Goal: Information Seeking & Learning: Learn about a topic

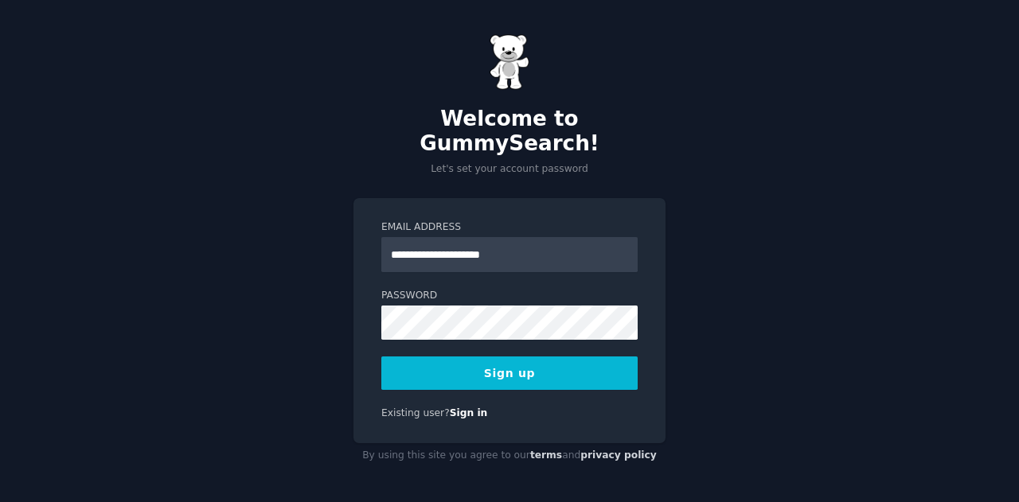
type input "**********"
click at [381, 340] on div at bounding box center [381, 340] width 0 height 0
click at [509, 357] on button "Sign up" at bounding box center [509, 373] width 256 height 33
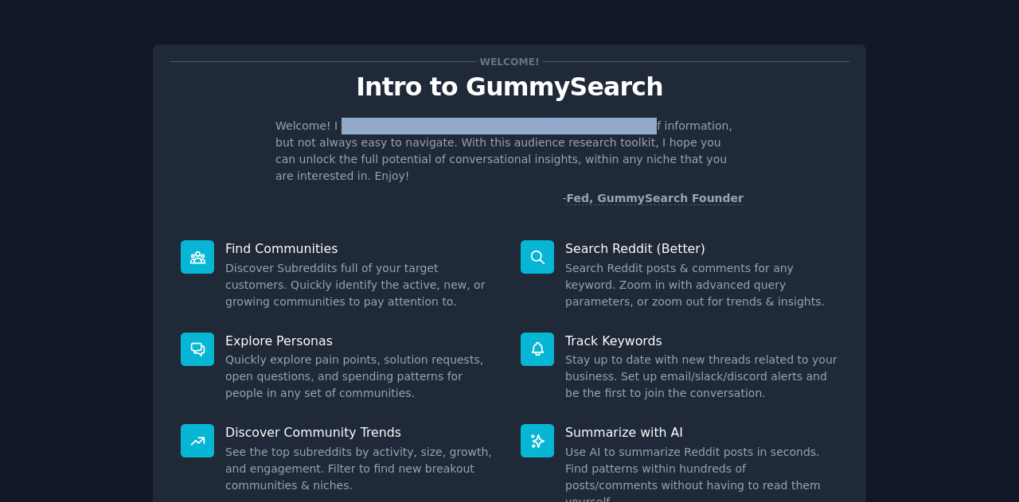
drag, startPoint x: 330, startPoint y: 131, endPoint x: 605, endPoint y: 129, distance: 275.4
click at [605, 129] on p "Welcome! I built GummySearch because Reddit is a treasure trove of information,…" at bounding box center [509, 151] width 468 height 67
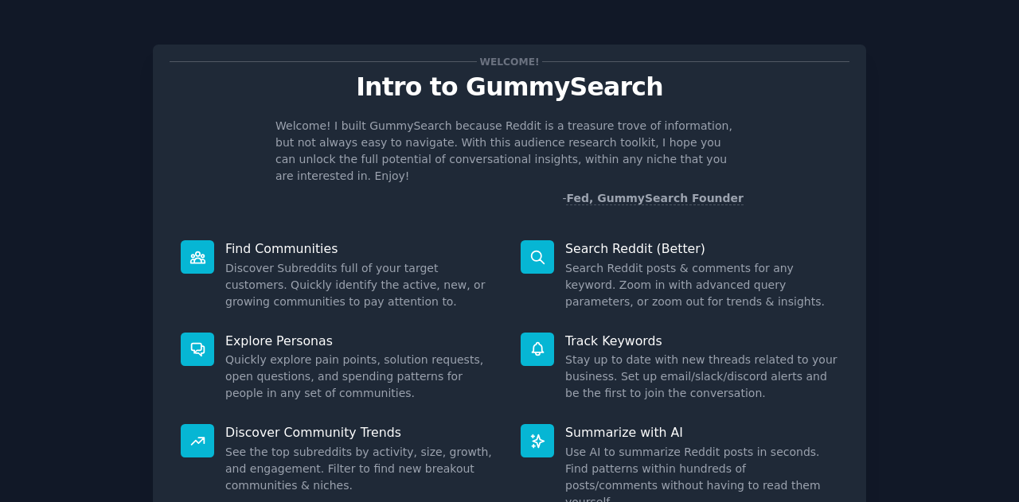
click at [450, 147] on p "Welcome! I built GummySearch because Reddit is a treasure trove of information,…" at bounding box center [509, 151] width 468 height 67
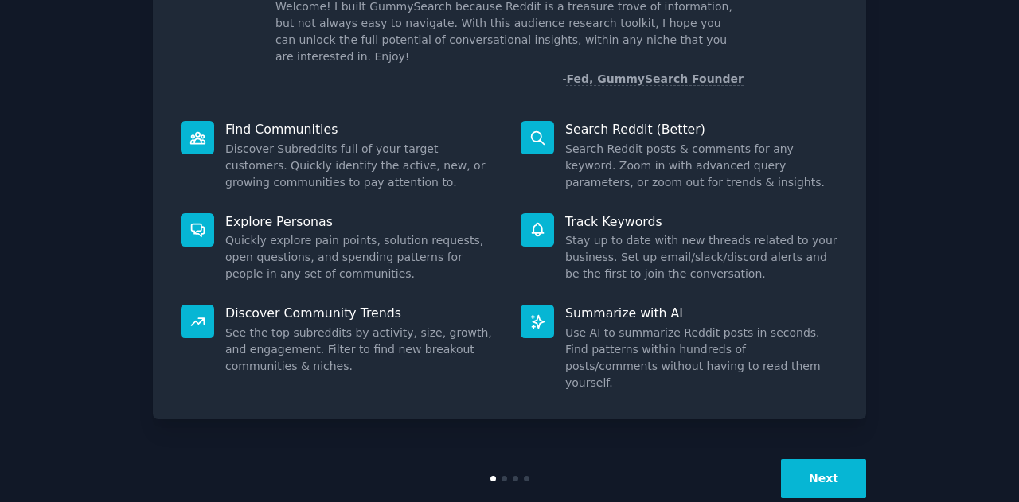
click at [824, 459] on button "Next" at bounding box center [823, 478] width 85 height 39
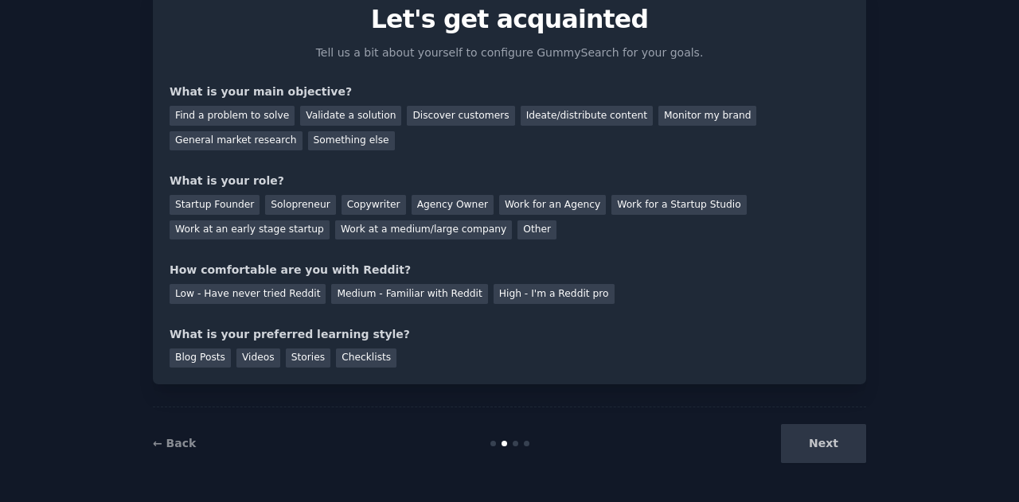
scroll to position [67, 0]
click at [354, 115] on div "Validate a solution" at bounding box center [350, 117] width 101 height 20
click at [431, 119] on div "Discover customers" at bounding box center [460, 117] width 107 height 20
click at [302, 132] on div "General market research" at bounding box center [236, 142] width 133 height 20
click at [336, 116] on div "Validate a solution" at bounding box center [350, 117] width 101 height 20
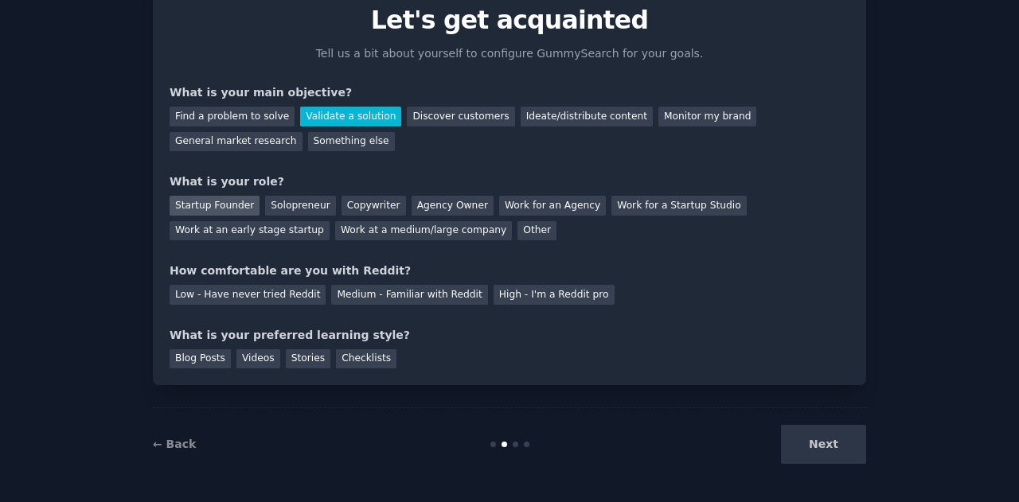
click at [201, 212] on div "Startup Founder" at bounding box center [215, 206] width 90 height 20
click at [240, 295] on div "Low - Have never tried Reddit" at bounding box center [248, 295] width 156 height 20
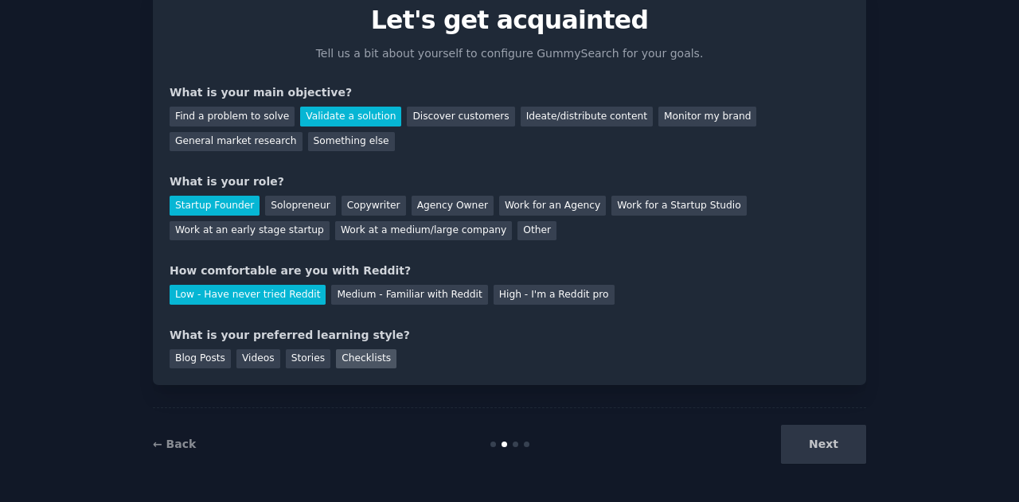
click at [356, 359] on div "Checklists" at bounding box center [366, 359] width 60 height 20
click at [844, 443] on button "Next" at bounding box center [823, 444] width 85 height 39
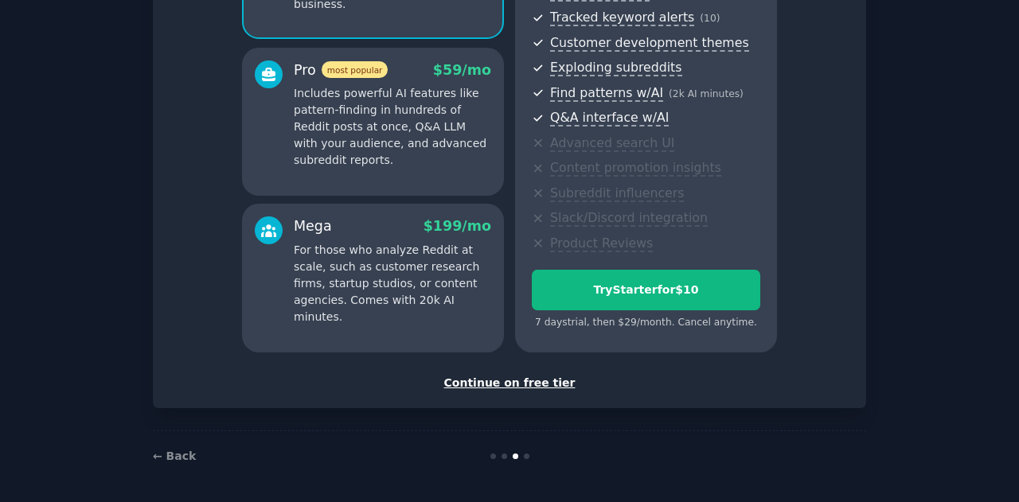
scroll to position [92, 0]
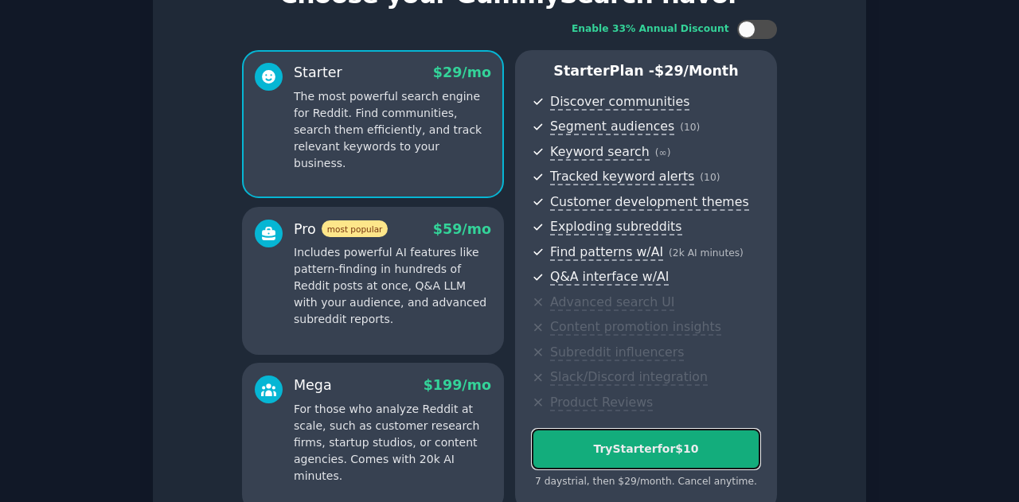
click at [664, 447] on div "Try Starter for $10" at bounding box center [646, 449] width 227 height 17
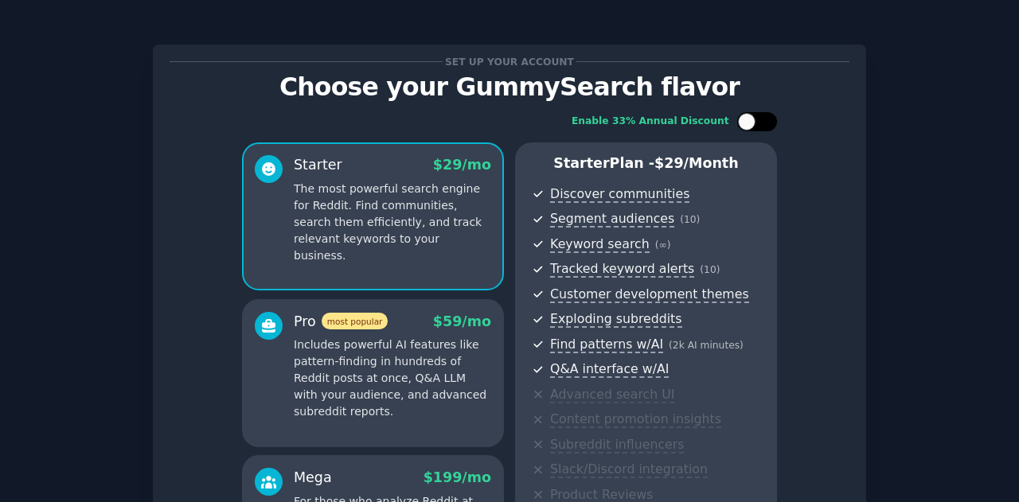
click at [761, 128] on div at bounding box center [757, 121] width 40 height 19
click at [759, 122] on div at bounding box center [768, 122] width 18 height 18
checkbox input "false"
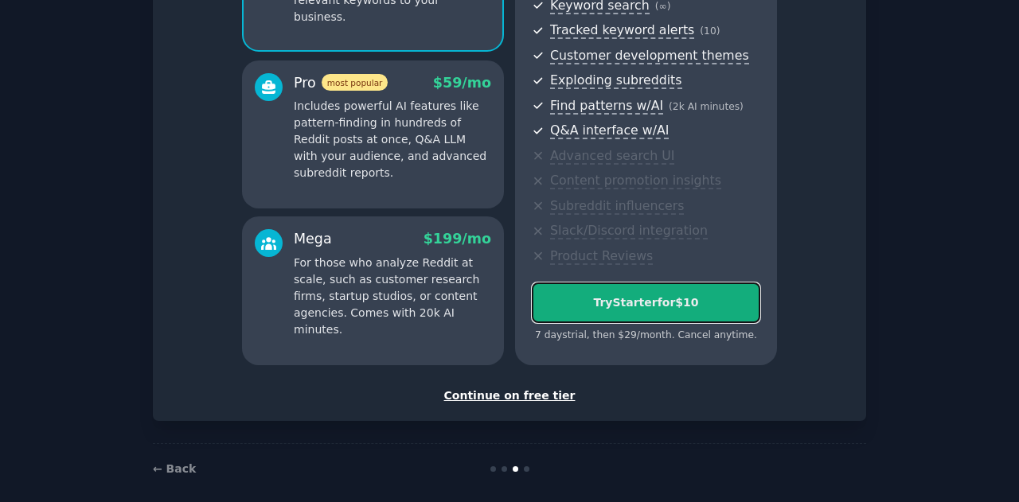
click at [655, 310] on div "Try Starter for $10" at bounding box center [646, 303] width 227 height 17
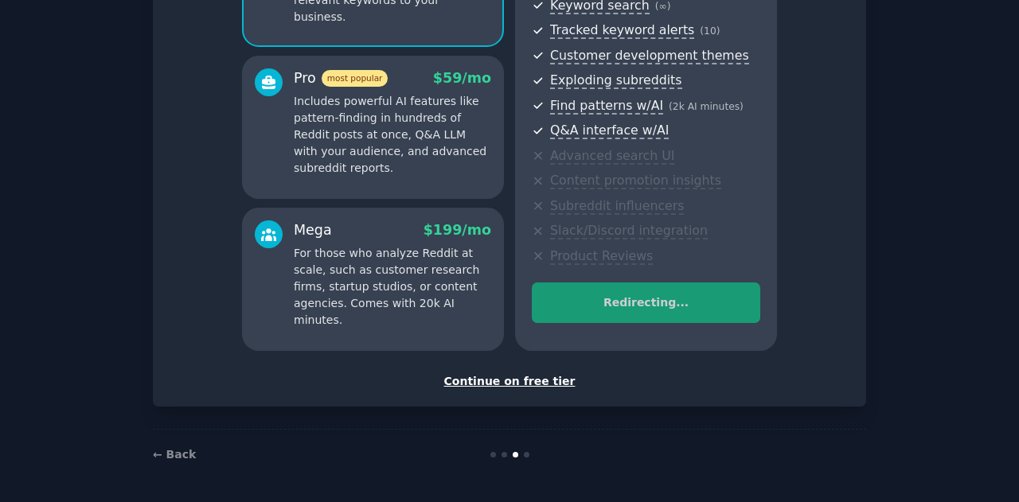
scroll to position [237, 0]
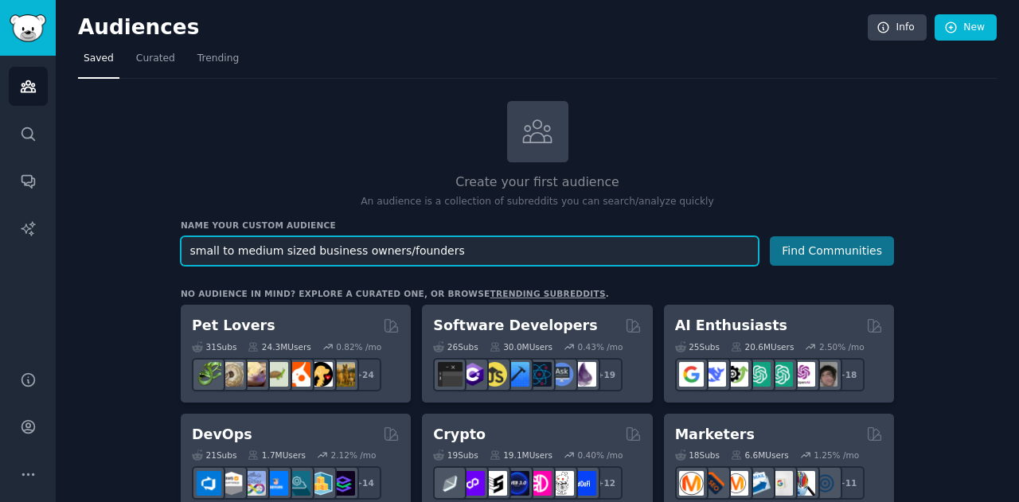
type input "small to medium sized business owners/founders"
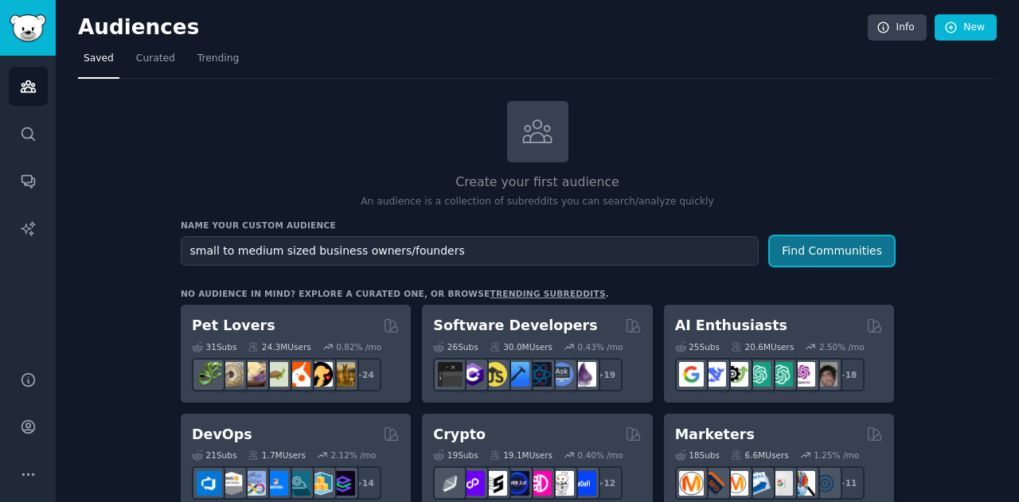
click at [812, 254] on button "Find Communities" at bounding box center [832, 250] width 124 height 29
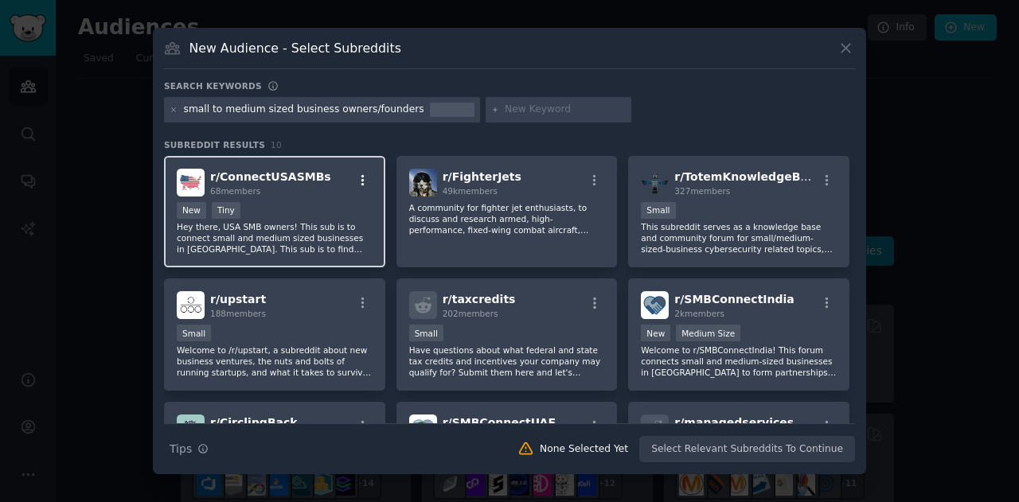
click at [358, 176] on icon "button" at bounding box center [363, 181] width 14 height 14
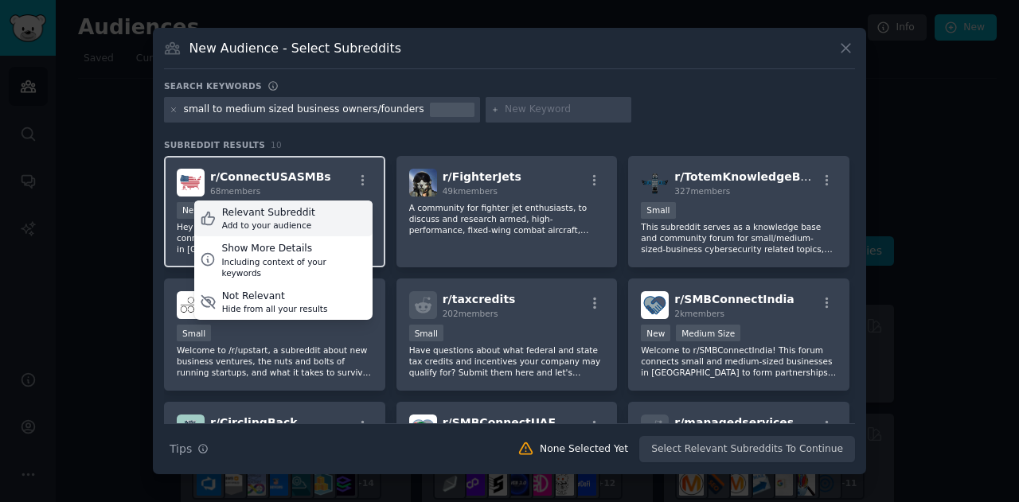
click at [291, 213] on div "Relevant Subreddit" at bounding box center [268, 213] width 93 height 14
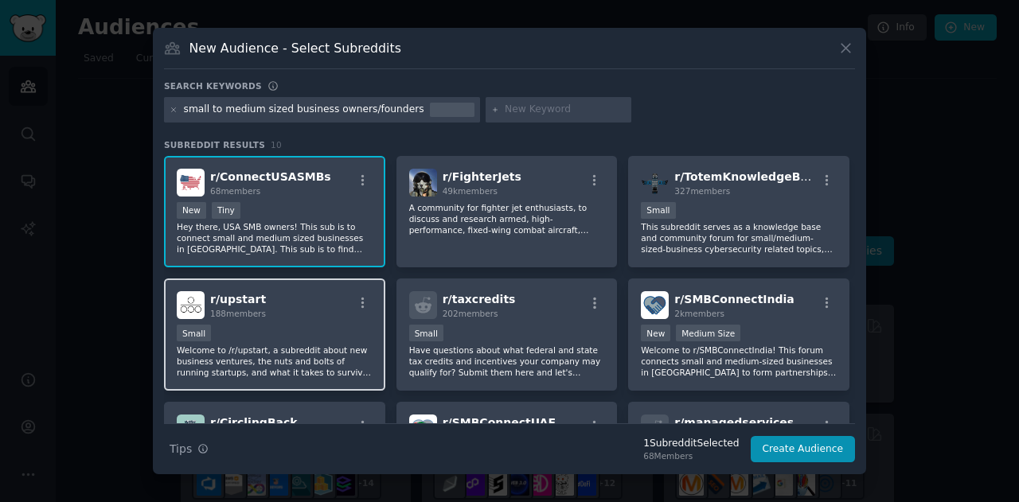
scroll to position [80, 0]
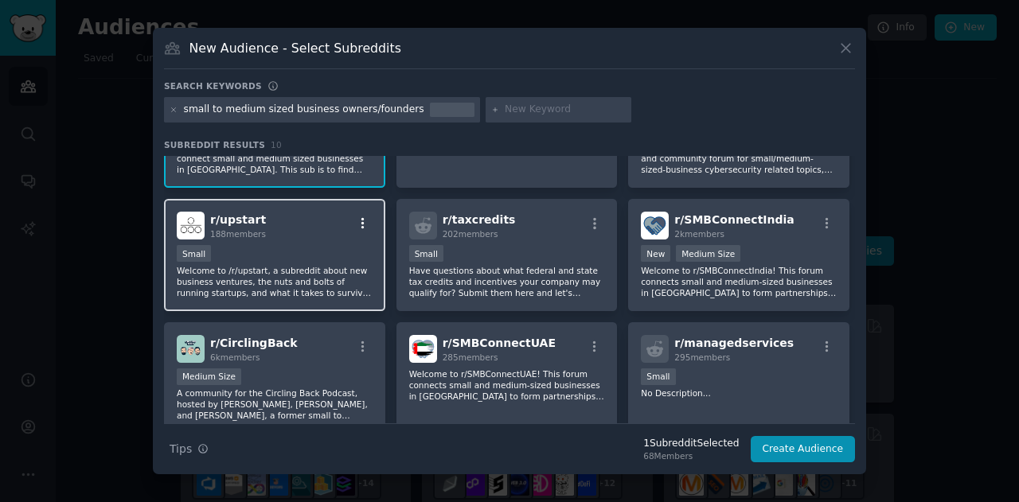
click at [361, 221] on icon "button" at bounding box center [363, 224] width 14 height 14
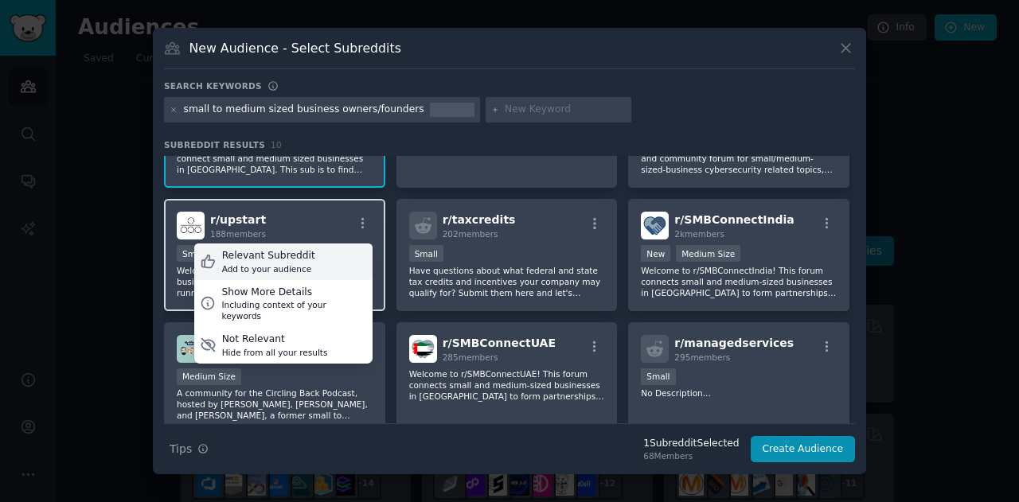
click at [304, 256] on div "Relevant Subreddit Add to your audience" at bounding box center [283, 262] width 178 height 37
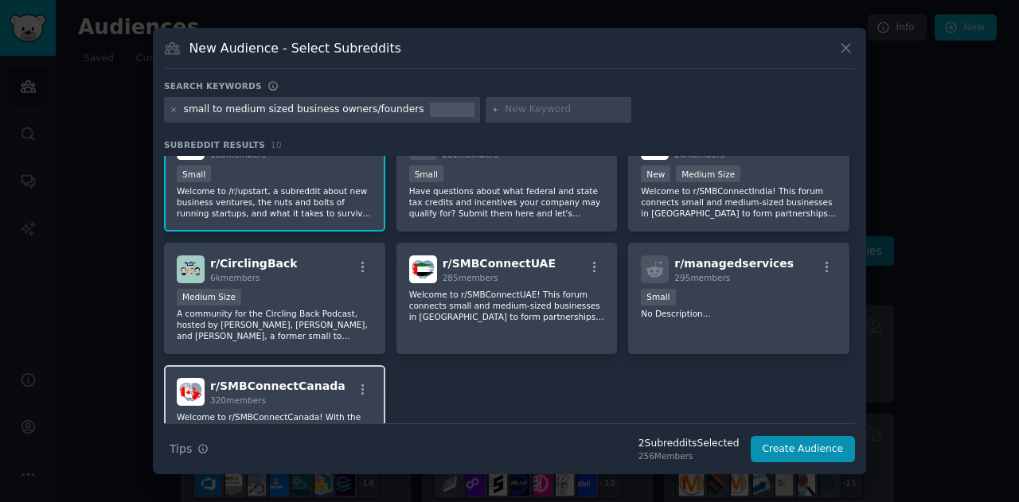
scroll to position [239, 0]
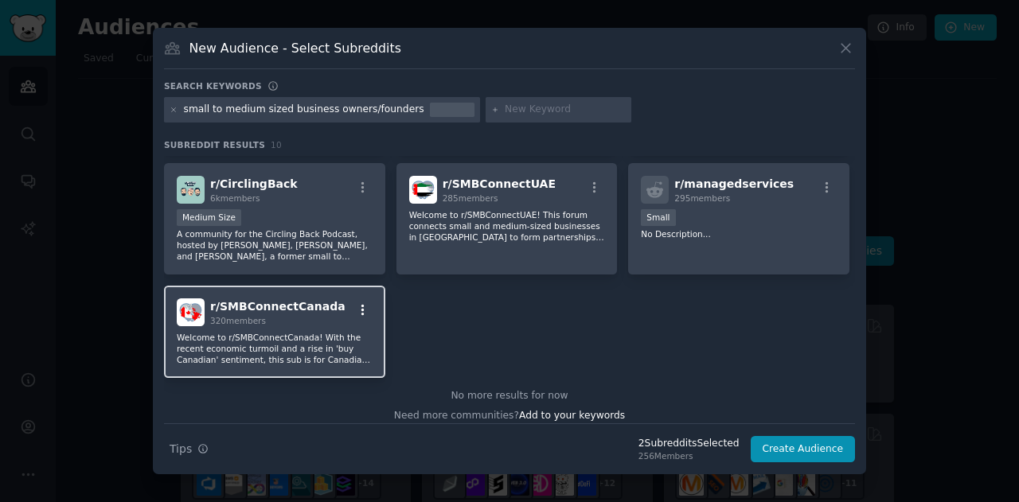
click at [361, 310] on icon "button" at bounding box center [362, 310] width 3 height 11
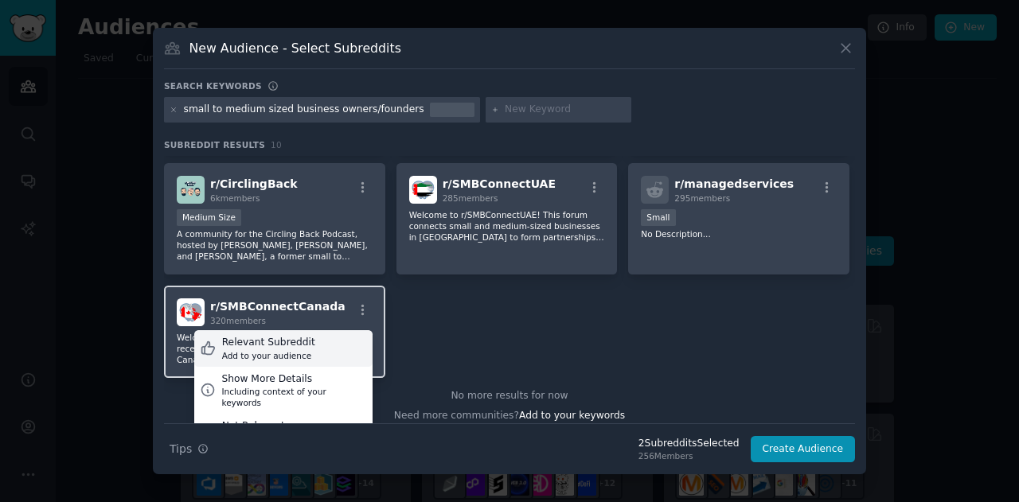
click at [255, 345] on div "Relevant Subreddit" at bounding box center [268, 343] width 93 height 14
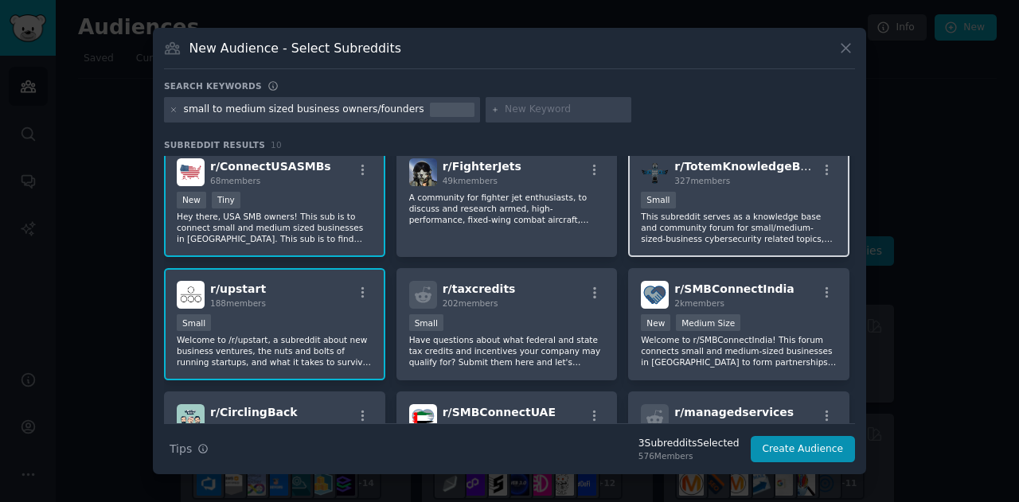
scroll to position [0, 0]
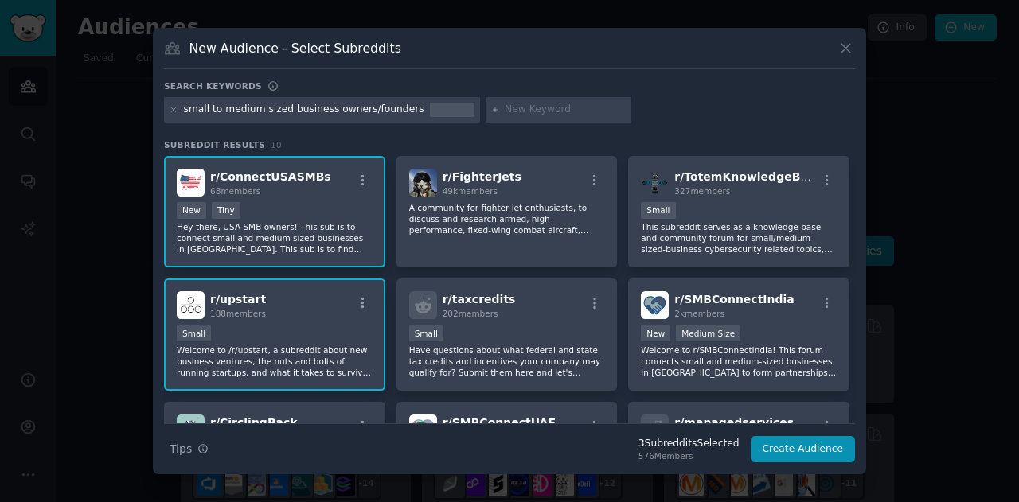
click at [314, 109] on div "small to medium sized business owners/founders" at bounding box center [304, 110] width 240 height 14
drag, startPoint x: 354, startPoint y: 107, endPoint x: 415, endPoint y: 115, distance: 61.0
click at [415, 115] on div "small to medium sized business owners/founders" at bounding box center [322, 109] width 316 height 25
click at [505, 113] on input "text" at bounding box center [565, 110] width 121 height 14
type input "small business"
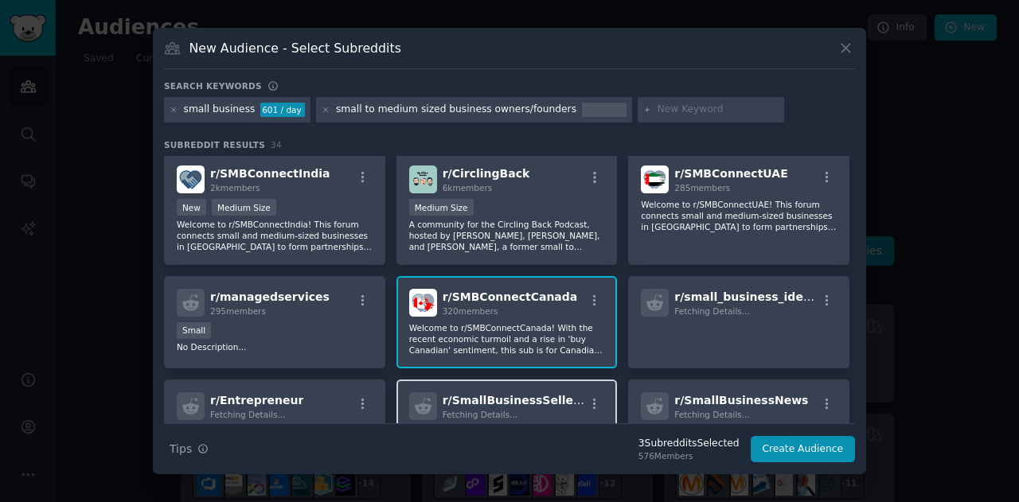
scroll to position [487, 0]
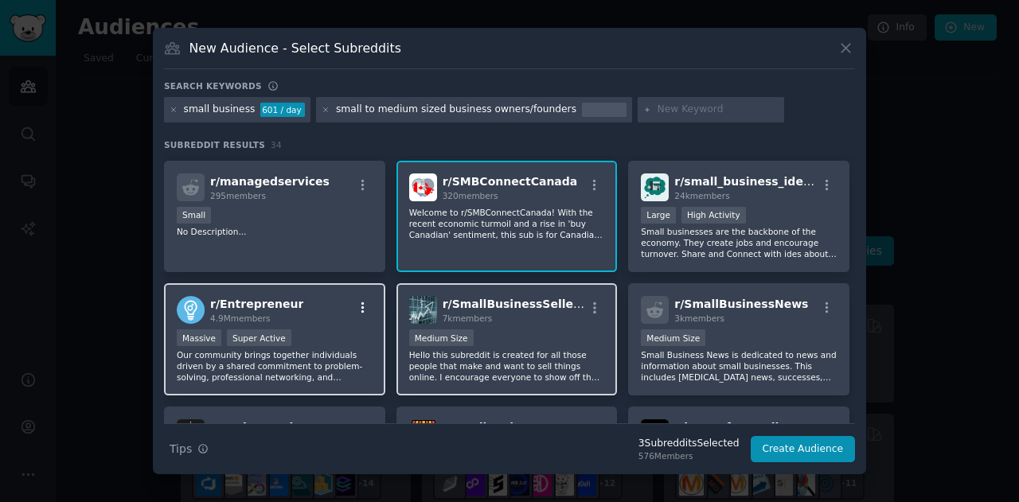
click at [361, 302] on icon "button" at bounding box center [363, 308] width 14 height 14
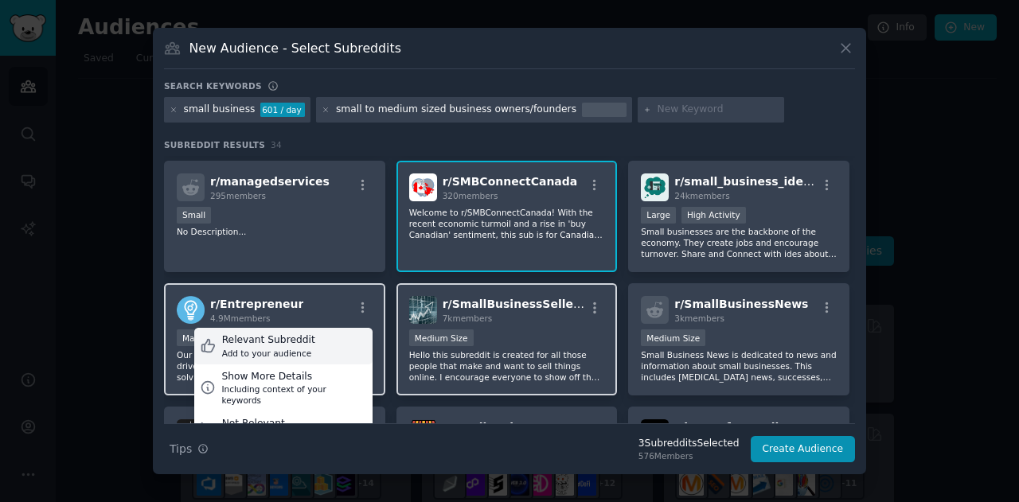
click at [283, 340] on div "Relevant Subreddit" at bounding box center [268, 341] width 93 height 14
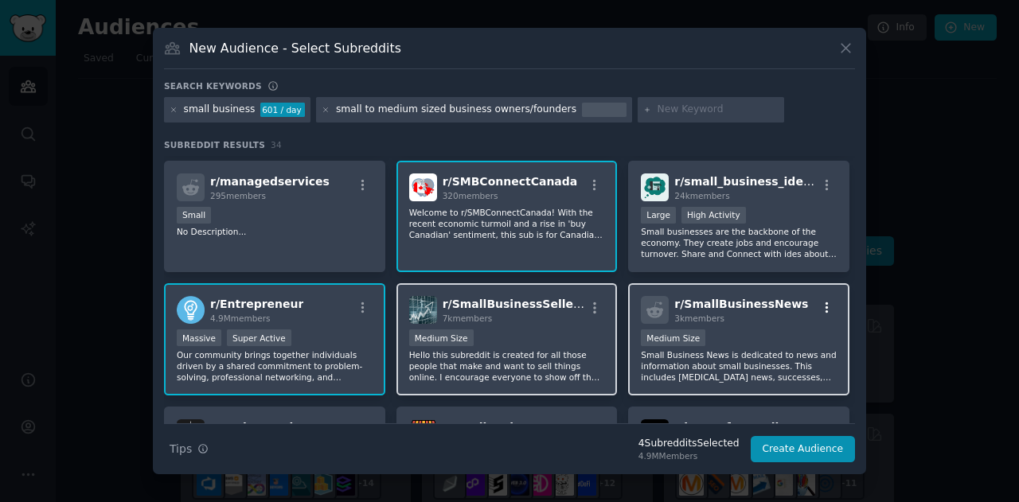
click at [822, 302] on icon "button" at bounding box center [827, 308] width 14 height 14
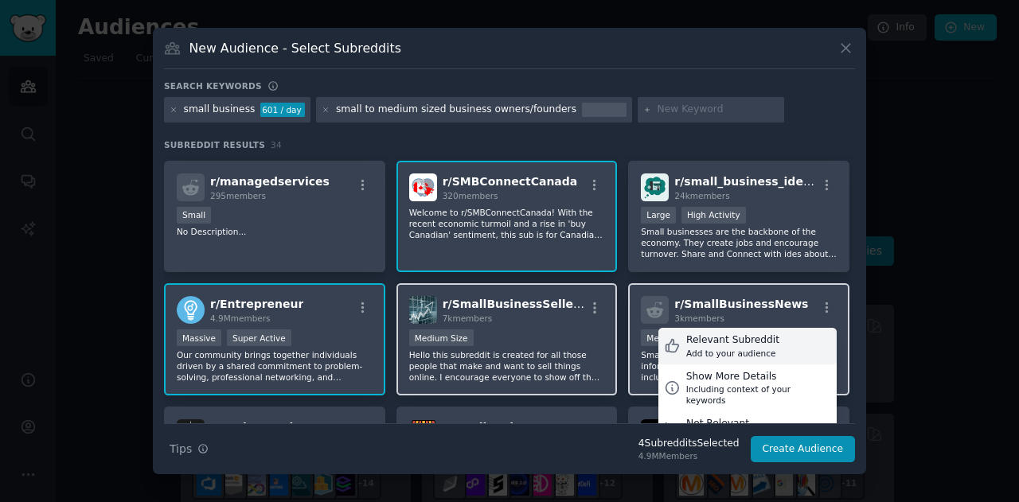
click at [740, 339] on div "Relevant Subreddit" at bounding box center [732, 341] width 93 height 14
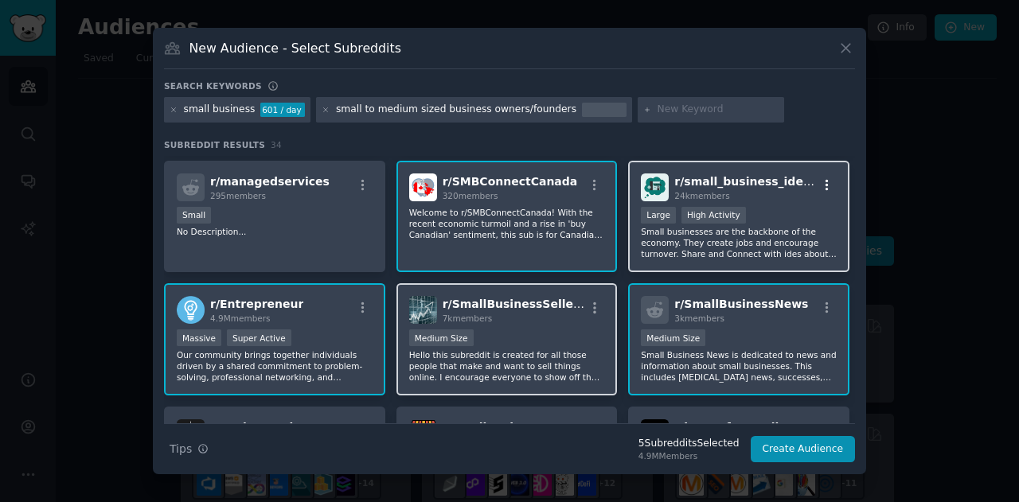
click at [822, 189] on icon "button" at bounding box center [827, 185] width 14 height 14
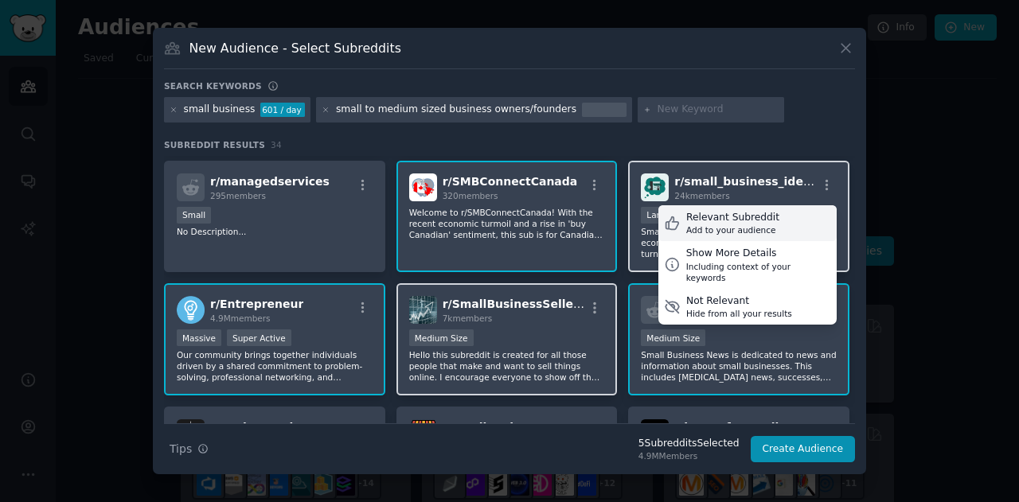
click at [744, 214] on div "Relevant Subreddit" at bounding box center [732, 218] width 93 height 14
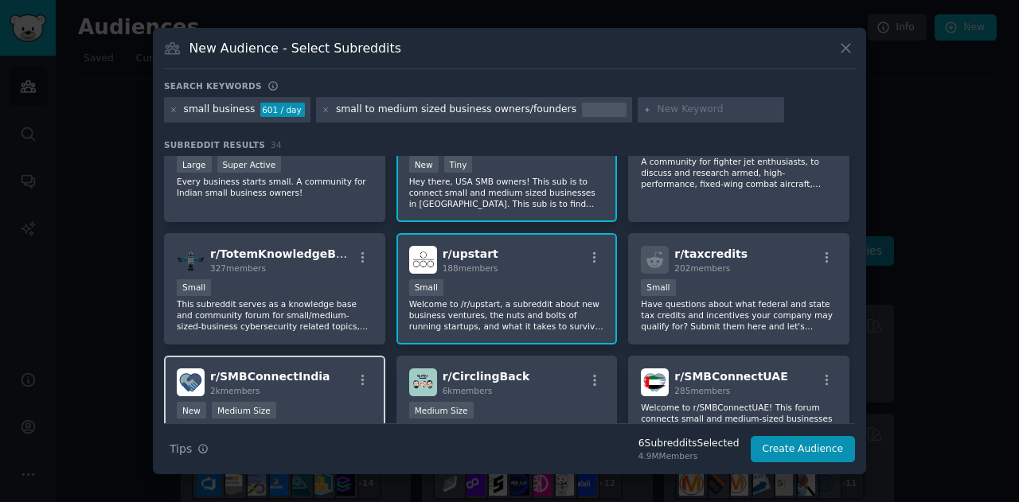
scroll to position [10, 0]
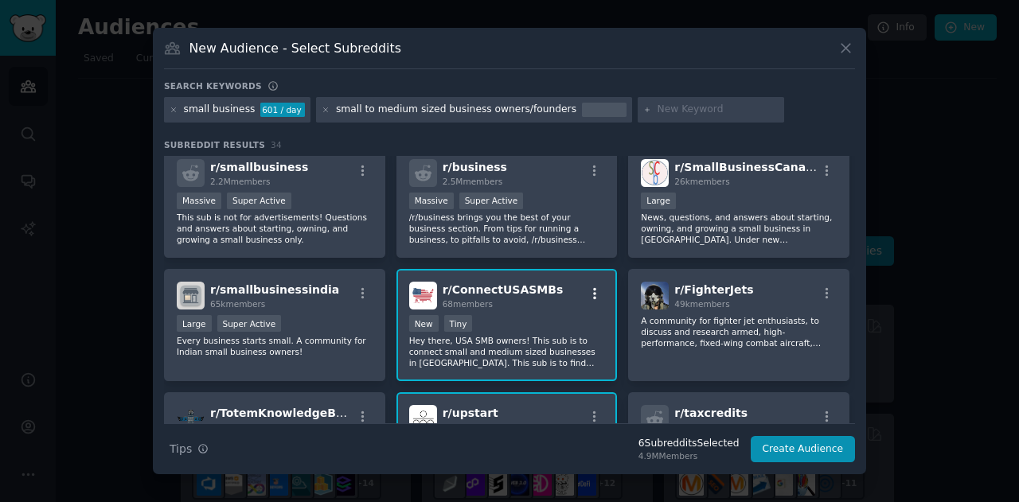
click at [593, 294] on icon "button" at bounding box center [594, 293] width 3 height 11
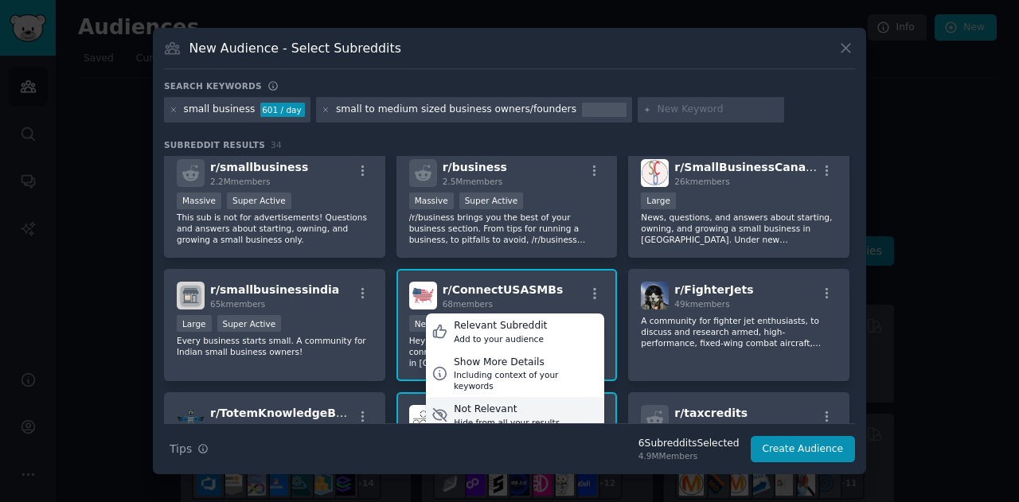
click at [519, 403] on div "Not Relevant" at bounding box center [507, 410] width 106 height 14
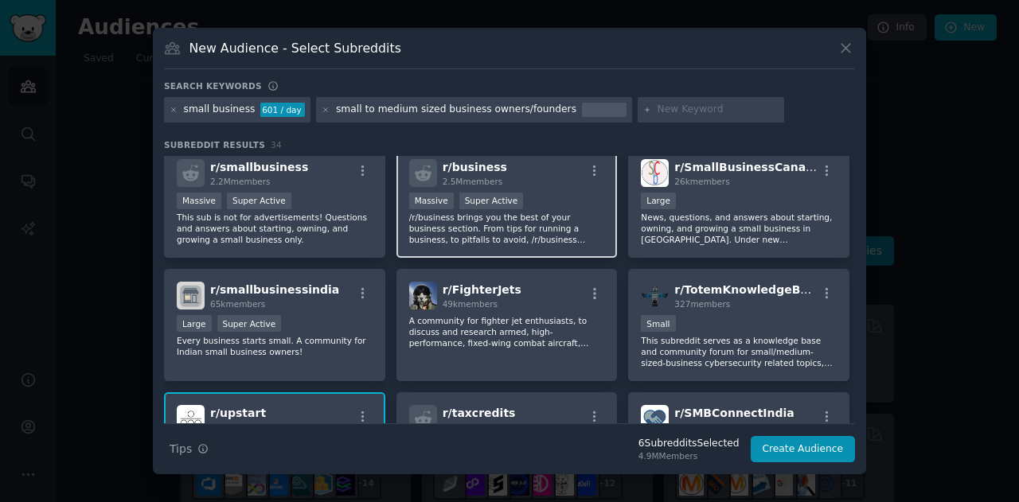
scroll to position [0, 0]
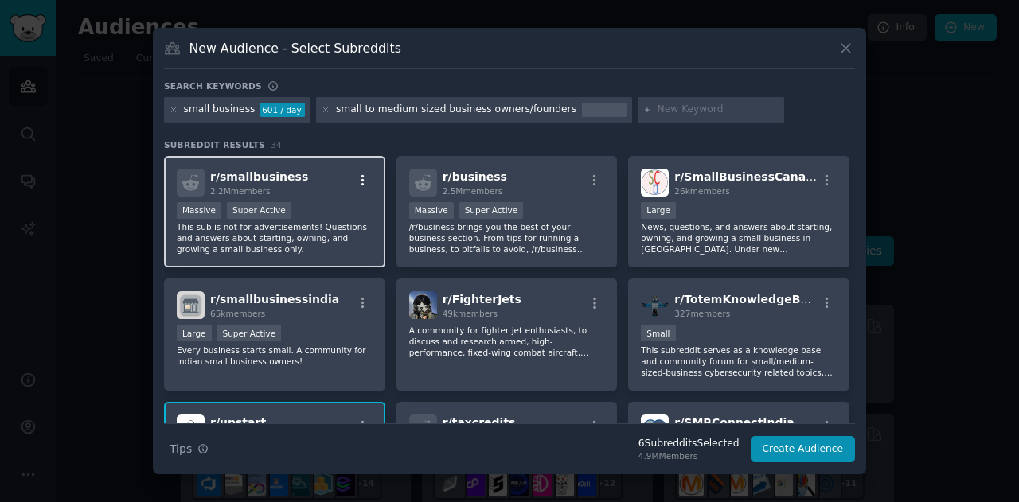
click at [365, 178] on icon "button" at bounding box center [363, 181] width 14 height 14
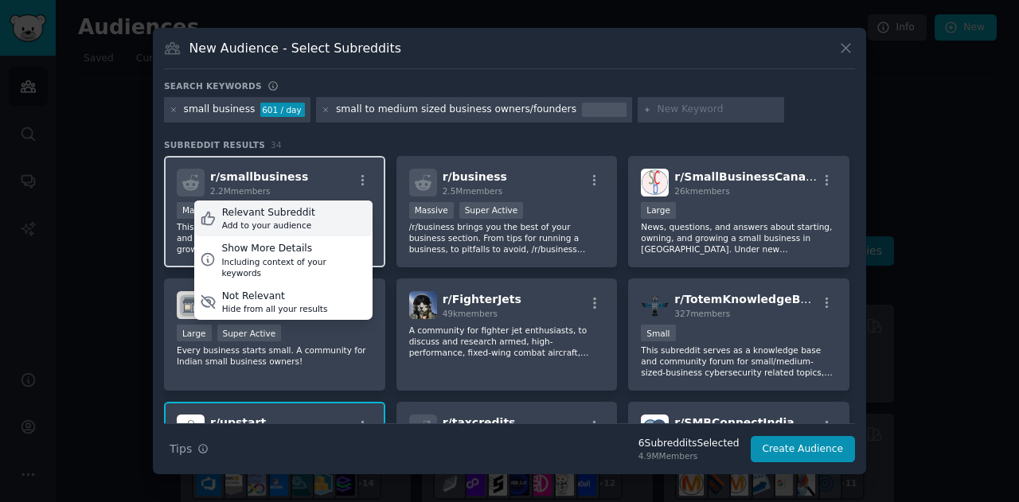
click at [293, 213] on div "Relevant Subreddit" at bounding box center [268, 213] width 93 height 14
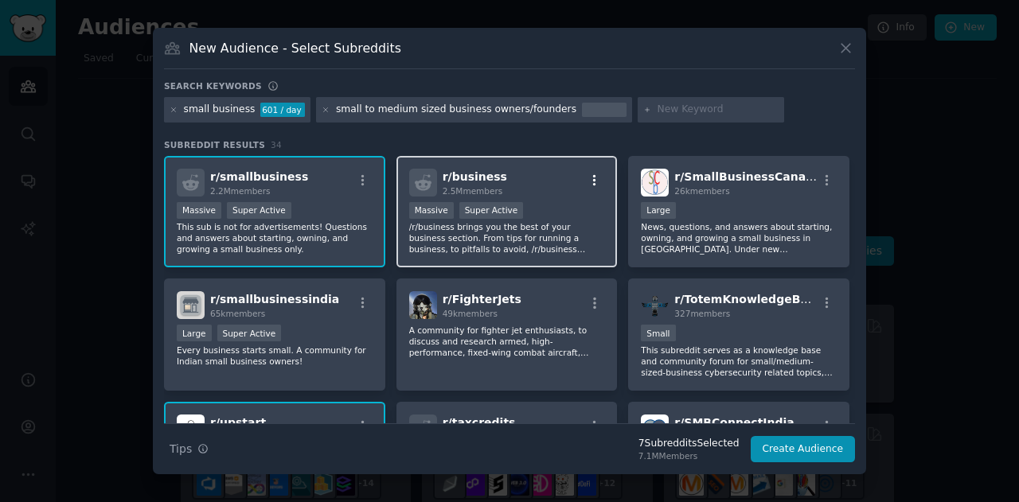
click at [594, 182] on icon "button" at bounding box center [594, 181] width 14 height 14
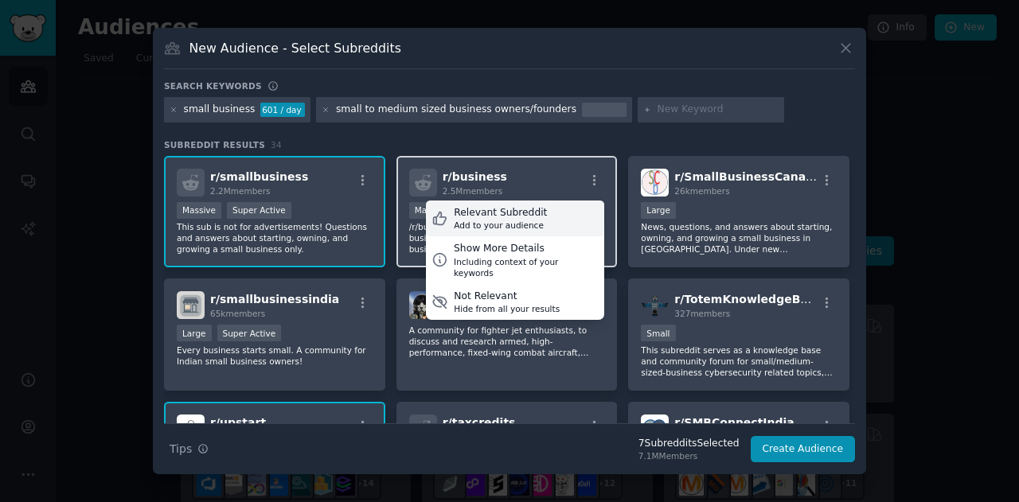
click at [530, 217] on div "Relevant Subreddit" at bounding box center [500, 213] width 93 height 14
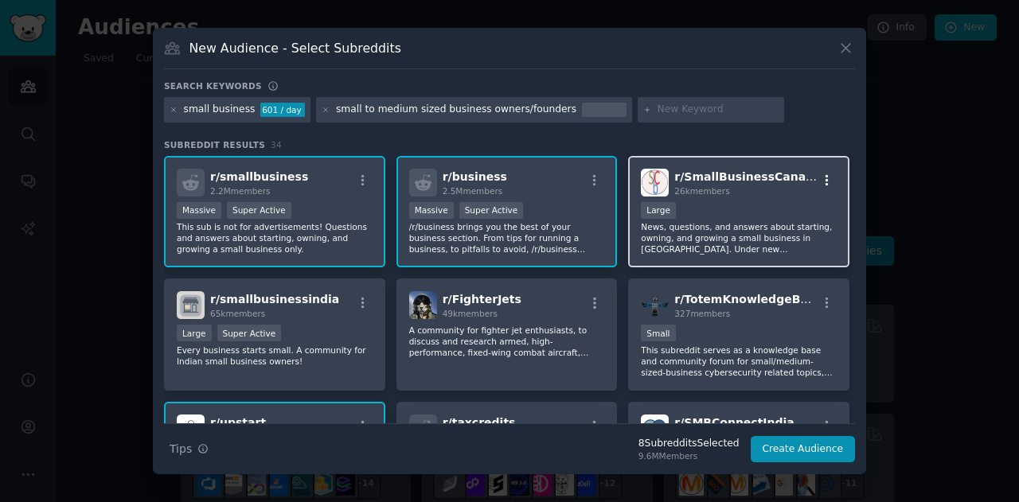
click at [827, 181] on icon "button" at bounding box center [827, 181] width 14 height 14
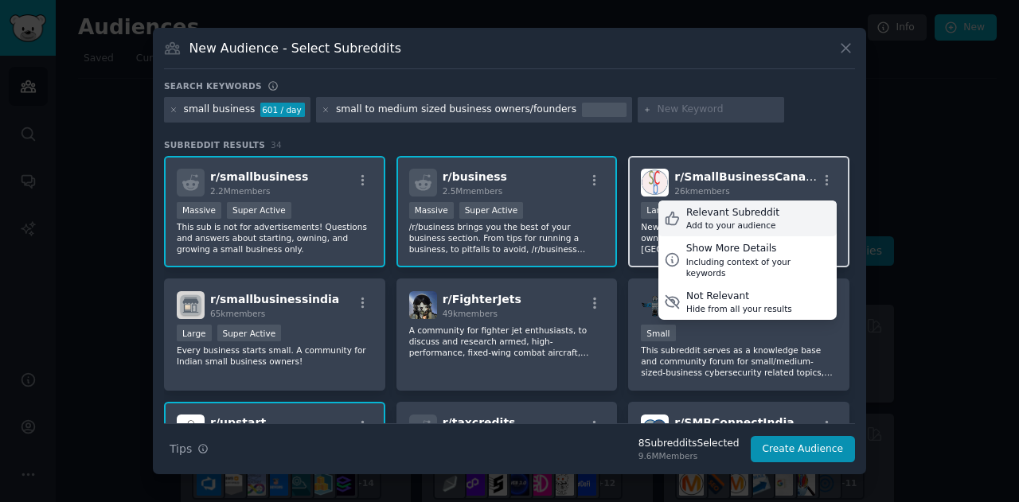
click at [720, 217] on div "Relevant Subreddit" at bounding box center [732, 213] width 93 height 14
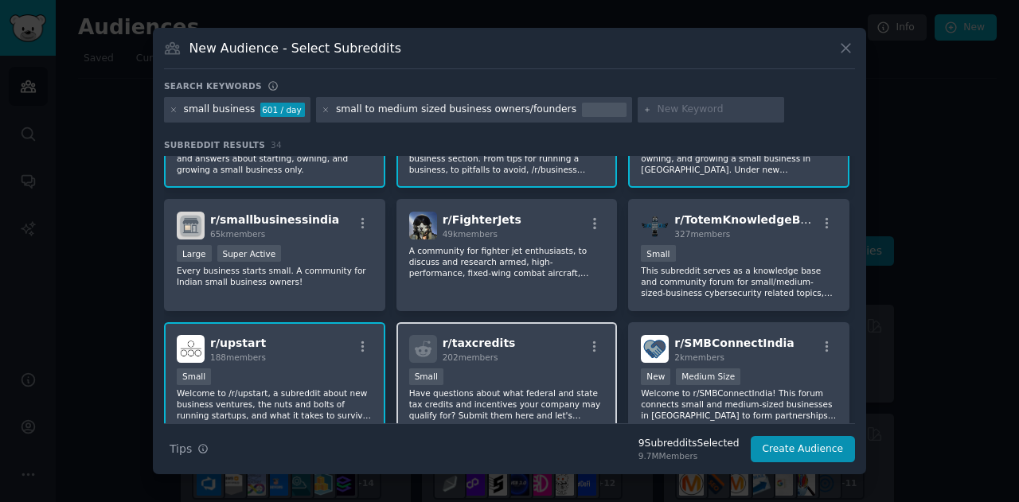
scroll to position [159, 0]
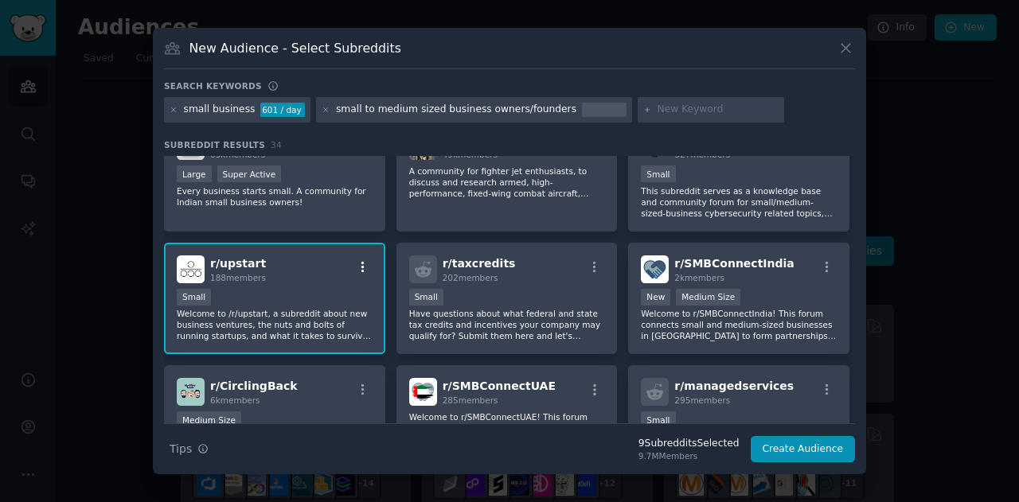
click at [361, 267] on icon "button" at bounding box center [362, 266] width 3 height 11
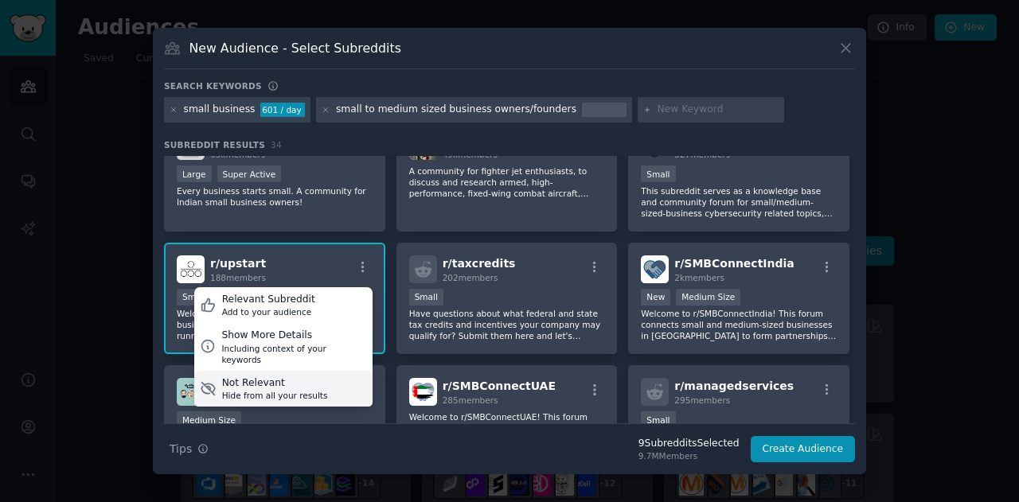
click at [291, 390] on div "Hide from all your results" at bounding box center [275, 395] width 106 height 11
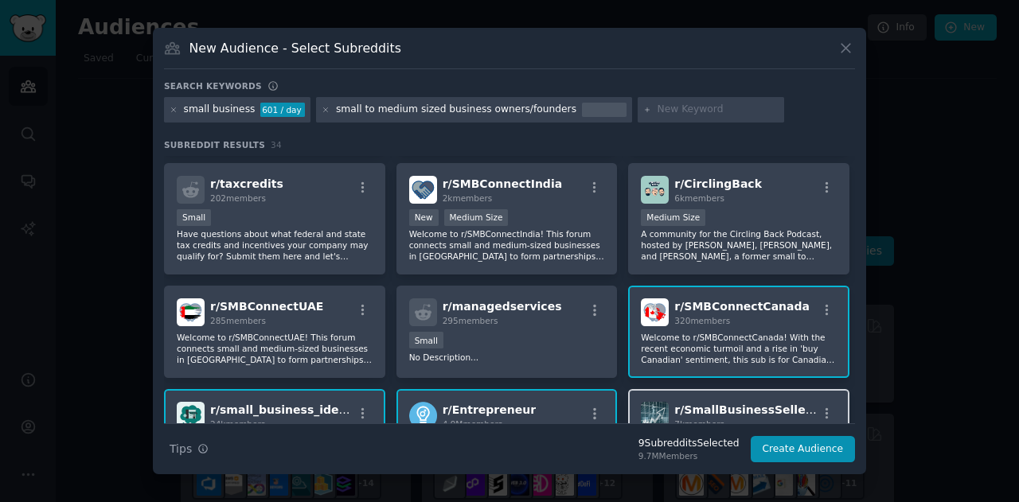
scroll to position [318, 0]
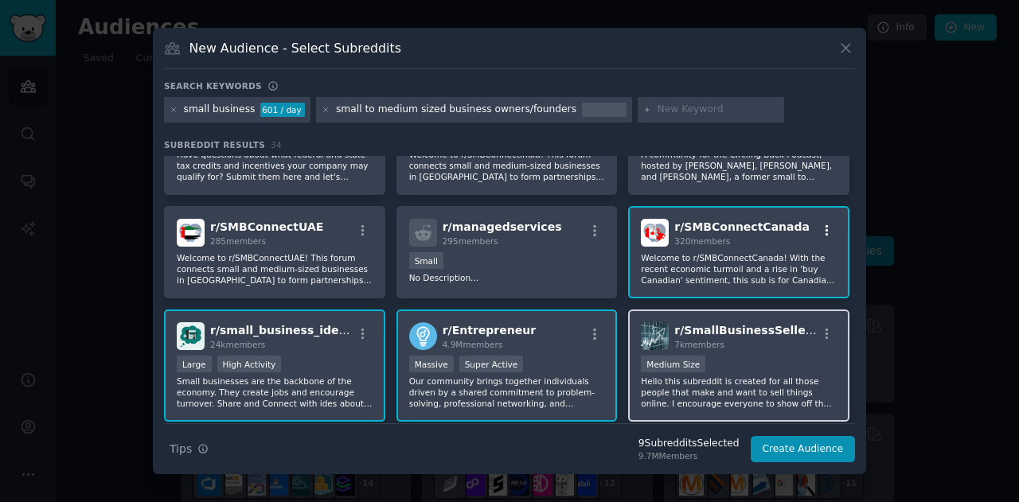
click at [827, 231] on icon "button" at bounding box center [827, 231] width 14 height 14
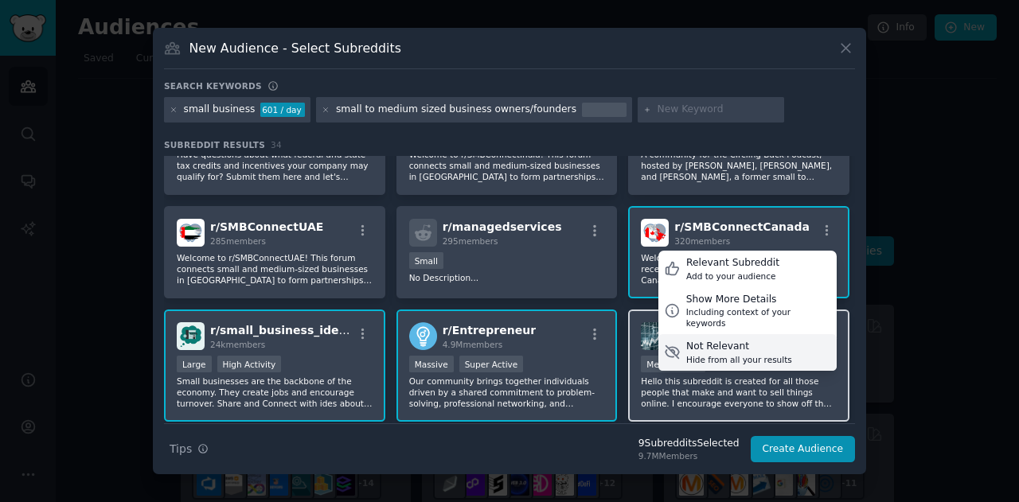
click at [749, 340] on div "Not Relevant" at bounding box center [739, 347] width 106 height 14
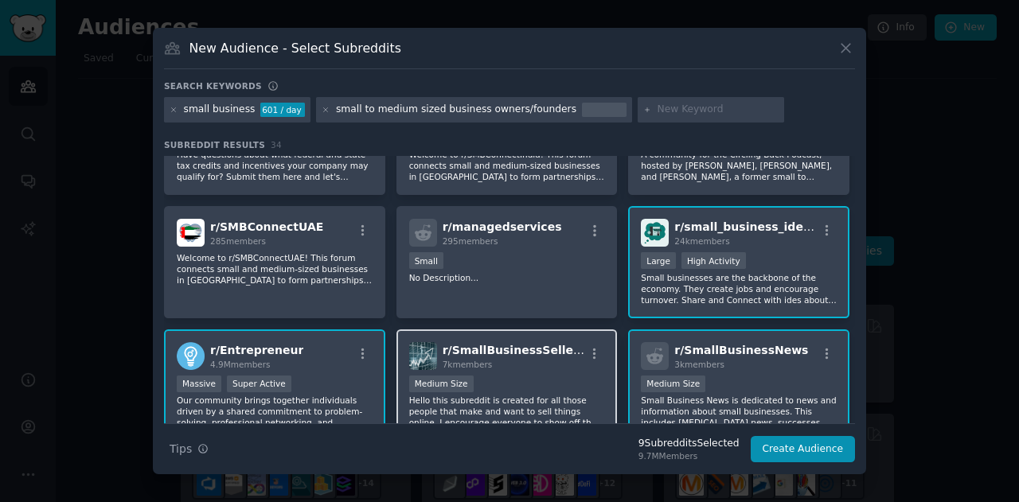
scroll to position [478, 0]
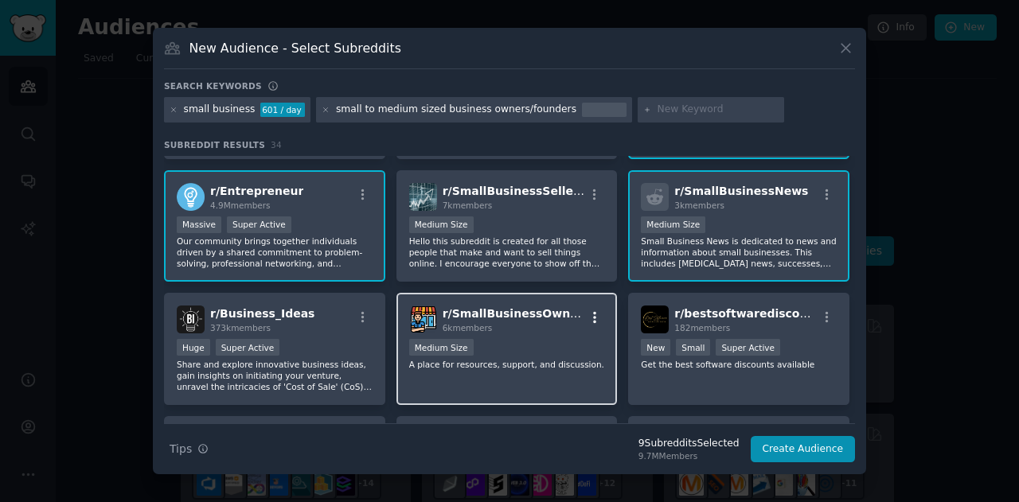
click at [591, 318] on icon "button" at bounding box center [594, 317] width 14 height 14
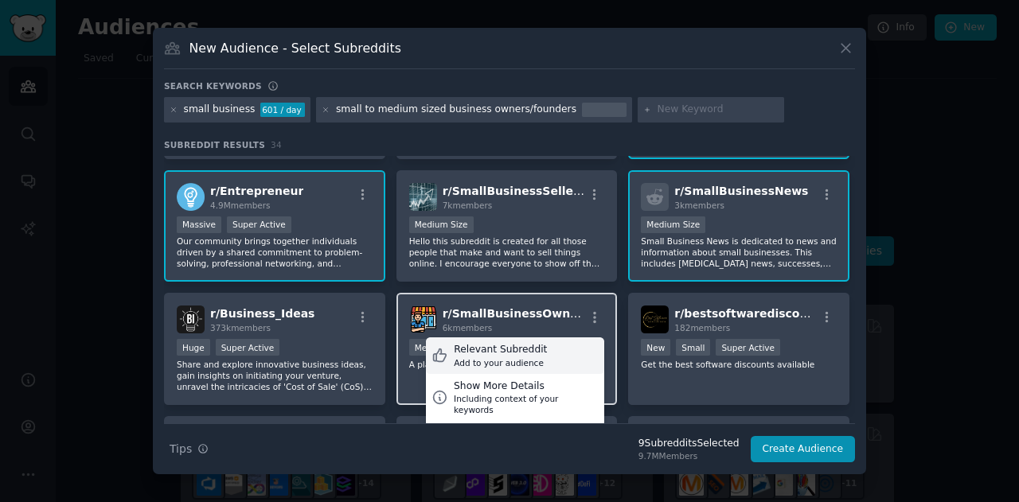
click at [494, 355] on div "Relevant Subreddit" at bounding box center [500, 350] width 93 height 14
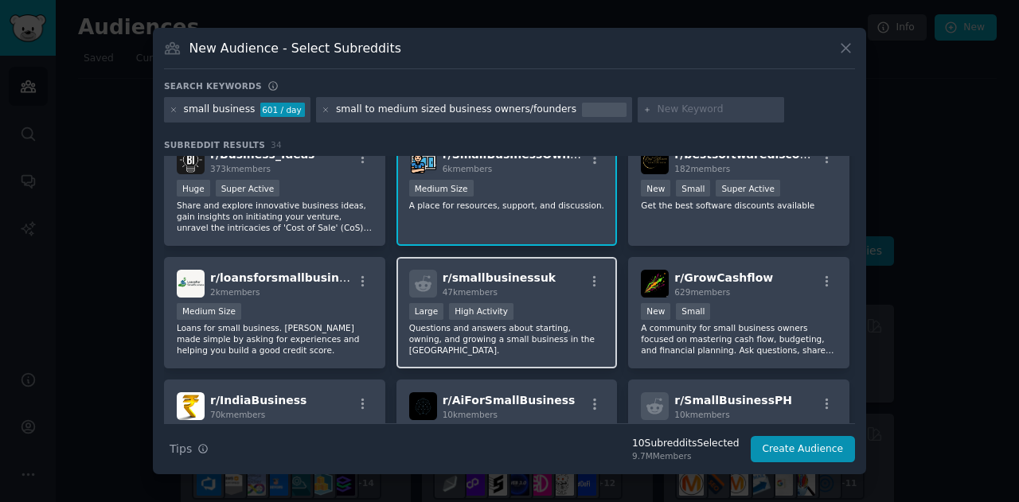
scroll to position [716, 0]
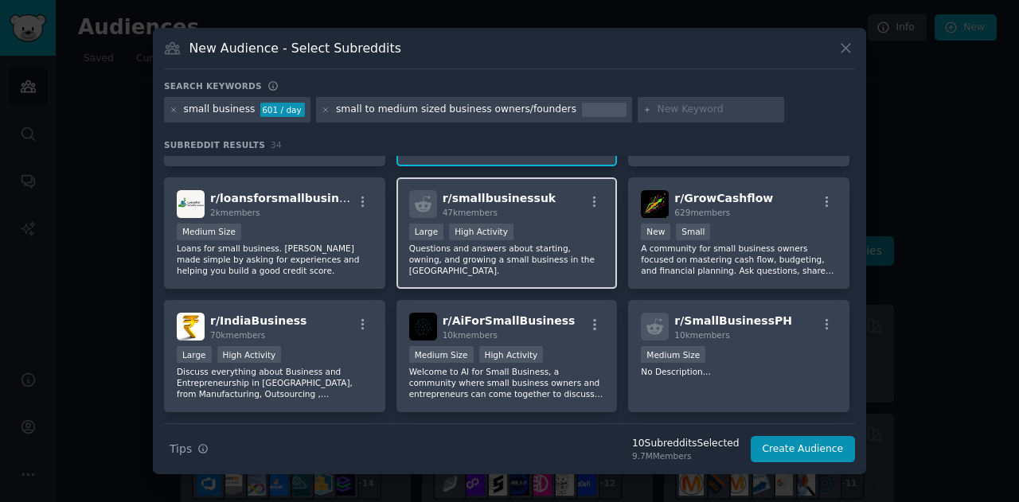
click at [595, 190] on div "r/ smallbusinessuk 47k members" at bounding box center [507, 204] width 196 height 28
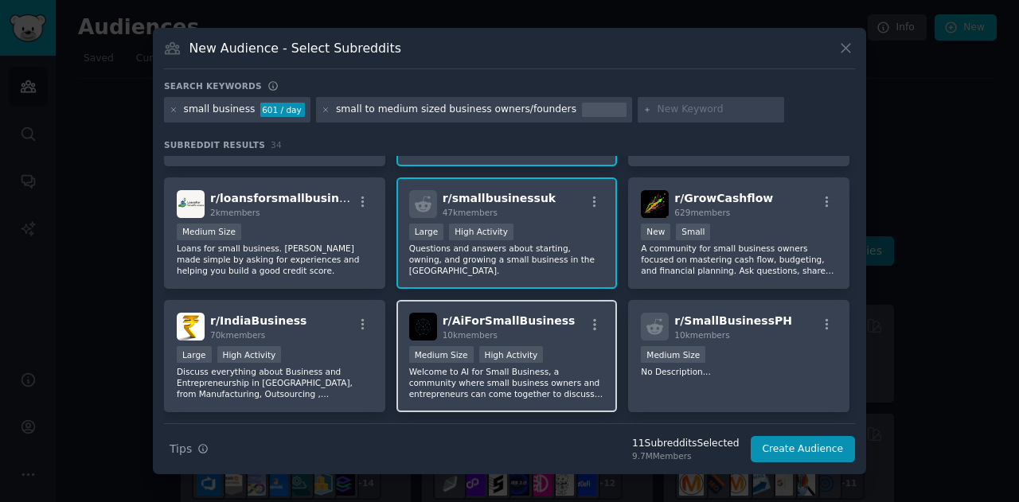
click at [592, 317] on div "r/ AiForSmallBusiness 10k members" at bounding box center [507, 327] width 196 height 28
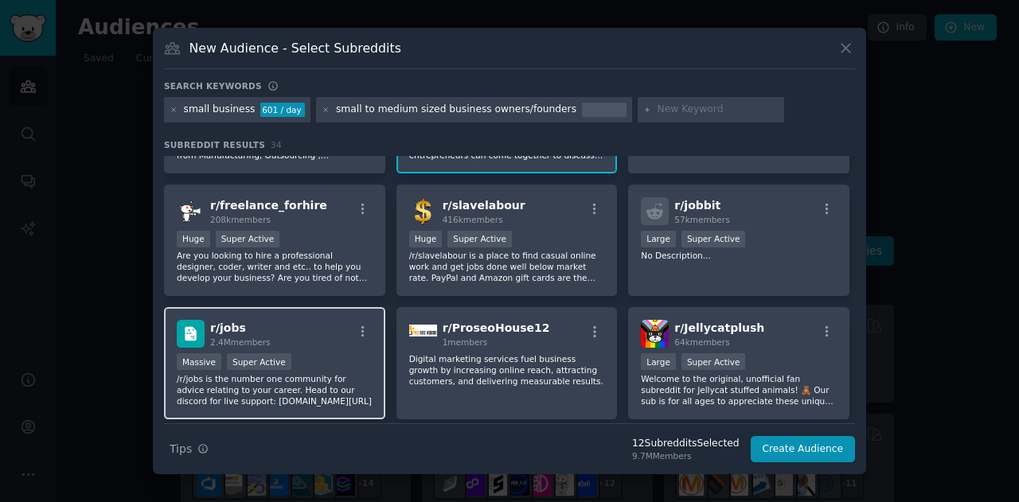
scroll to position [1088, 0]
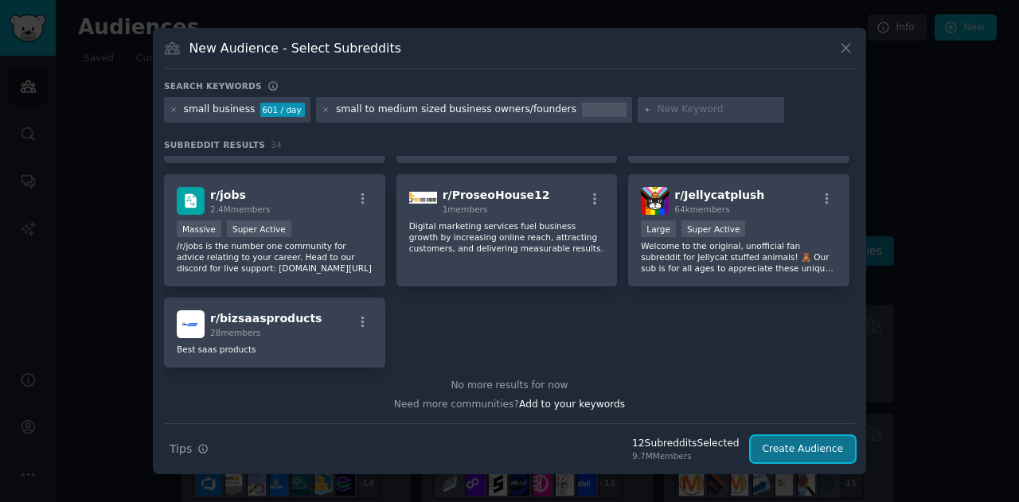
click at [812, 447] on button "Create Audience" at bounding box center [803, 449] width 105 height 27
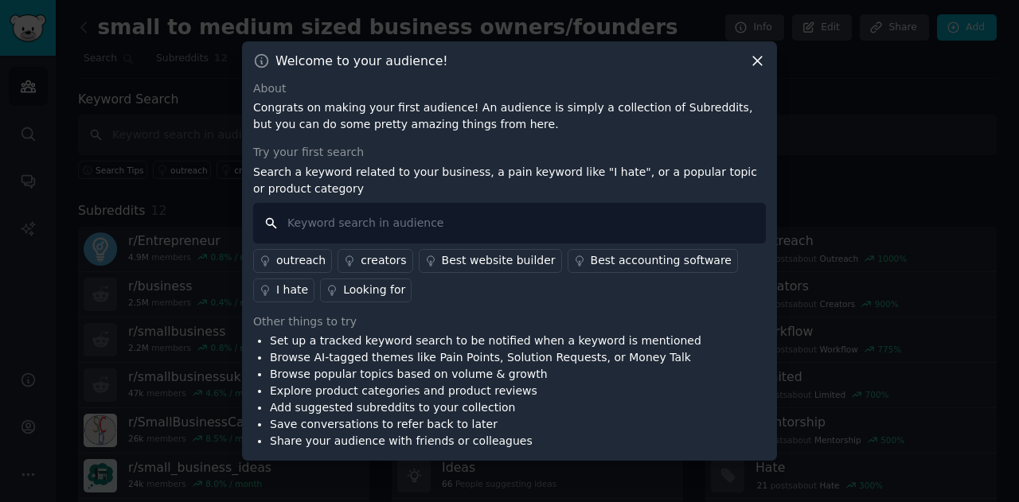
click at [318, 221] on input "text" at bounding box center [509, 223] width 513 height 41
type input "busi"
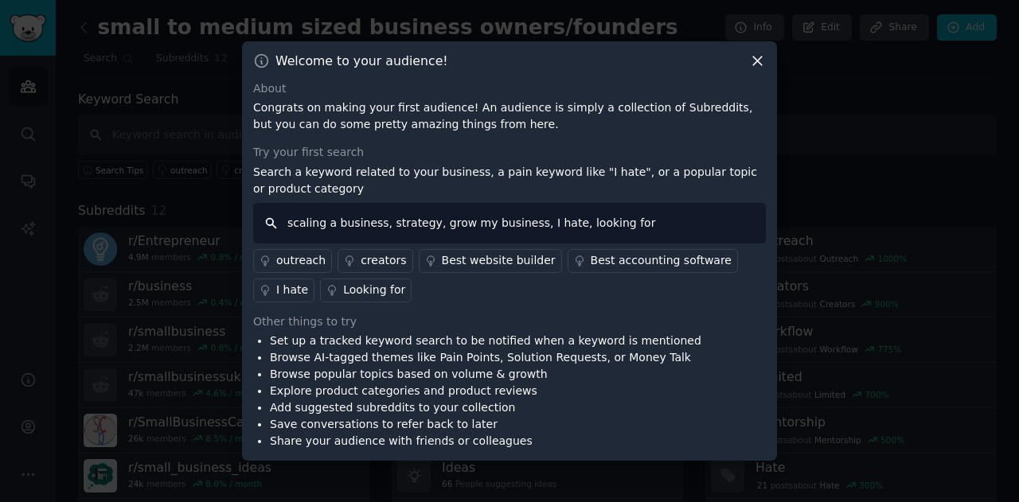
type input "scaling a business, strategy, grow my business, I hate, looking for"
click at [343, 291] on div "Looking for" at bounding box center [374, 290] width 62 height 17
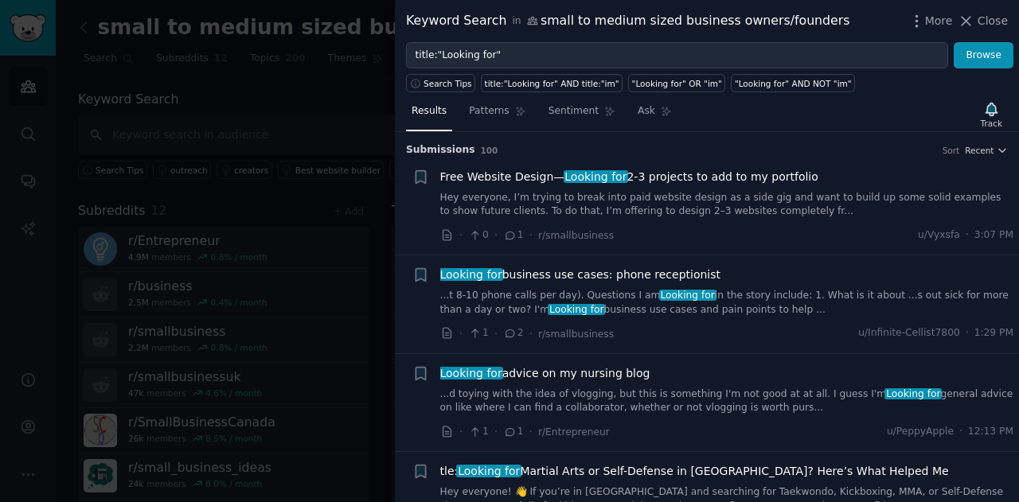
click at [981, 17] on span "Close" at bounding box center [993, 21] width 30 height 17
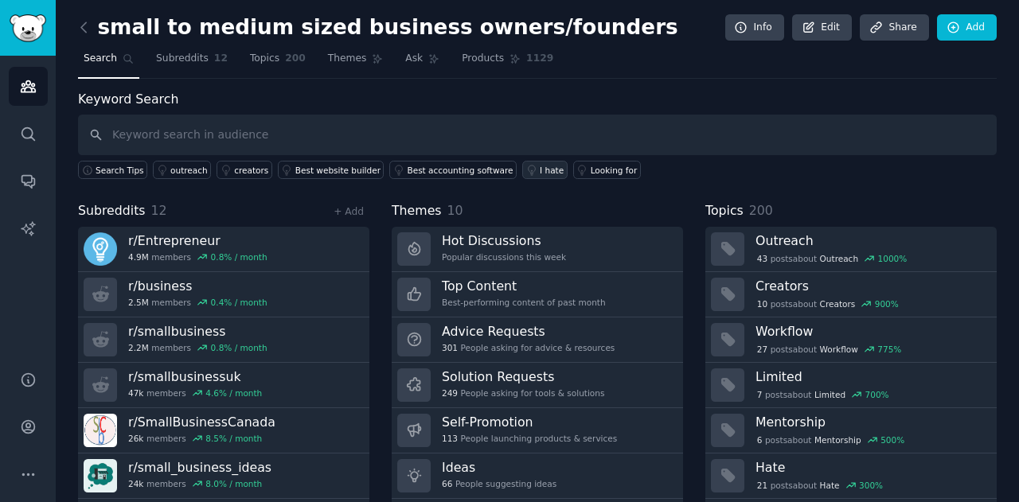
click at [540, 166] on div "I hate" at bounding box center [552, 170] width 24 height 11
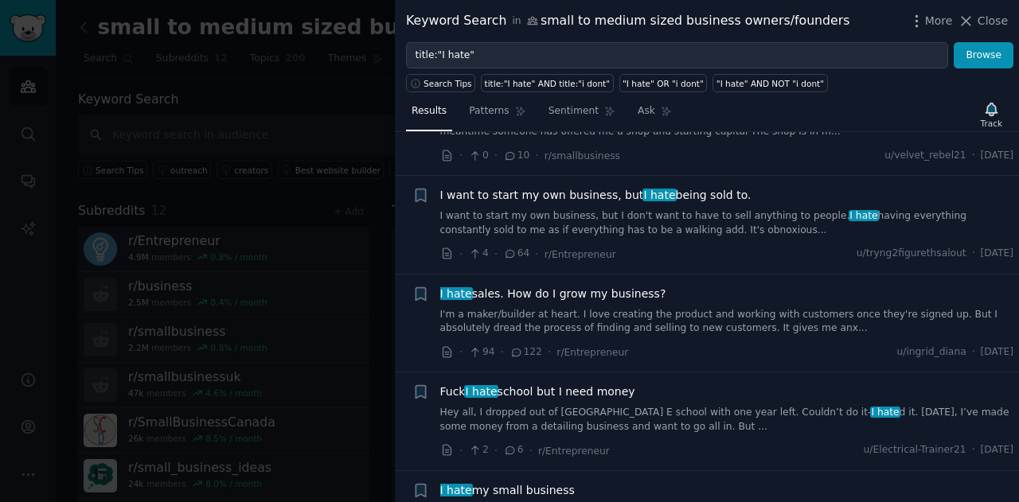
scroll to position [159, 0]
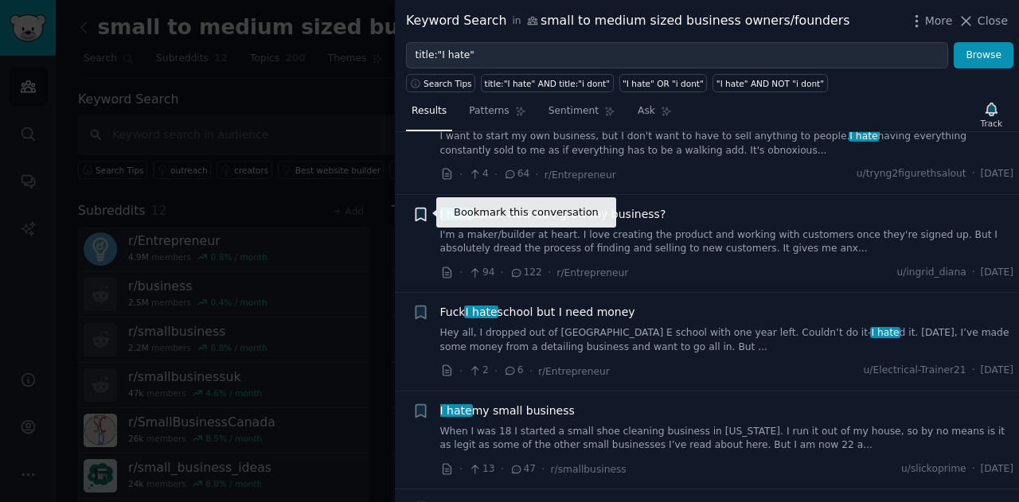
click at [419, 211] on icon "button" at bounding box center [421, 214] width 10 height 13
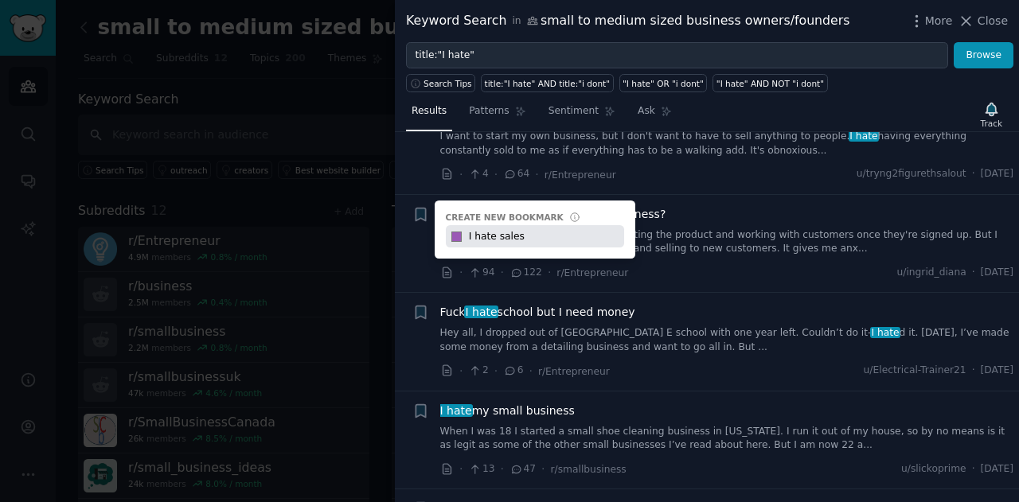
type input "I hate sales"
click at [840, 20] on div "Keyword Search in small to medium sized business owners/founders More Close" at bounding box center [707, 21] width 602 height 20
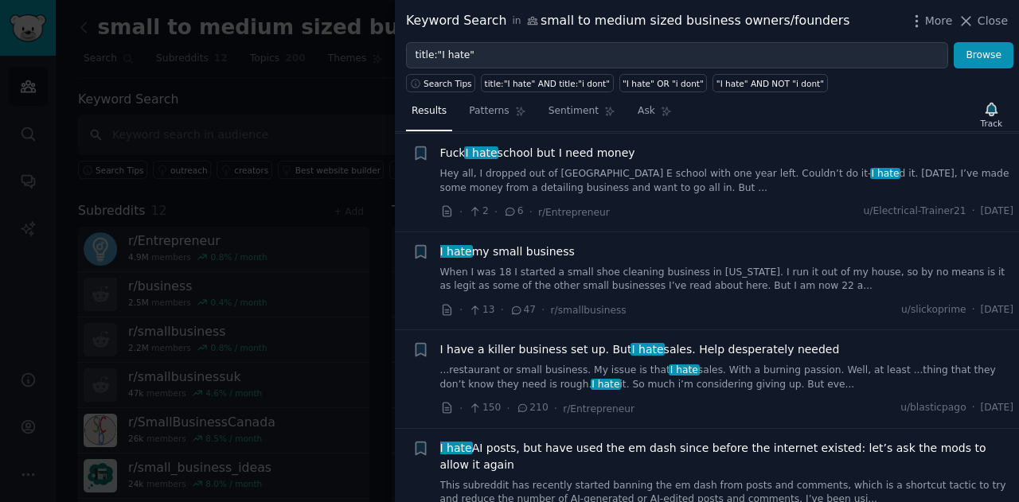
scroll to position [398, 0]
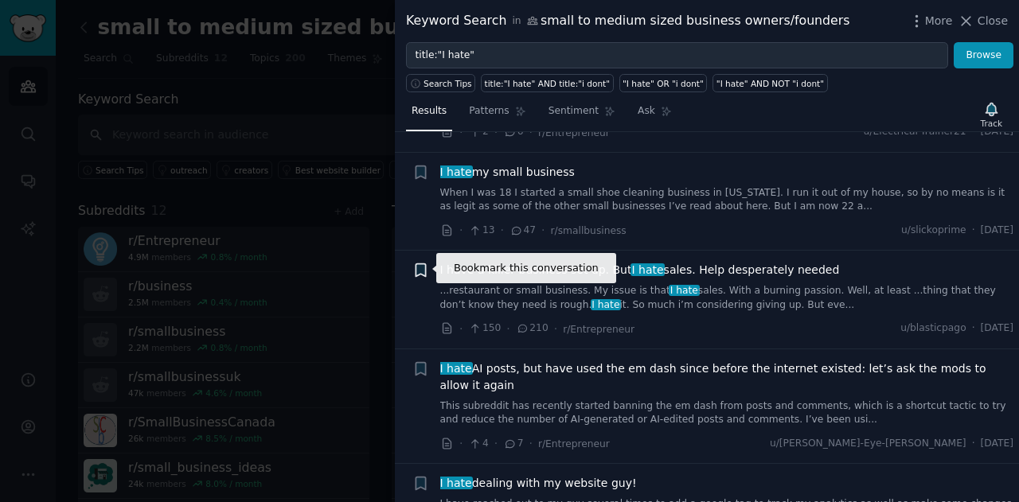
click at [420, 270] on icon "button" at bounding box center [421, 270] width 10 height 13
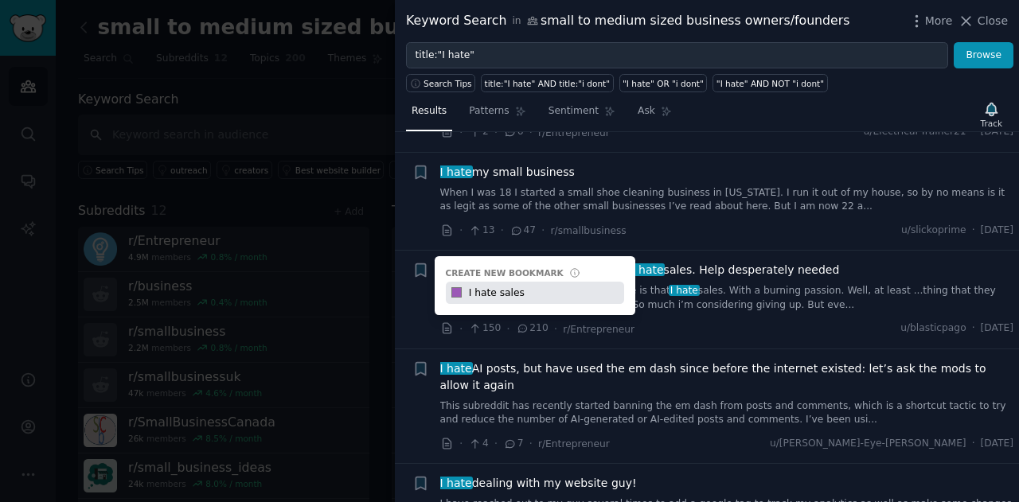
type input "I hate sales"
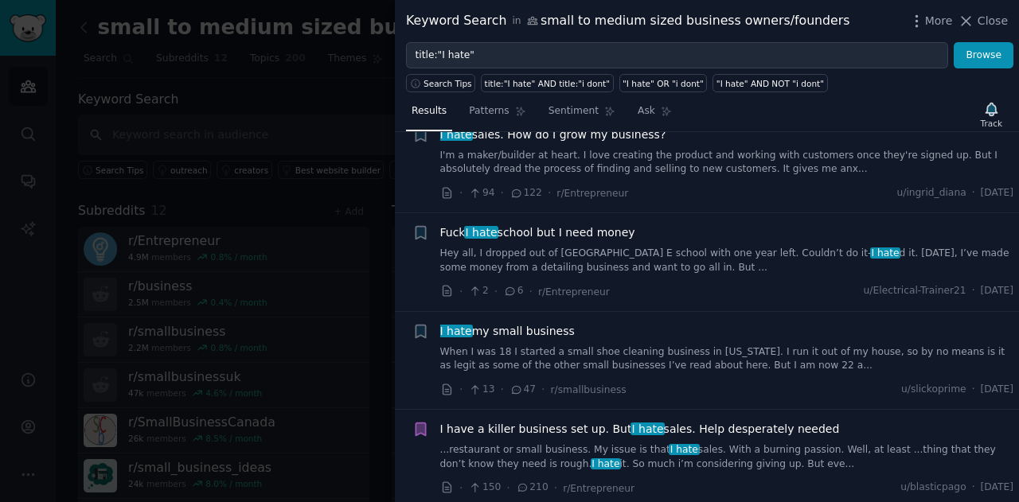
scroll to position [0, 0]
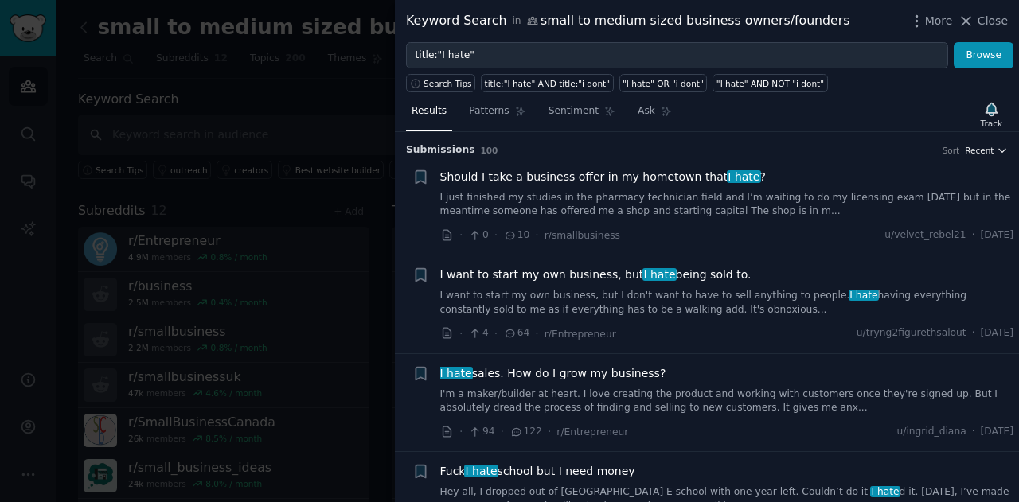
click at [997, 150] on icon "button" at bounding box center [1002, 150] width 11 height 11
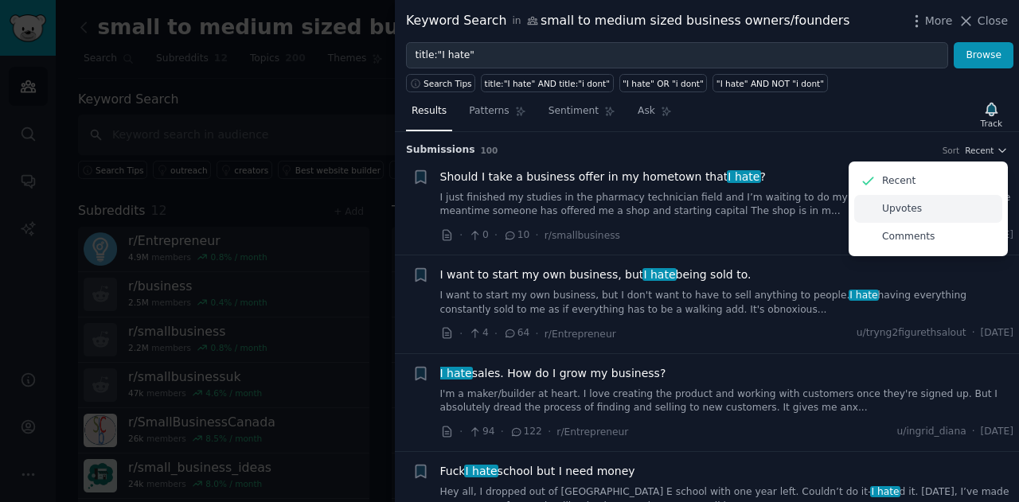
click at [917, 208] on div "Upvotes" at bounding box center [928, 209] width 148 height 28
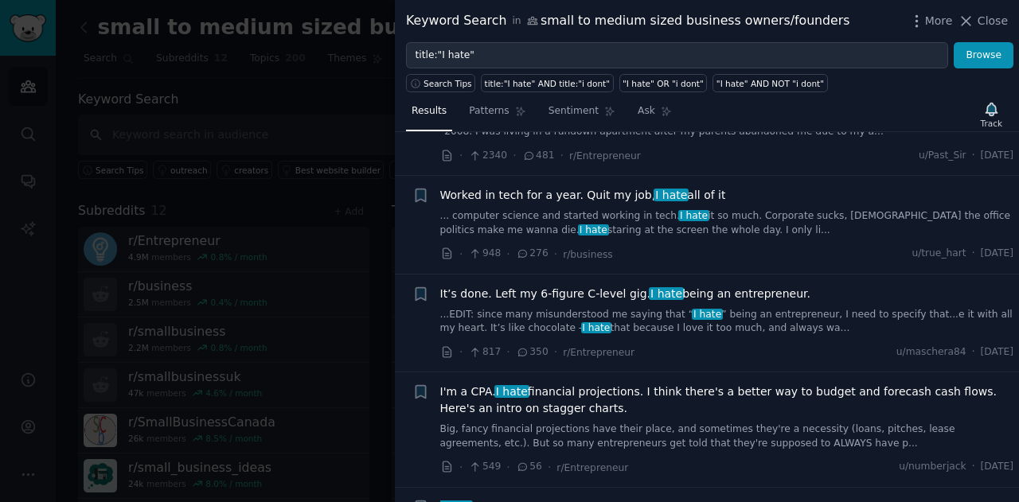
scroll to position [159, 0]
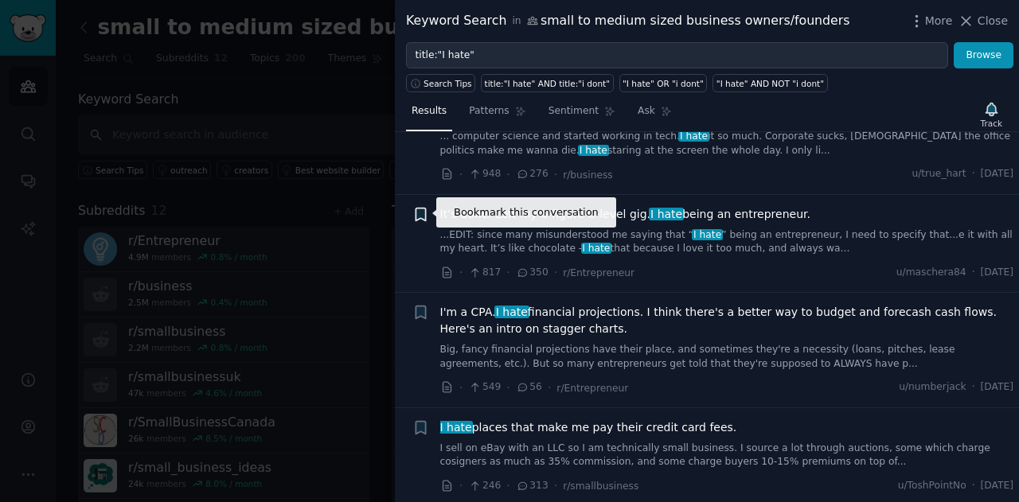
click at [420, 216] on icon "button" at bounding box center [421, 214] width 10 height 13
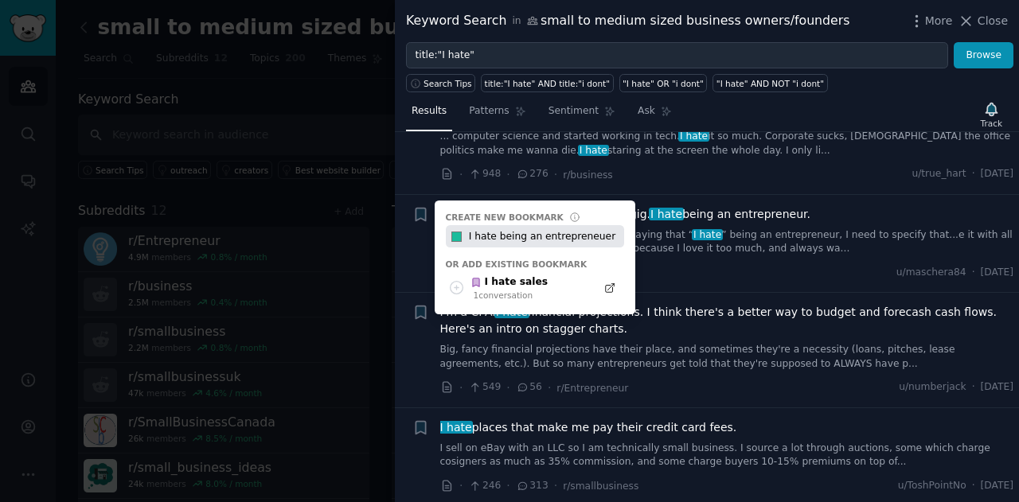
type input "I hate being an entrepreneuer"
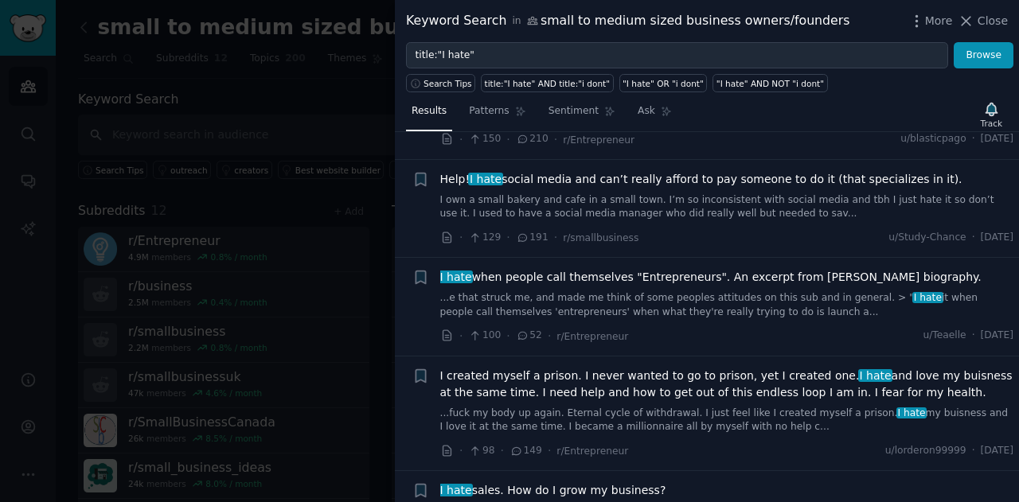
scroll to position [1274, 0]
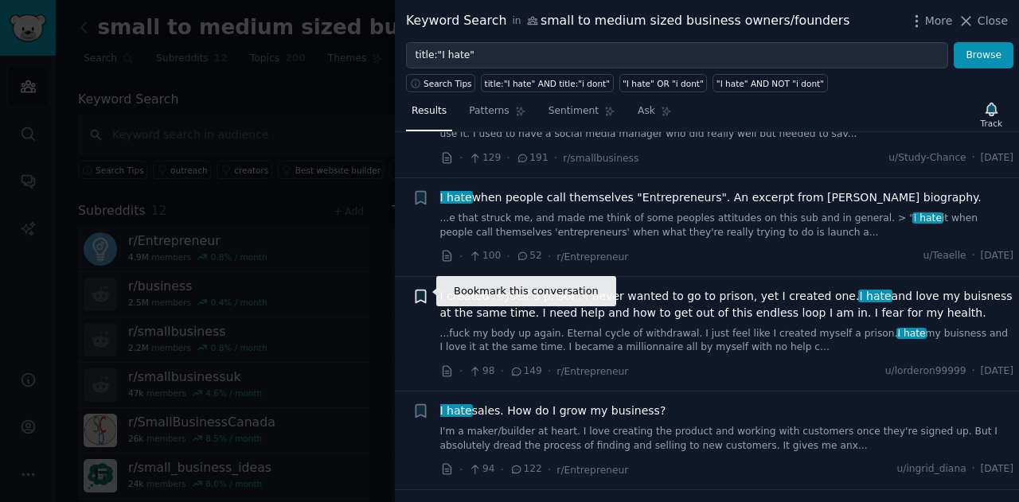
click at [420, 290] on icon "button" at bounding box center [421, 296] width 10 height 13
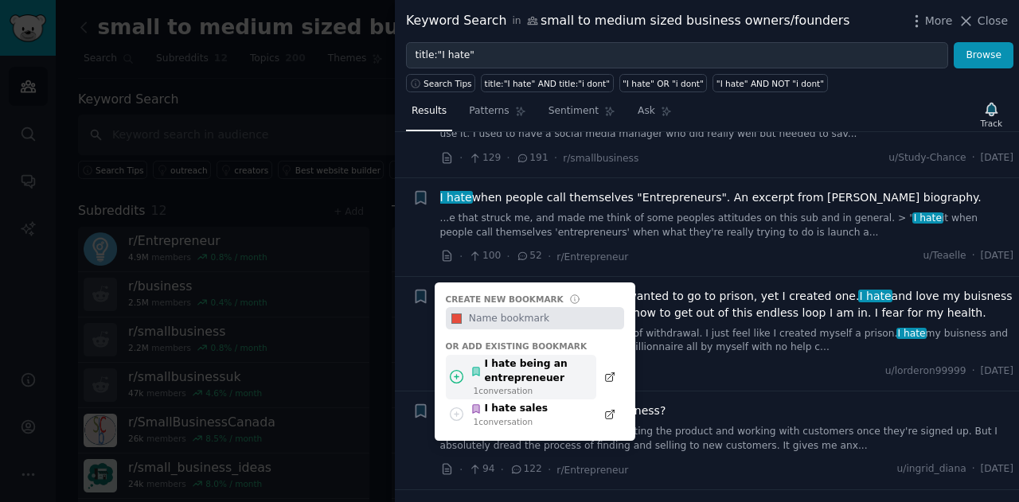
click at [541, 368] on div "I hate being an entrepreneuer" at bounding box center [528, 371] width 117 height 28
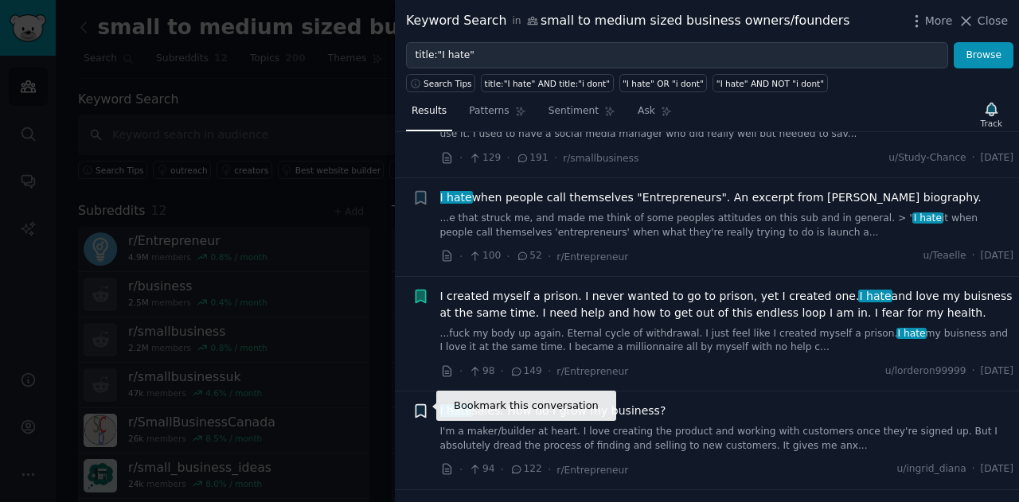
click at [420, 408] on icon "button" at bounding box center [421, 411] width 10 height 13
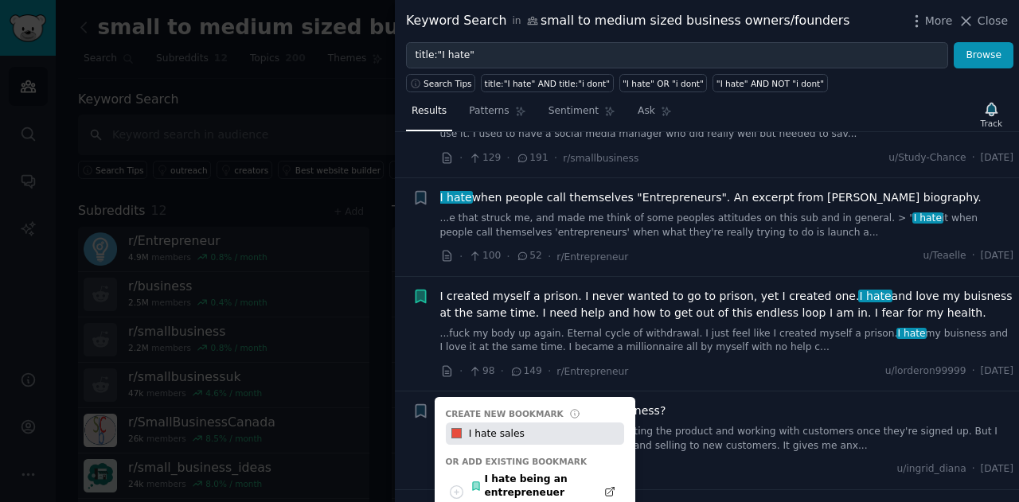
scroll to position [1353, 0]
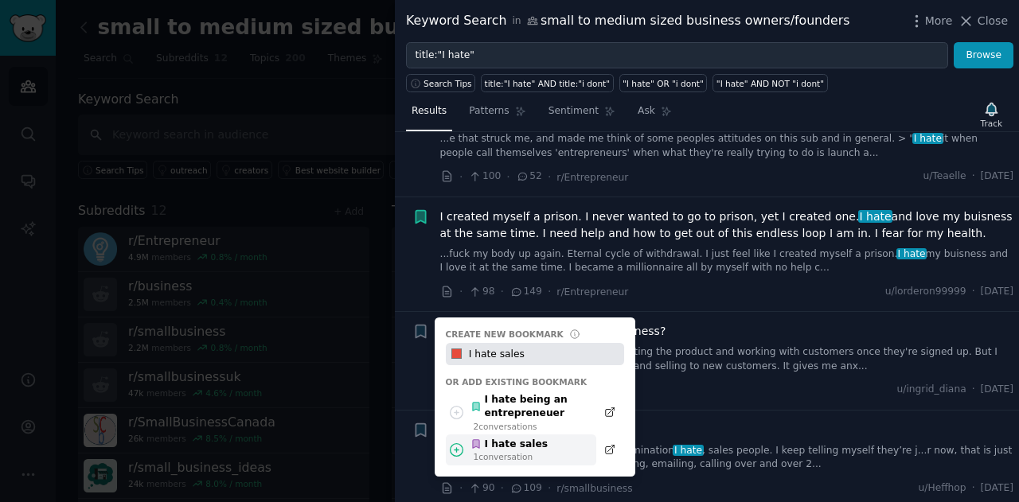
click at [529, 438] on div "I hate sales" at bounding box center [508, 445] width 77 height 14
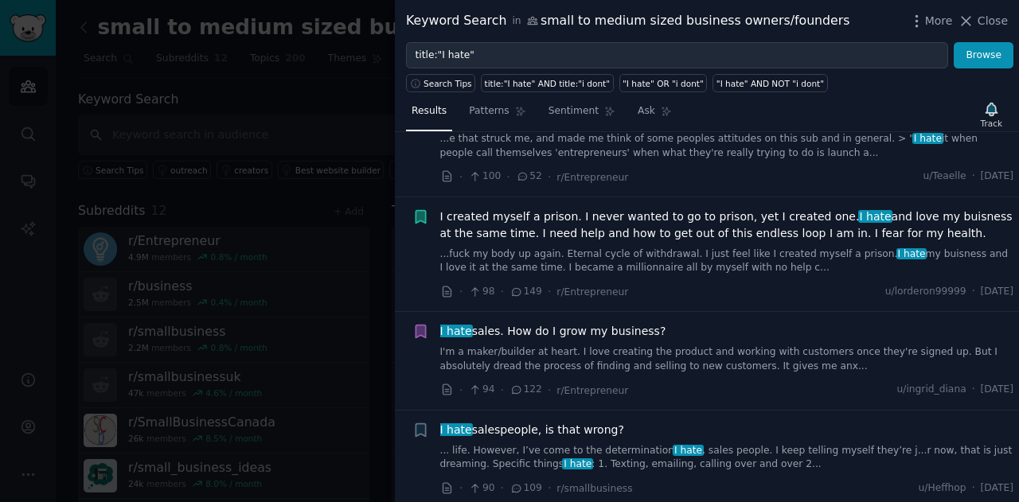
scroll to position [1512, 0]
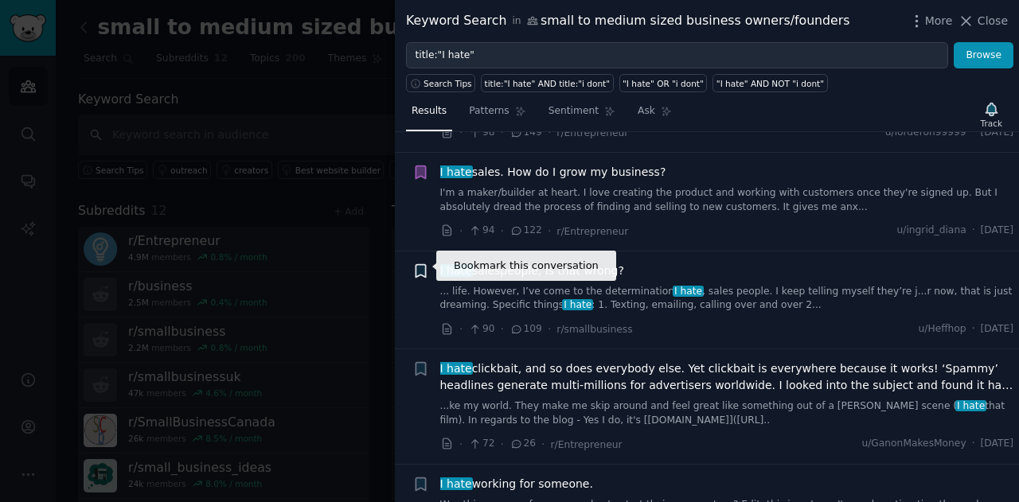
click at [420, 264] on icon "button" at bounding box center [421, 270] width 10 height 13
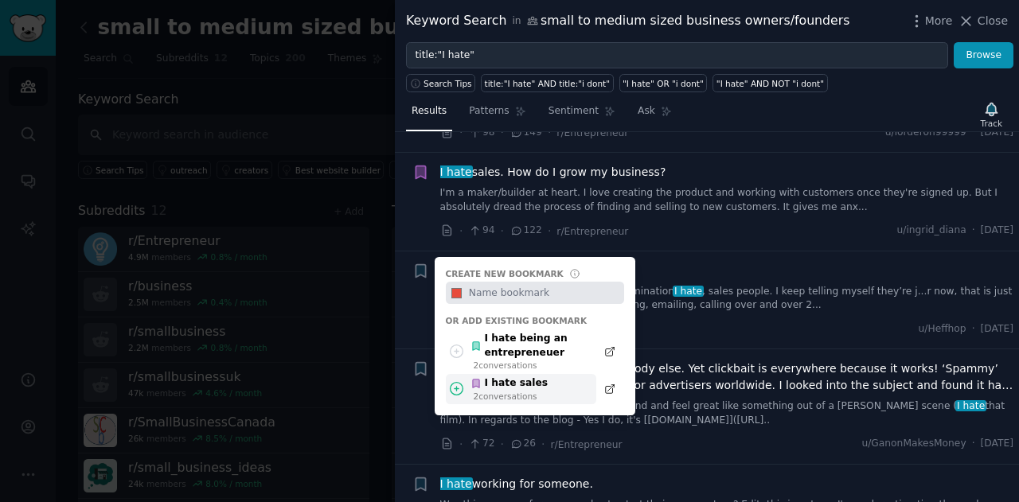
click at [511, 377] on div "I hate sales" at bounding box center [508, 384] width 77 height 14
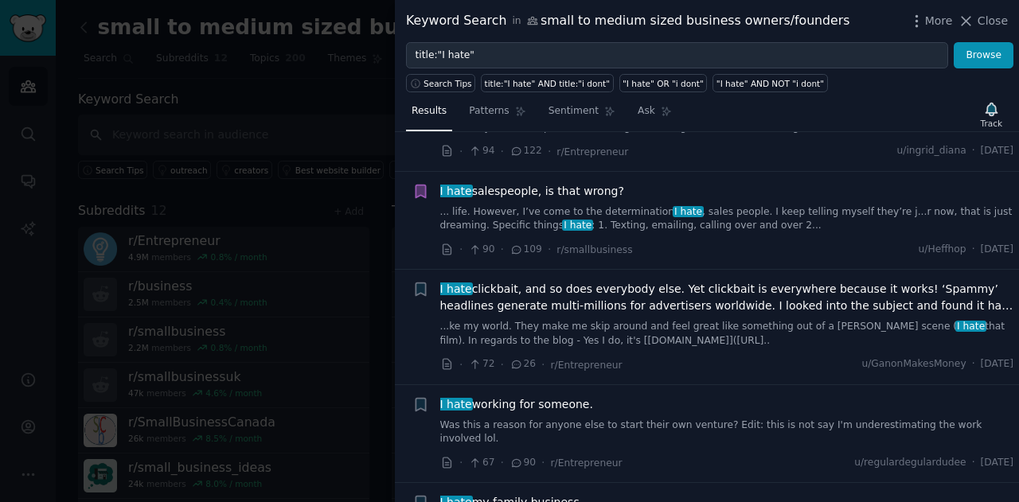
scroll to position [1672, 0]
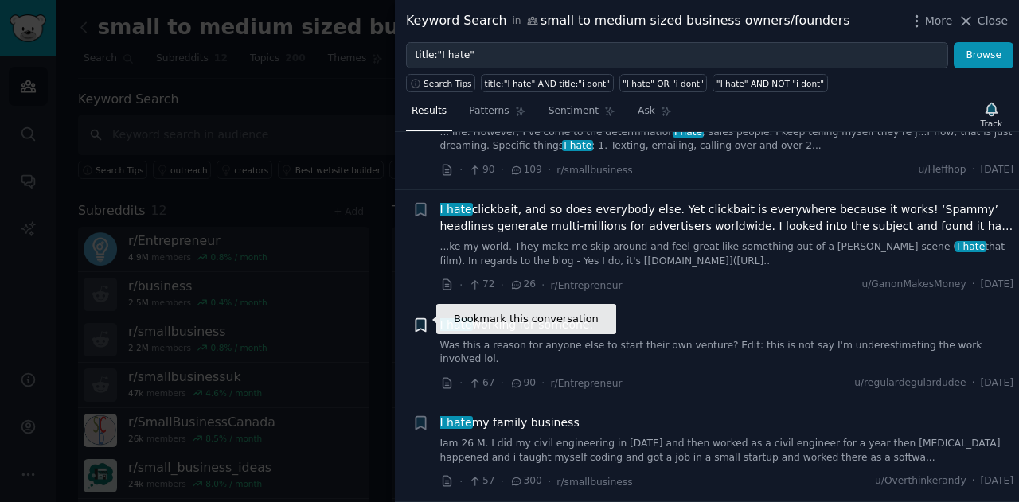
click at [422, 319] on icon "button" at bounding box center [421, 324] width 10 height 13
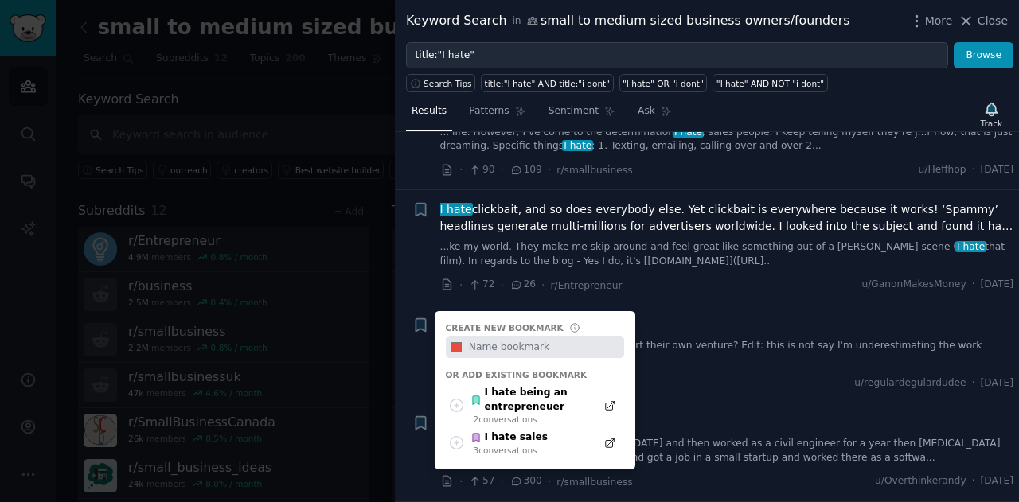
click at [510, 340] on input "text" at bounding box center [545, 347] width 158 height 22
type input "Love being an entrepreneuer"
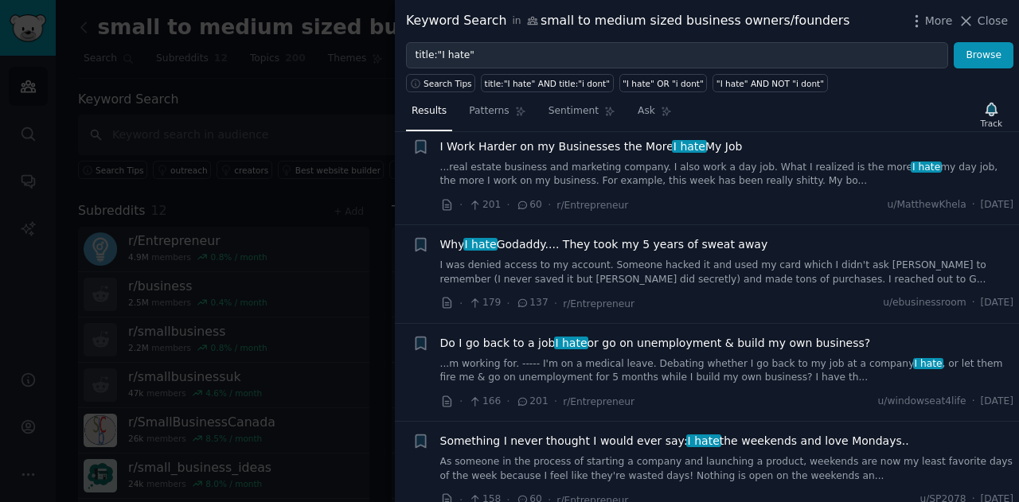
scroll to position [0, 0]
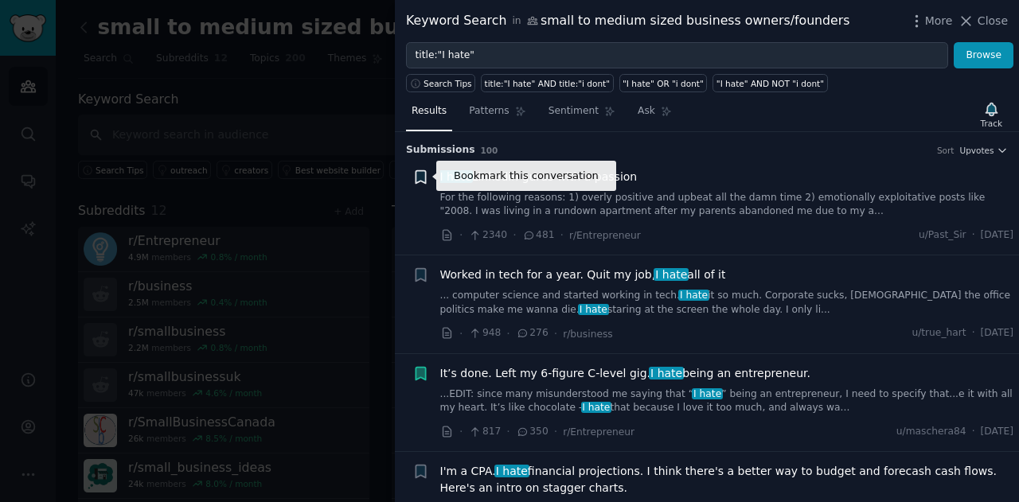
click at [420, 174] on icon "button" at bounding box center [421, 176] width 10 height 13
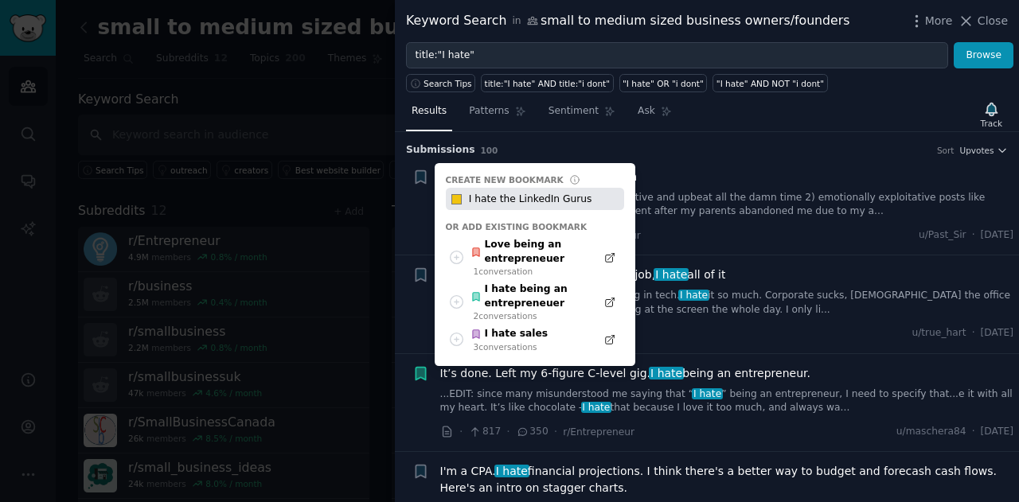
type input "I hate the LinkedIn Gurus"
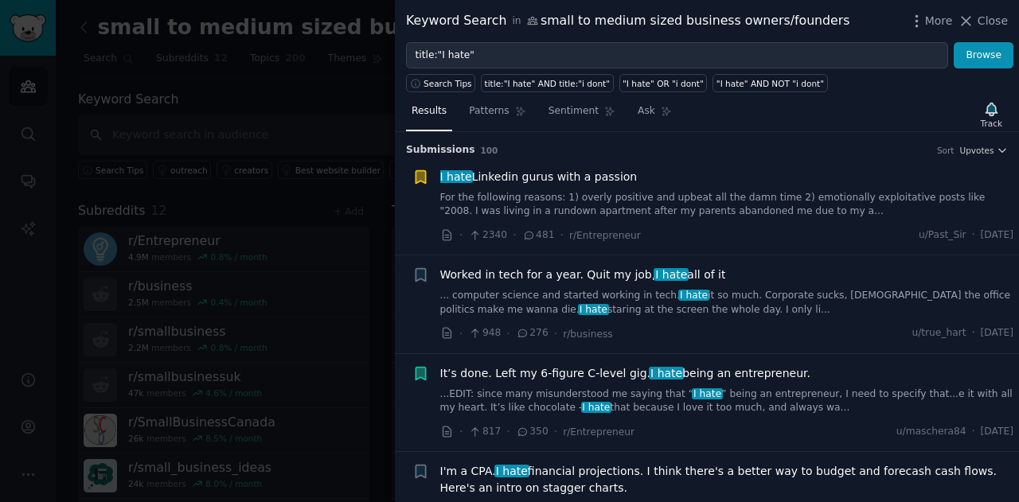
scroll to position [80, 0]
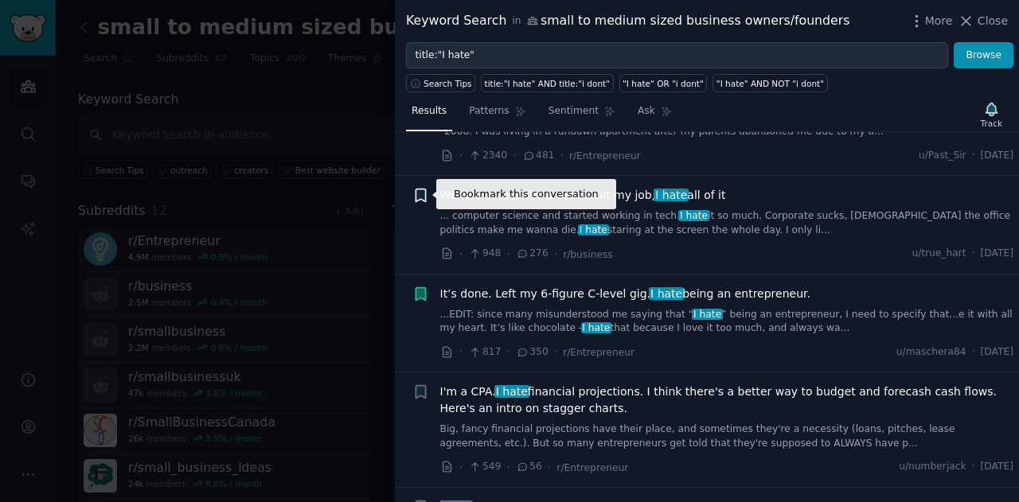
click at [423, 191] on icon "button" at bounding box center [421, 195] width 10 height 13
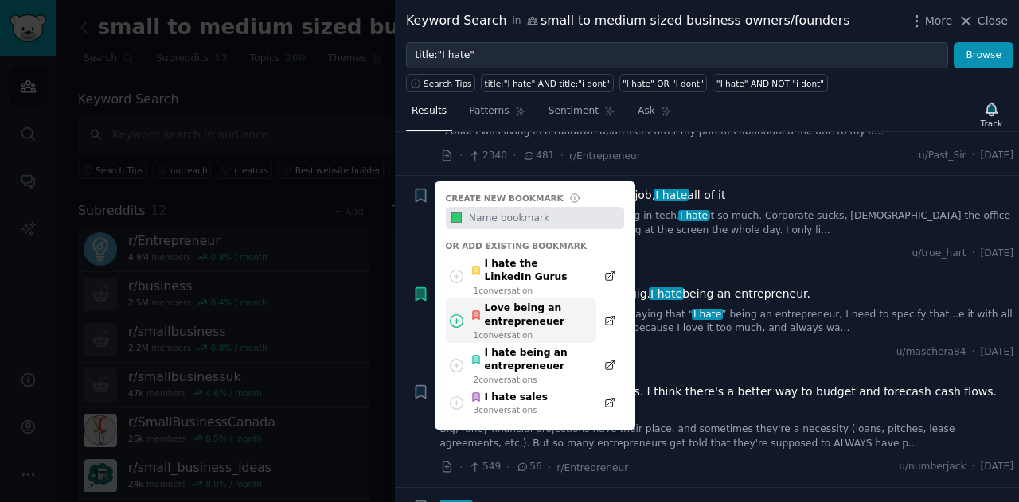
click at [512, 313] on div "Love being an entrepreneuer" at bounding box center [528, 316] width 117 height 28
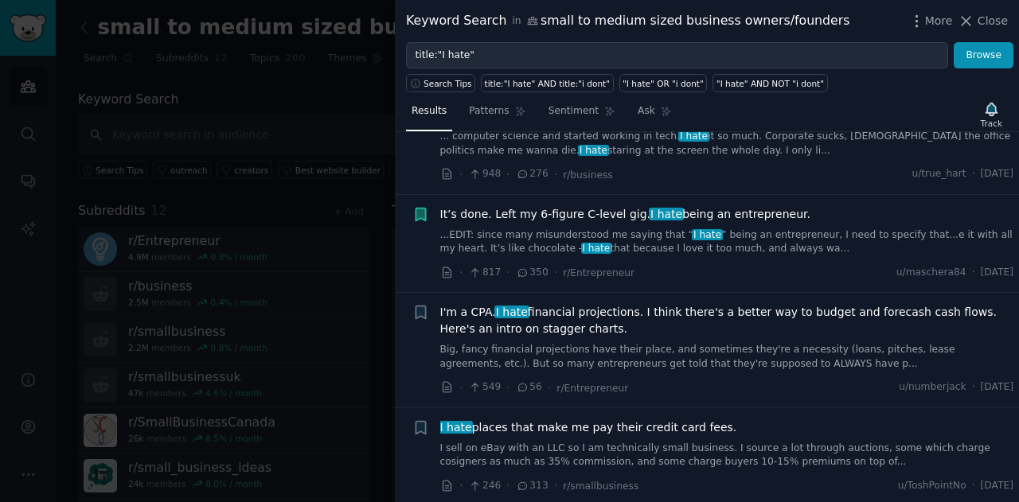
scroll to position [318, 0]
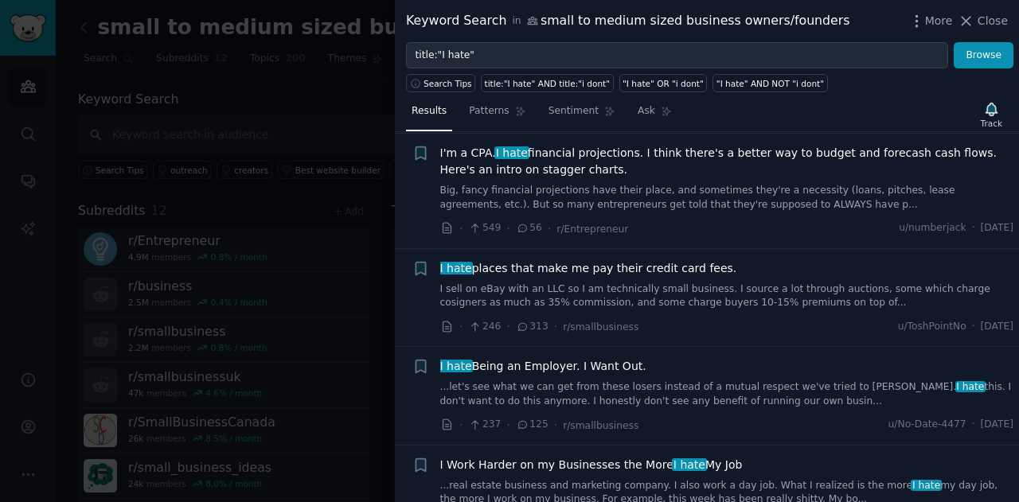
drag, startPoint x: 983, startPoint y: 21, endPoint x: 910, endPoint y: 68, distance: 86.6
click at [985, 21] on span "Close" at bounding box center [993, 21] width 30 height 17
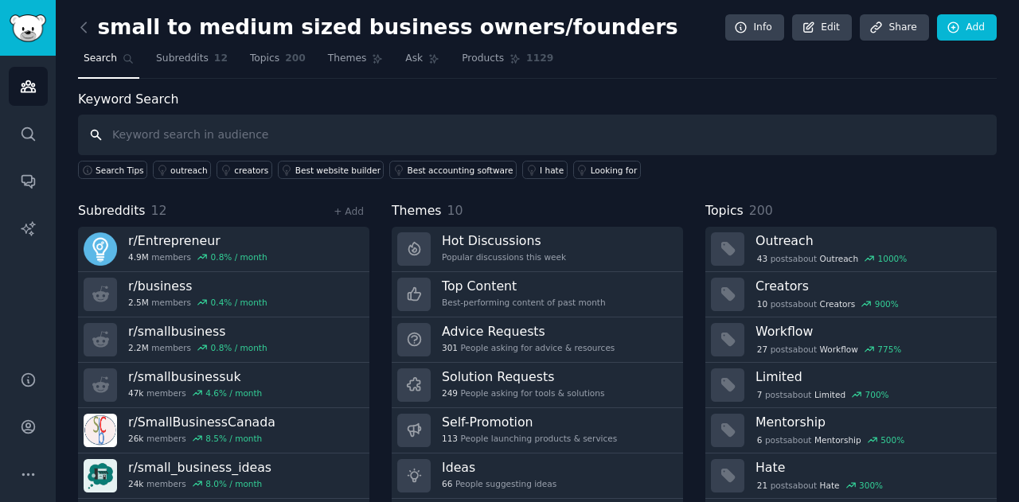
click at [254, 142] on input "text" at bounding box center [537, 135] width 919 height 41
type input "how to scale"
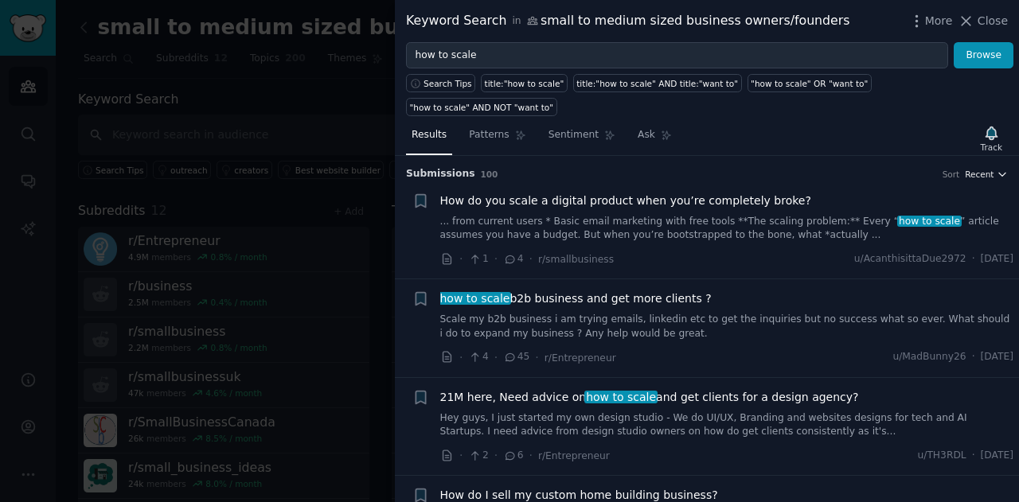
drag, startPoint x: 1001, startPoint y: 141, endPoint x: 992, endPoint y: 153, distance: 15.3
click at [1001, 156] on div "Submission s 100 Sort Recent" at bounding box center [707, 168] width 602 height 25
click at [992, 169] on button "Recent" at bounding box center [986, 174] width 43 height 11
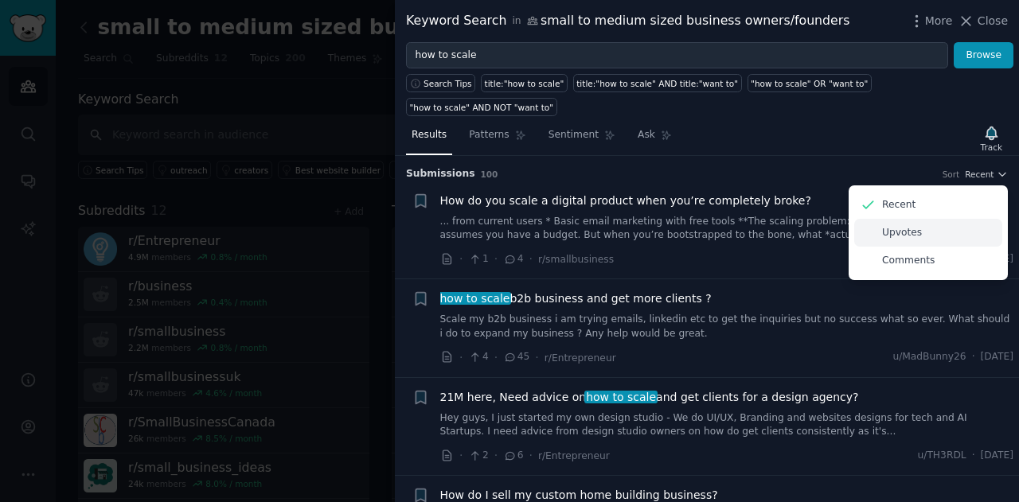
click at [916, 219] on div "Upvotes" at bounding box center [928, 233] width 148 height 28
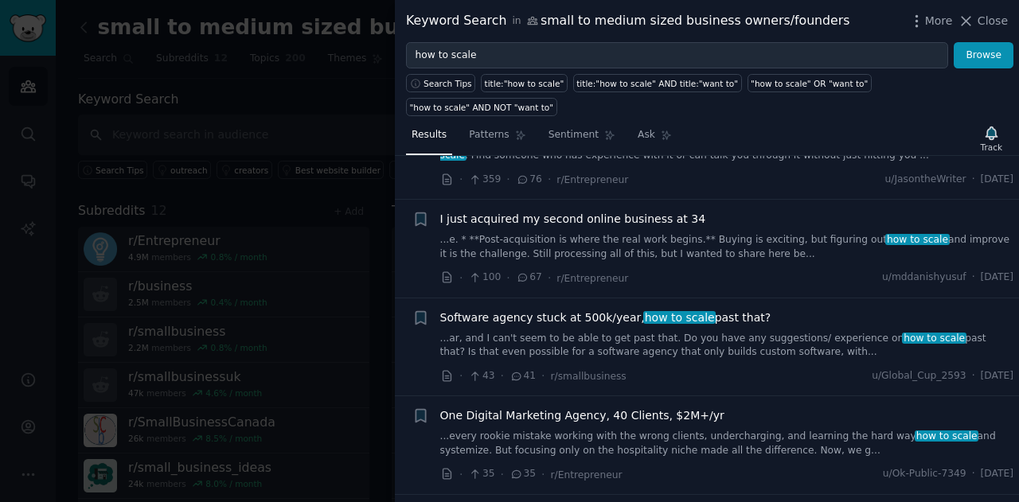
scroll to position [159, 0]
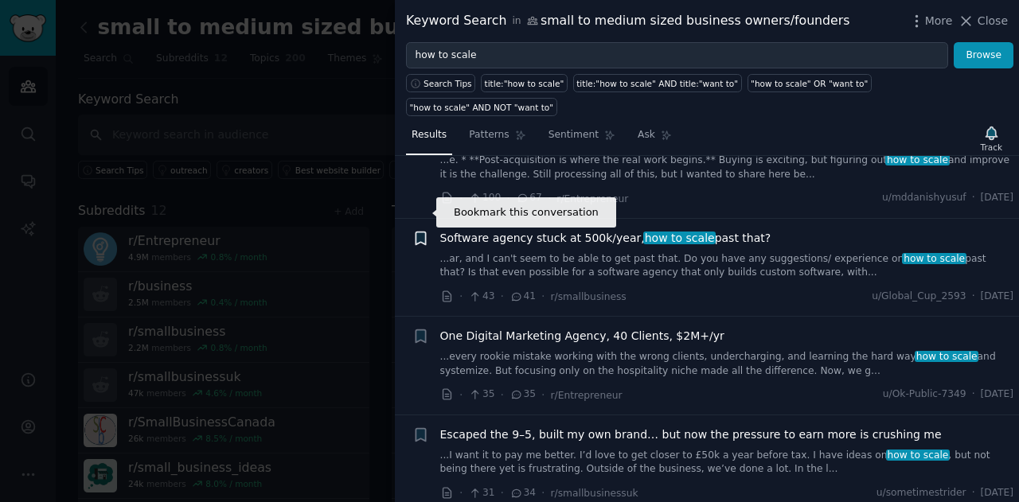
click at [416, 232] on icon "button" at bounding box center [421, 238] width 10 height 13
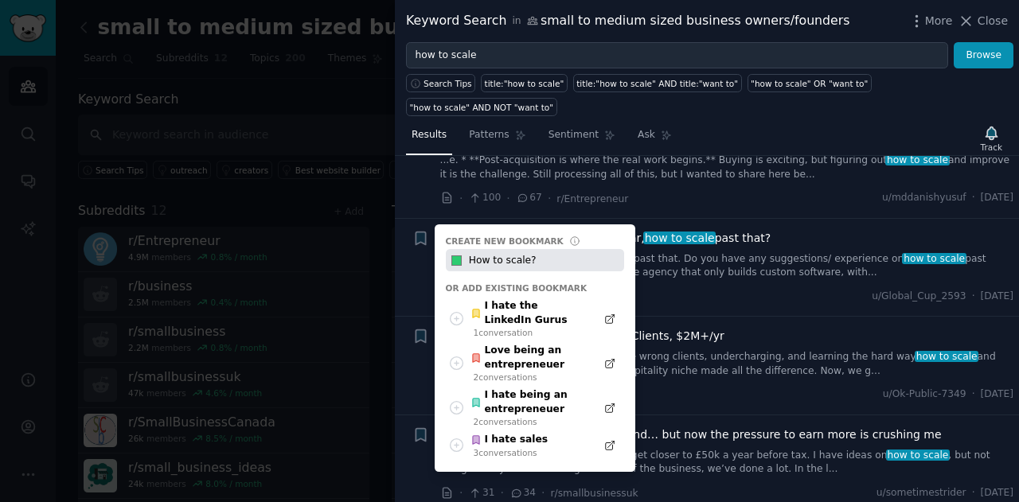
type input "How to scale?"
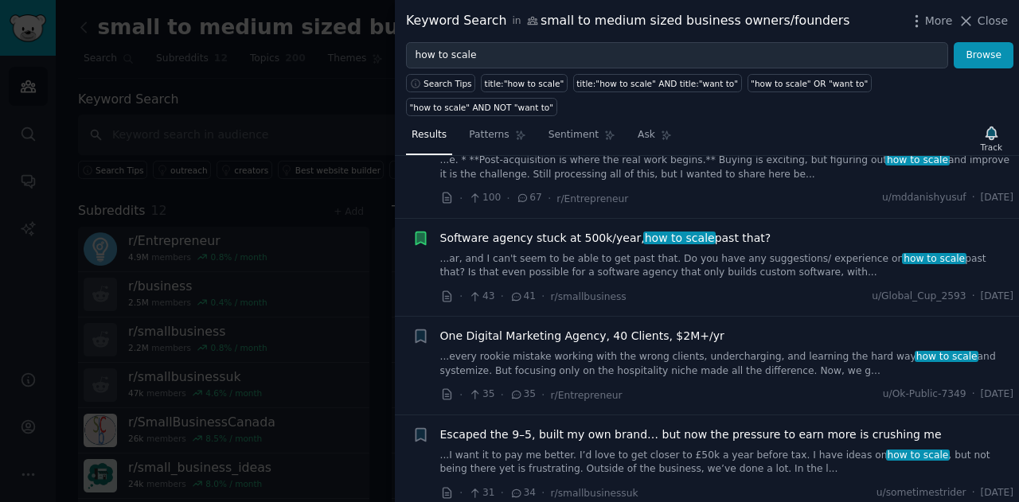
scroll to position [239, 0]
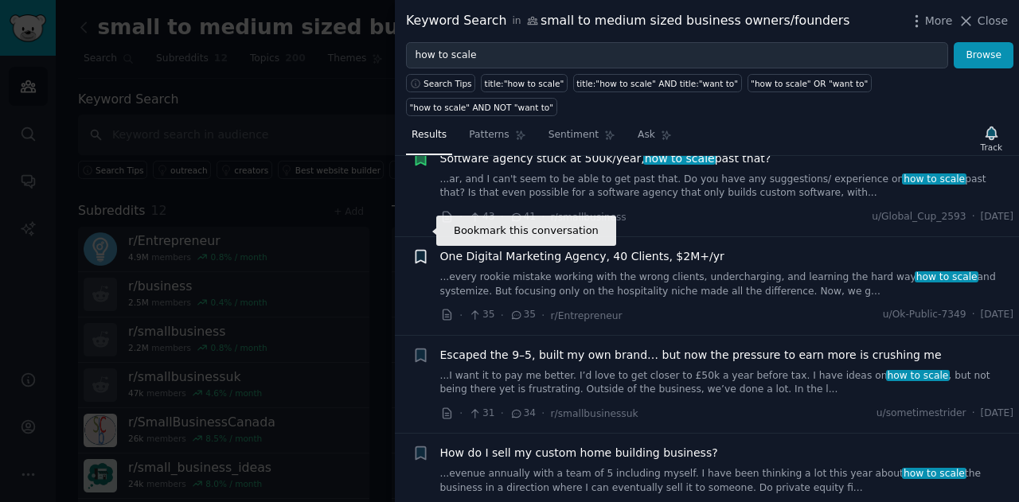
click at [422, 251] on icon "button" at bounding box center [421, 257] width 10 height 13
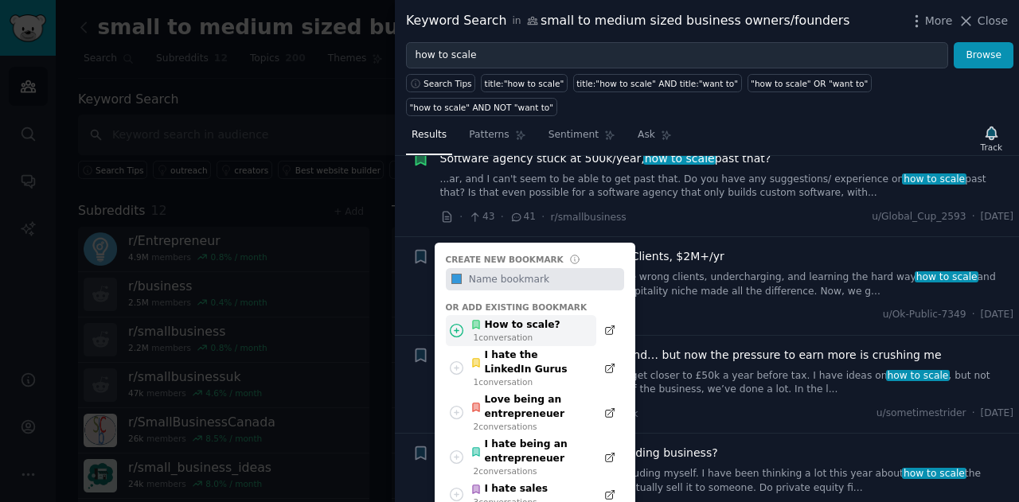
click at [524, 318] on div "How to scale?" at bounding box center [515, 325] width 90 height 14
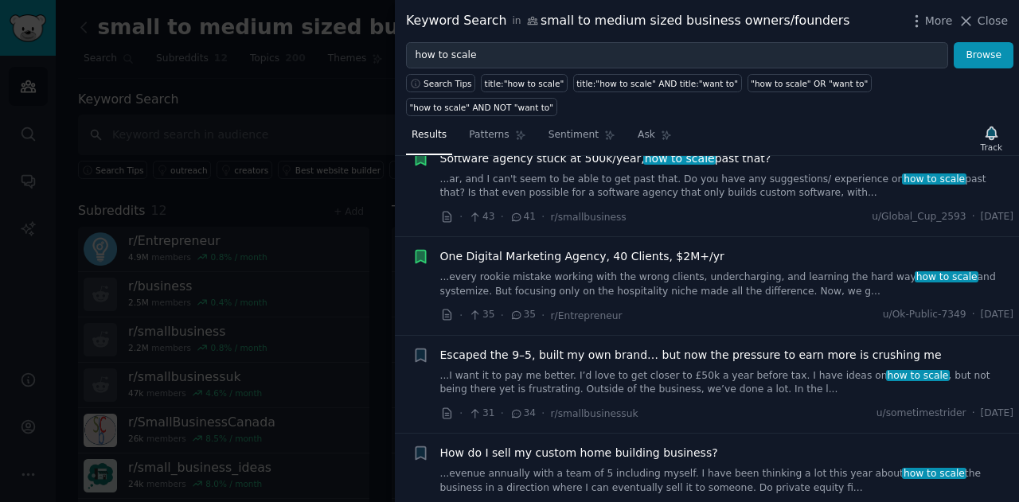
scroll to position [318, 0]
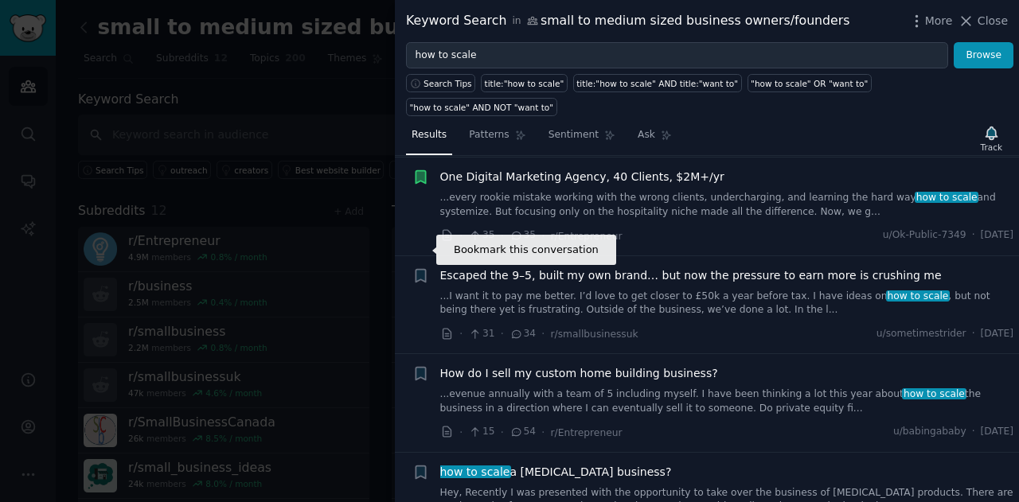
click at [416, 269] on icon "button" at bounding box center [421, 275] width 10 height 13
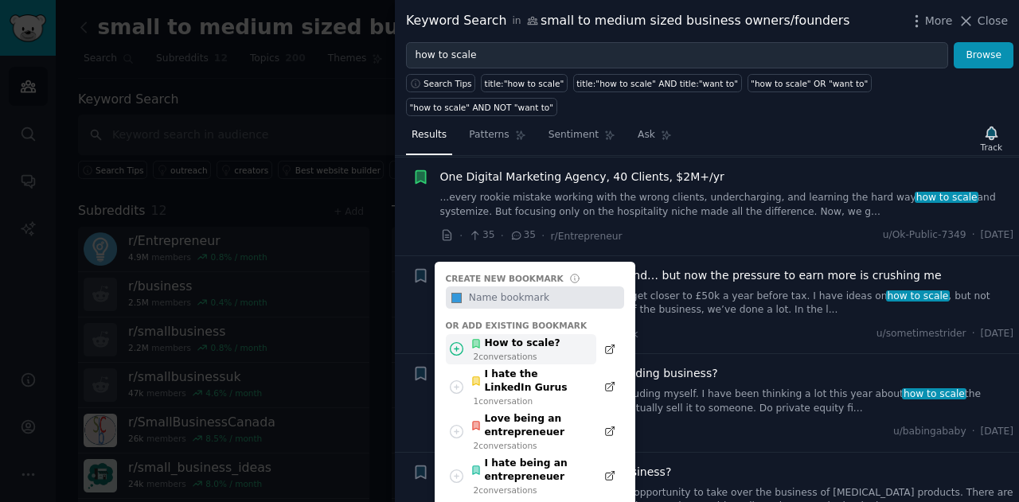
click at [531, 337] on div "How to scale?" at bounding box center [515, 344] width 90 height 14
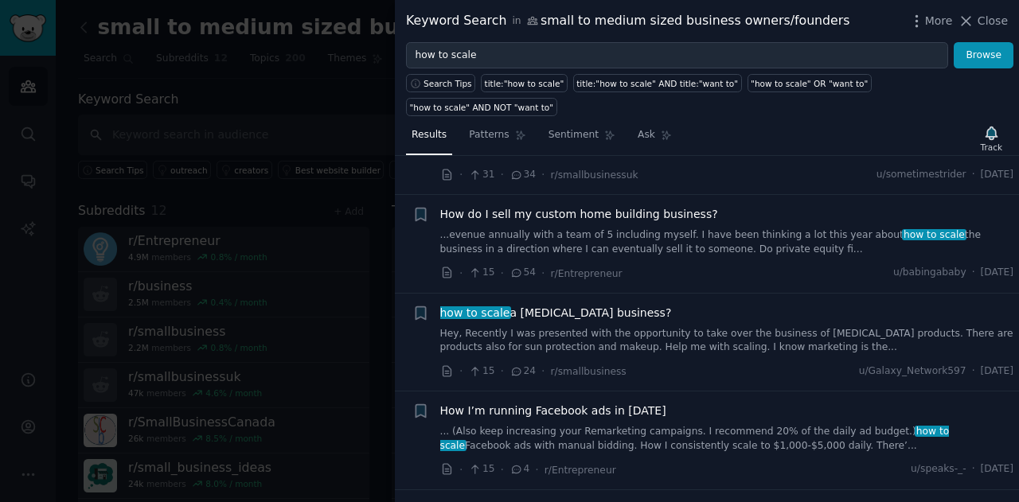
scroll to position [557, 0]
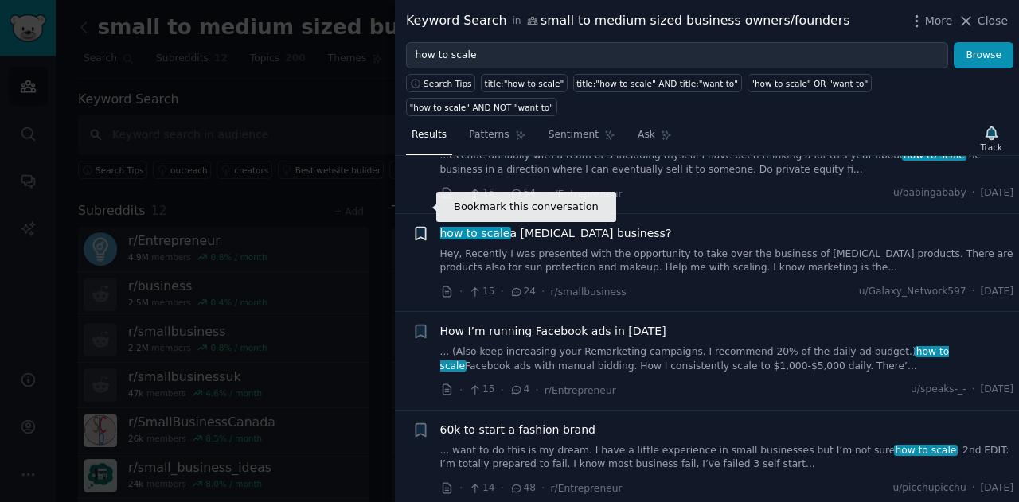
click at [425, 227] on icon "button" at bounding box center [421, 233] width 10 height 13
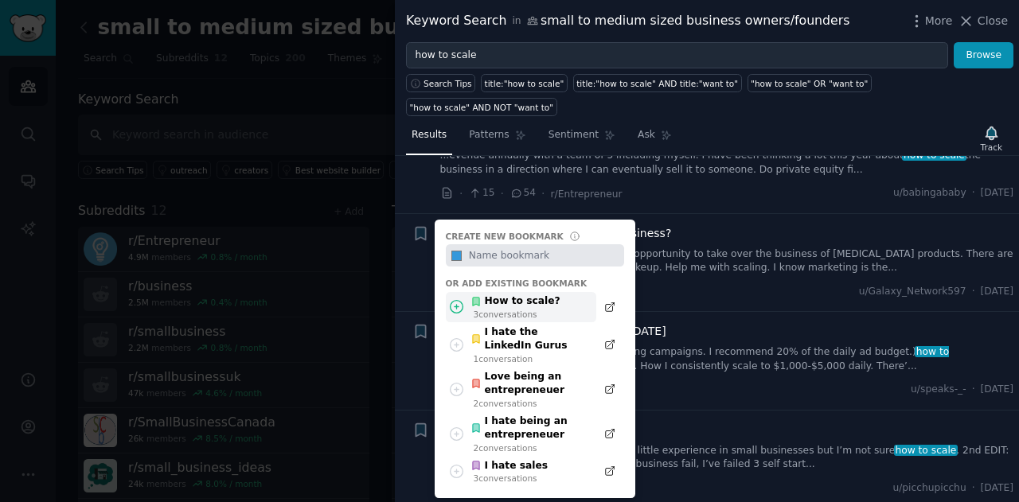
click at [499, 295] on div "How to scale?" at bounding box center [515, 302] width 90 height 14
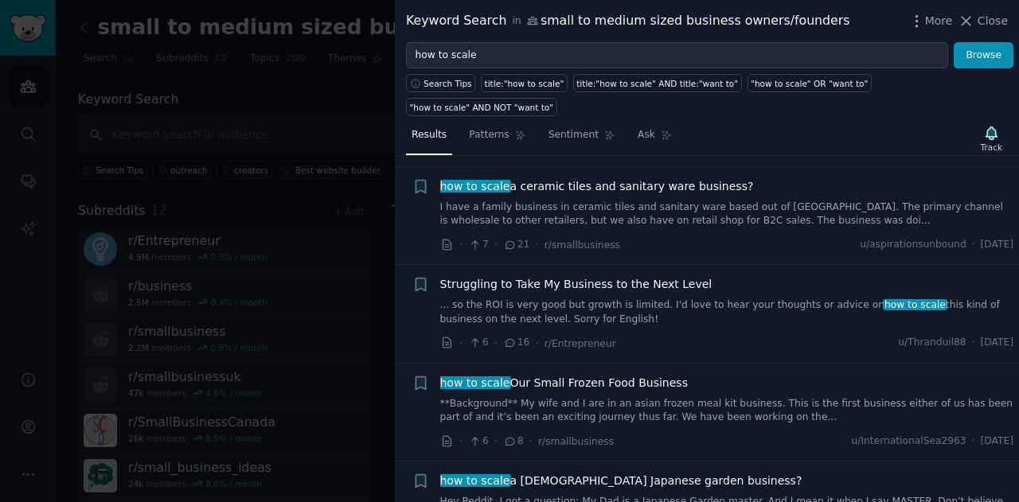
scroll to position [1274, 0]
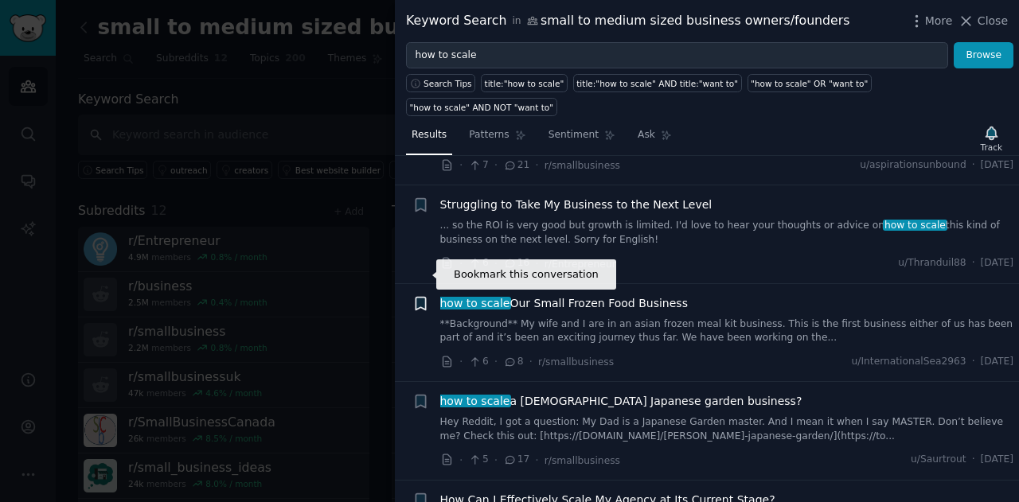
click at [423, 297] on icon "button" at bounding box center [421, 303] width 10 height 13
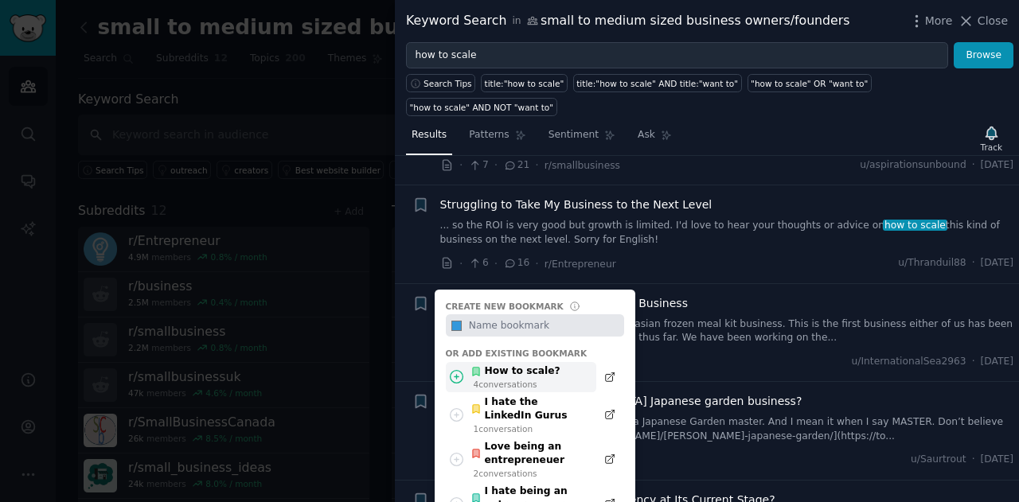
click at [516, 379] on div "4 conversation s" at bounding box center [517, 384] width 87 height 11
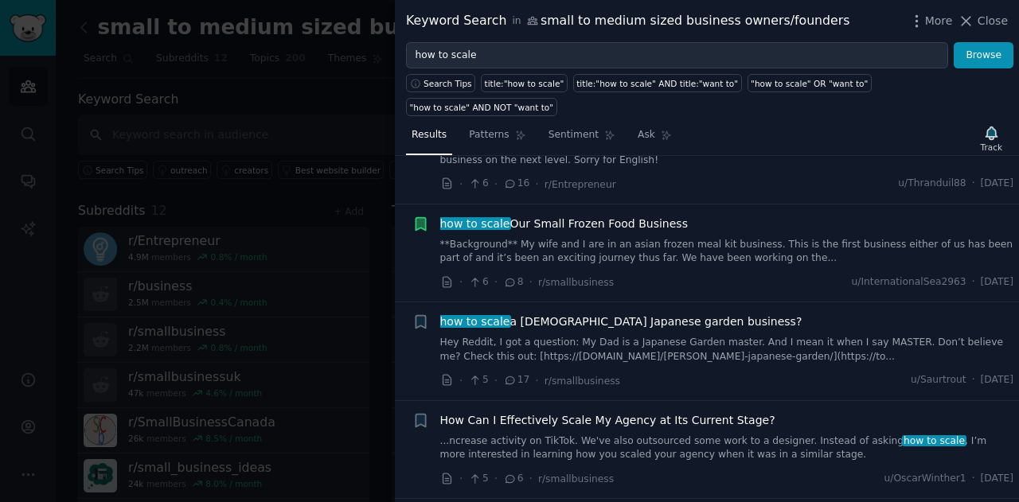
scroll to position [1433, 0]
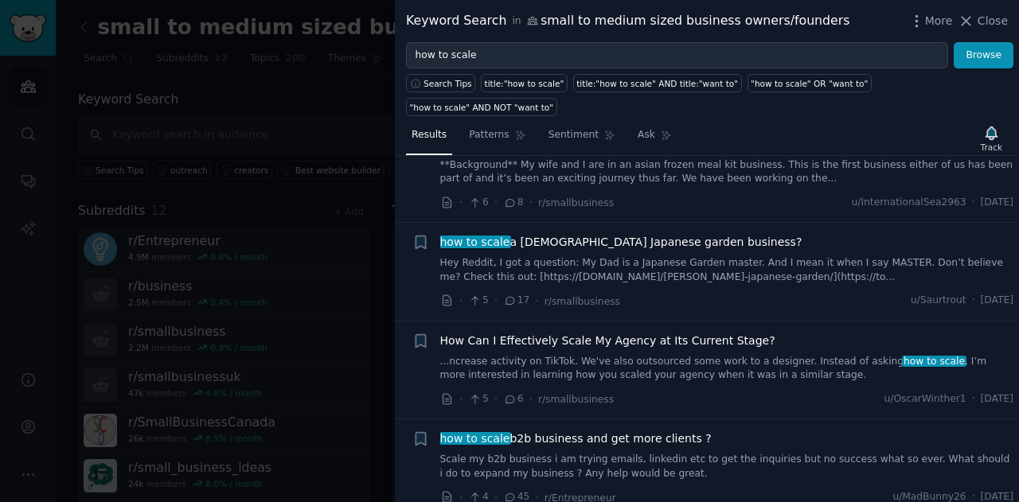
click at [437, 333] on div "+ How Can I Effectively Scale My Agency at Its Current Stage? ...ncrease activi…" at bounding box center [713, 371] width 602 height 76
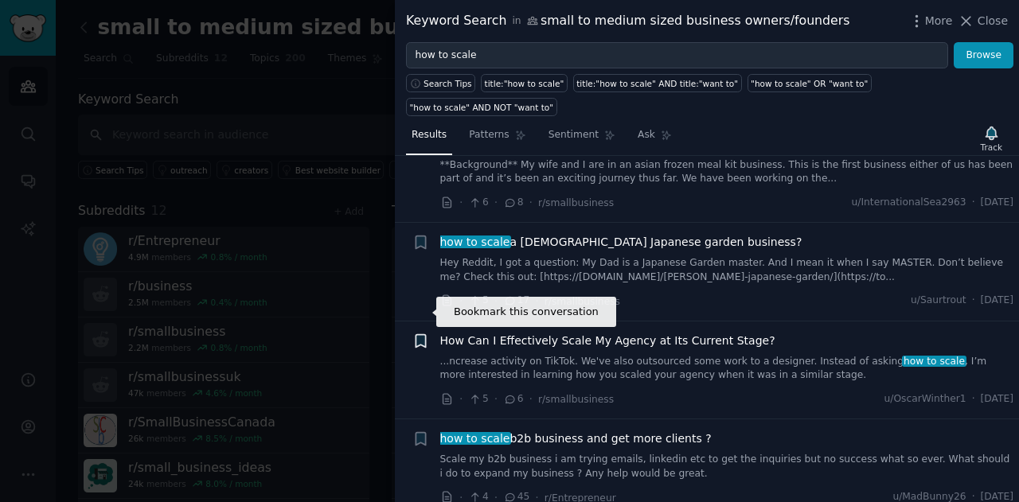
click at [419, 334] on icon "button" at bounding box center [421, 340] width 10 height 13
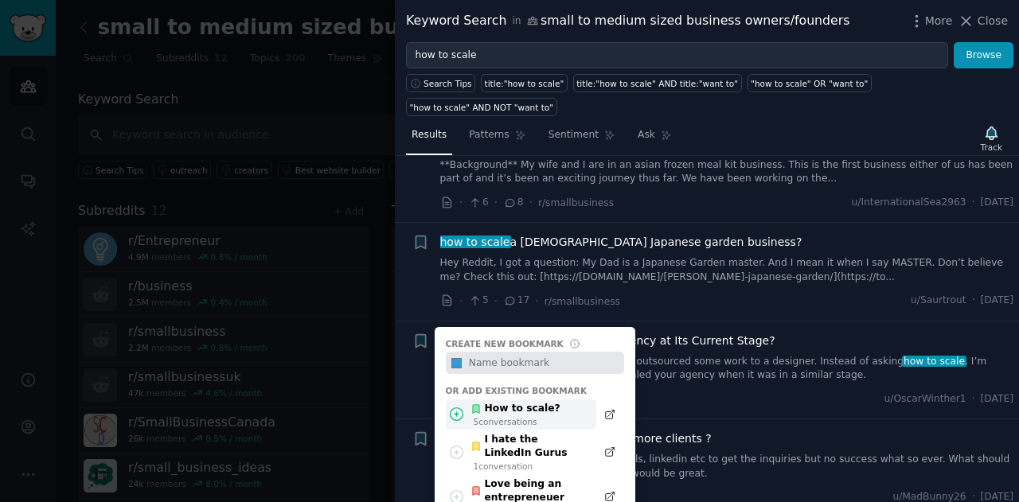
click at [538, 402] on div "How to scale?" at bounding box center [515, 409] width 90 height 14
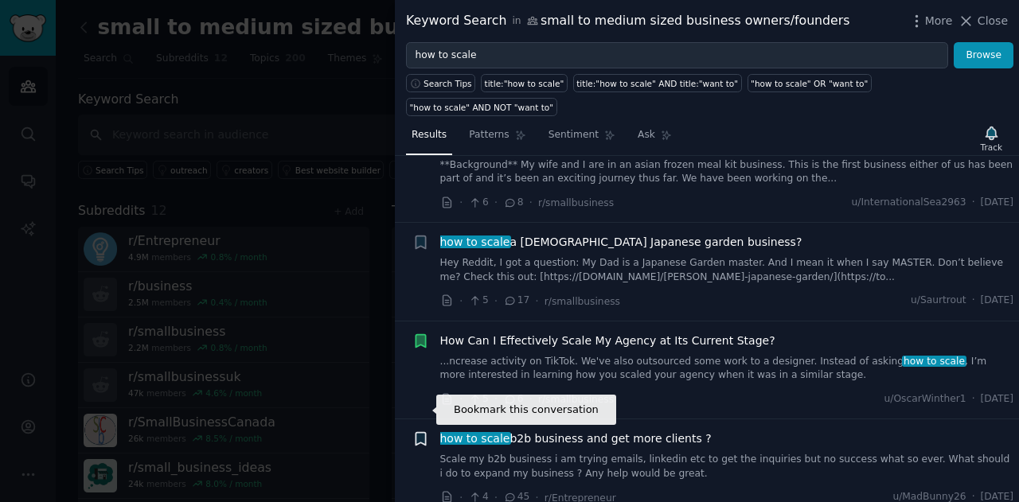
click at [418, 433] on icon "button" at bounding box center [421, 439] width 10 height 13
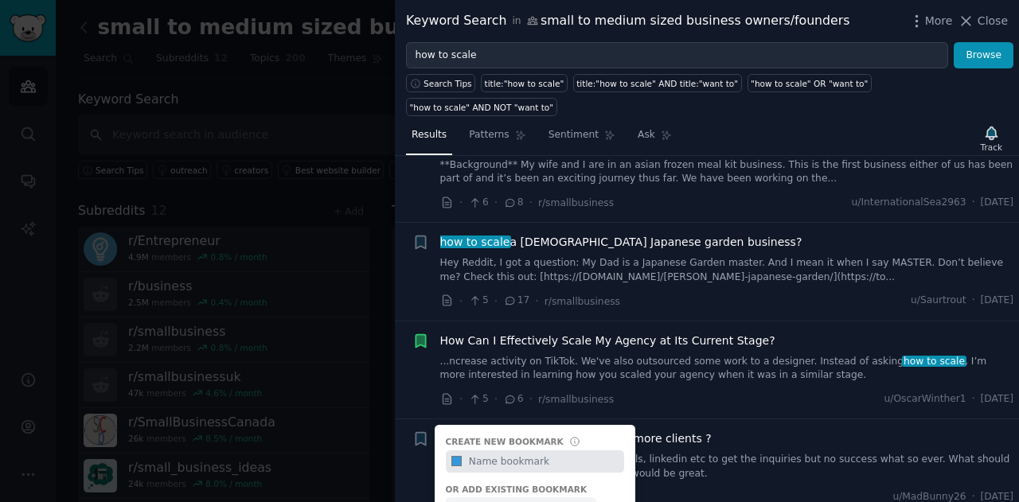
click at [511, 501] on div "How to scale?" at bounding box center [515, 508] width 90 height 14
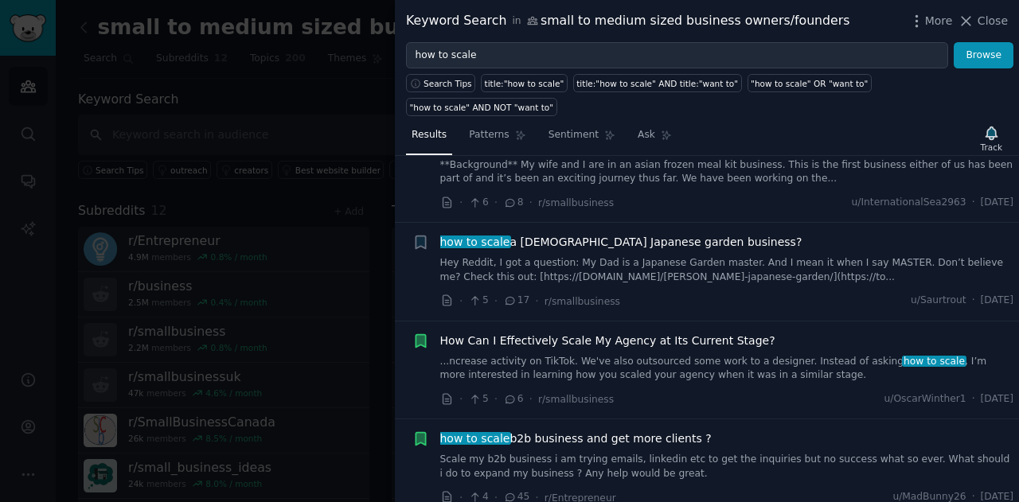
scroll to position [1114, 0]
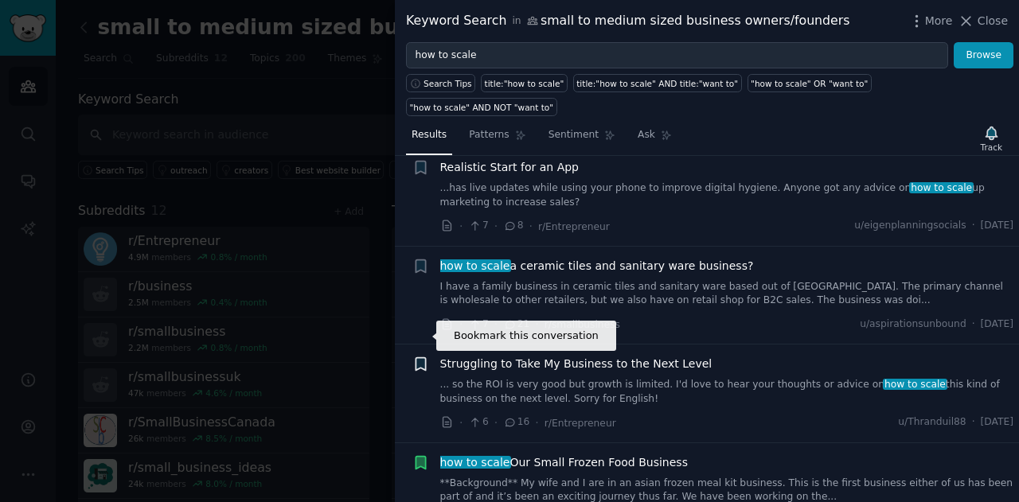
click at [427, 356] on icon "button" at bounding box center [420, 364] width 17 height 17
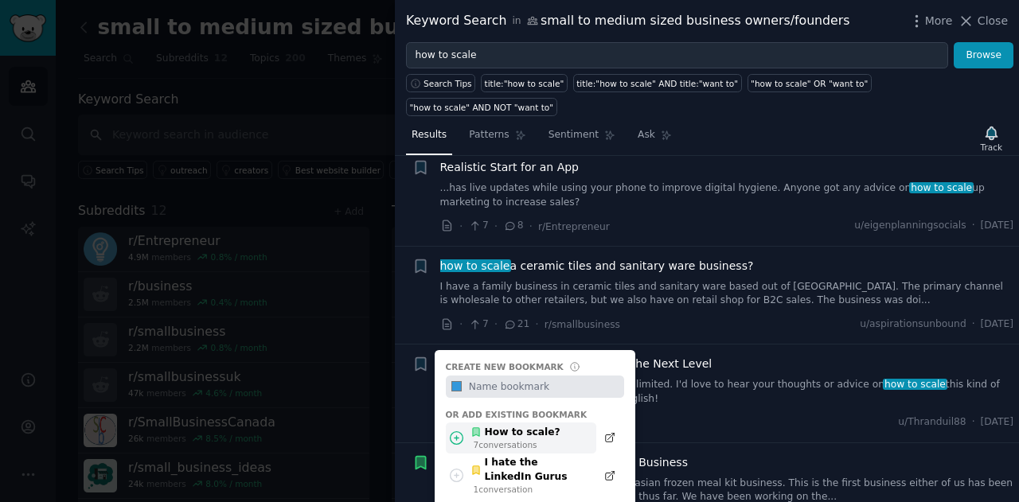
click at [505, 426] on div "How to scale?" at bounding box center [515, 433] width 90 height 14
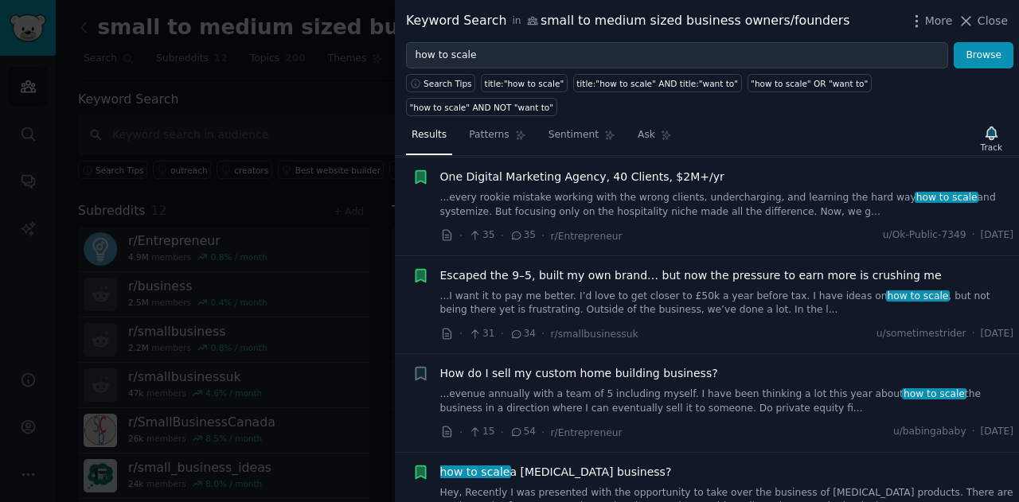
scroll to position [0, 0]
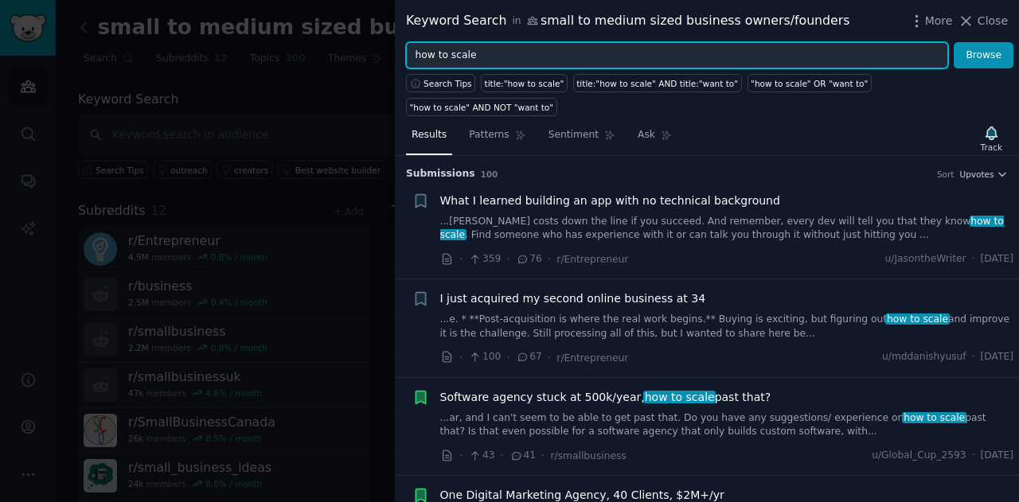
drag, startPoint x: 479, startPoint y: 57, endPoint x: 451, endPoint y: 53, distance: 28.8
click at [451, 53] on input "how to scale" at bounding box center [677, 55] width 542 height 27
click at [954, 42] on button "Browse" at bounding box center [984, 55] width 60 height 27
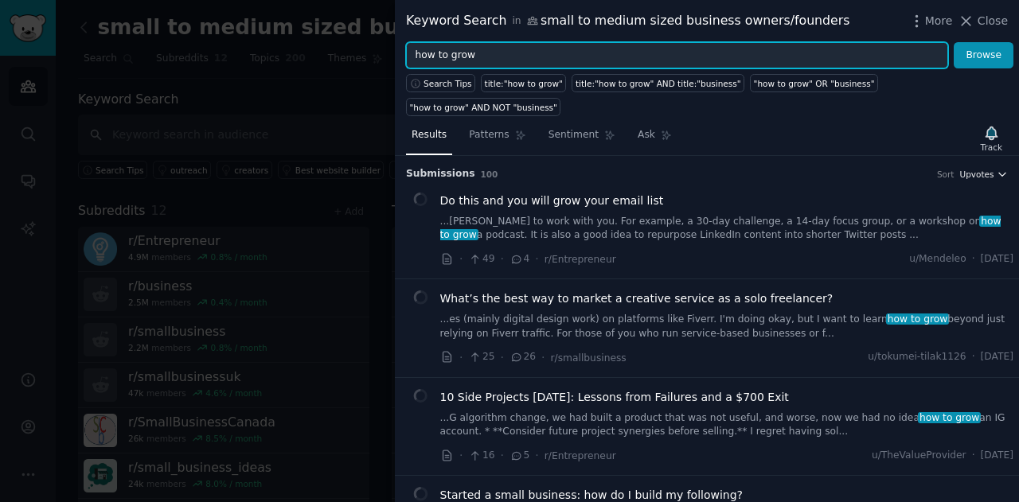
click at [990, 169] on button "Upvotes" at bounding box center [983, 174] width 49 height 11
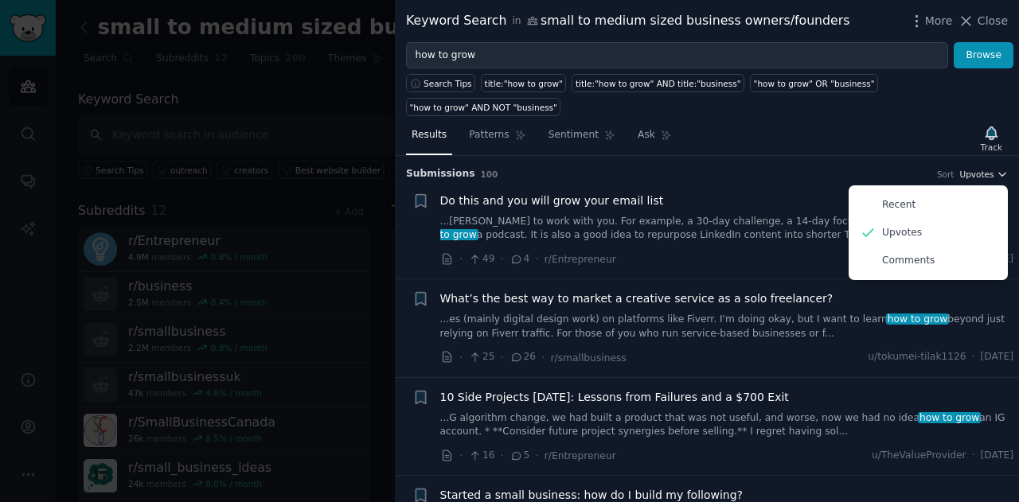
click at [990, 169] on button "Upvotes" at bounding box center [983, 174] width 49 height 11
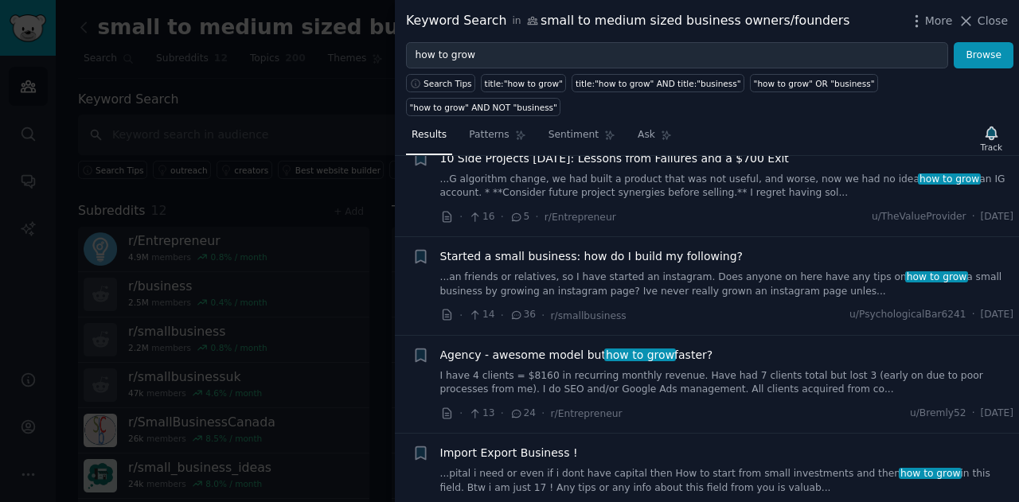
scroll to position [318, 0]
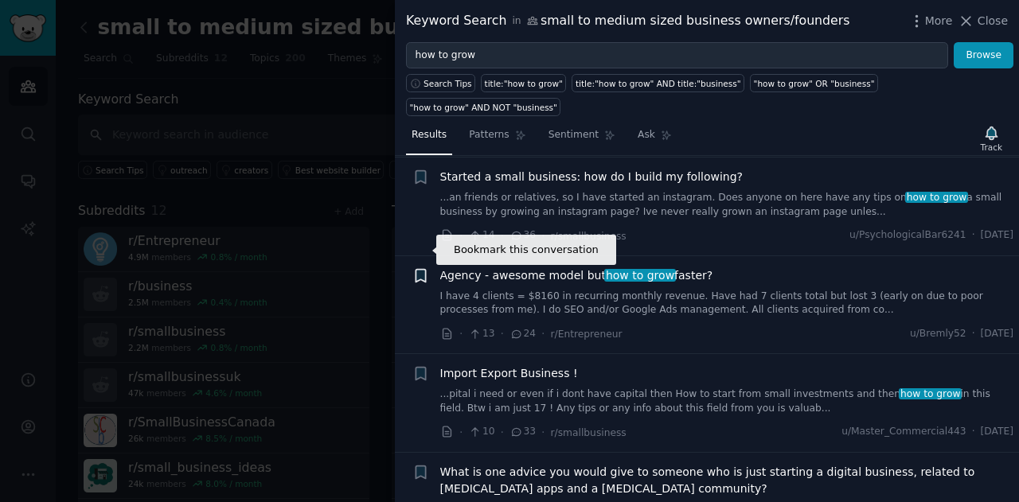
click at [417, 269] on icon "button" at bounding box center [421, 275] width 10 height 13
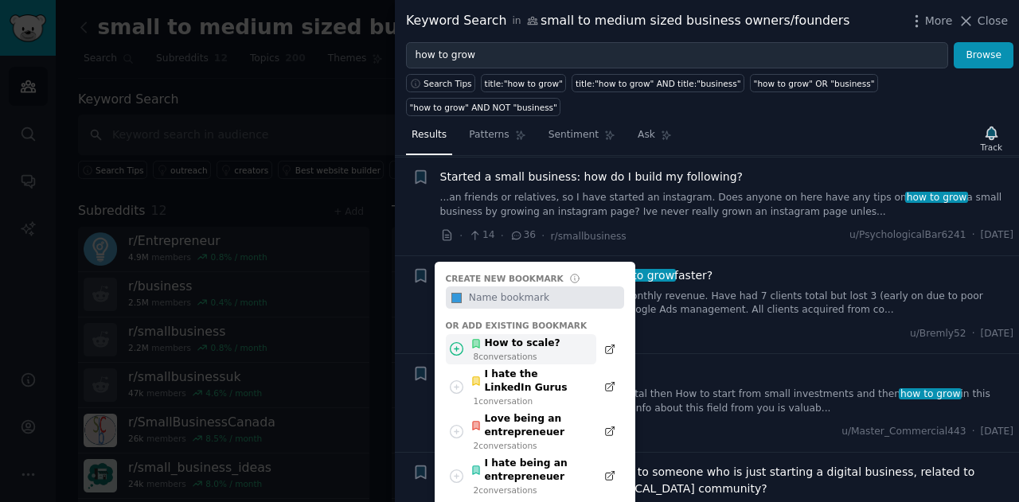
click at [540, 337] on div "How to scale?" at bounding box center [515, 344] width 90 height 14
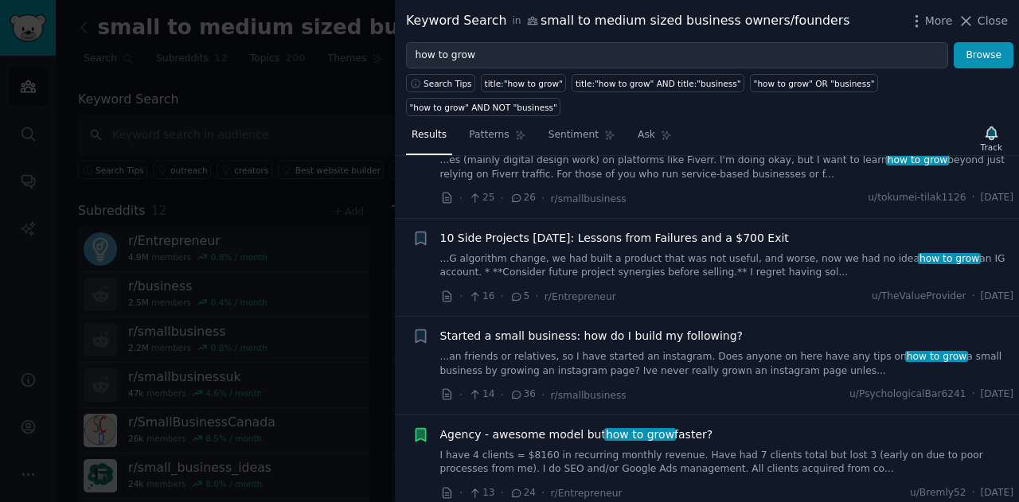
scroll to position [0, 0]
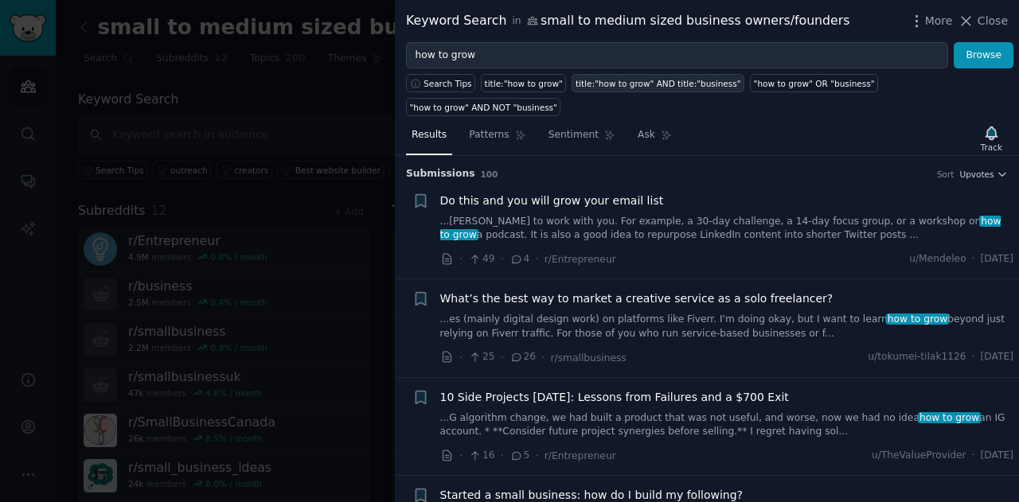
click at [603, 82] on div "title:"how to grow" AND title:"business"" at bounding box center [659, 83] width 166 height 11
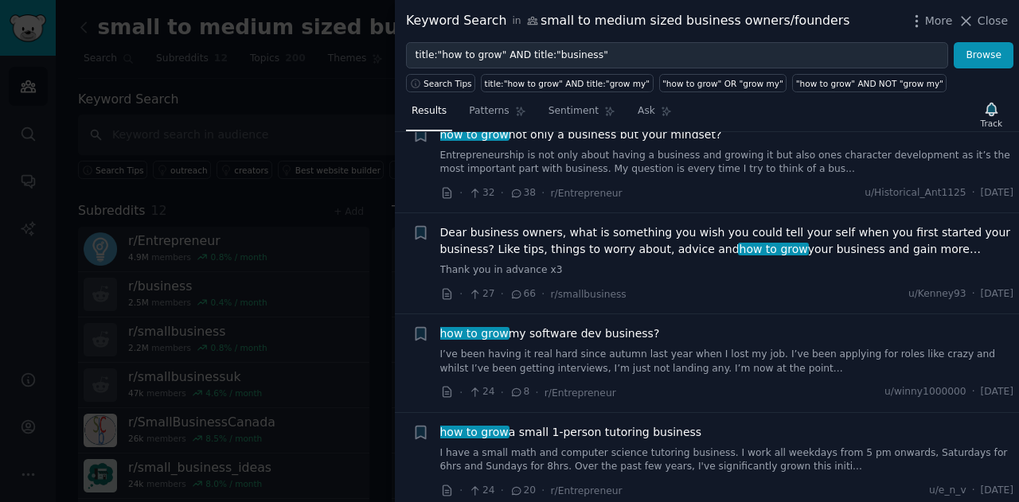
scroll to position [318, 0]
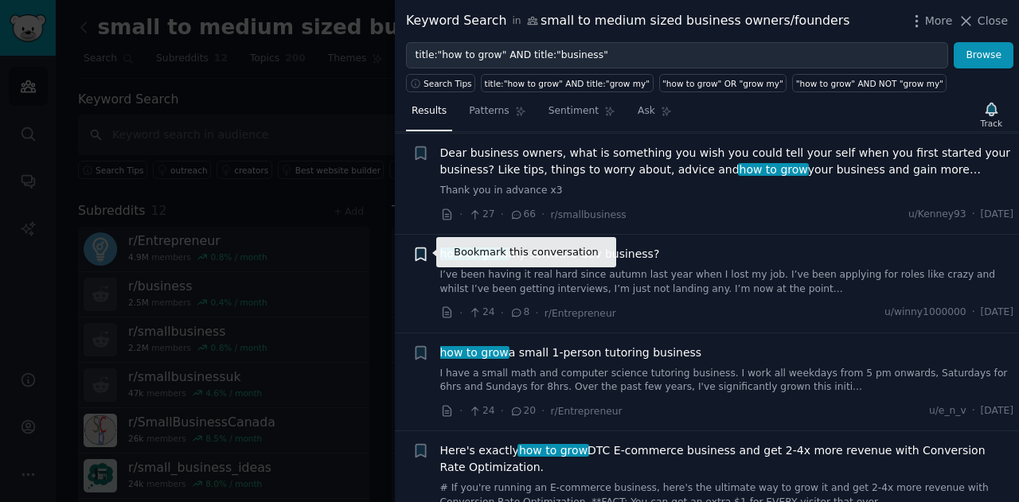
click at [420, 255] on icon "button" at bounding box center [421, 254] width 10 height 13
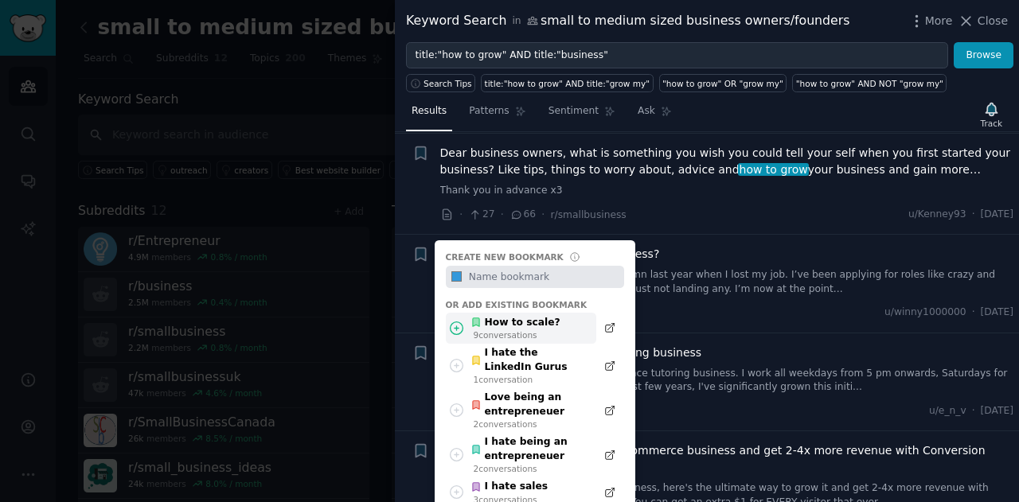
click at [509, 322] on div "How to scale?" at bounding box center [515, 323] width 90 height 14
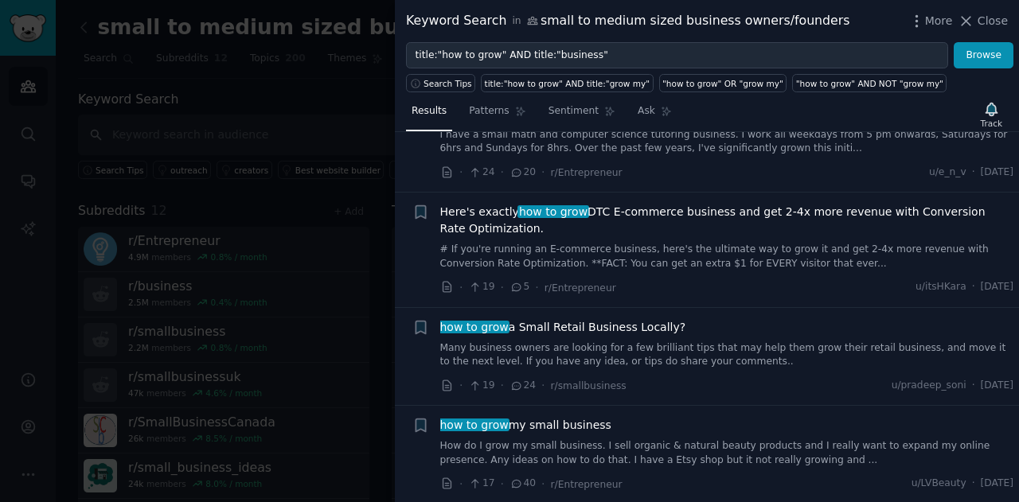
scroll to position [716, 0]
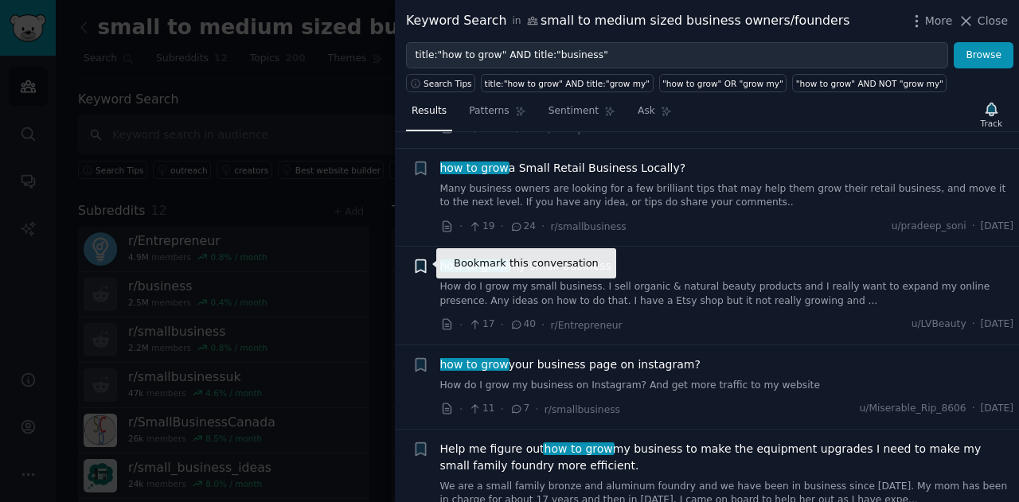
click at [420, 260] on icon "button" at bounding box center [421, 266] width 10 height 13
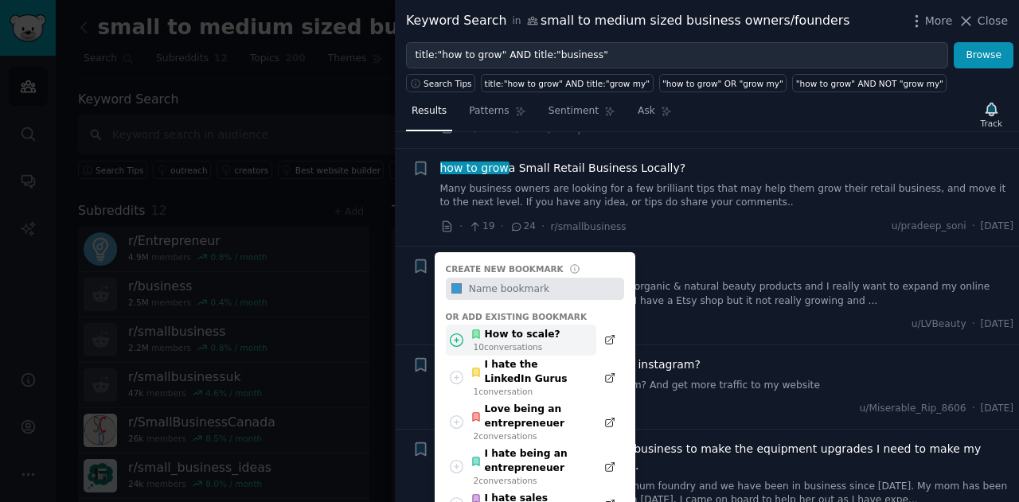
click at [487, 343] on div "10 conversation s" at bounding box center [517, 347] width 87 height 11
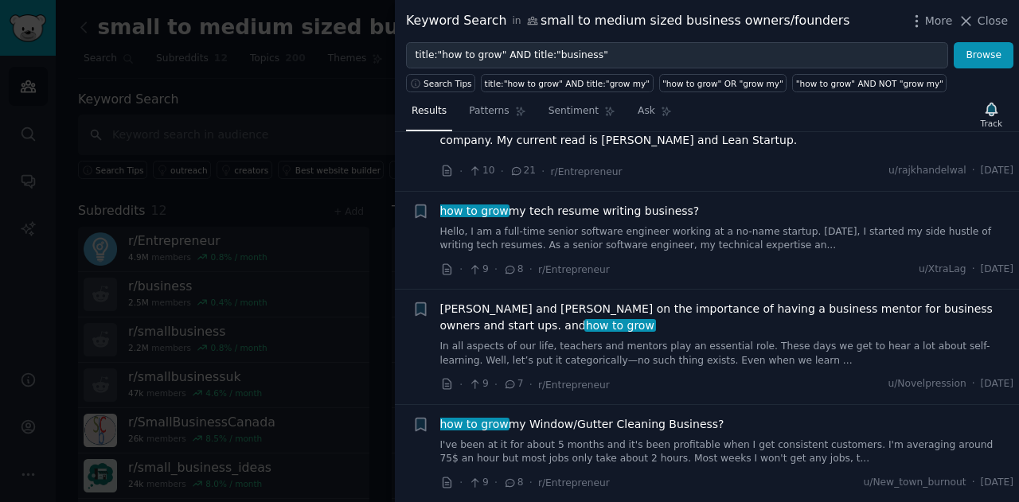
scroll to position [1433, 0]
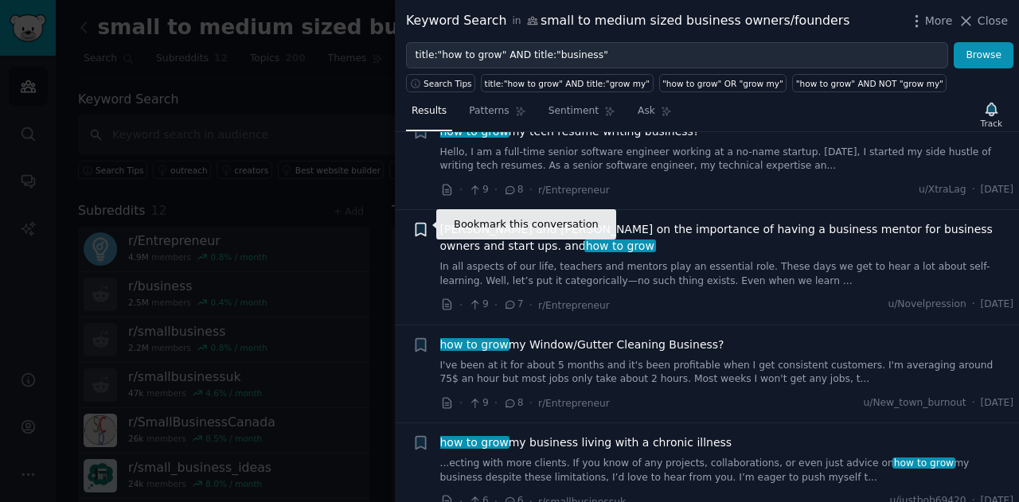
click at [416, 224] on icon "button" at bounding box center [421, 230] width 10 height 13
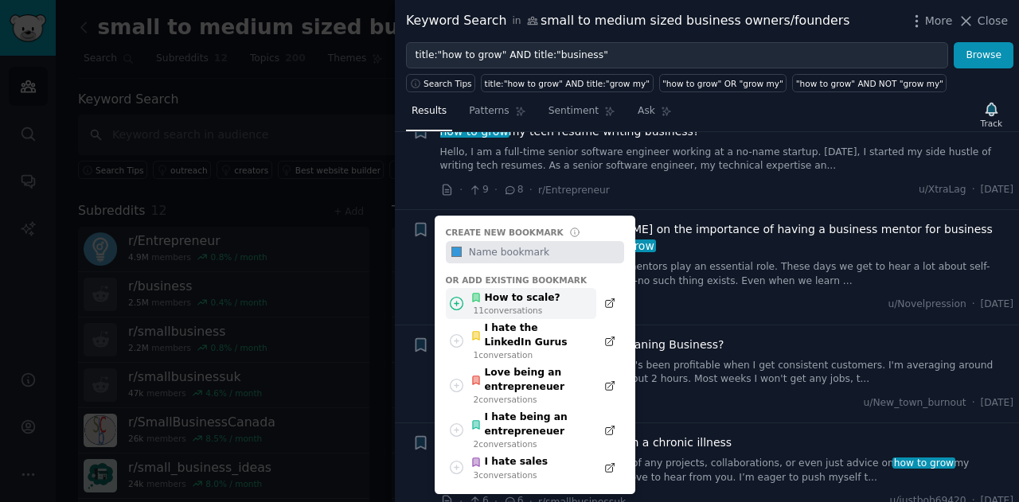
click at [526, 296] on div "How to scale?" at bounding box center [515, 298] width 90 height 14
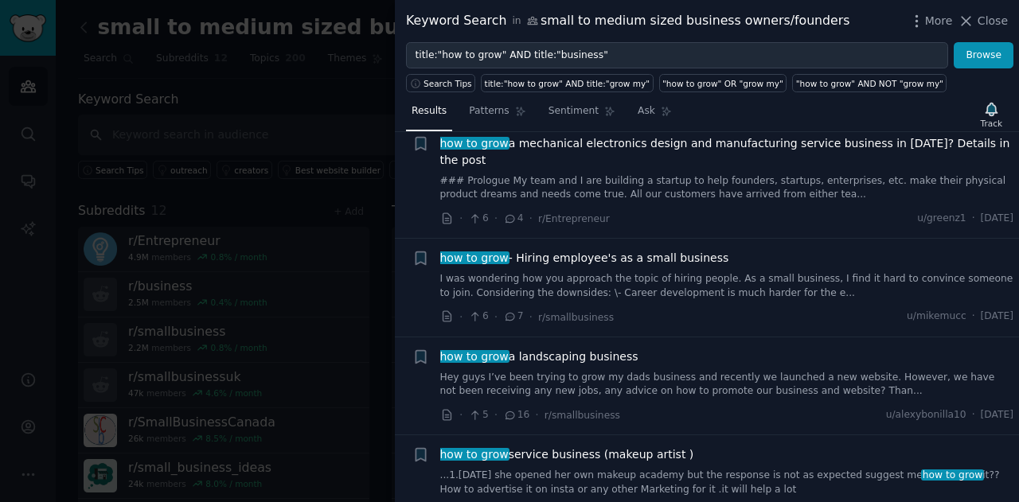
scroll to position [1990, 0]
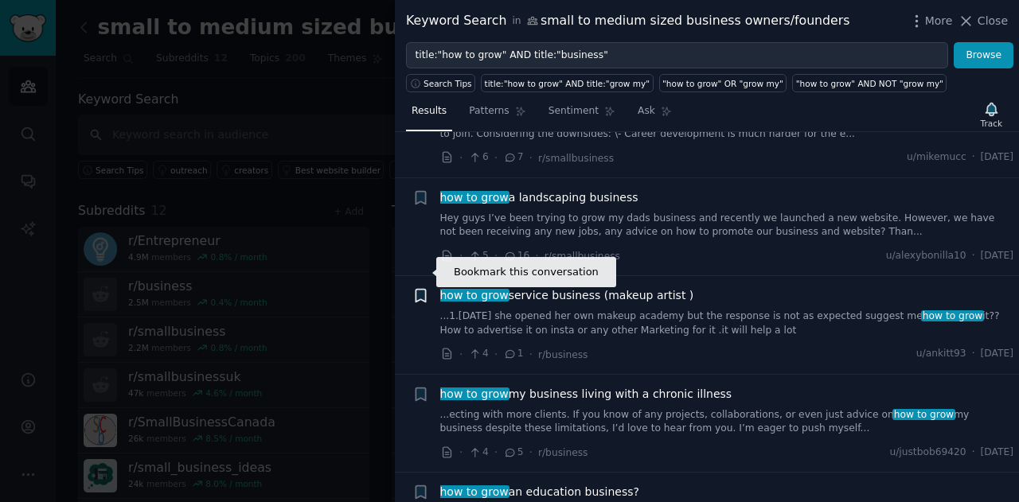
click at [419, 290] on icon "button" at bounding box center [421, 296] width 10 height 13
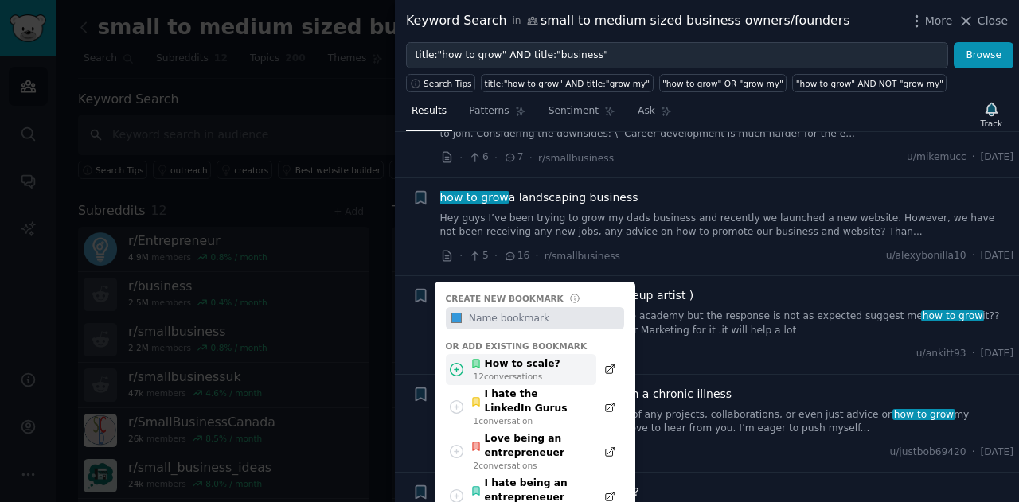
click at [506, 371] on div "12 conversation s" at bounding box center [517, 376] width 87 height 11
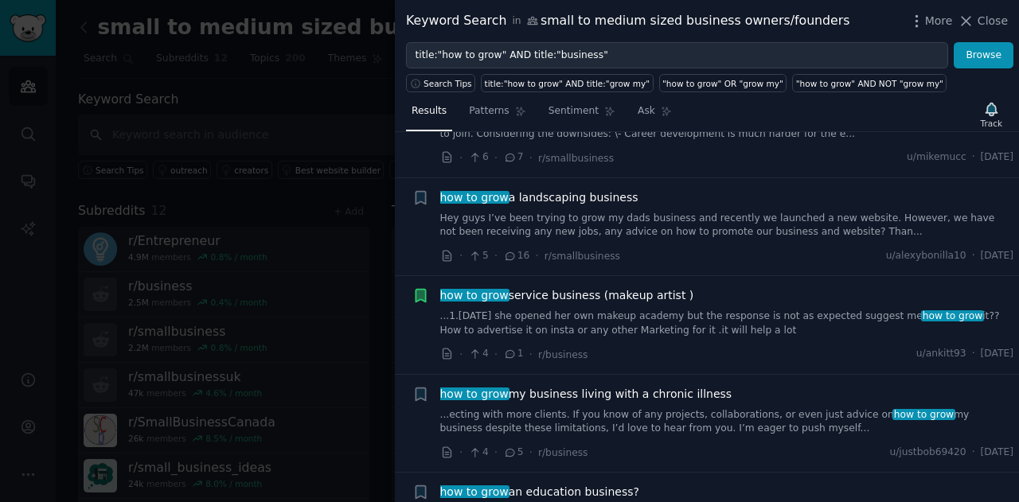
scroll to position [1911, 0]
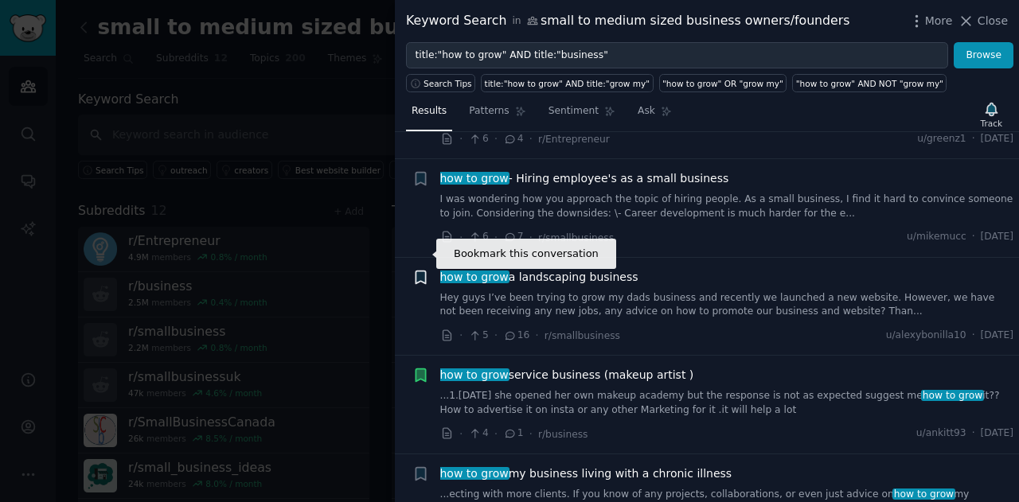
click at [412, 269] on icon "button" at bounding box center [420, 277] width 17 height 17
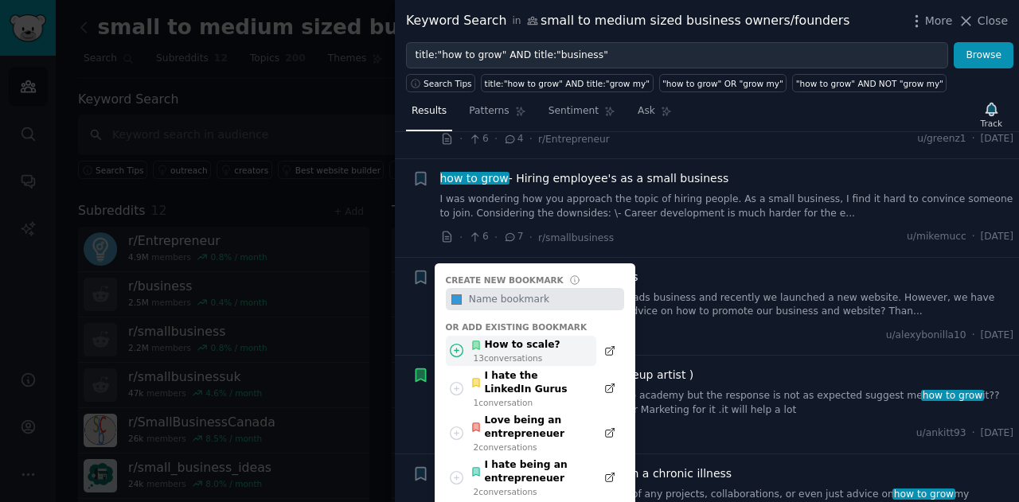
click at [514, 338] on div "How to scale?" at bounding box center [515, 345] width 90 height 14
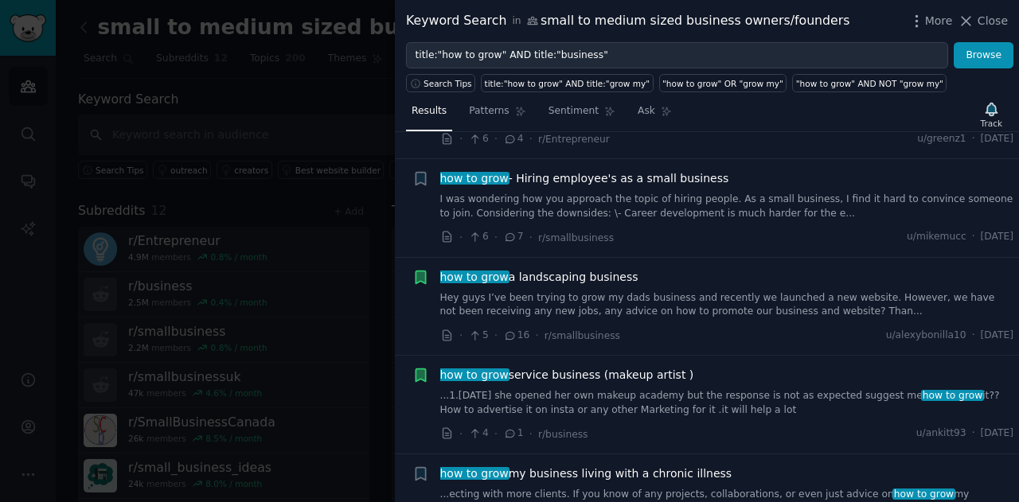
scroll to position [1751, 0]
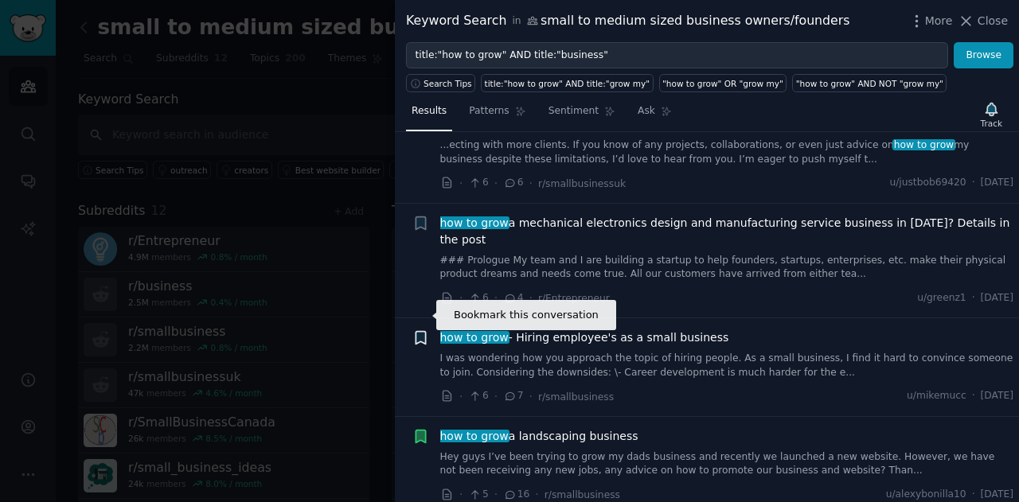
click at [413, 330] on icon "button" at bounding box center [420, 338] width 17 height 17
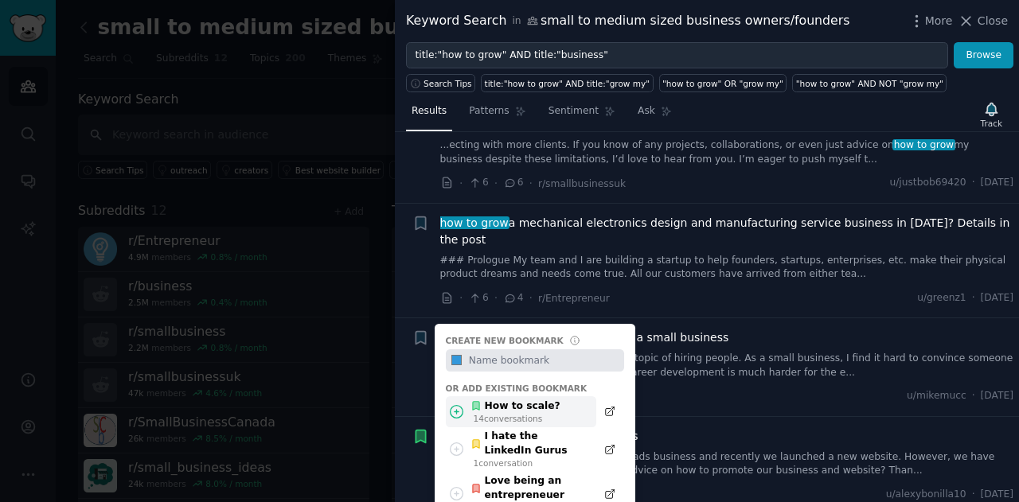
click at [528, 400] on div "How to scale?" at bounding box center [515, 407] width 90 height 14
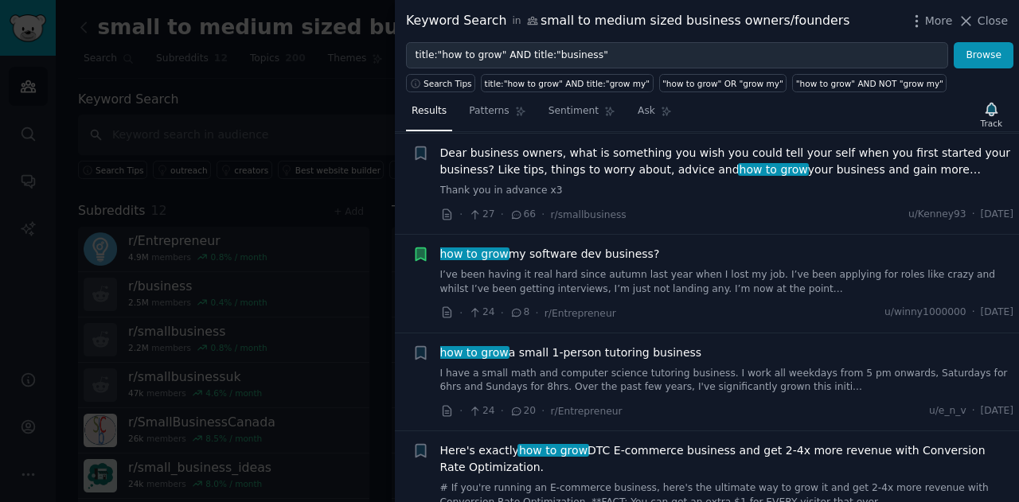
scroll to position [0, 0]
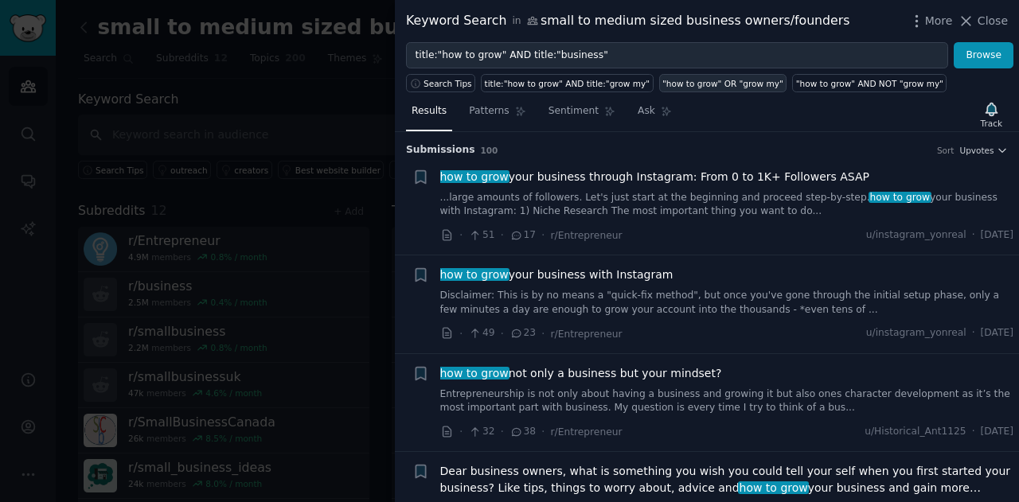
click at [693, 81] on div ""how to grow" OR "grow my"" at bounding box center [722, 83] width 121 height 11
type input ""how to grow" OR "grow my""
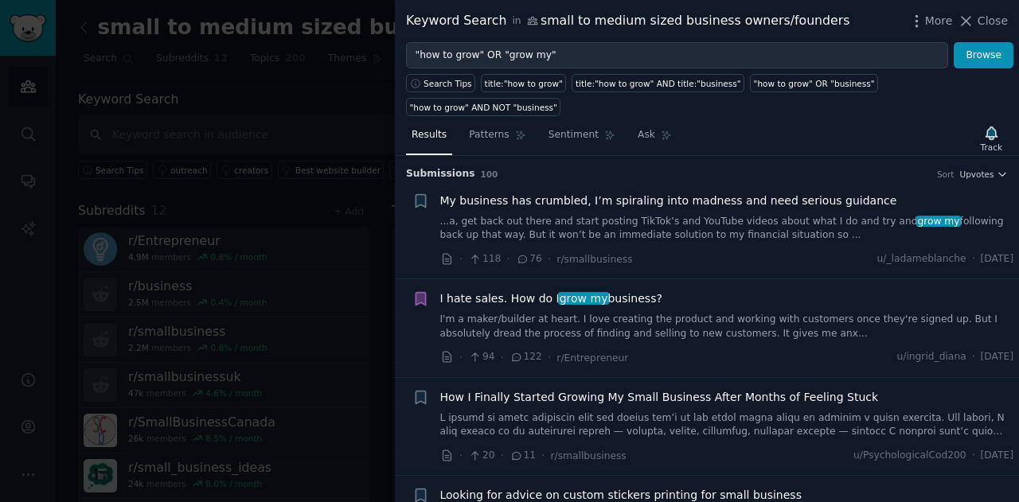
scroll to position [80, 0]
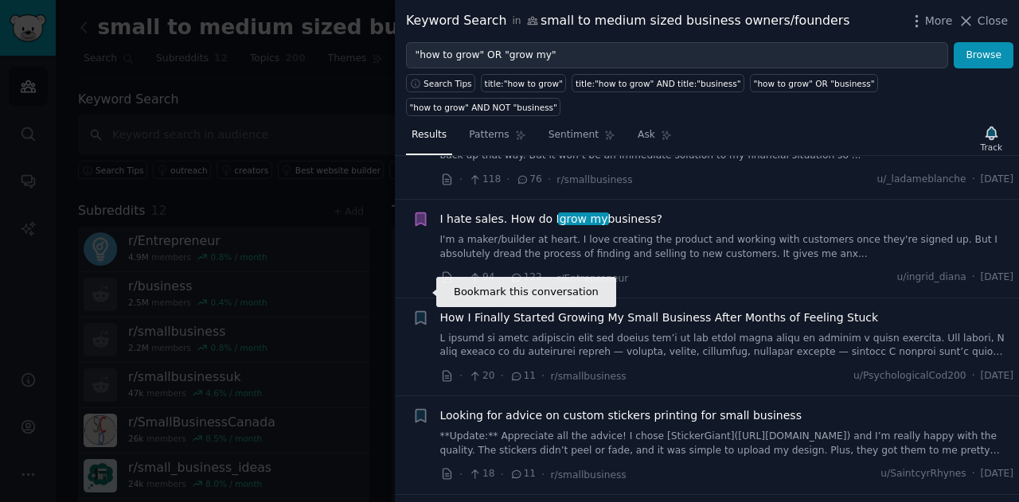
click at [416, 311] on icon "button" at bounding box center [421, 317] width 10 height 13
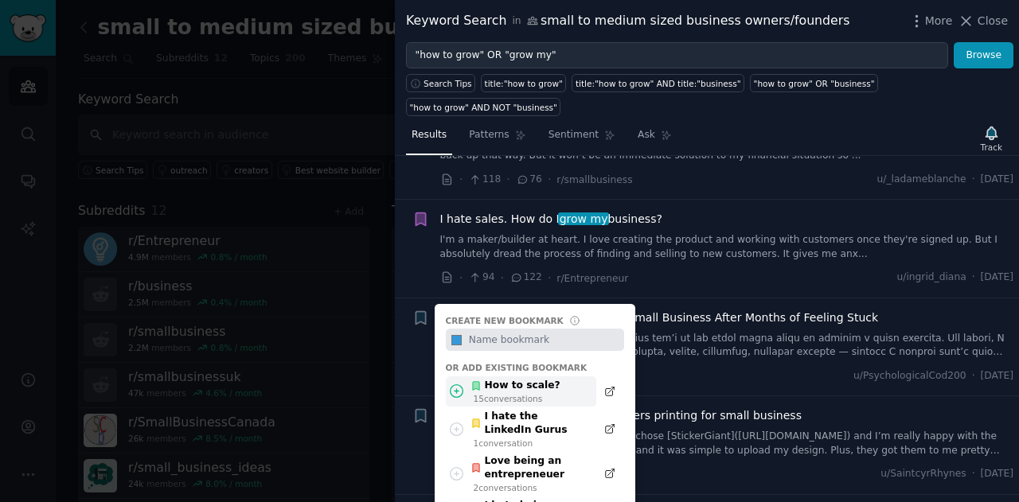
click at [517, 379] on div "How to scale?" at bounding box center [515, 386] width 90 height 14
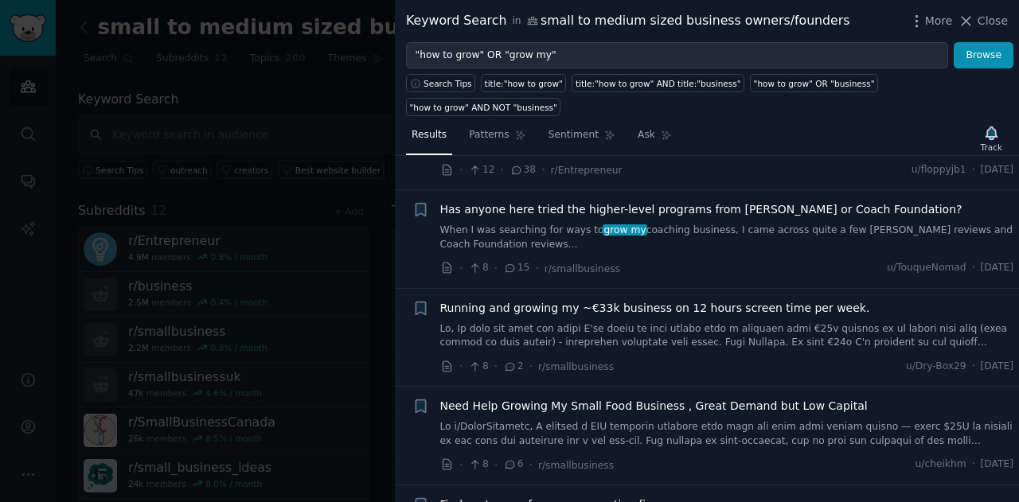
scroll to position [1035, 0]
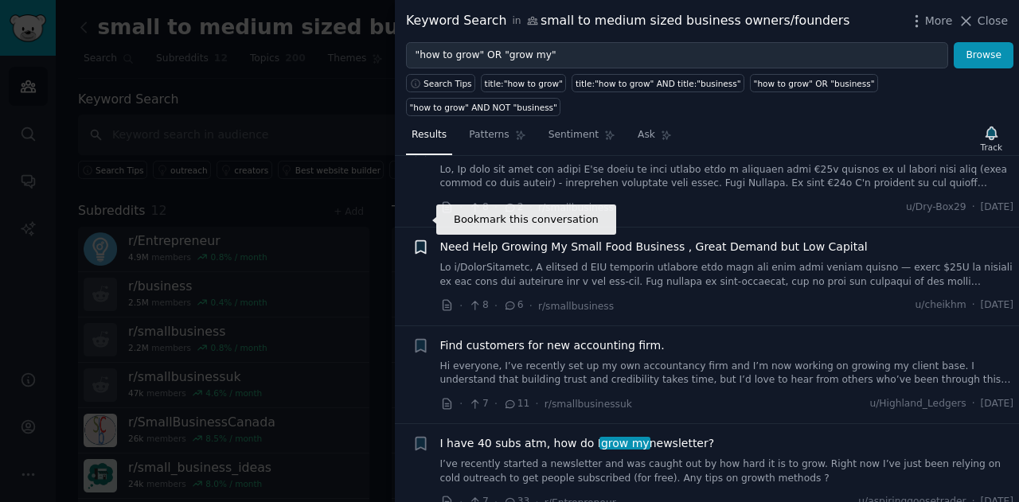
click at [423, 241] on icon "button" at bounding box center [421, 247] width 10 height 13
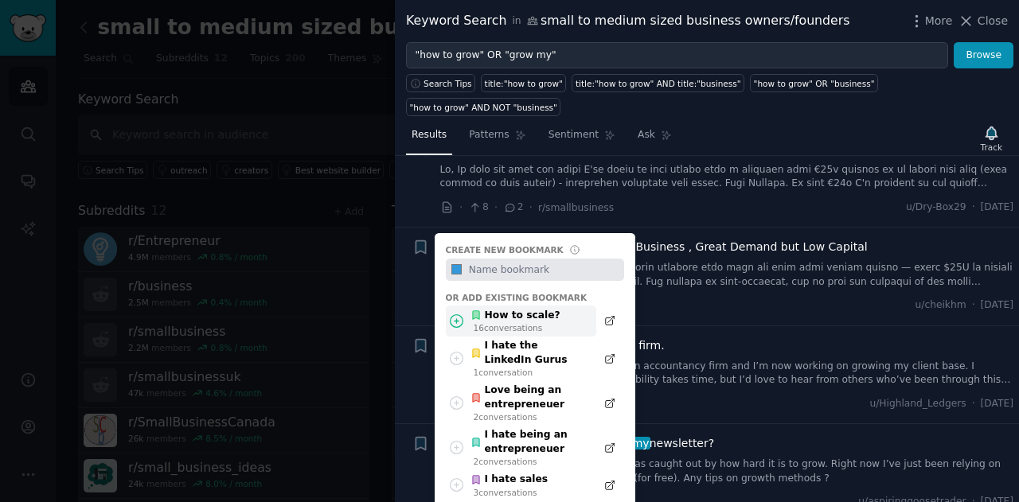
click at [509, 322] on div "16 conversation s" at bounding box center [517, 327] width 87 height 11
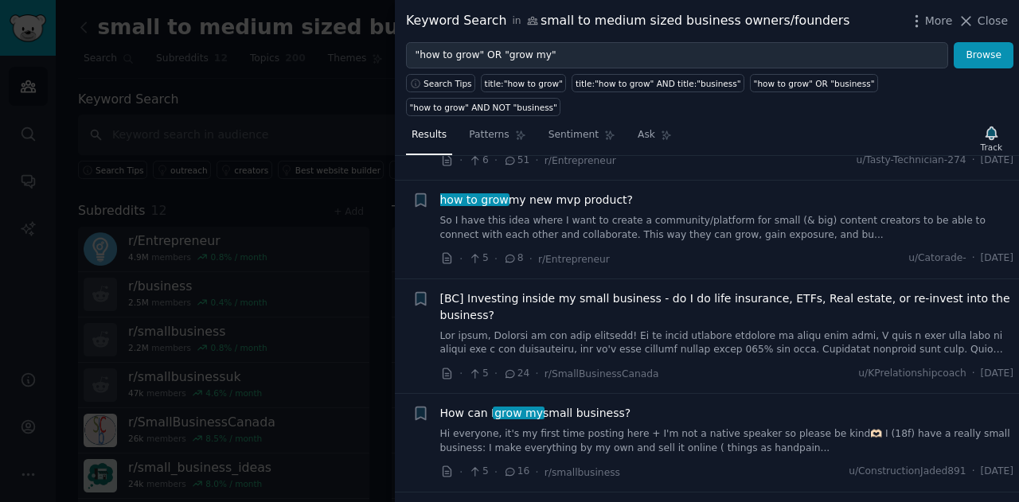
scroll to position [1751, 0]
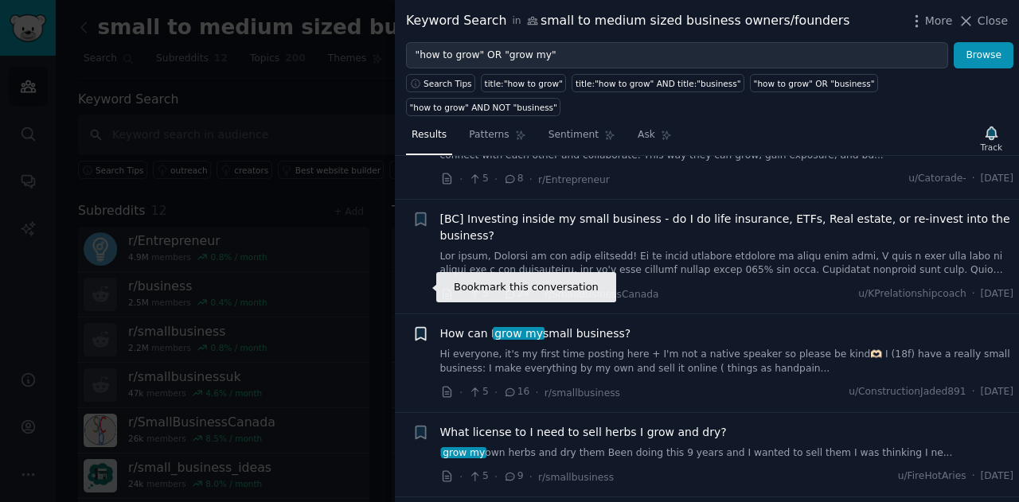
click at [416, 328] on icon "button" at bounding box center [421, 334] width 10 height 13
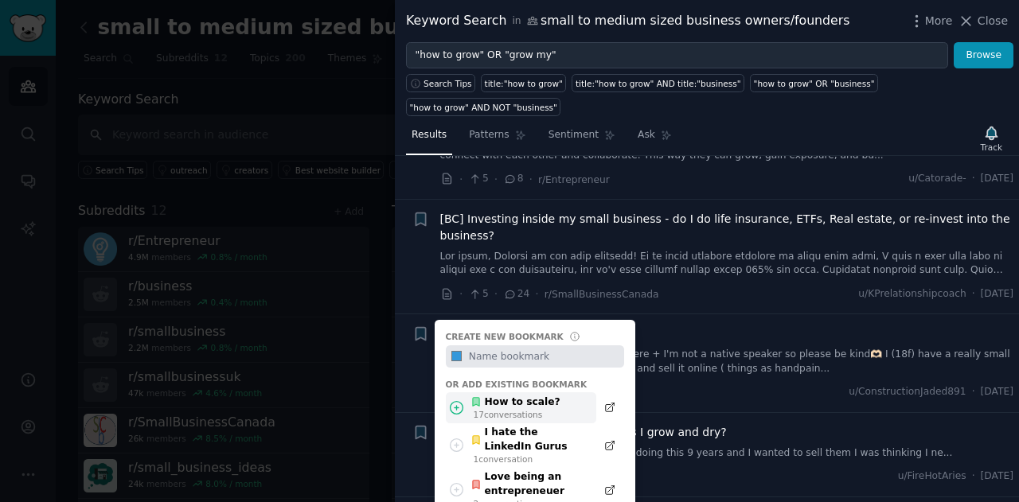
click at [511, 396] on div "How to scale?" at bounding box center [515, 403] width 90 height 14
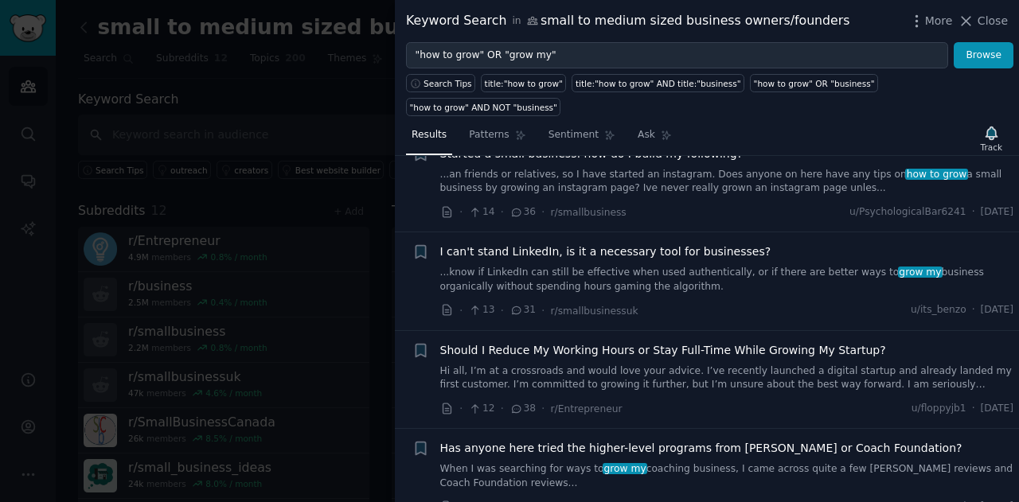
scroll to position [0, 0]
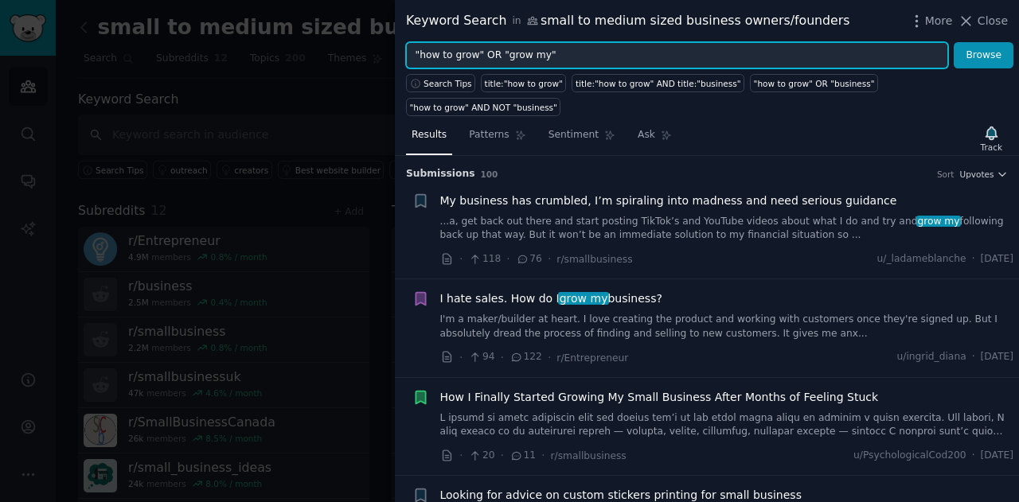
drag, startPoint x: 592, startPoint y: 55, endPoint x: 256, endPoint y: 107, distance: 340.0
click at [256, 107] on div "Keyword Search in small to medium sized business owners/founders More Close "ho…" at bounding box center [509, 251] width 1019 height 502
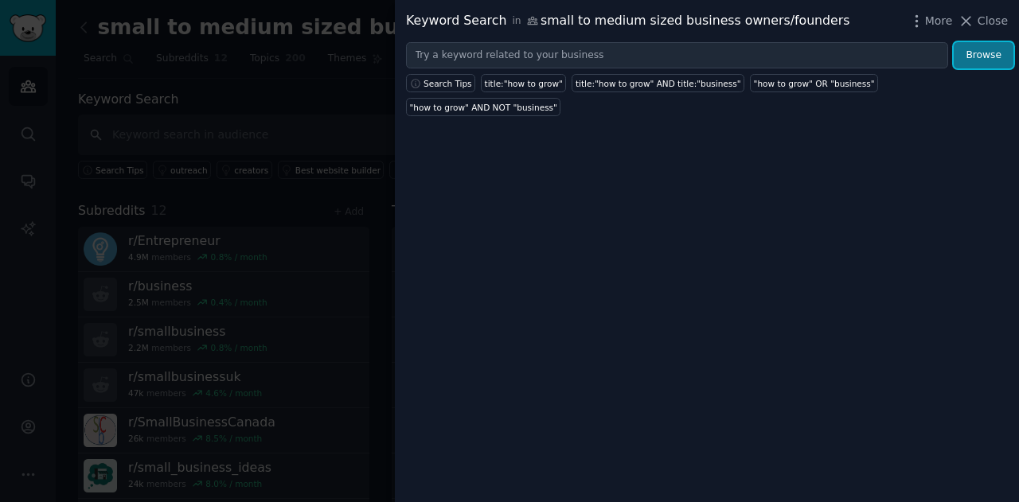
click at [1000, 55] on button "Browse" at bounding box center [984, 55] width 60 height 27
click at [981, 21] on span "Close" at bounding box center [993, 21] width 30 height 17
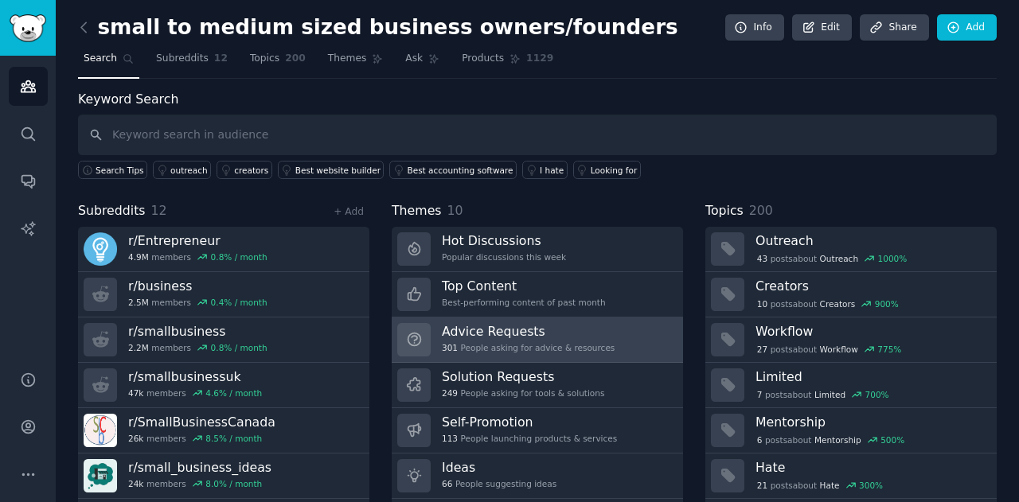
click at [493, 338] on div "Advice Requests 301 People asking for advice & resources" at bounding box center [528, 339] width 173 height 33
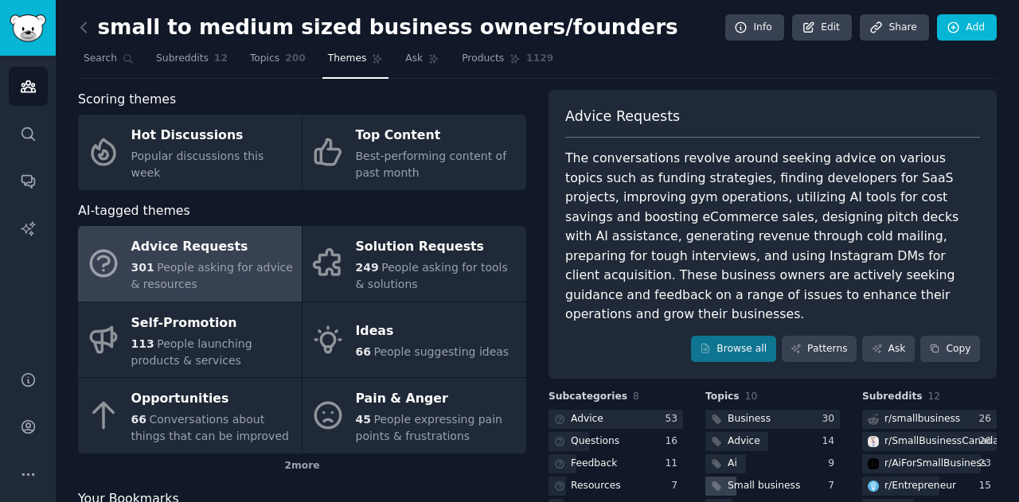
scroll to position [239, 0]
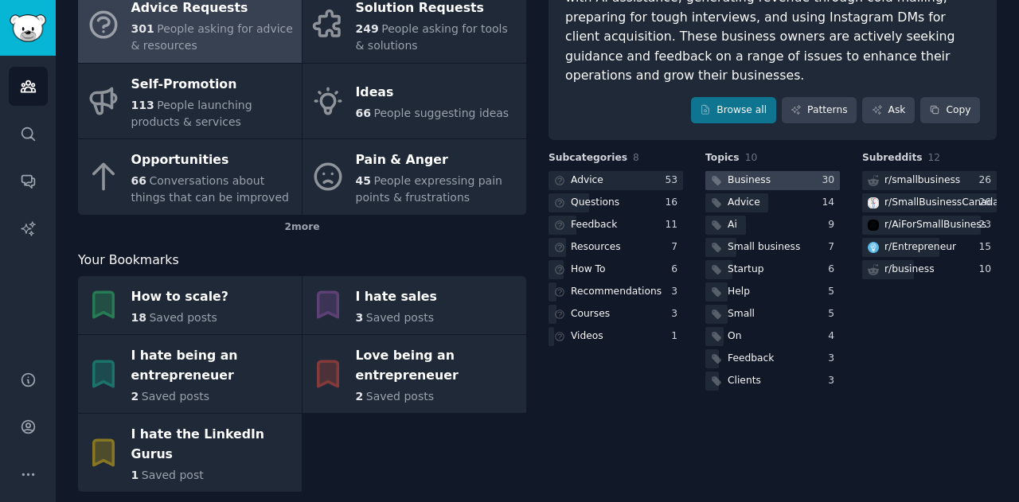
click at [763, 171] on div "Business" at bounding box center [739, 181] width 68 height 20
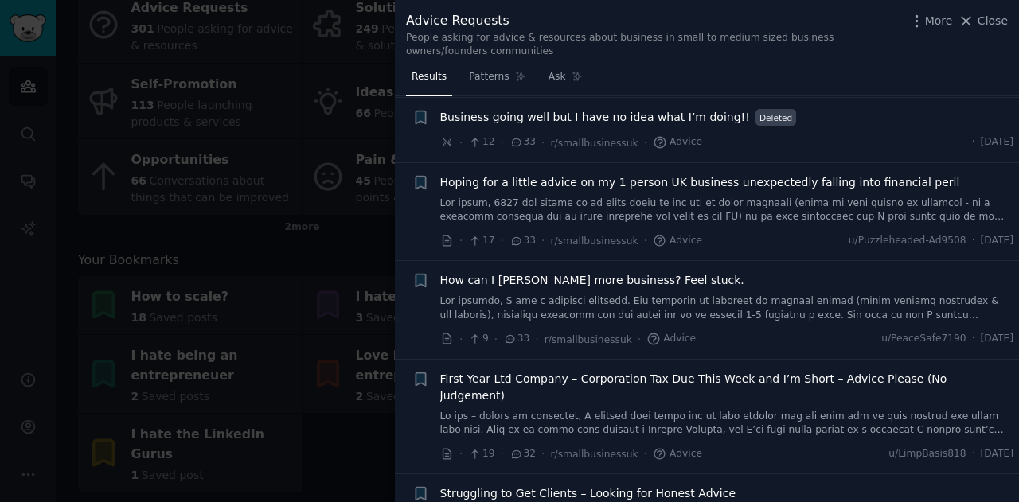
scroll to position [478, 0]
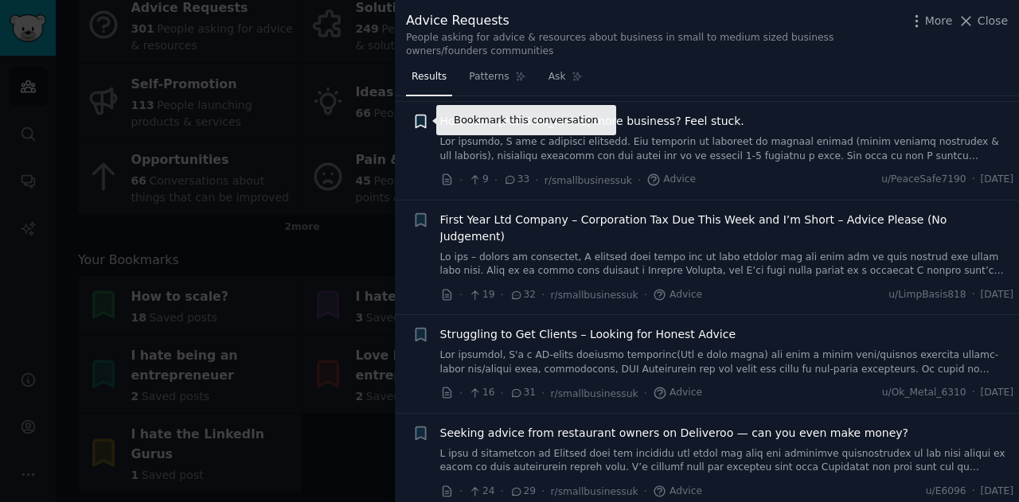
click at [418, 123] on icon "button" at bounding box center [421, 121] width 10 height 13
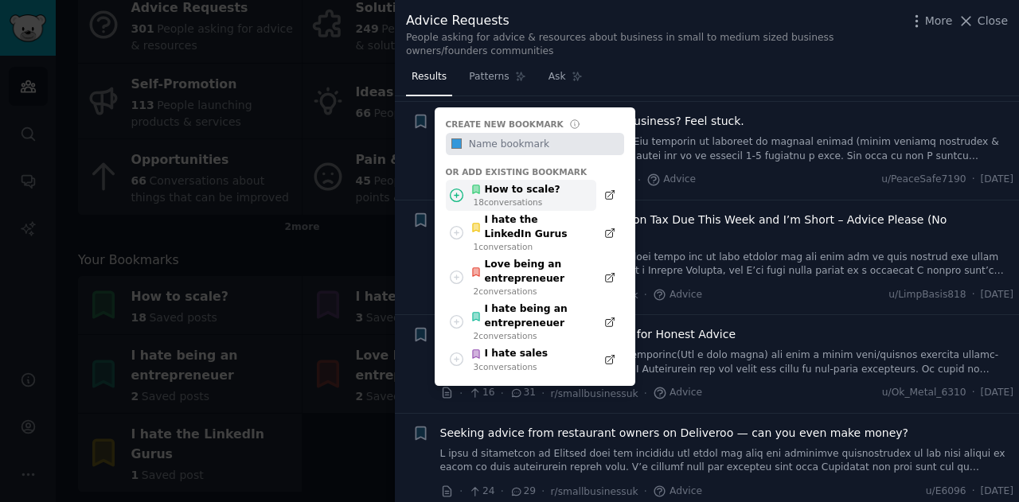
click at [484, 194] on div "How to scale?" at bounding box center [515, 190] width 90 height 14
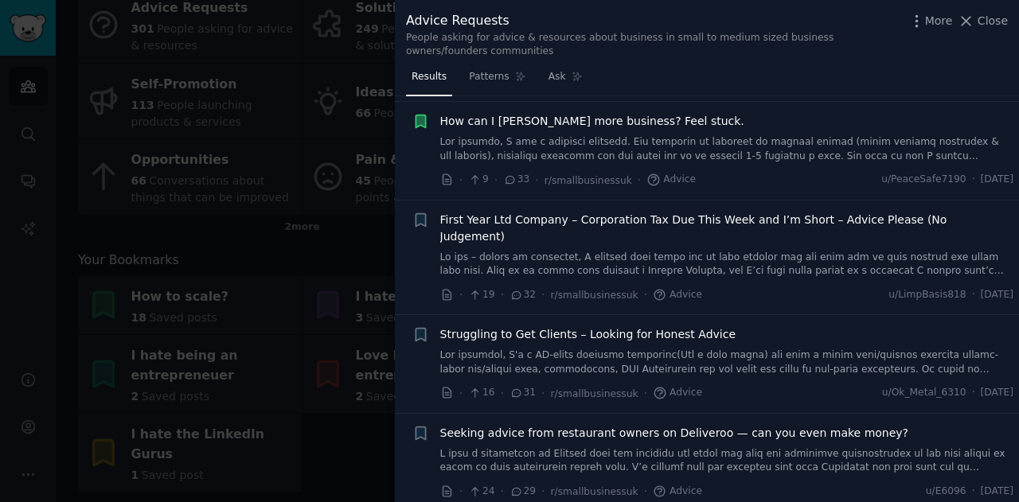
scroll to position [557, 0]
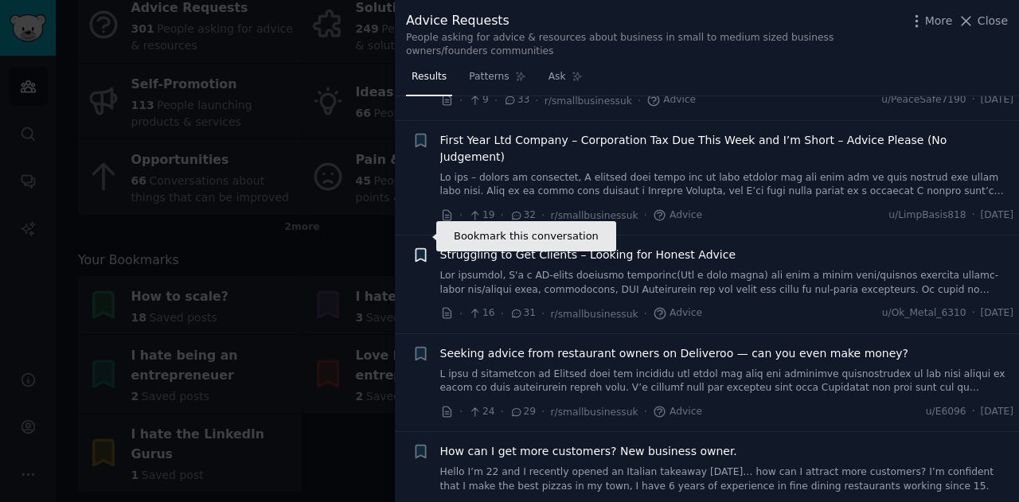
click at [413, 247] on icon "button" at bounding box center [420, 255] width 17 height 17
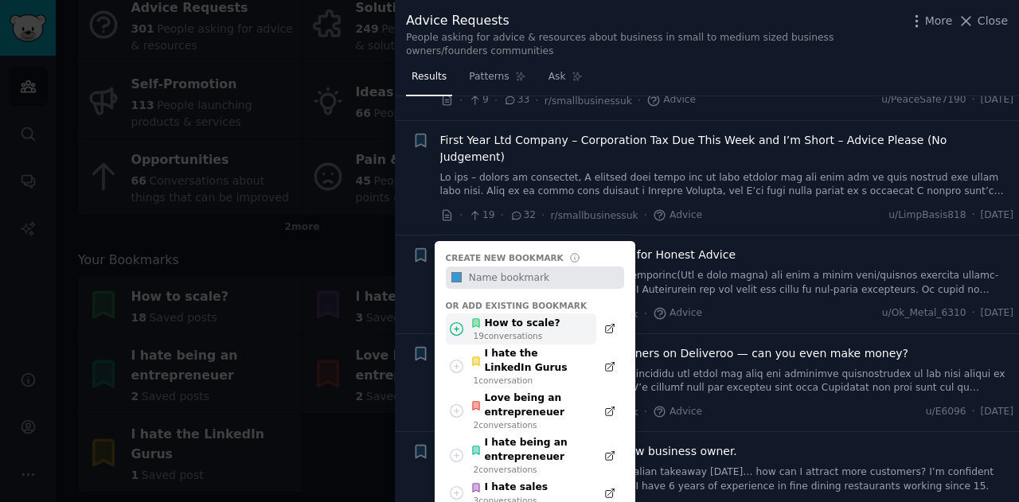
click at [529, 330] on div "19 conversation s" at bounding box center [517, 335] width 87 height 11
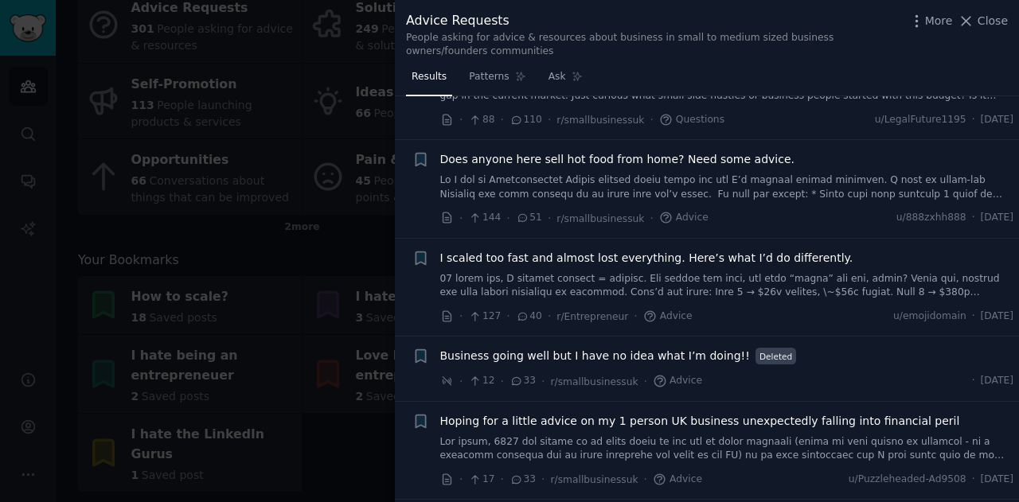
scroll to position [0, 0]
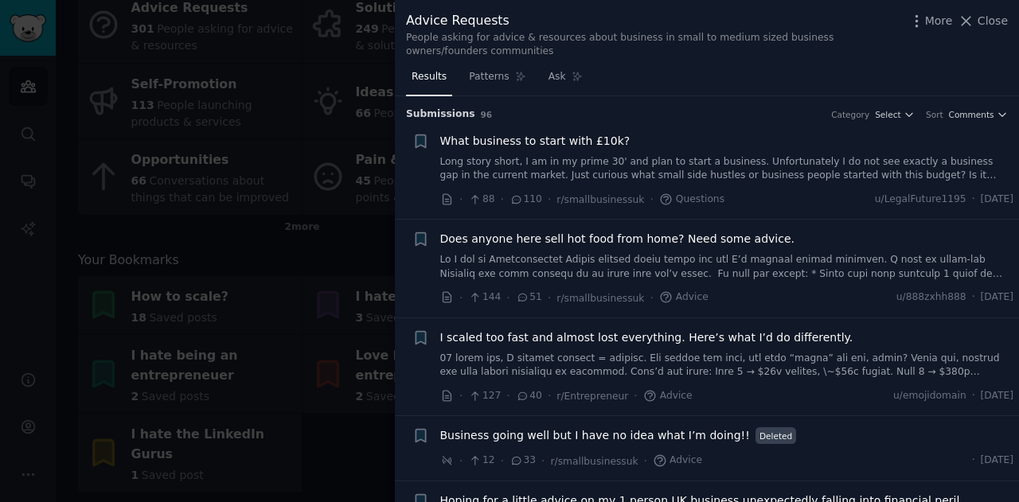
click at [992, 10] on div "Advice Requests People asking for advice & resources about business in small to…" at bounding box center [707, 32] width 624 height 64
click at [974, 20] on icon at bounding box center [966, 21] width 17 height 17
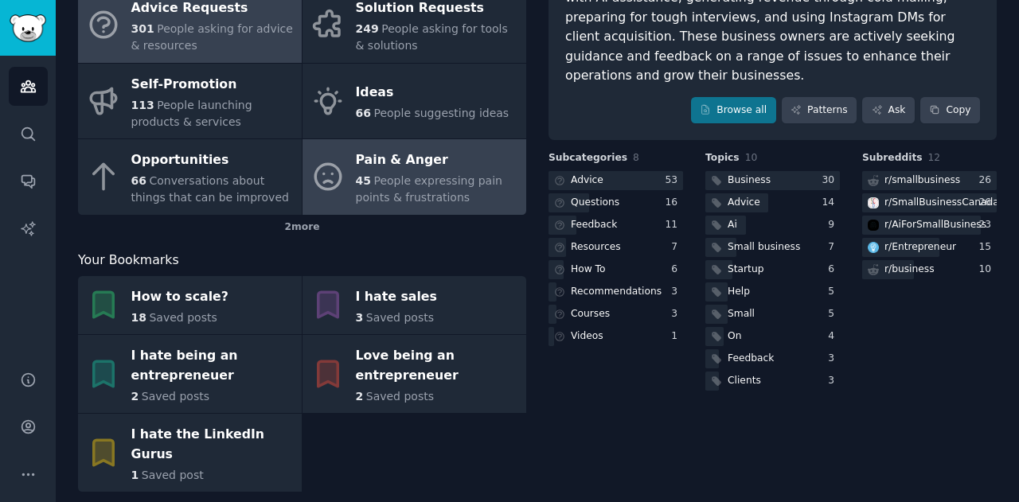
click at [408, 166] on div "Pain & Anger" at bounding box center [437, 160] width 162 height 25
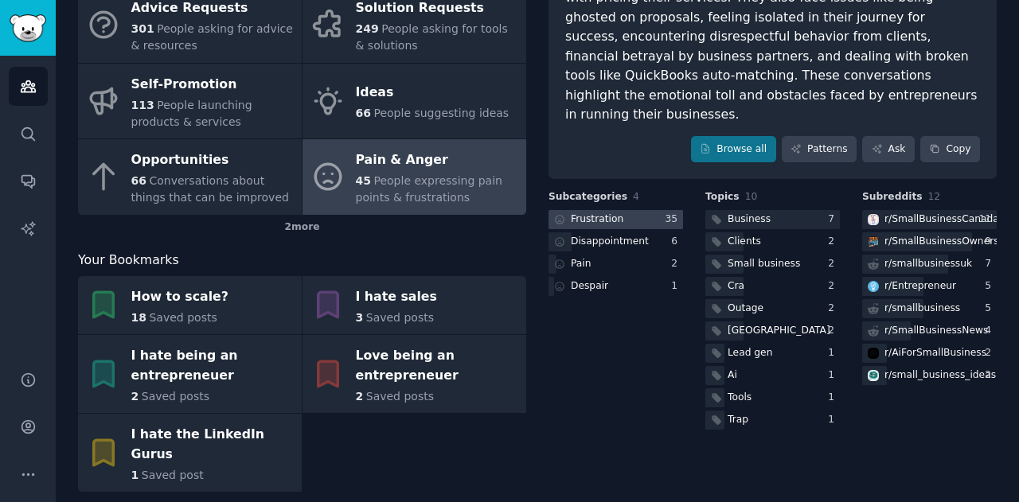
click at [604, 213] on div "Frustration" at bounding box center [597, 220] width 53 height 14
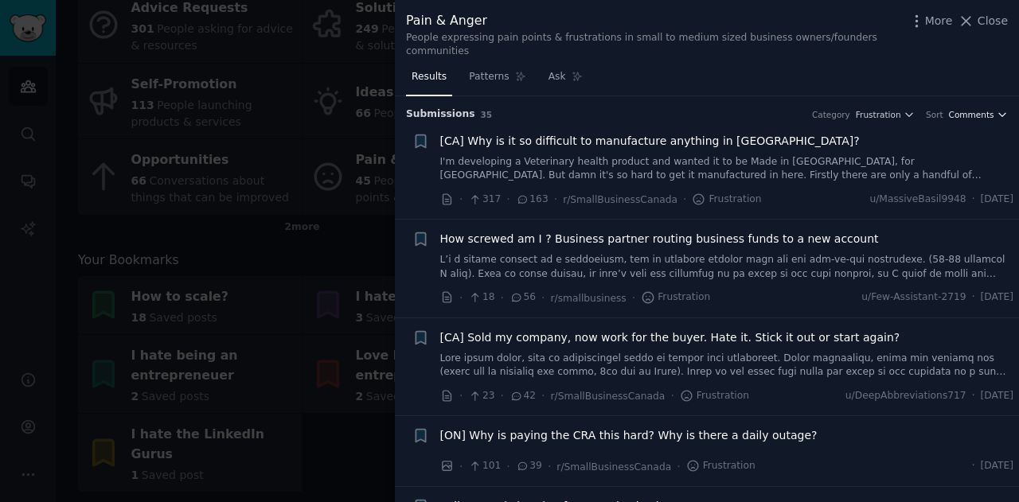
click at [989, 109] on span "Comments" at bounding box center [971, 114] width 45 height 11
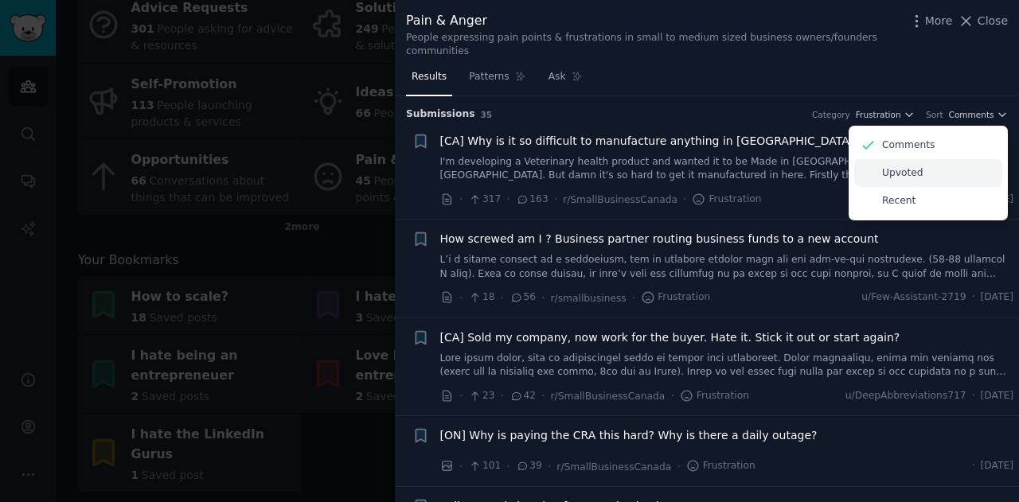
click at [926, 159] on div "Upvoted" at bounding box center [928, 173] width 148 height 28
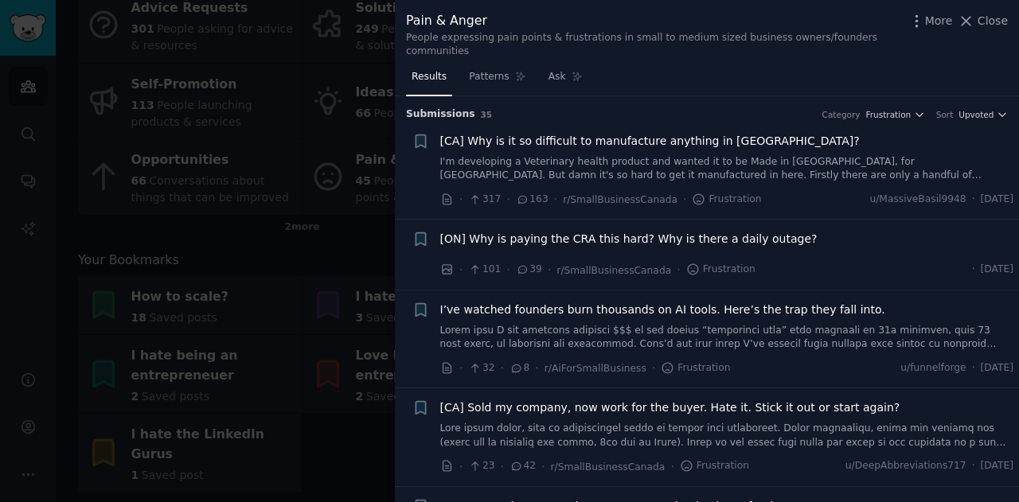
scroll to position [80, 0]
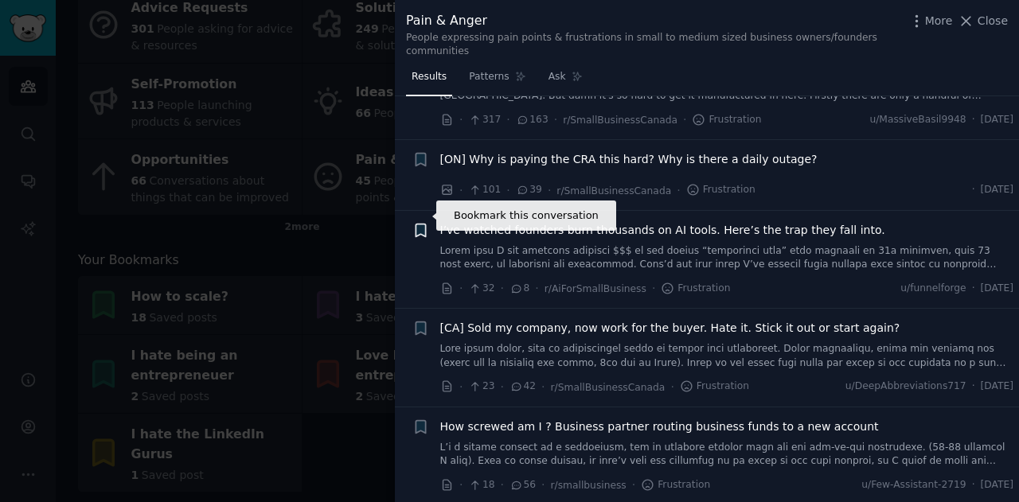
click at [423, 224] on icon "button" at bounding box center [421, 230] width 10 height 13
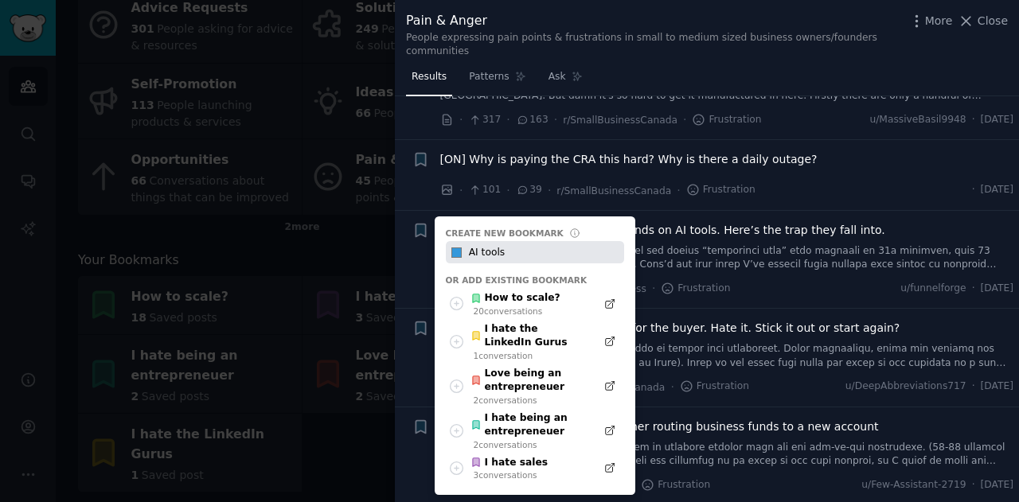
type input "AI tools"
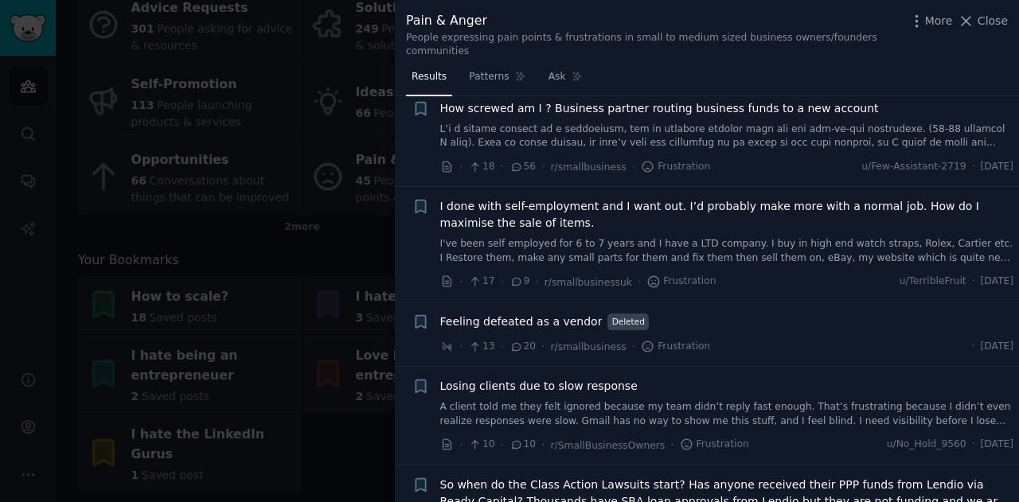
scroll to position [0, 0]
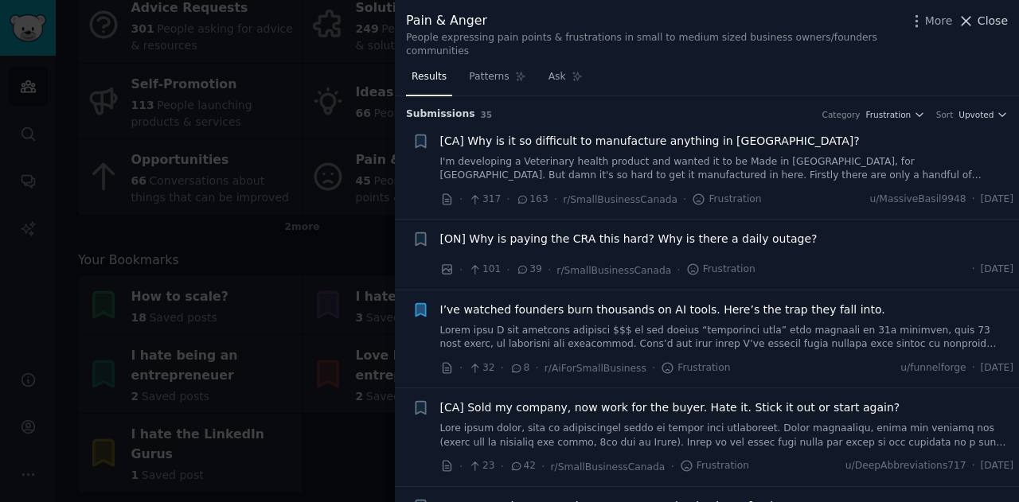
click at [989, 20] on span "Close" at bounding box center [993, 21] width 30 height 17
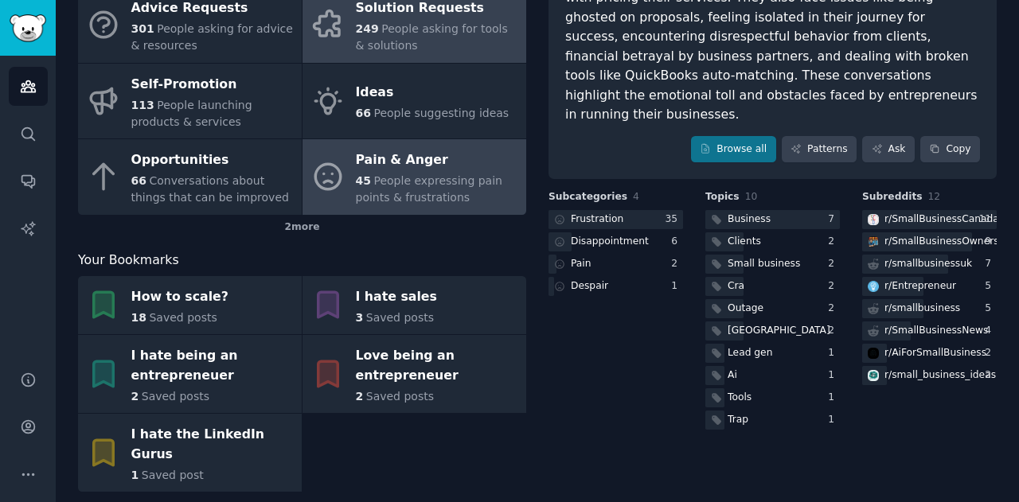
click at [398, 29] on span "People asking for tools & solutions" at bounding box center [432, 36] width 152 height 29
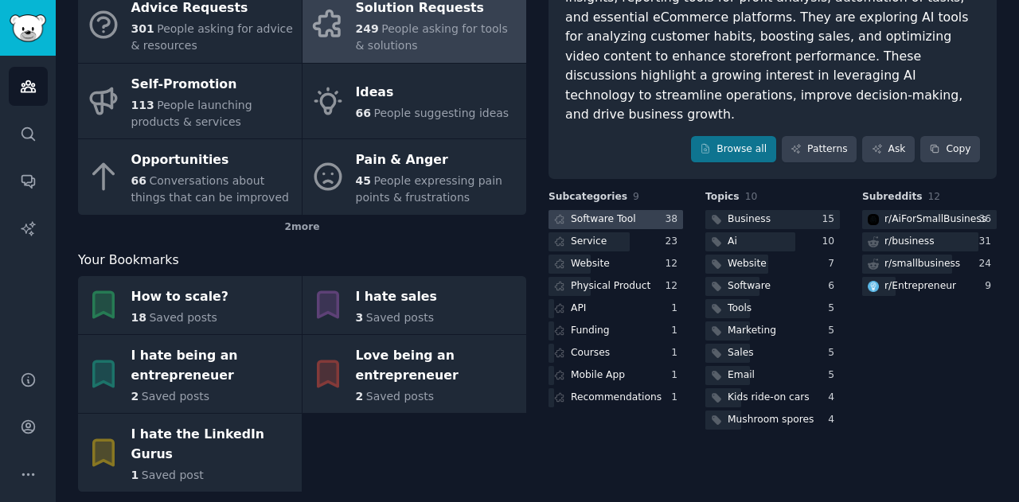
click at [607, 213] on div "Software Tool" at bounding box center [603, 220] width 65 height 14
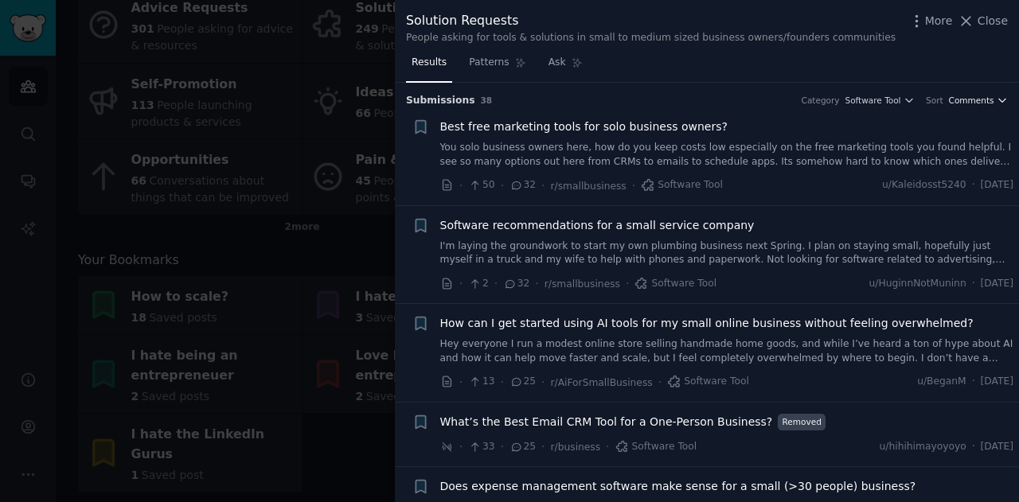
click at [997, 101] on icon "button" at bounding box center [1002, 100] width 11 height 11
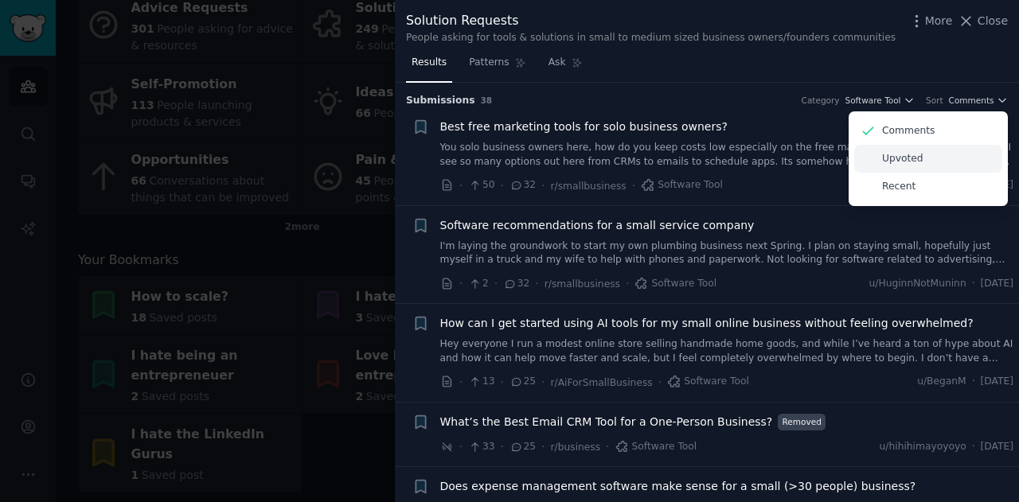
click at [918, 162] on div "Upvoted" at bounding box center [928, 159] width 148 height 28
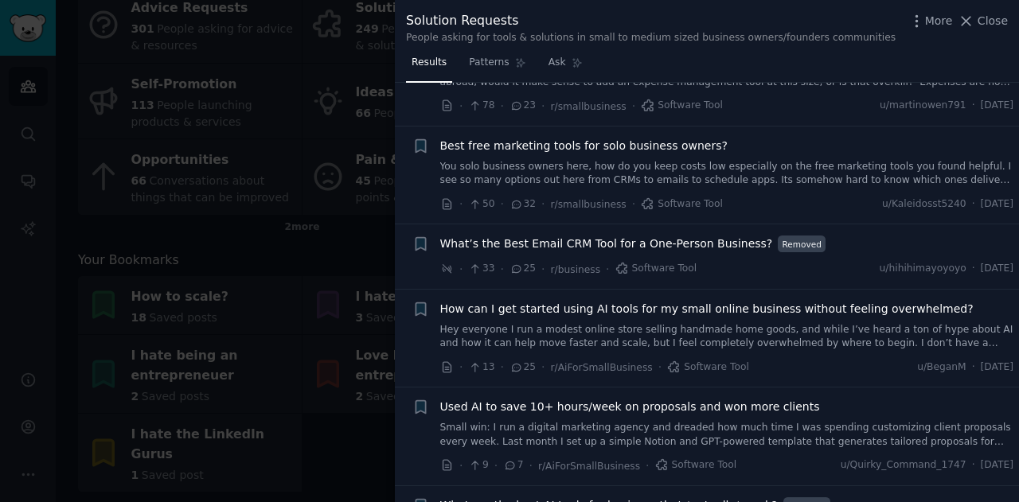
scroll to position [159, 0]
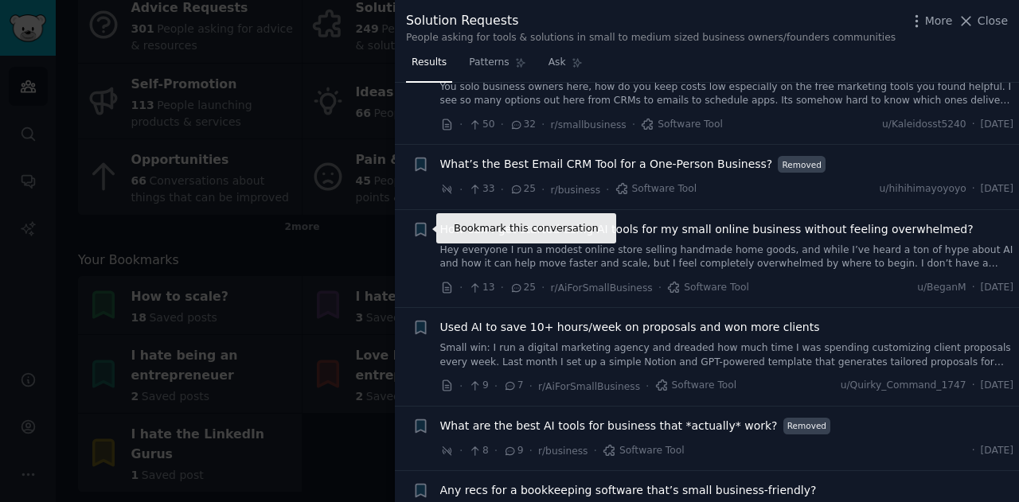
click at [420, 231] on icon "button" at bounding box center [421, 229] width 10 height 13
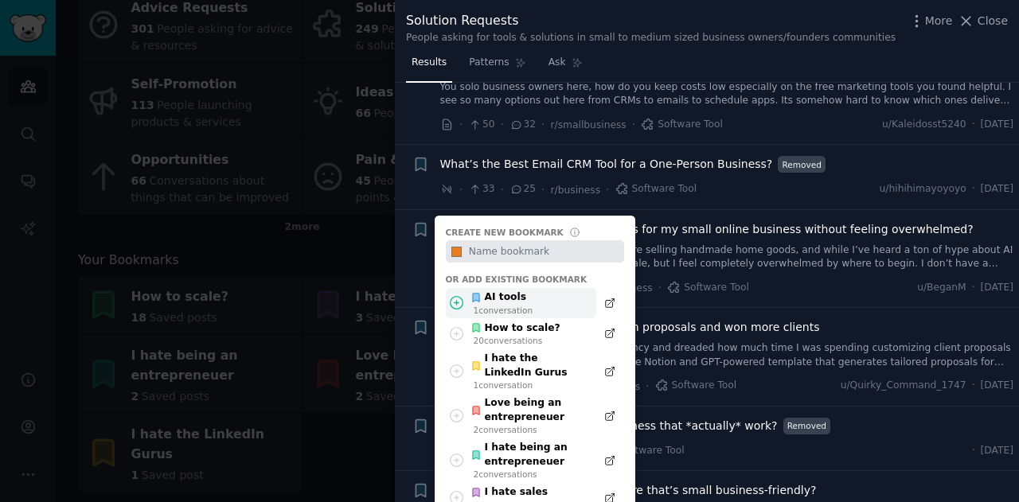
click at [536, 291] on div "AI tools 1 conversation" at bounding box center [521, 303] width 150 height 31
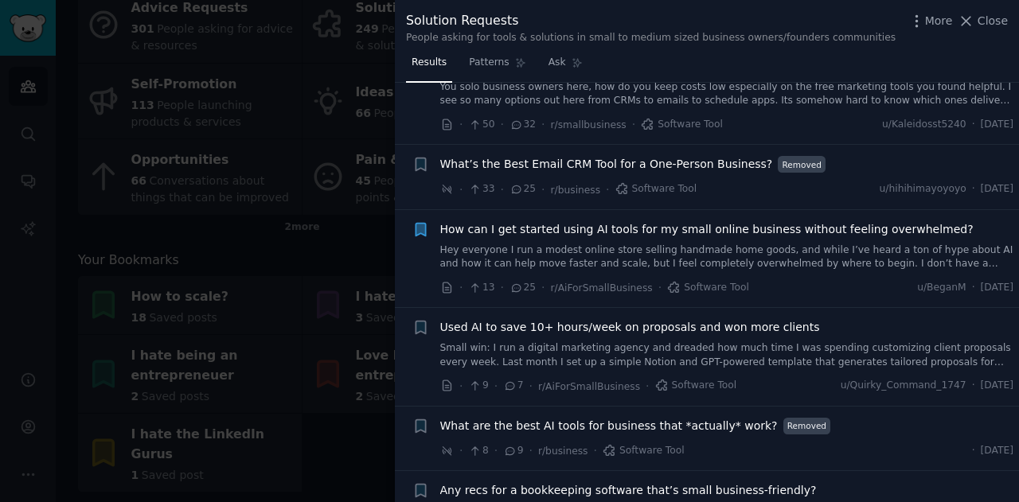
scroll to position [239, 0]
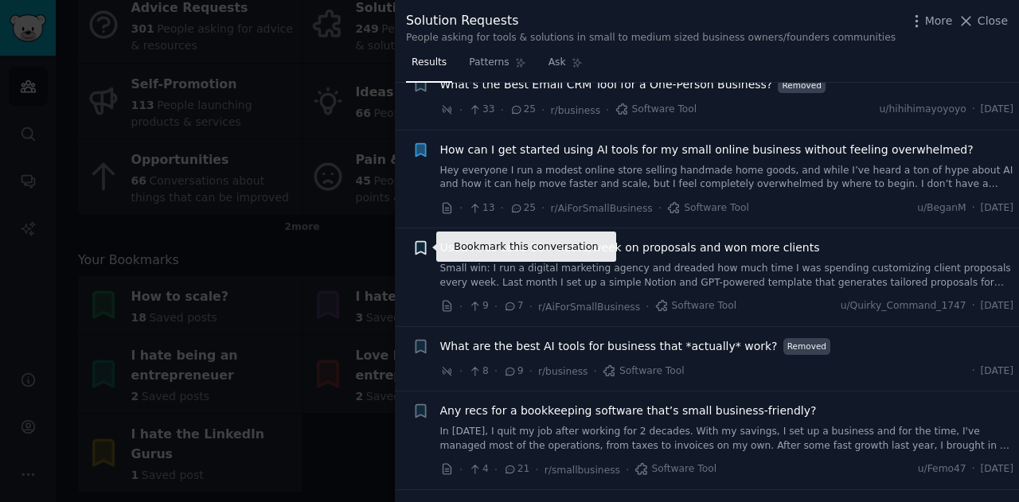
click at [414, 245] on icon "button" at bounding box center [420, 248] width 17 height 17
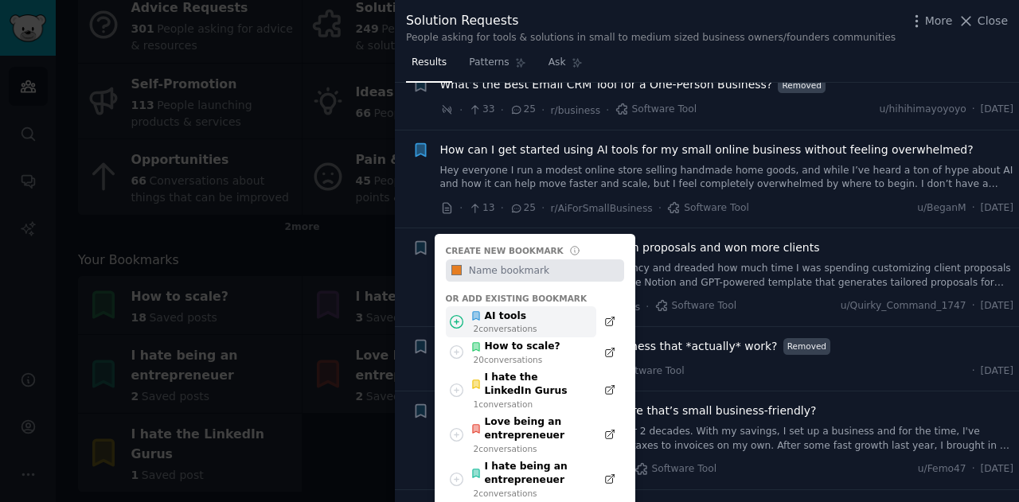
click at [525, 315] on div "AI tools" at bounding box center [503, 317] width 67 height 14
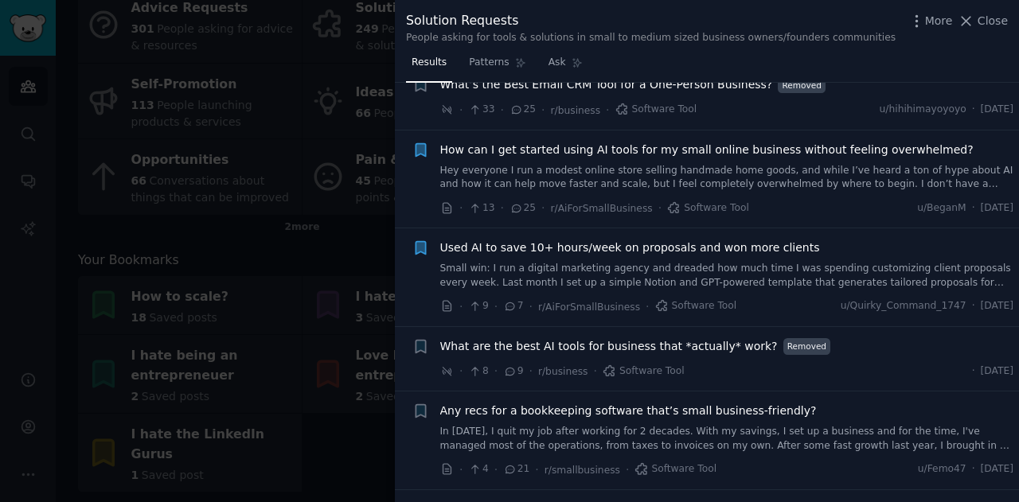
scroll to position [318, 0]
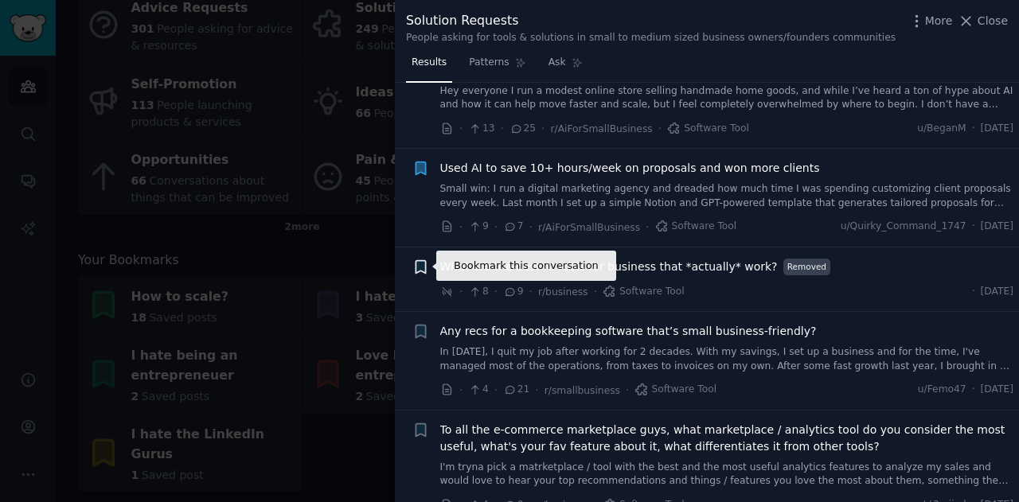
click at [415, 259] on icon "button" at bounding box center [420, 267] width 17 height 17
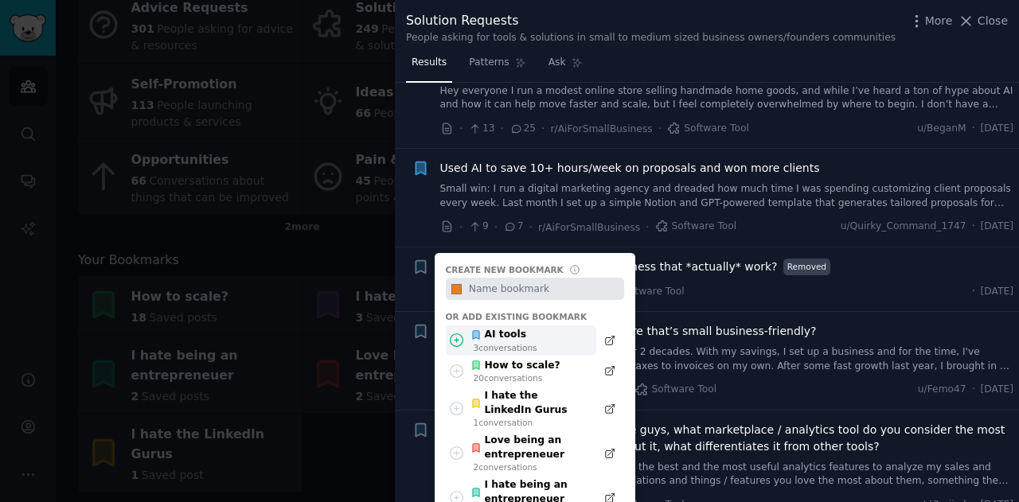
click at [507, 330] on div "AI tools" at bounding box center [503, 335] width 67 height 14
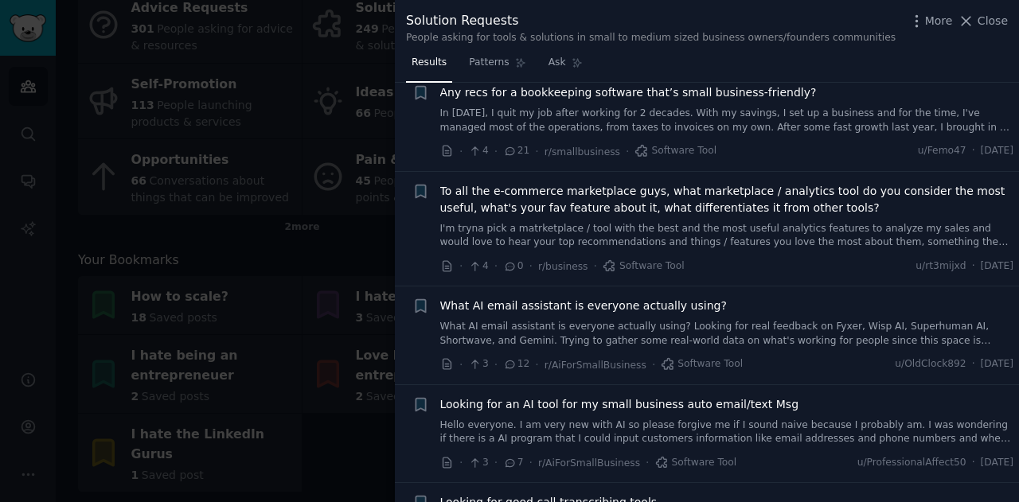
scroll to position [637, 0]
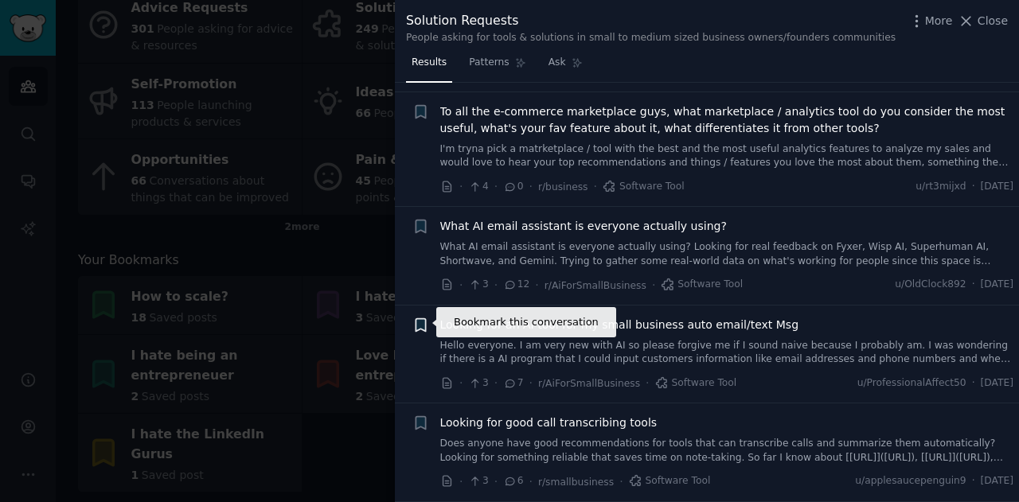
click at [423, 319] on icon "button" at bounding box center [421, 324] width 10 height 13
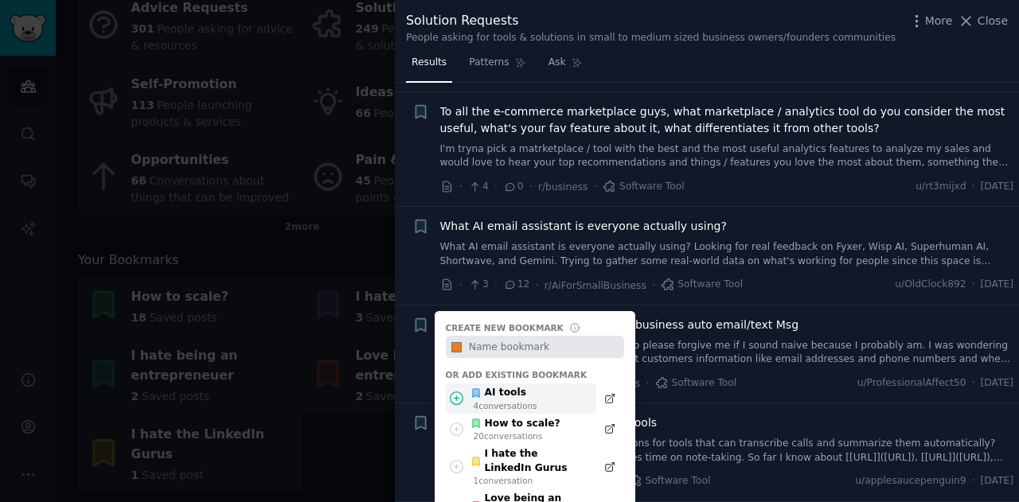
click at [525, 386] on div "AI tools" at bounding box center [503, 393] width 67 height 14
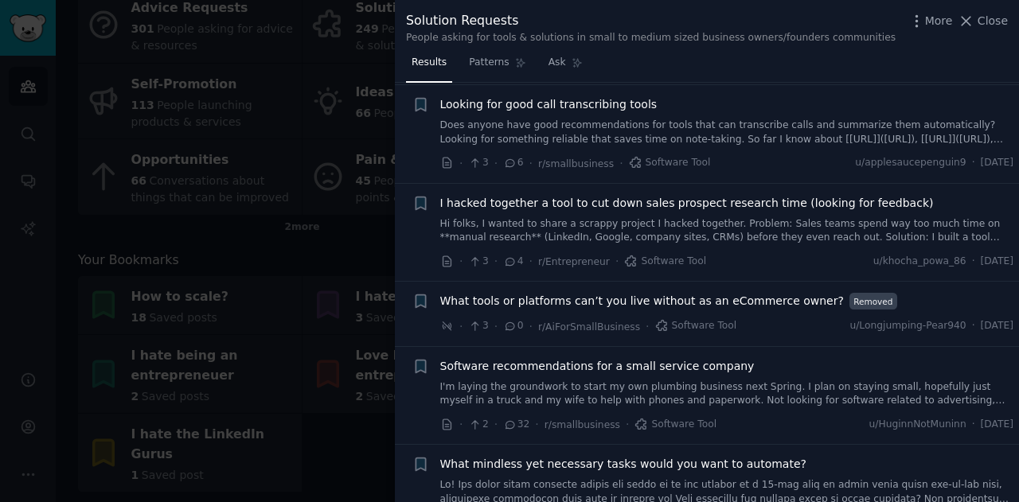
scroll to position [1035, 0]
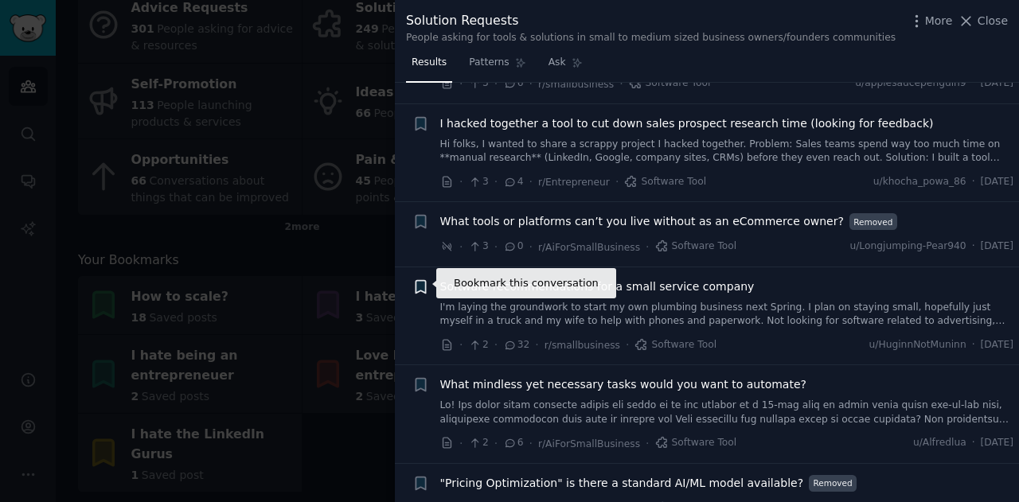
click at [414, 280] on icon "button" at bounding box center [420, 287] width 17 height 17
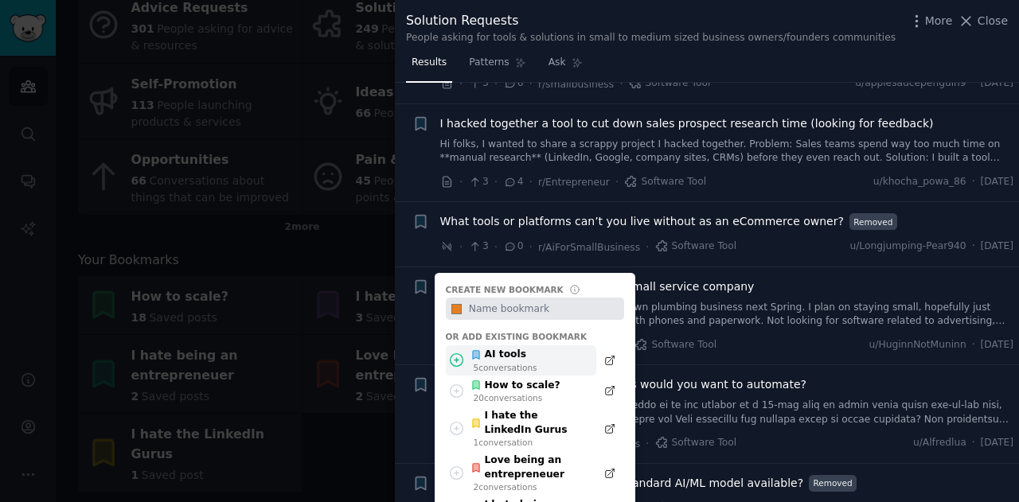
click at [512, 357] on div "AI tools" at bounding box center [503, 355] width 67 height 14
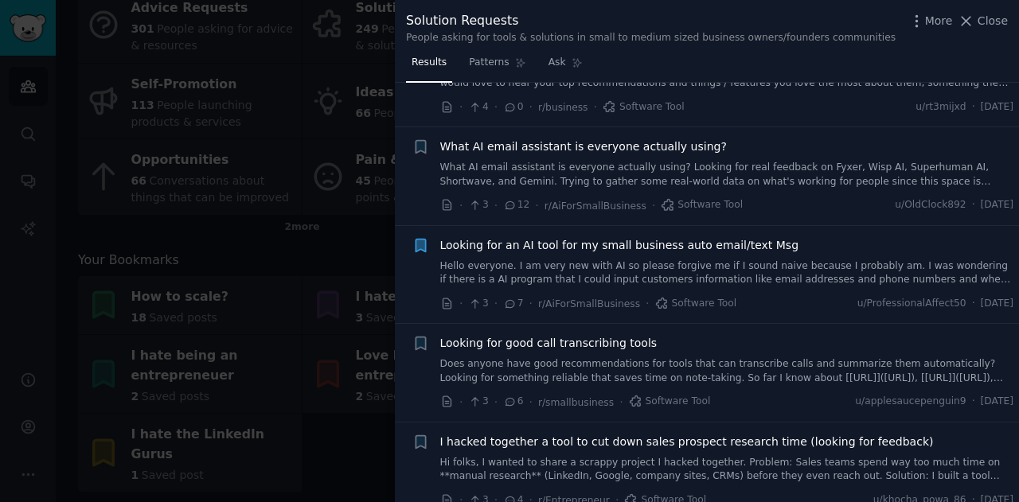
scroll to position [0, 0]
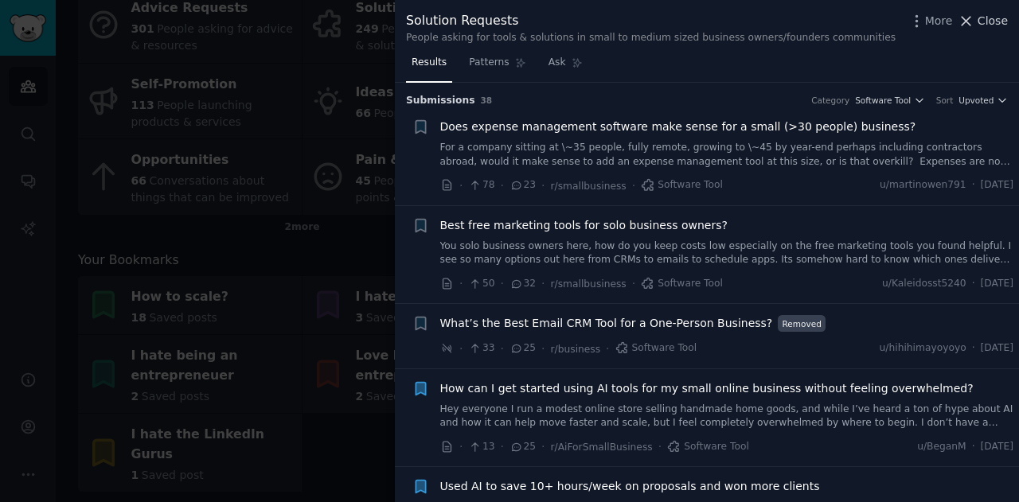
click at [984, 18] on span "Close" at bounding box center [993, 21] width 30 height 17
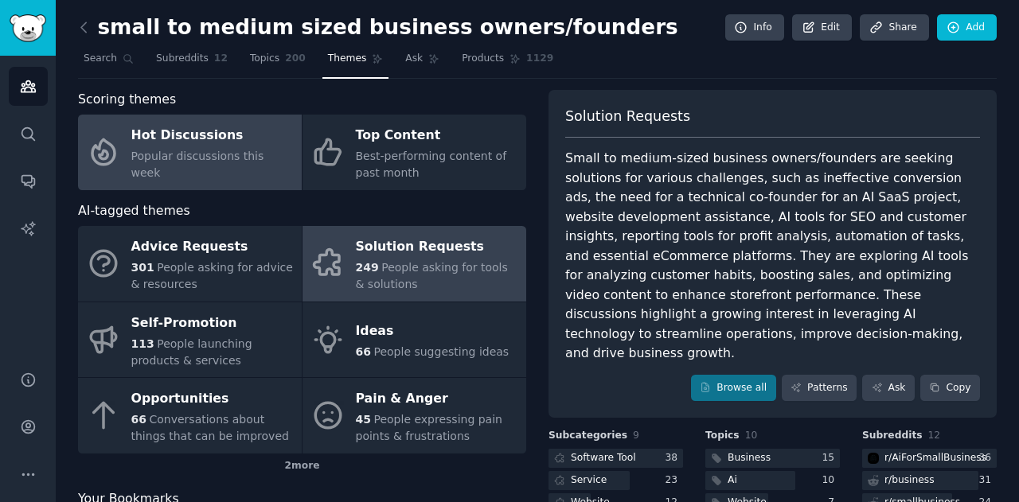
click at [212, 146] on div "Hot Discussions" at bounding box center [212, 135] width 162 height 25
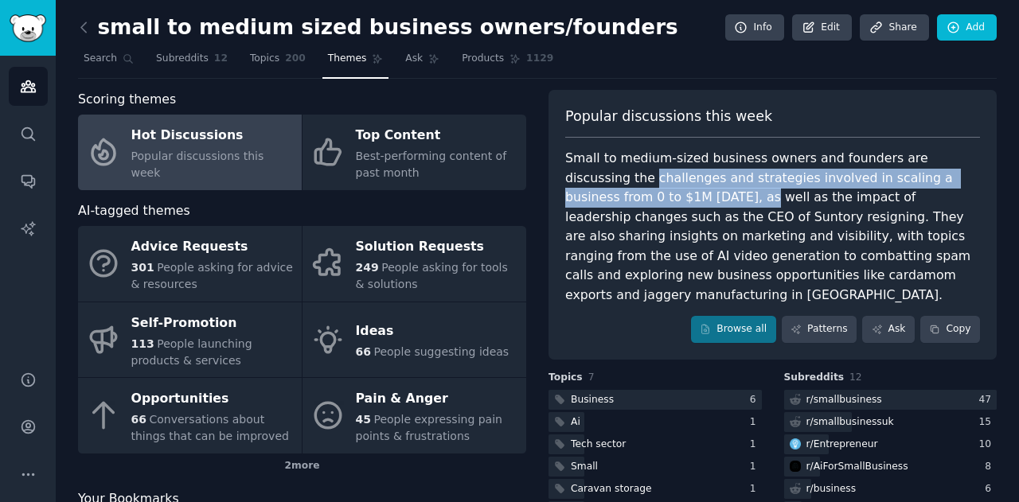
drag, startPoint x: 564, startPoint y: 176, endPoint x: 592, endPoint y: 196, distance: 34.9
click at [592, 196] on div "Small to medium-sized business owners and founders are discussing the challenge…" at bounding box center [772, 227] width 415 height 156
copy div "challenges and strategies involved in scaling a business from 0 to $1M in 3 yea…"
click at [819, 316] on link "Patterns" at bounding box center [819, 329] width 75 height 27
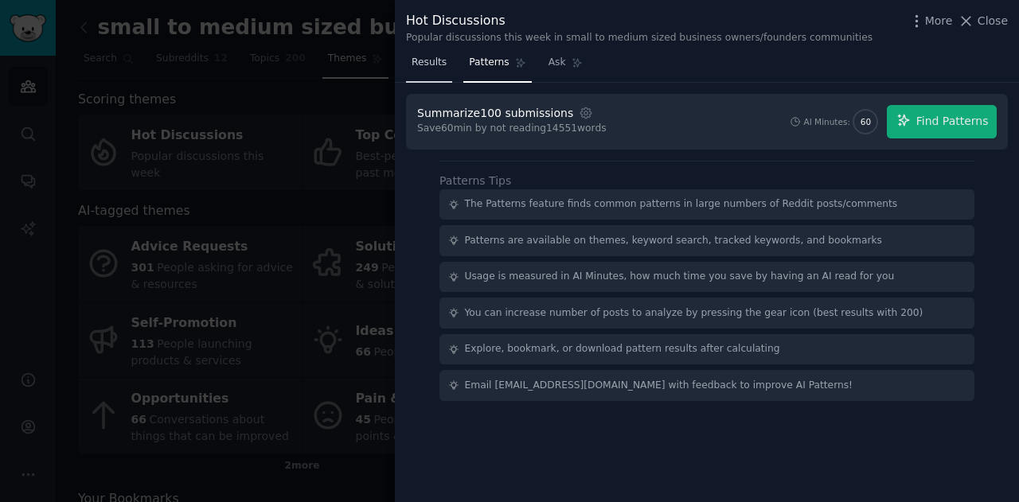
click at [434, 64] on span "Results" at bounding box center [429, 63] width 35 height 14
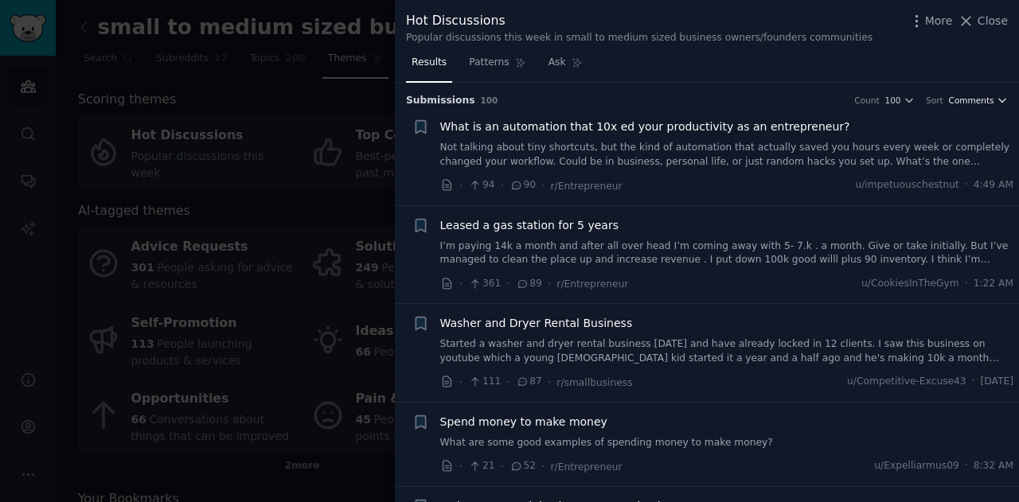
click at [971, 100] on span "Comments" at bounding box center [971, 100] width 45 height 11
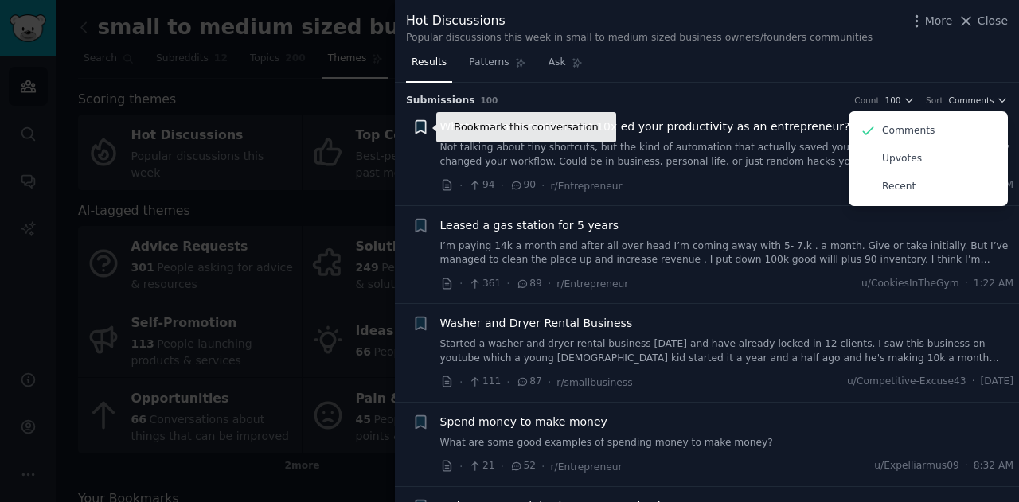
click at [420, 127] on icon "button" at bounding box center [421, 127] width 10 height 13
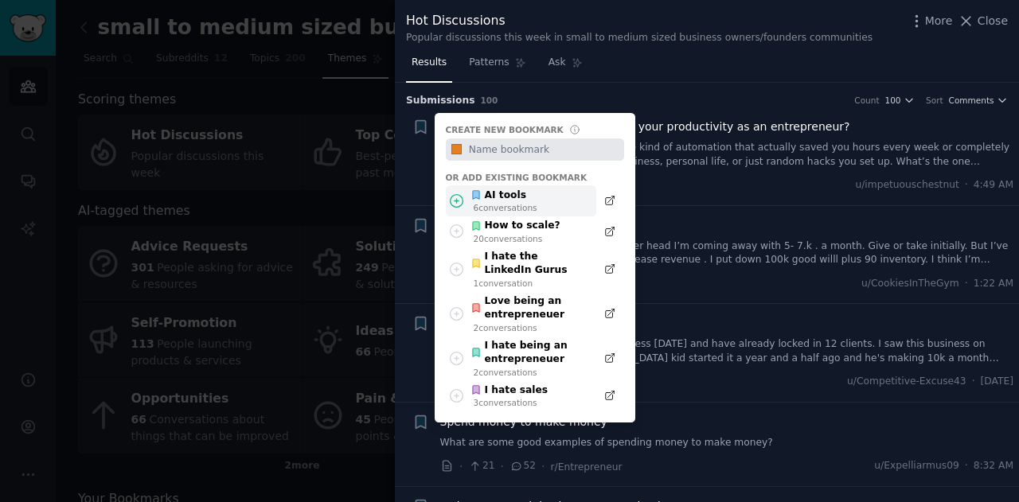
click at [509, 197] on div "AI tools" at bounding box center [503, 196] width 67 height 14
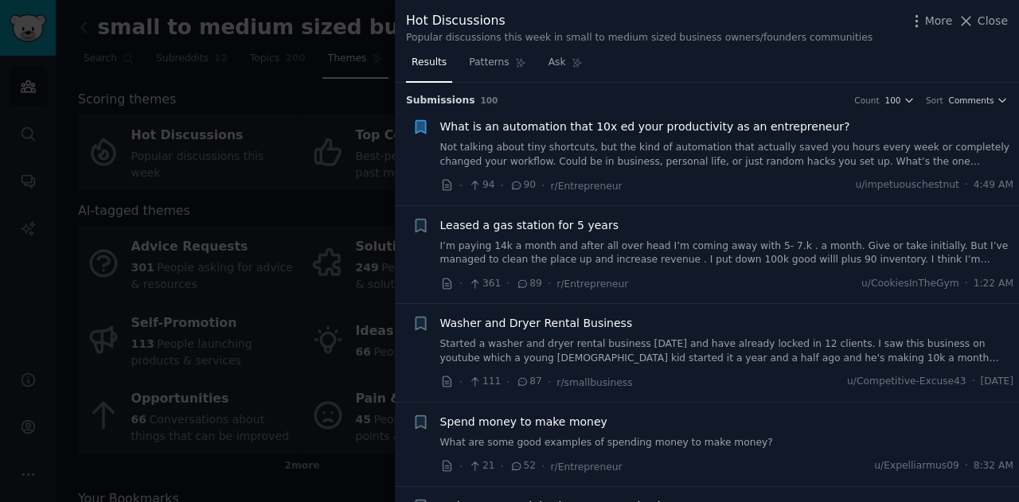
click at [974, 107] on li "Bookmark this conversation What is an automation that 10x ed your productivity …" at bounding box center [707, 156] width 624 height 98
click at [975, 98] on span "Comments" at bounding box center [971, 100] width 45 height 11
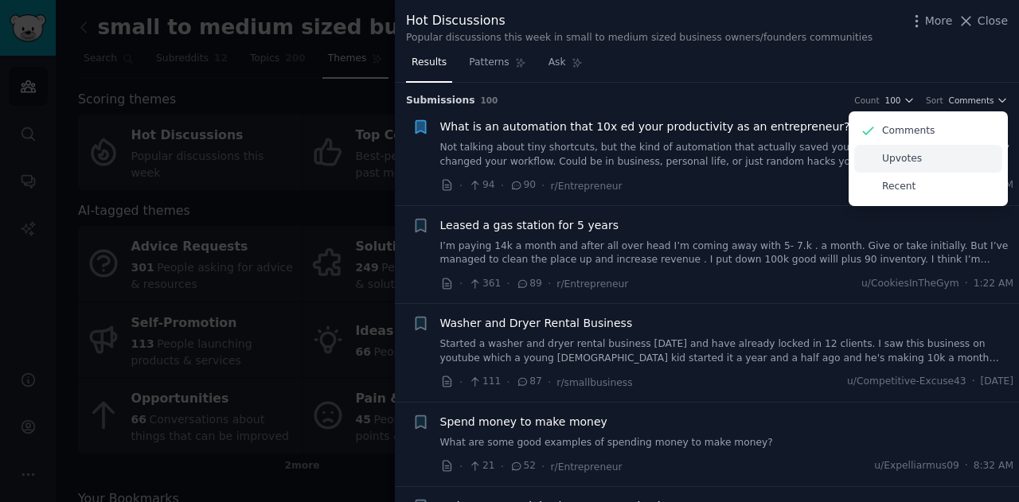
click at [887, 156] on p "Upvotes" at bounding box center [902, 159] width 40 height 14
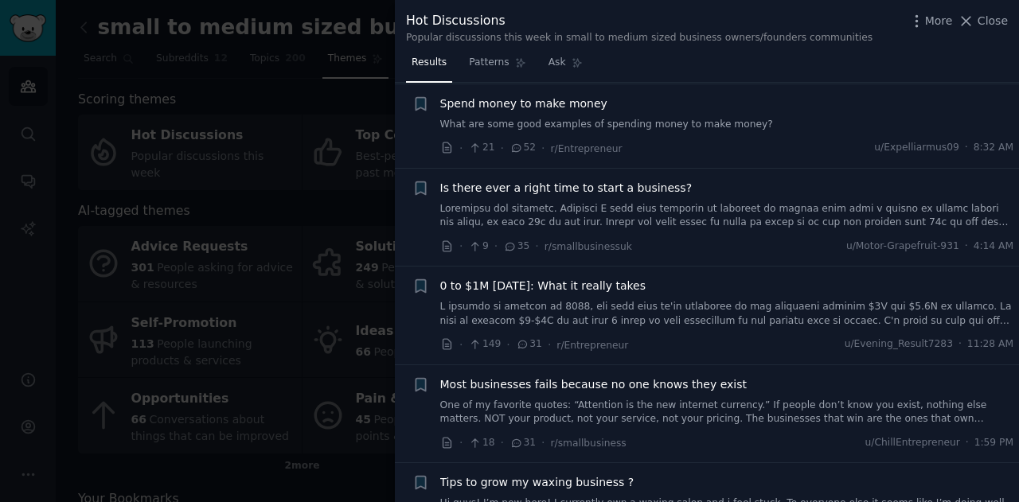
scroll to position [398, 0]
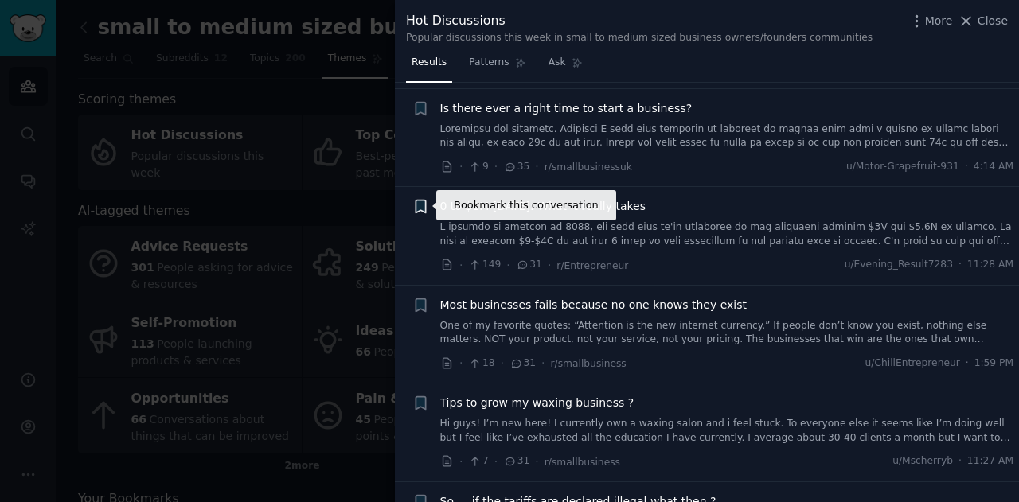
click at [419, 206] on icon "button" at bounding box center [421, 207] width 10 height 13
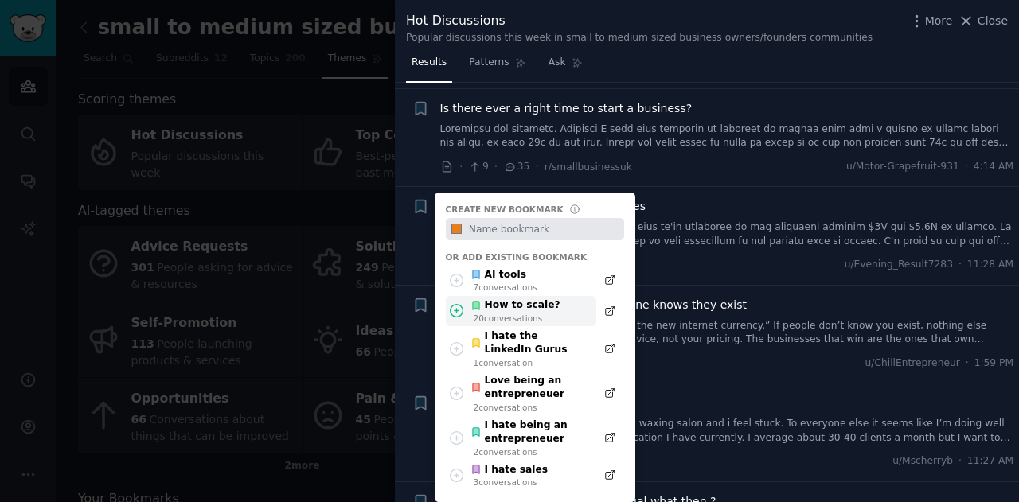
click at [507, 300] on div "How to scale?" at bounding box center [515, 306] width 90 height 14
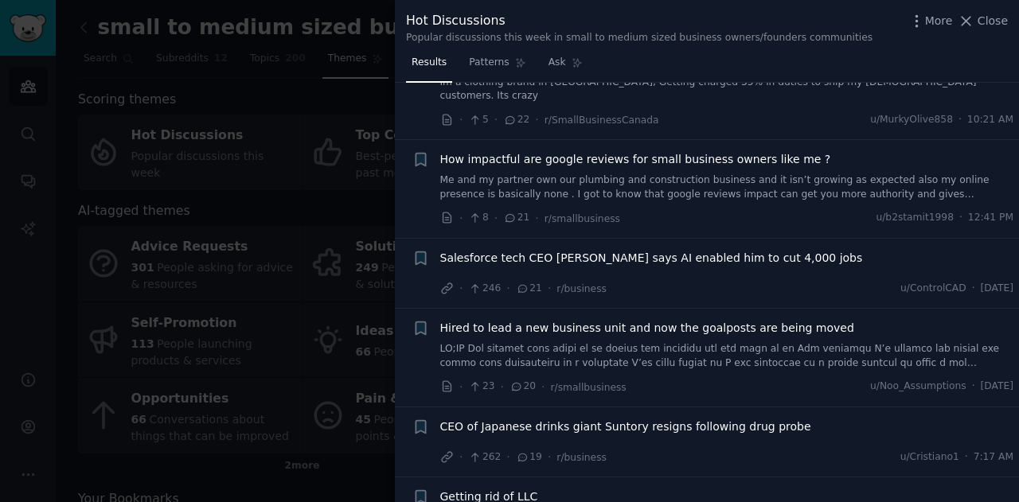
scroll to position [1114, 0]
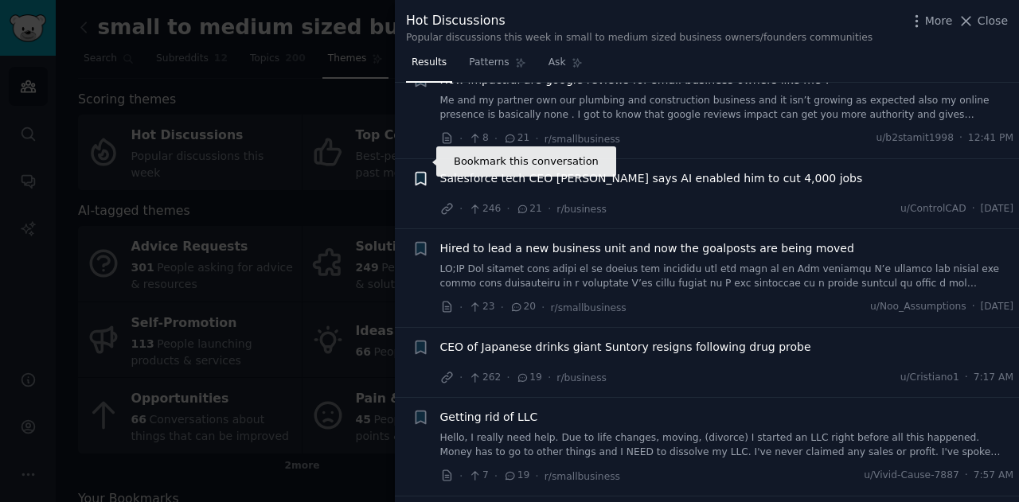
click at [423, 172] on icon "button" at bounding box center [421, 178] width 10 height 13
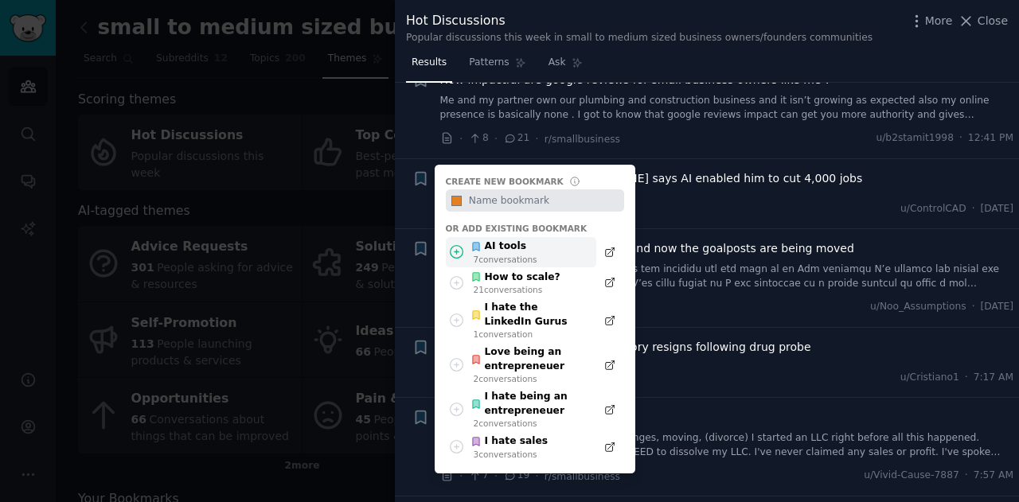
click at [501, 254] on div "7 conversation s" at bounding box center [506, 259] width 64 height 11
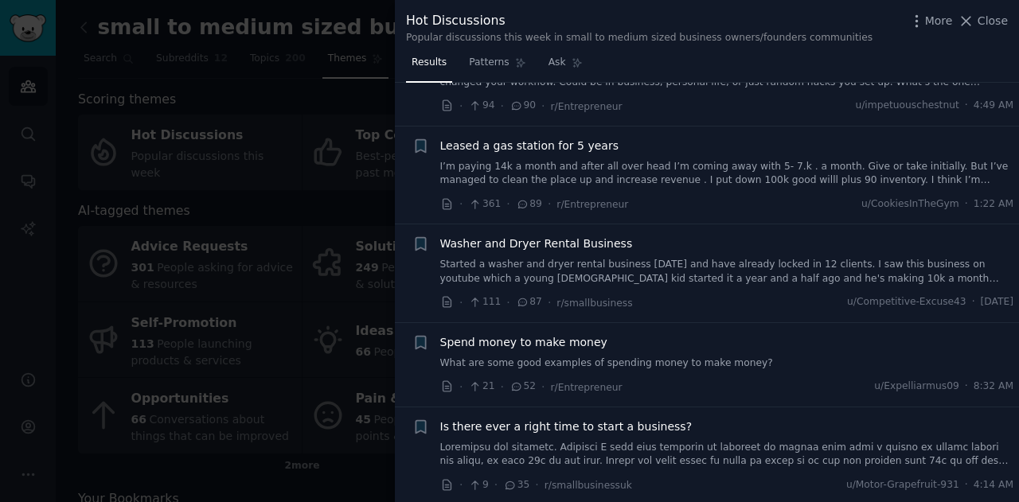
scroll to position [0, 0]
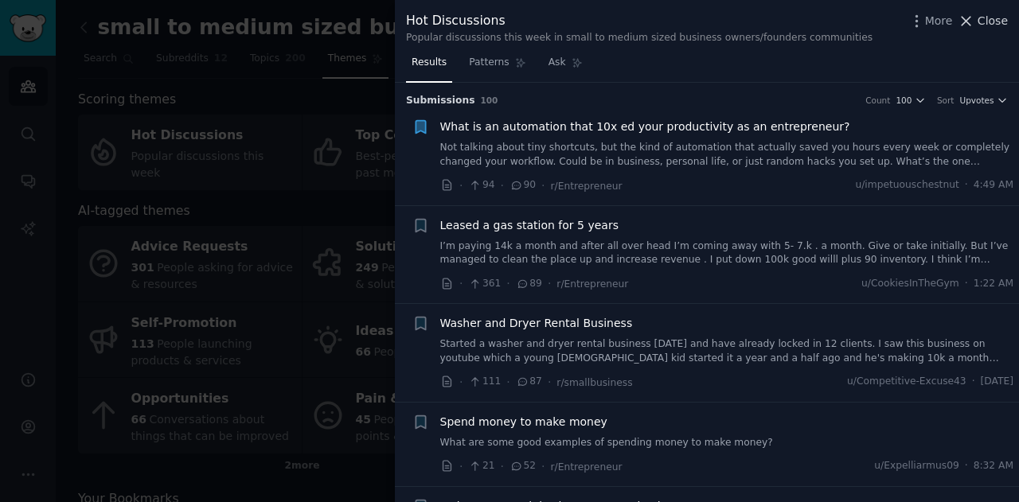
click at [1001, 14] on span "Close" at bounding box center [993, 21] width 30 height 17
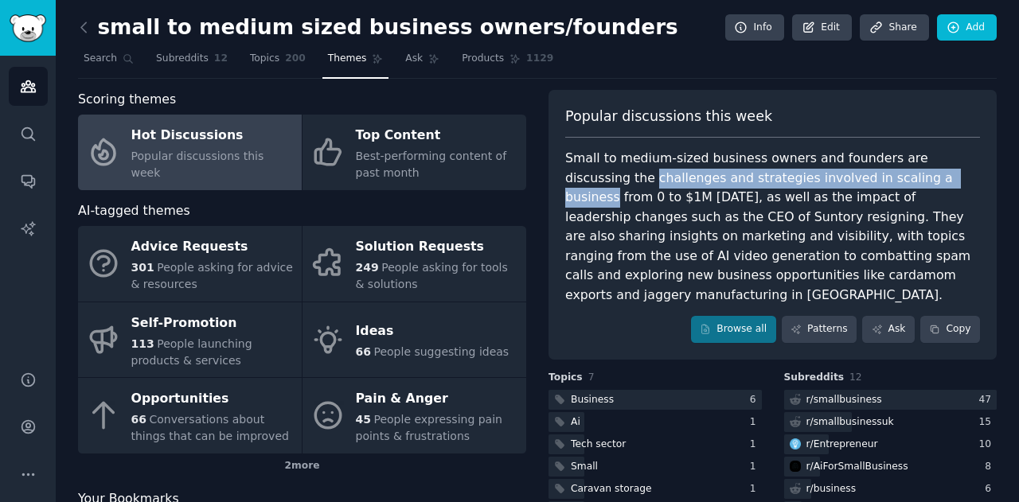
drag, startPoint x: 564, startPoint y: 175, endPoint x: 868, endPoint y: 171, distance: 303.3
click at [868, 171] on div "Small to medium-sized business owners and founders are discussing the challenge…" at bounding box center [772, 227] width 415 height 156
copy div "challenges and strategies involved in scaling a business"
click at [722, 316] on link "Browse all" at bounding box center [733, 329] width 85 height 27
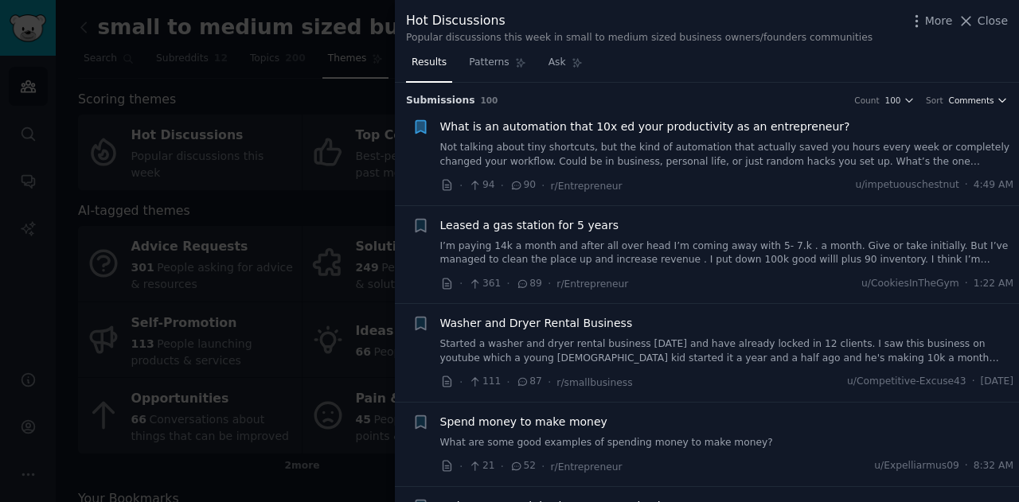
click at [997, 100] on icon "button" at bounding box center [1002, 100] width 11 height 11
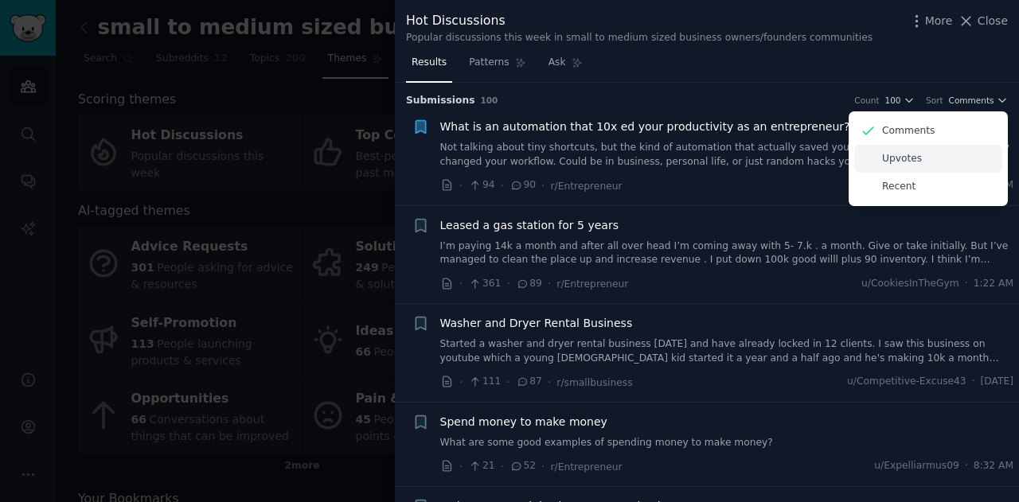
click at [935, 158] on div "Upvotes" at bounding box center [928, 159] width 148 height 28
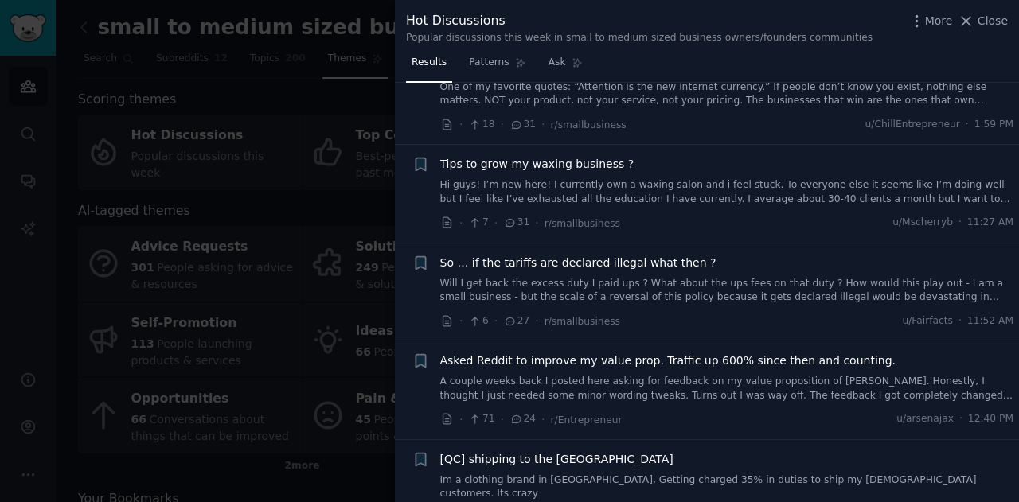
scroll to position [80, 0]
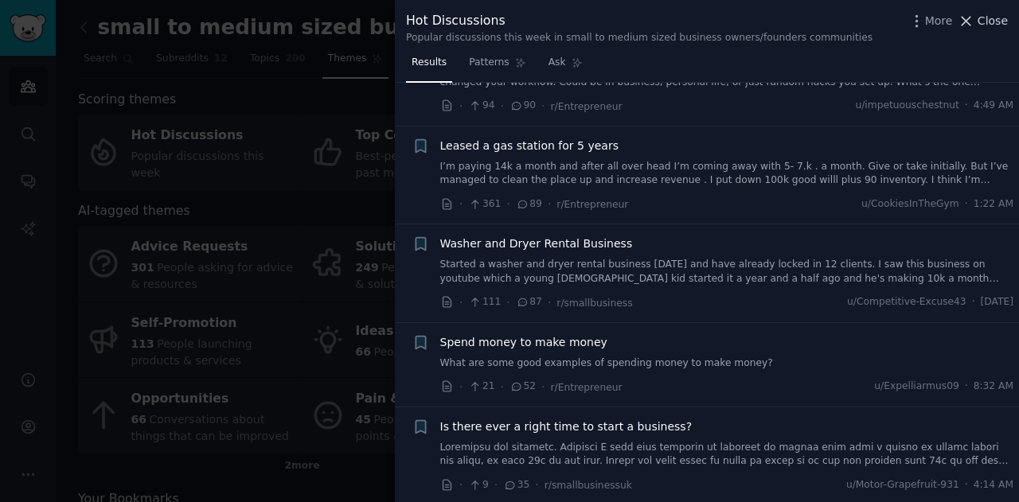
click at [993, 19] on span "Close" at bounding box center [993, 21] width 30 height 17
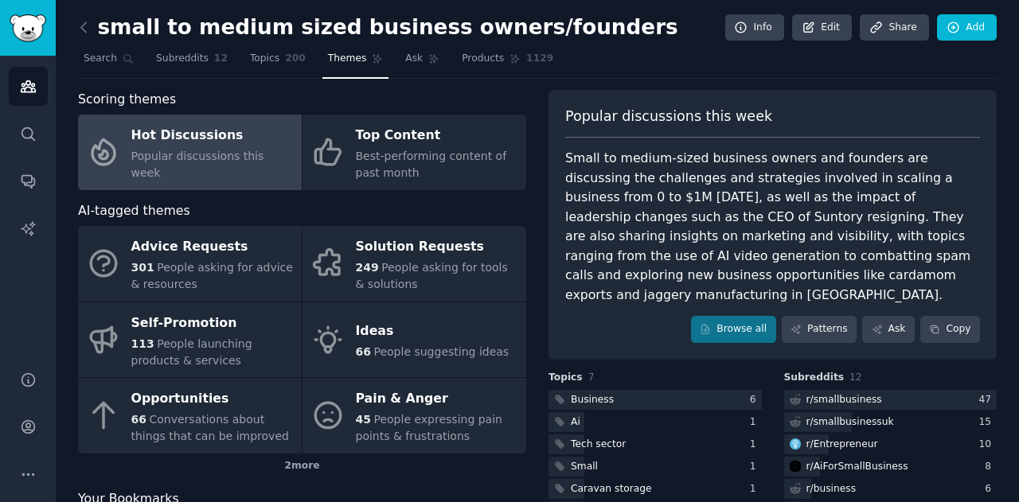
click at [704, 59] on nav "Search Subreddits 12 Topics 200 Themes Ask Products 1129" at bounding box center [537, 62] width 919 height 33
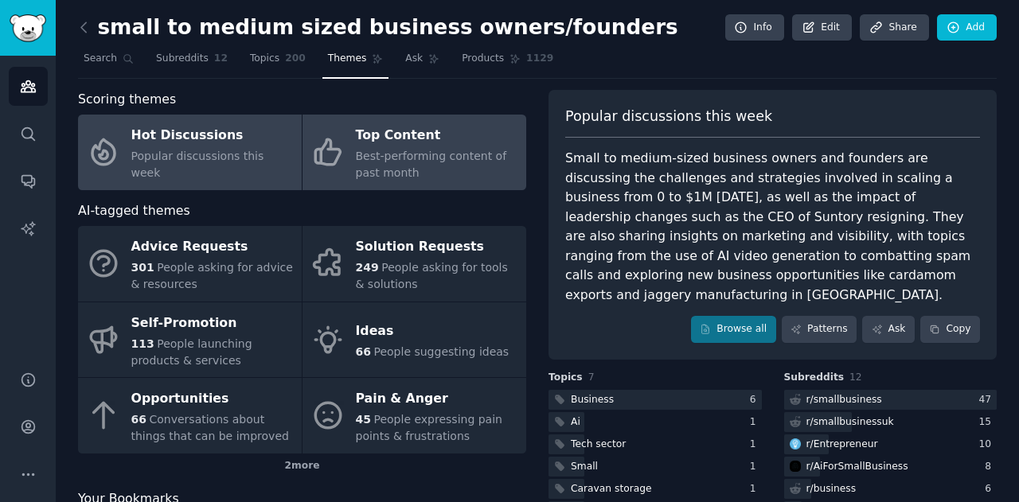
click at [409, 158] on span "Best-performing content of past month" at bounding box center [431, 164] width 151 height 29
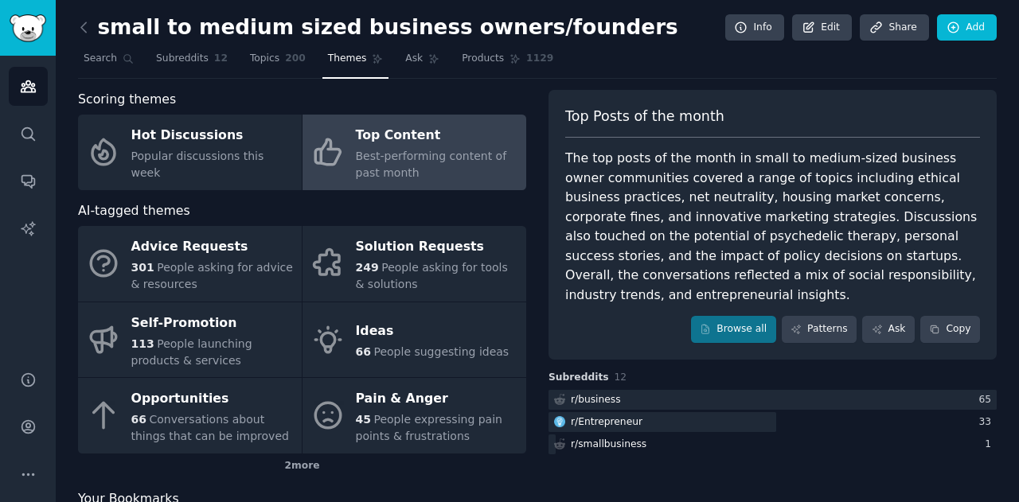
scroll to position [80, 0]
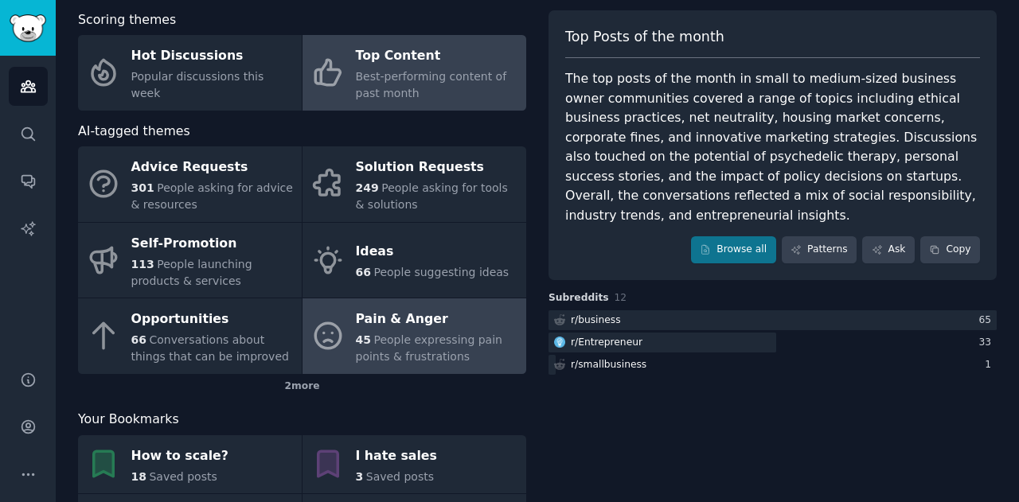
click at [409, 322] on div "Pain & Anger" at bounding box center [437, 319] width 162 height 25
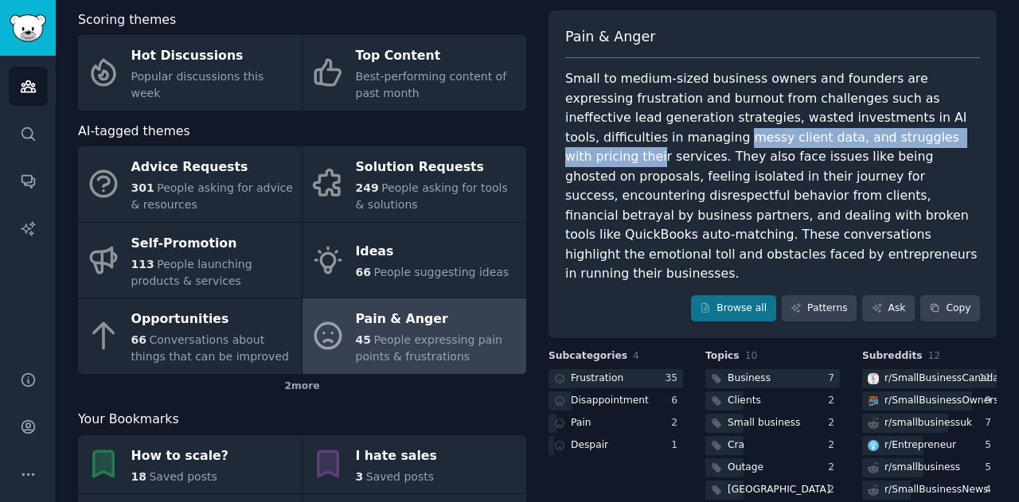
drag, startPoint x: 624, startPoint y: 135, endPoint x: 895, endPoint y: 135, distance: 270.7
click at [895, 135] on div "Small to medium-sized business owners and founders are expressing frustration a…" at bounding box center [772, 176] width 415 height 215
click at [864, 139] on div "Small to medium-sized business owners and founders are expressing frustration a…" at bounding box center [772, 176] width 415 height 215
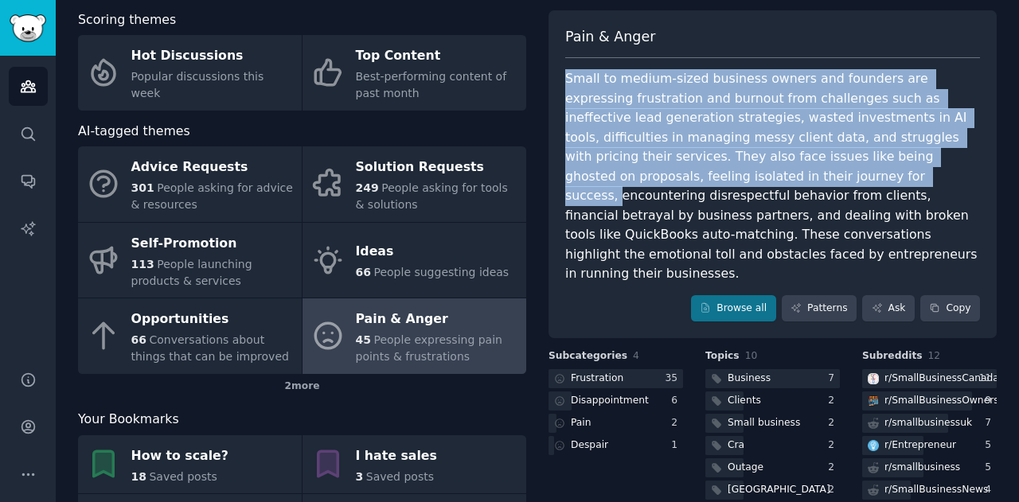
drag, startPoint x: 565, startPoint y: 76, endPoint x: 675, endPoint y: 173, distance: 146.6
click at [675, 173] on div "Small to medium-sized business owners and founders are expressing frustration a…" at bounding box center [772, 176] width 415 height 215
click at [697, 123] on div "Small to medium-sized business owners and founders are expressing frustration a…" at bounding box center [772, 176] width 415 height 215
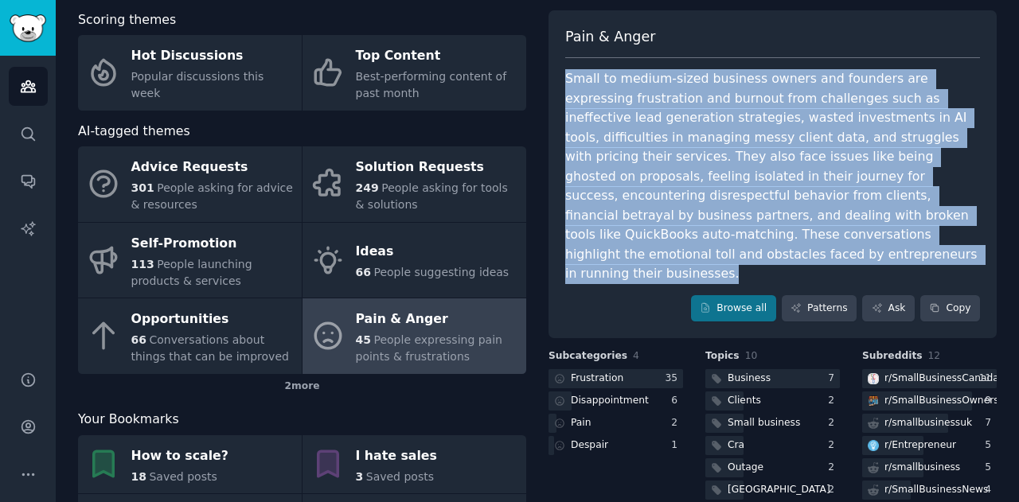
drag, startPoint x: 564, startPoint y: 77, endPoint x: 946, endPoint y: 231, distance: 411.8
click at [946, 231] on div "Small to medium-sized business owners and founders are expressing frustration a…" at bounding box center [772, 176] width 415 height 215
click at [941, 295] on button "Copy" at bounding box center [950, 308] width 60 height 27
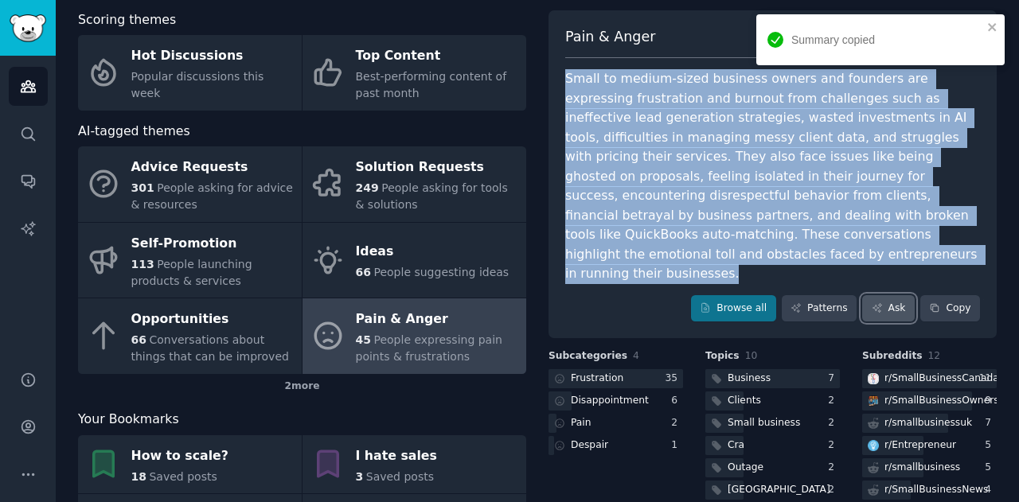
click at [891, 295] on link "Ask" at bounding box center [888, 308] width 53 height 27
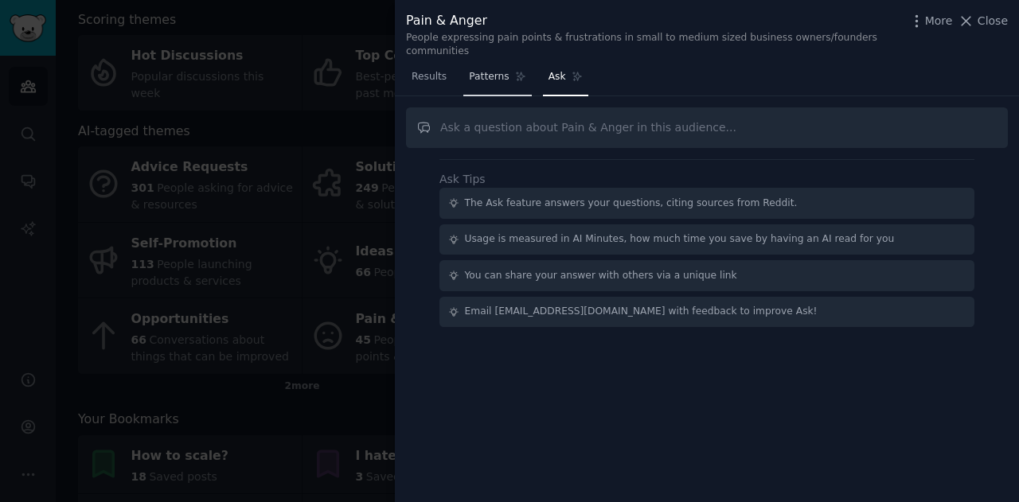
click at [474, 70] on span "Patterns" at bounding box center [489, 77] width 40 height 14
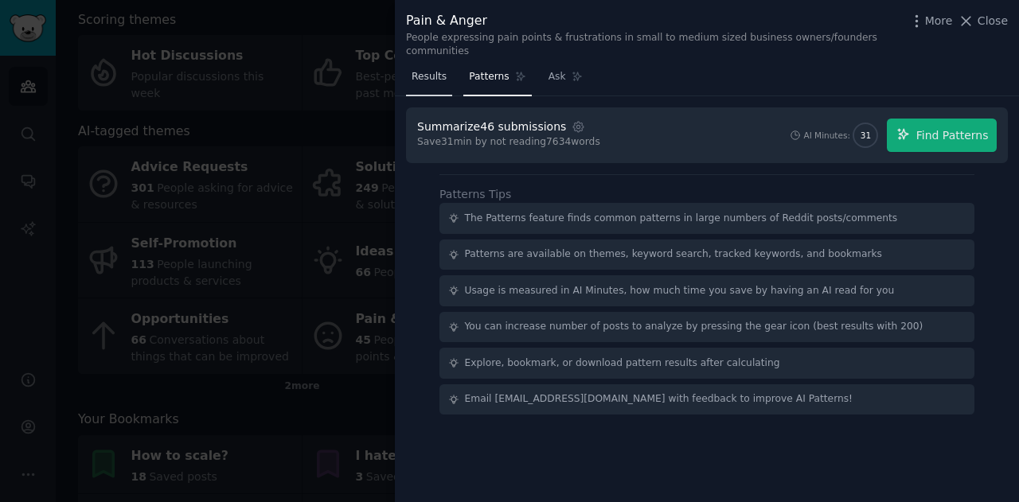
click at [425, 70] on span "Results" at bounding box center [429, 77] width 35 height 14
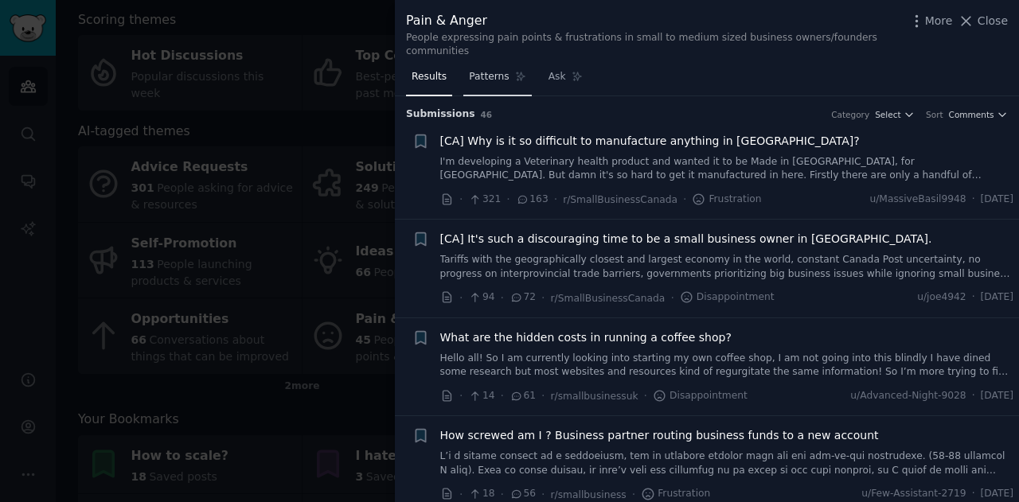
click at [478, 70] on span "Patterns" at bounding box center [489, 77] width 40 height 14
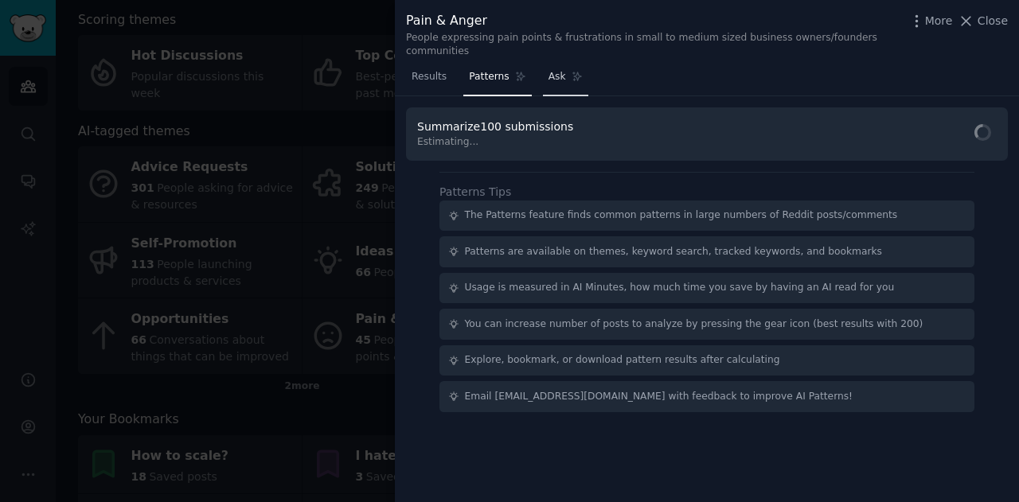
click at [548, 70] on span "Ask" at bounding box center [557, 77] width 18 height 14
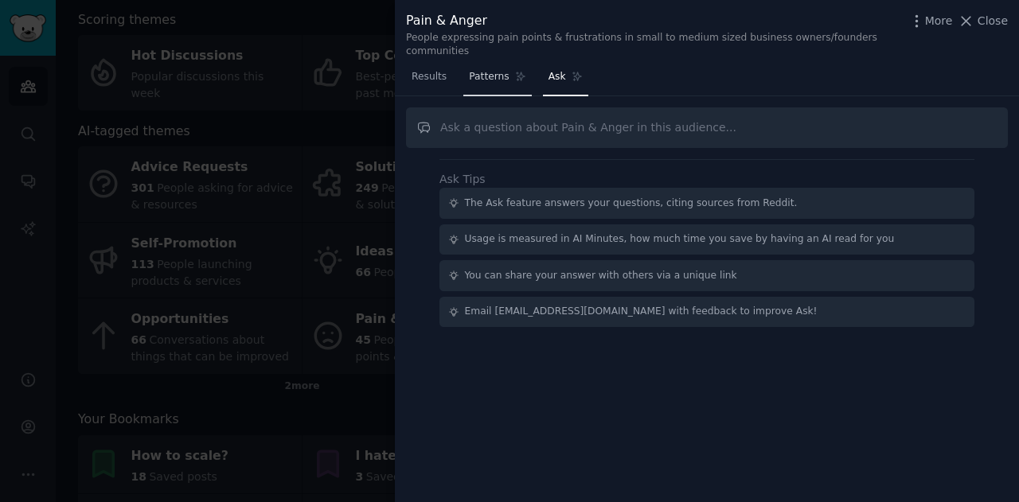
click at [476, 70] on span "Patterns" at bounding box center [489, 77] width 40 height 14
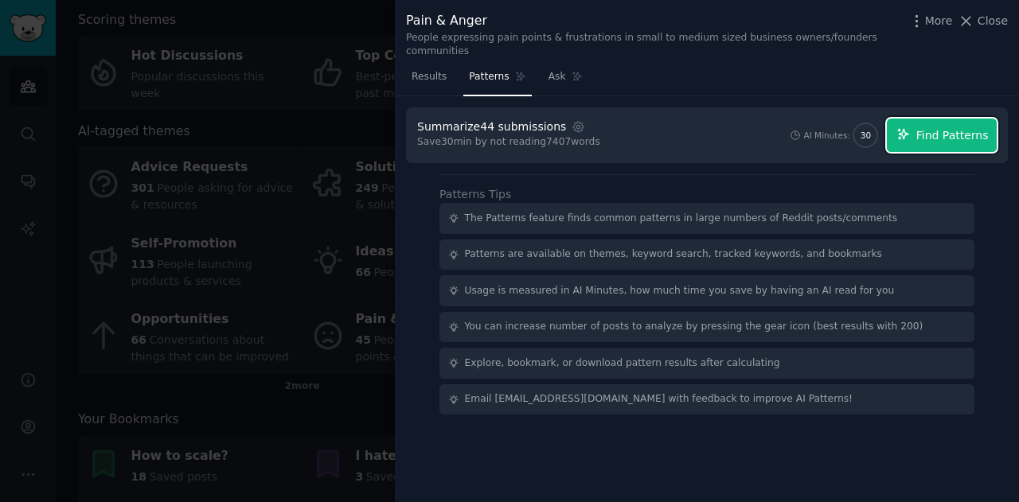
click at [969, 127] on span "Find Patterns" at bounding box center [952, 135] width 72 height 17
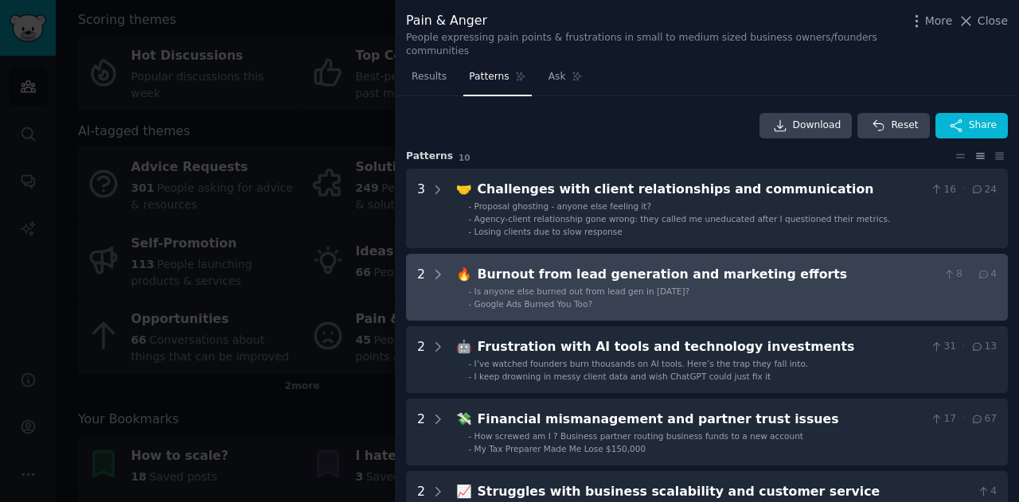
scroll to position [80, 0]
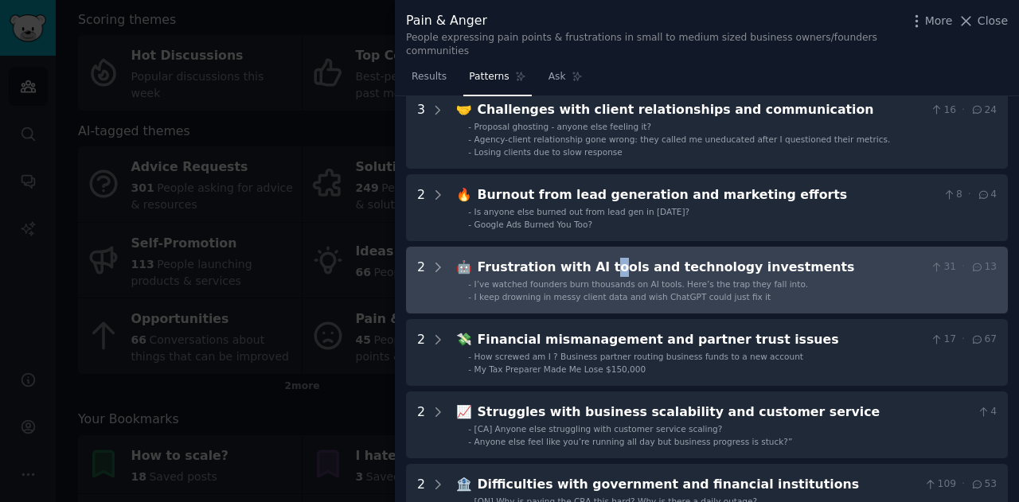
drag, startPoint x: 593, startPoint y: 251, endPoint x: 605, endPoint y: 249, distance: 12.0
click at [595, 258] on div "Frustration with AI tools and technology investments" at bounding box center [701, 268] width 447 height 20
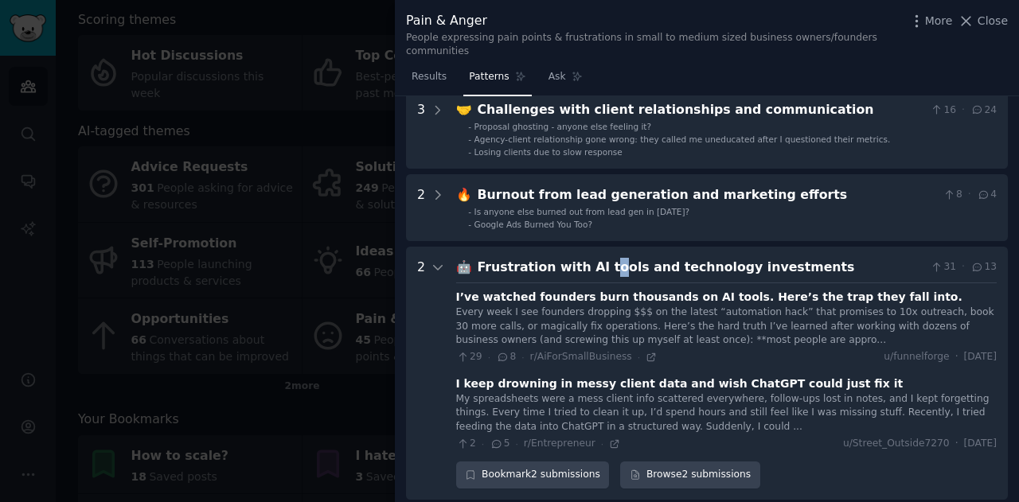
scroll to position [229, 0]
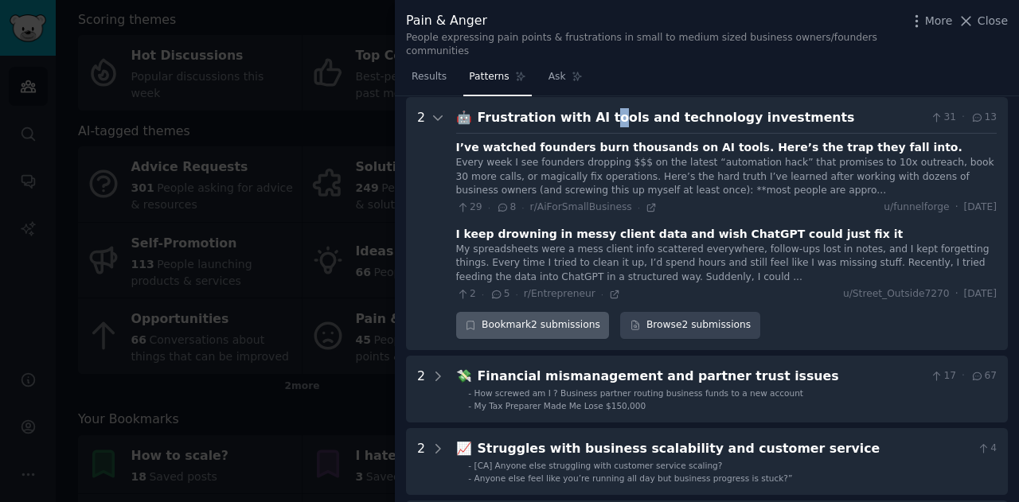
click at [474, 312] on div "Bookmark 2 submissions" at bounding box center [533, 325] width 154 height 27
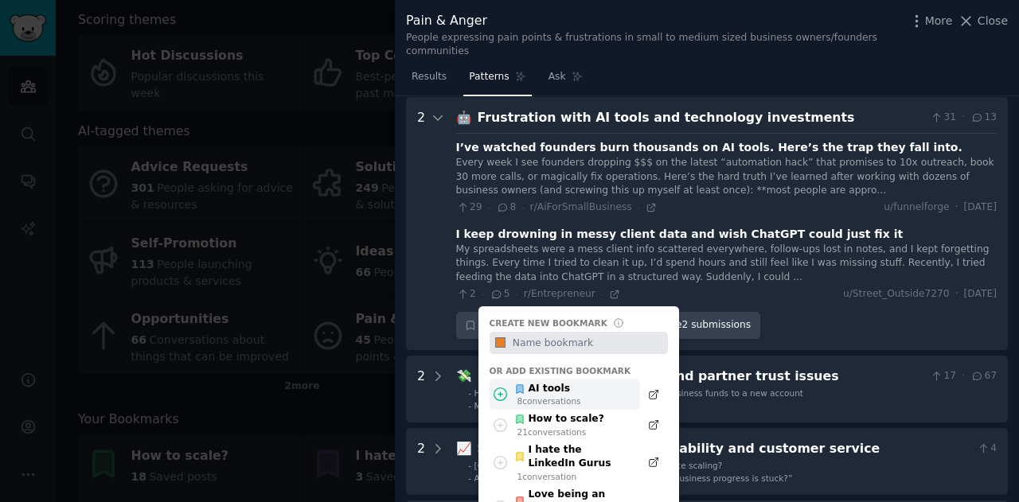
click at [549, 382] on div "AI tools" at bounding box center [547, 389] width 67 height 14
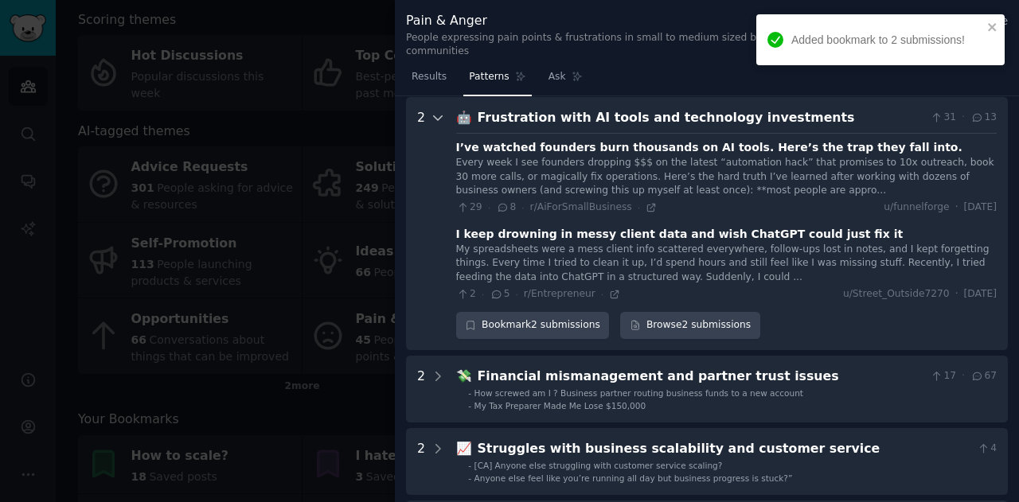
click at [441, 111] on icon at bounding box center [438, 118] width 14 height 14
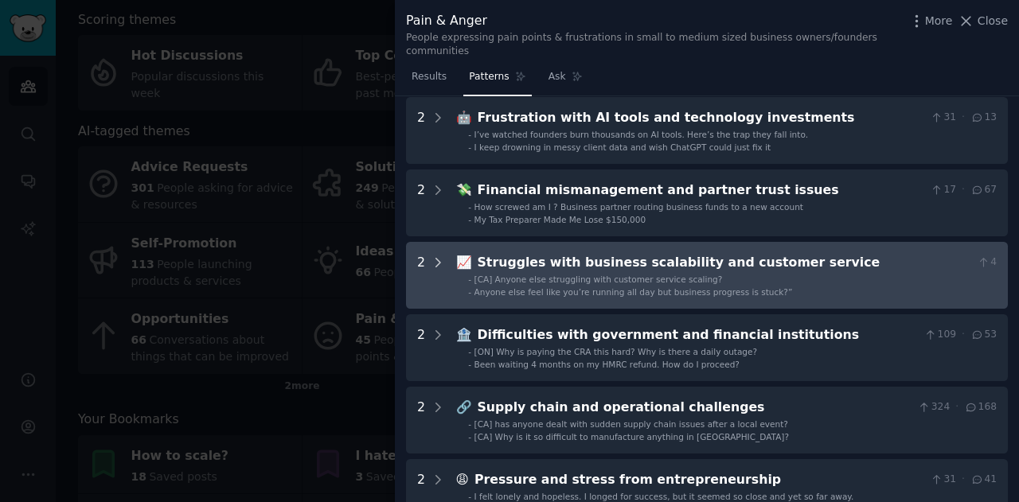
click at [440, 256] on icon at bounding box center [438, 263] width 14 height 14
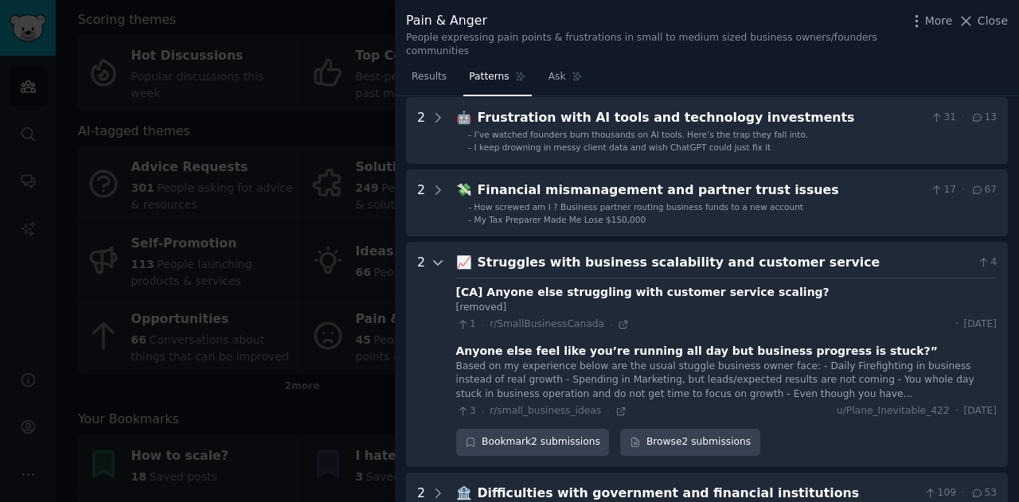
scroll to position [374, 0]
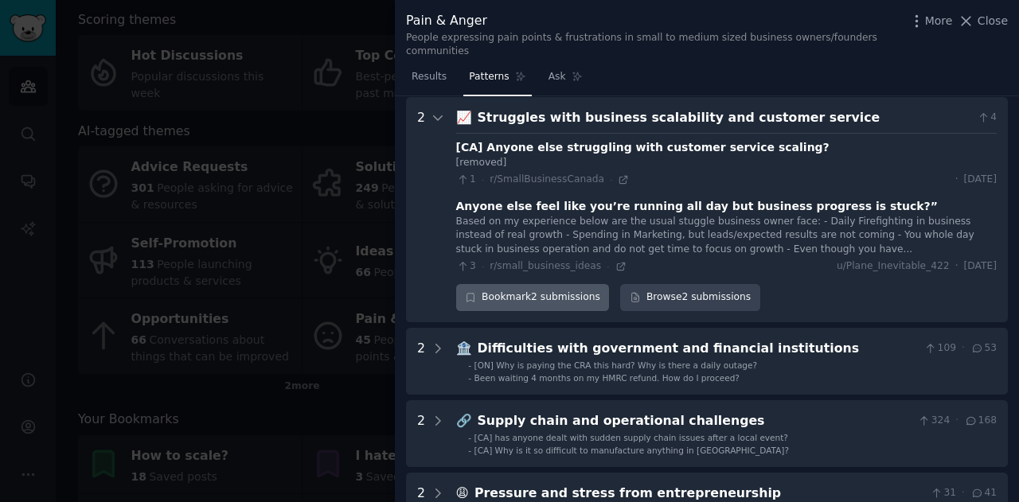
click at [509, 284] on div "Bookmark 2 submissions" at bounding box center [533, 297] width 154 height 27
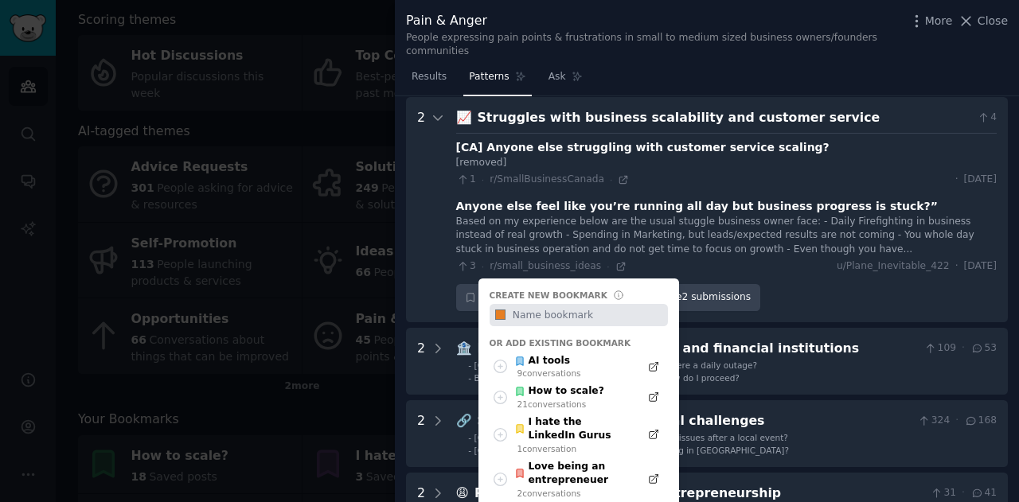
drag, startPoint x: 556, startPoint y: 379, endPoint x: 623, endPoint y: 301, distance: 103.3
click at [555, 384] on div "How to scale?" at bounding box center [559, 391] width 90 height 14
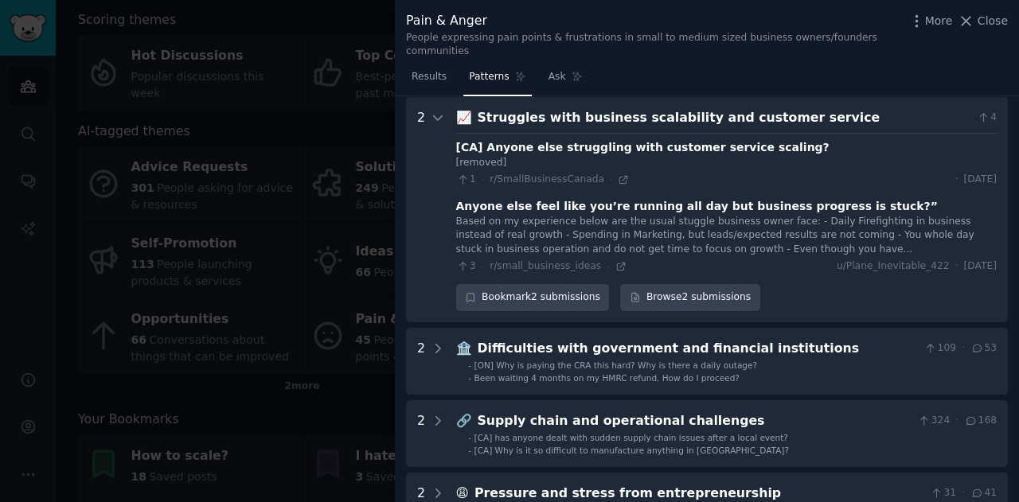
click at [980, 14] on button "Close" at bounding box center [983, 21] width 50 height 17
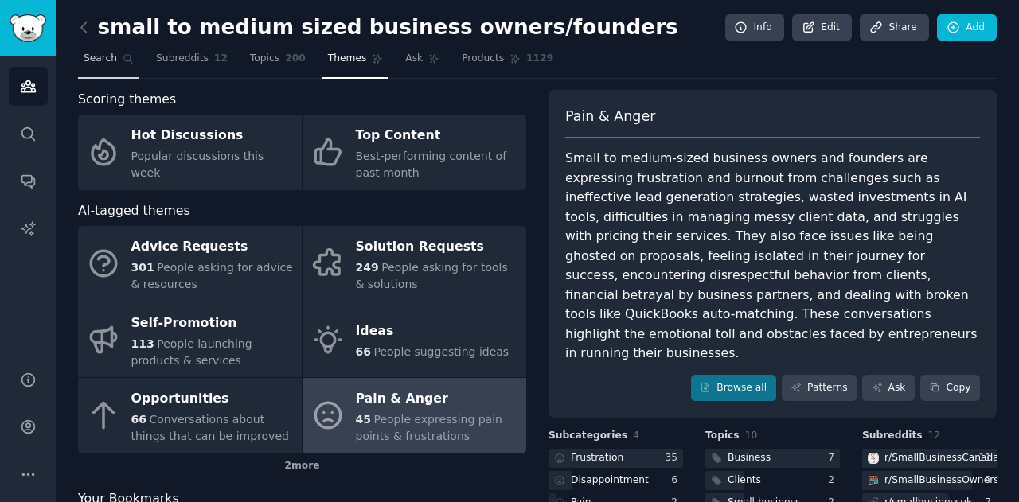
click at [113, 52] on link "Search" at bounding box center [108, 62] width 61 height 33
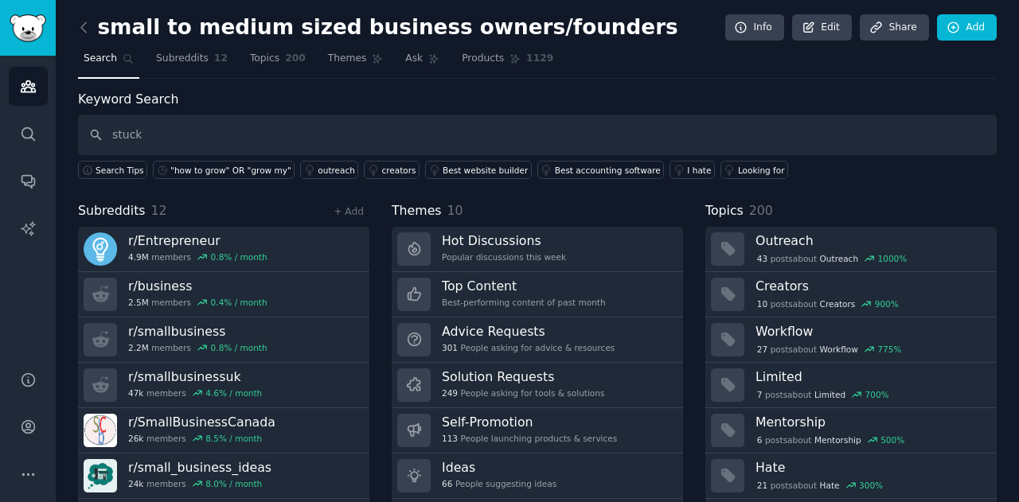
type input "stuck"
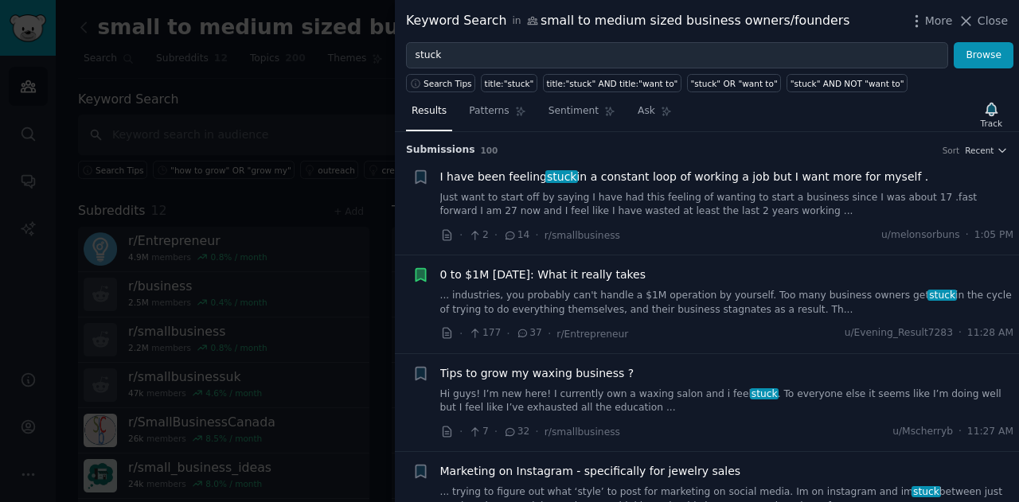
click at [981, 154] on h3 "Submission s 100 Sort Recent" at bounding box center [707, 150] width 602 height 14
click at [997, 147] on icon "button" at bounding box center [1002, 150] width 11 height 11
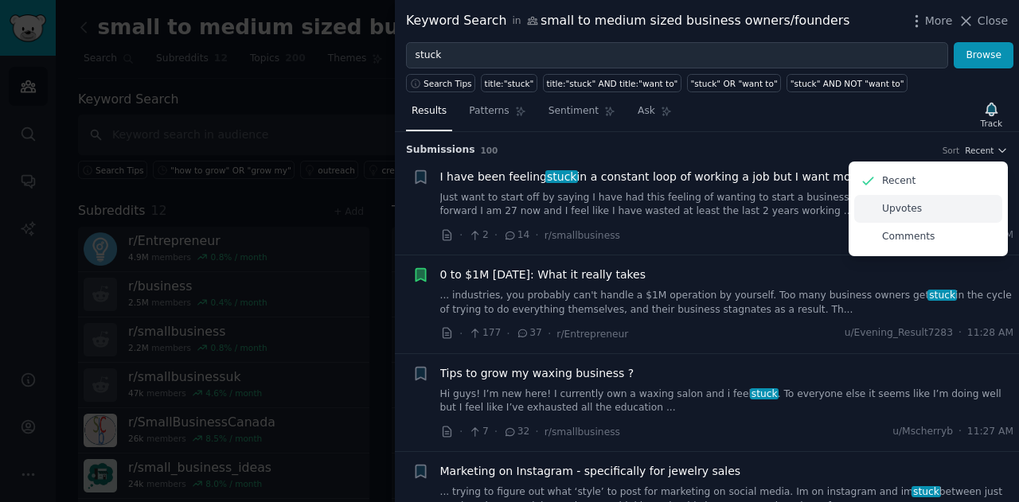
click at [905, 205] on p "Upvotes" at bounding box center [902, 209] width 40 height 14
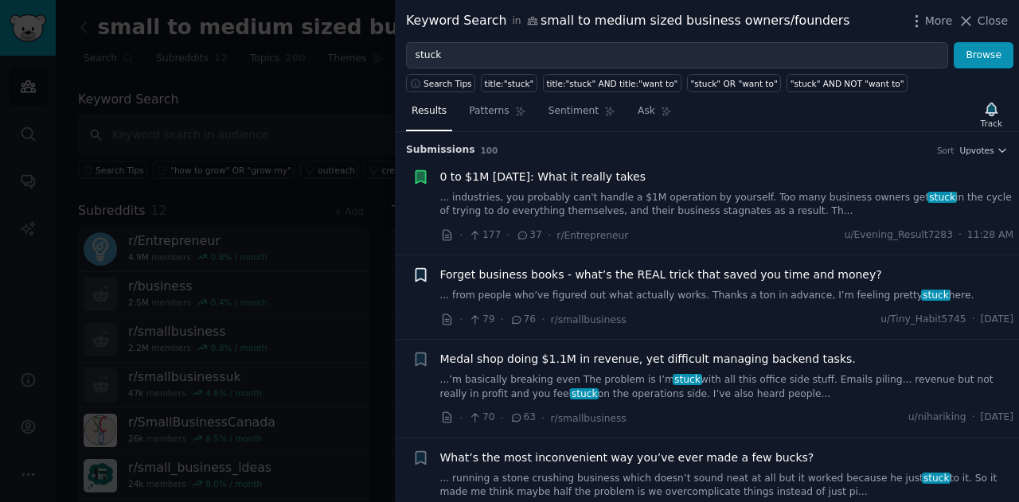
click at [419, 276] on icon "button" at bounding box center [421, 275] width 10 height 13
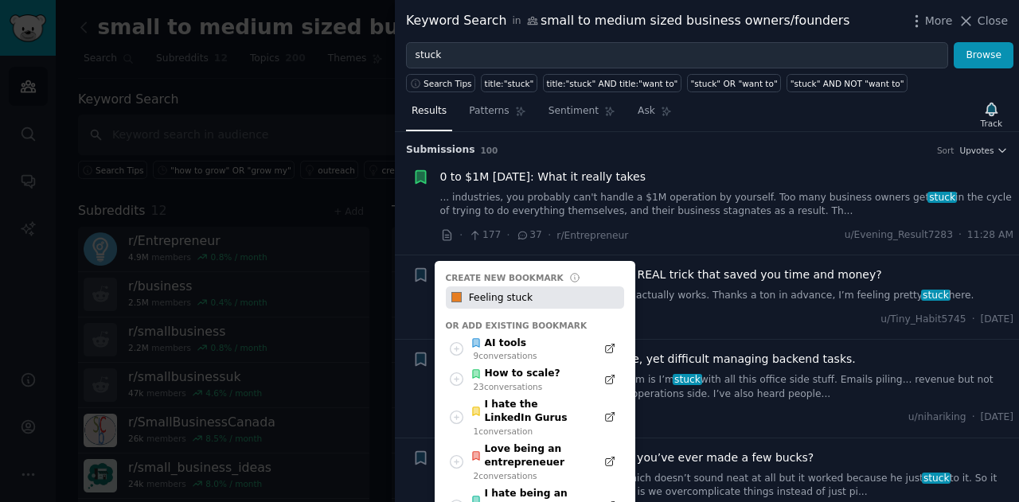
type input "Feeling stuck"
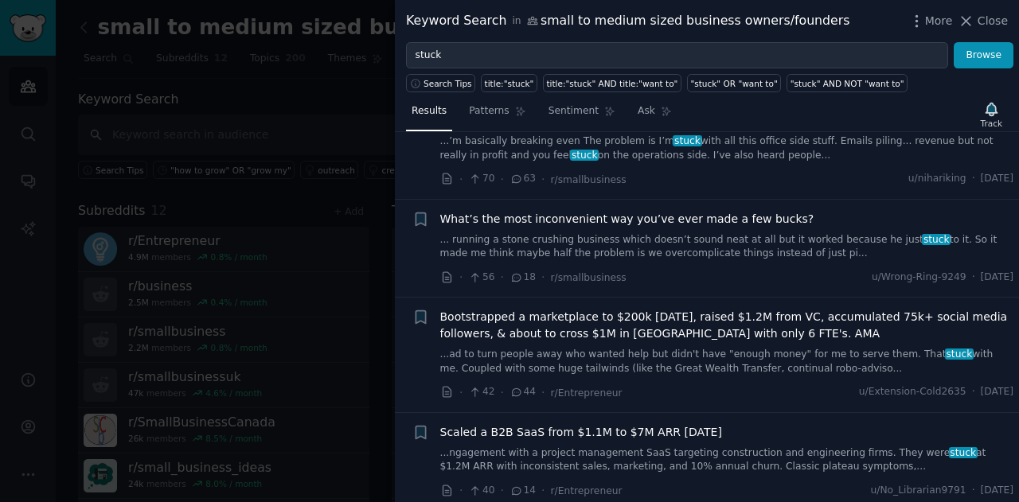
scroll to position [398, 0]
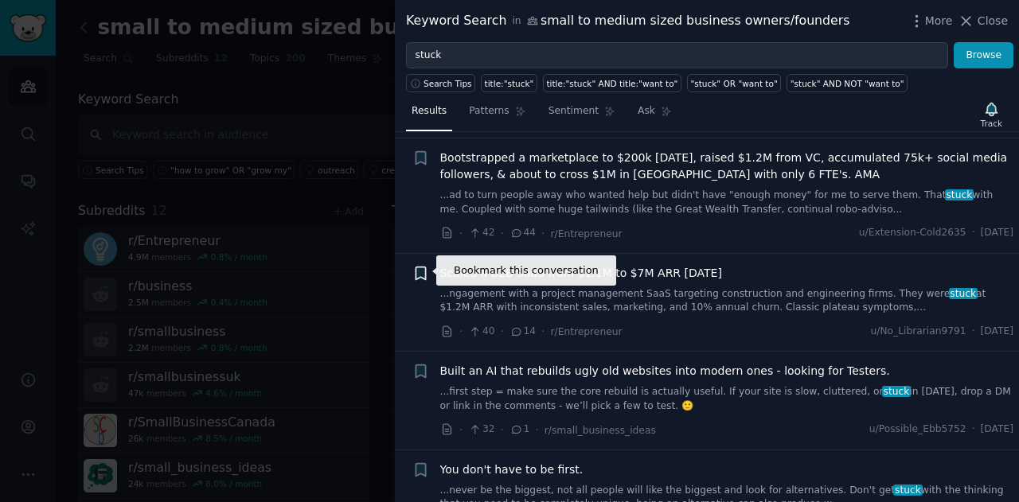
click at [427, 270] on icon "button" at bounding box center [420, 273] width 17 height 17
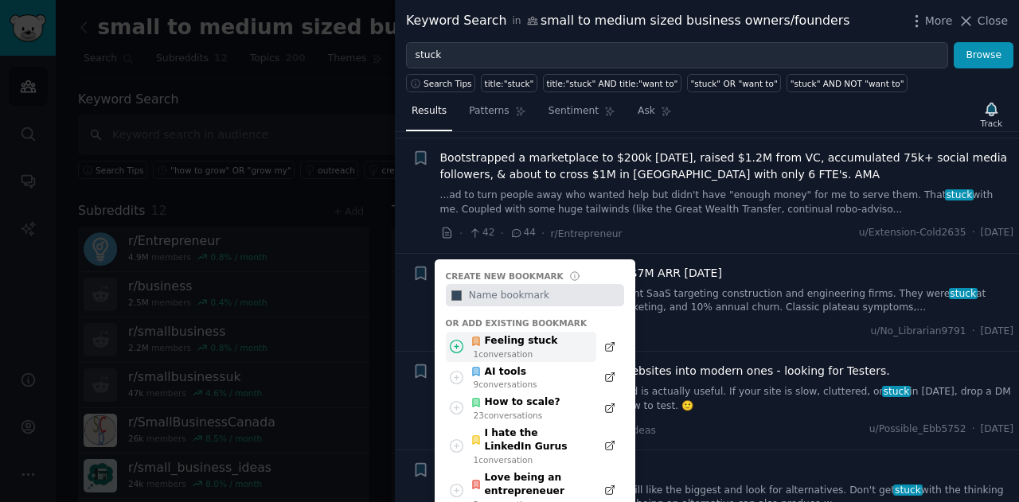
drag, startPoint x: 520, startPoint y: 337, endPoint x: 535, endPoint y: 331, distance: 16.1
click at [521, 337] on div "Feeling stuck" at bounding box center [513, 341] width 87 height 14
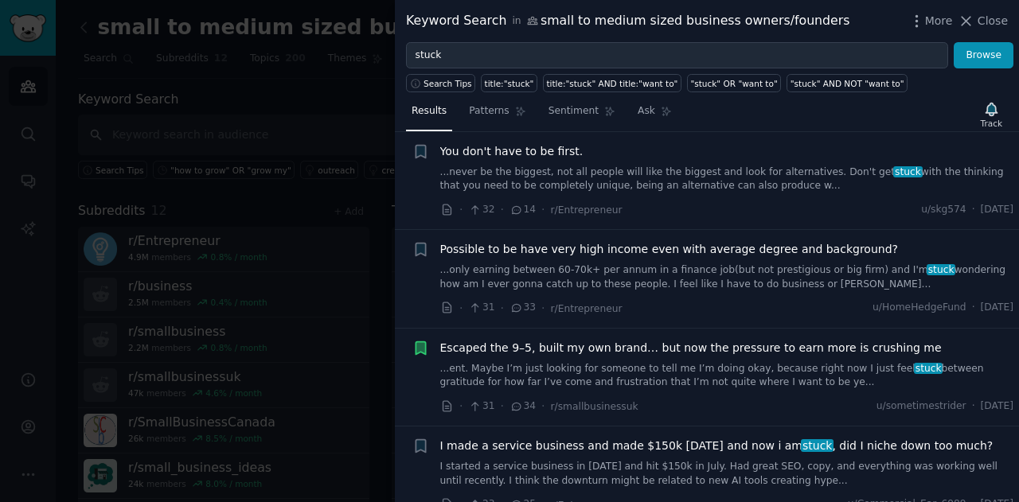
scroll to position [796, 0]
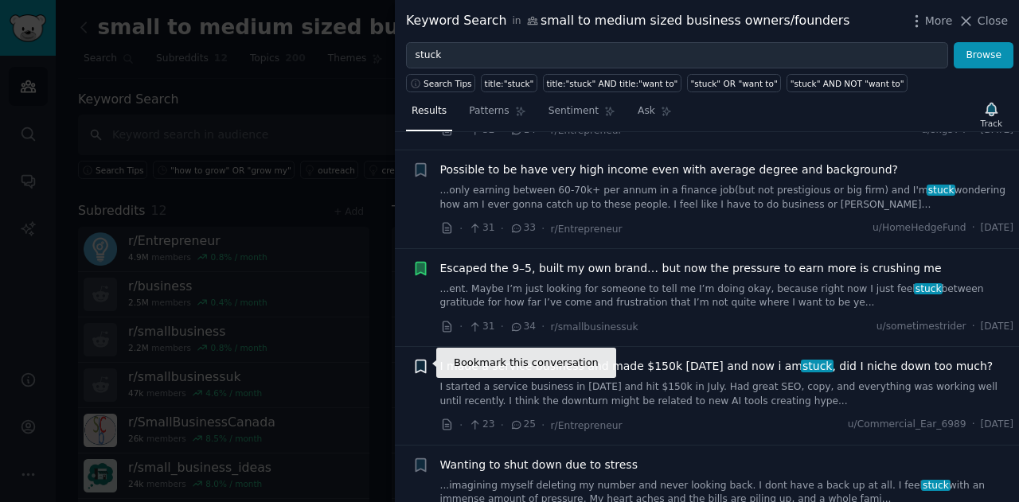
click at [417, 362] on icon "button" at bounding box center [421, 367] width 10 height 13
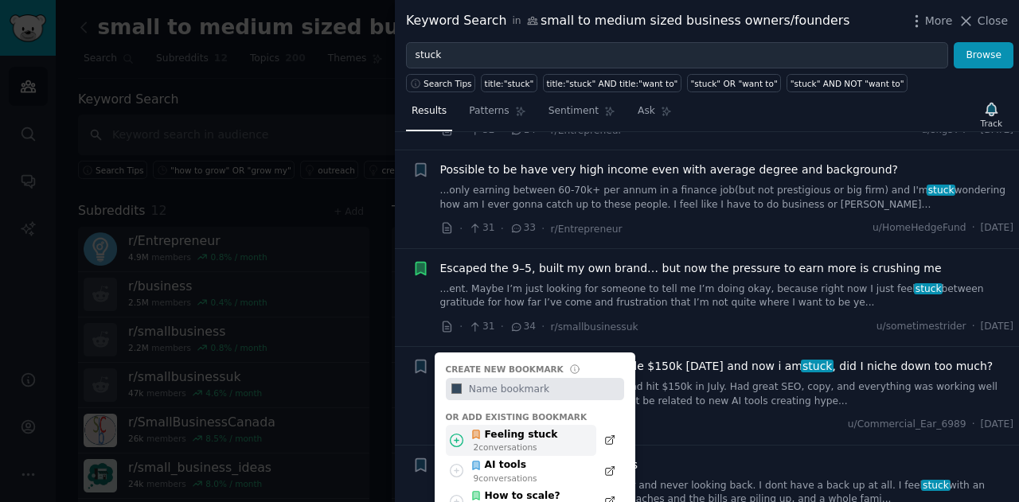
click at [512, 432] on div "Feeling stuck" at bounding box center [513, 435] width 87 height 14
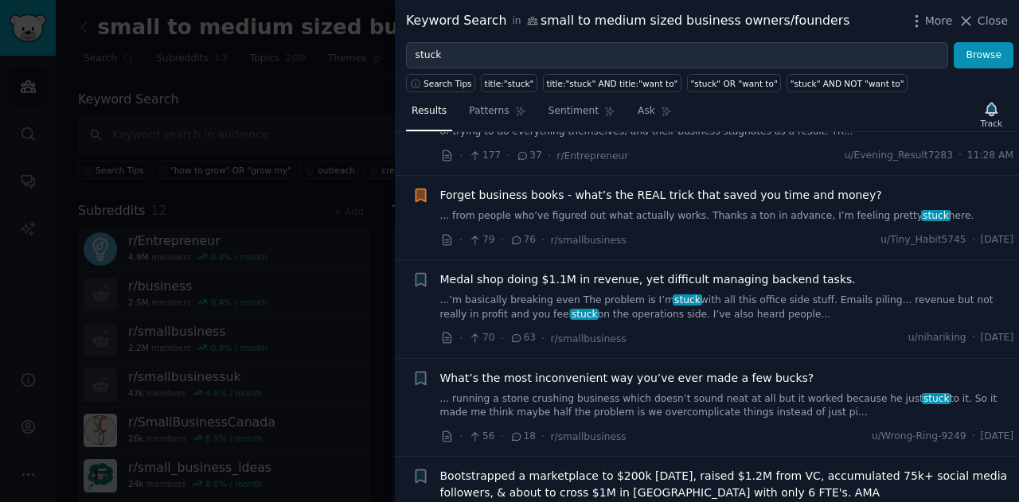
scroll to position [0, 0]
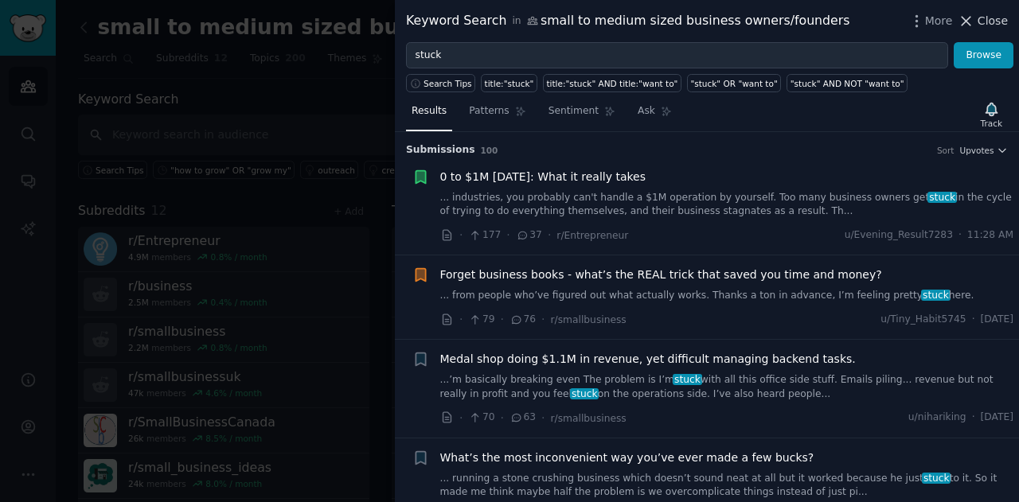
click at [982, 24] on span "Close" at bounding box center [993, 21] width 30 height 17
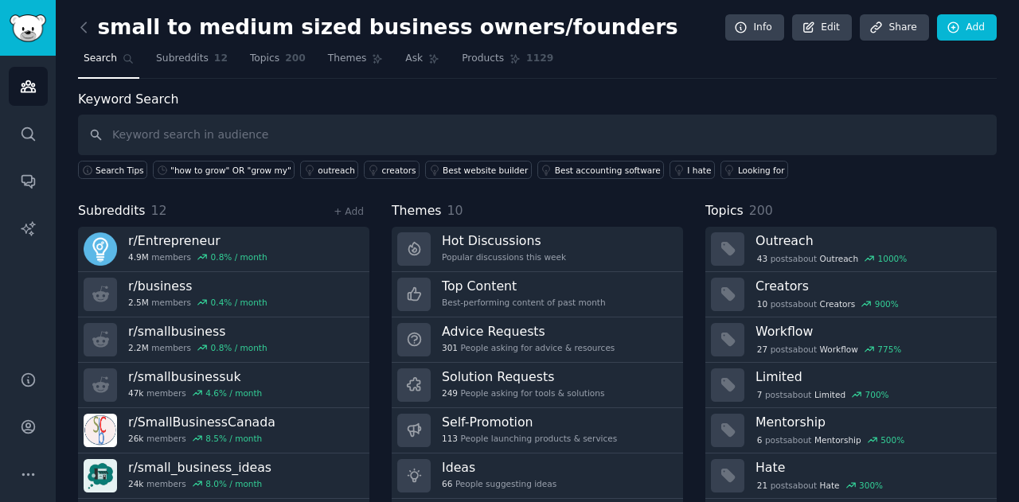
click at [100, 60] on span "Search" at bounding box center [100, 59] width 33 height 14
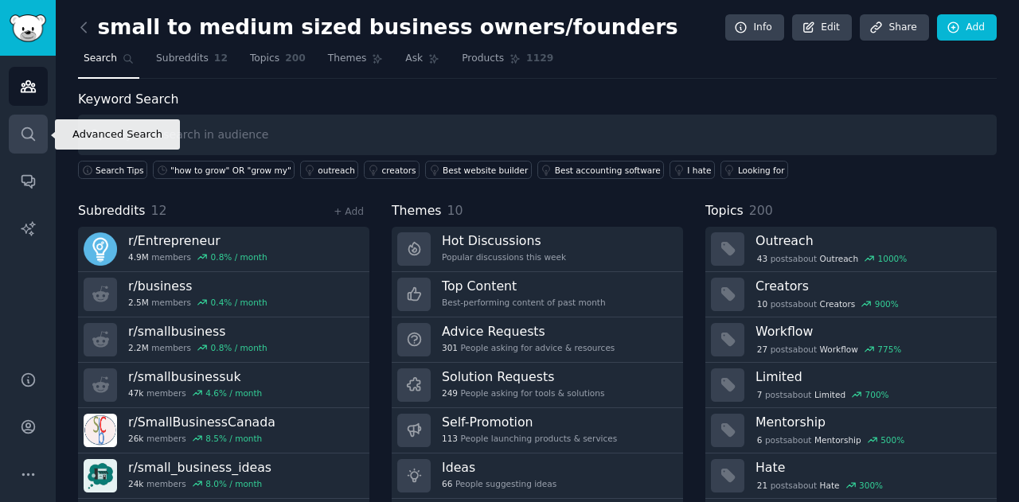
click at [32, 128] on icon "Sidebar" at bounding box center [28, 134] width 17 height 17
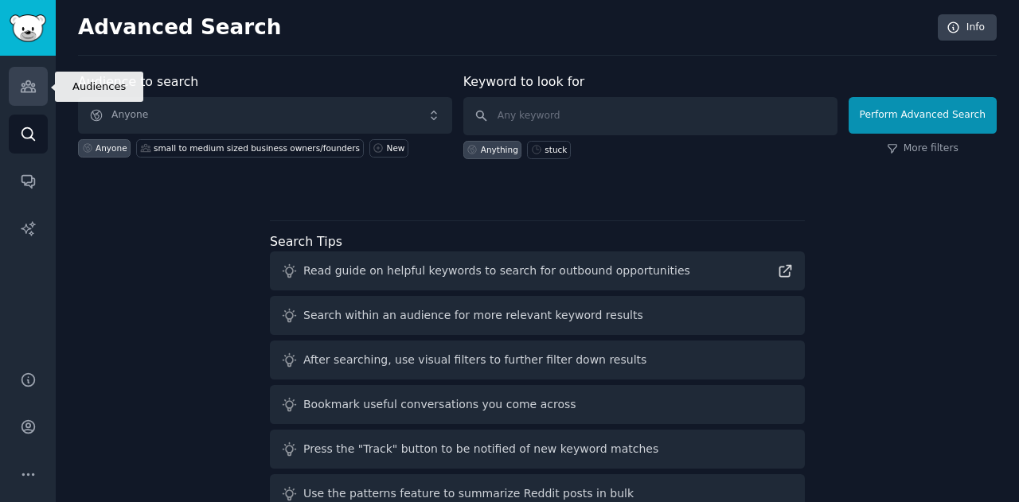
click at [27, 90] on icon "Sidebar" at bounding box center [28, 86] width 17 height 17
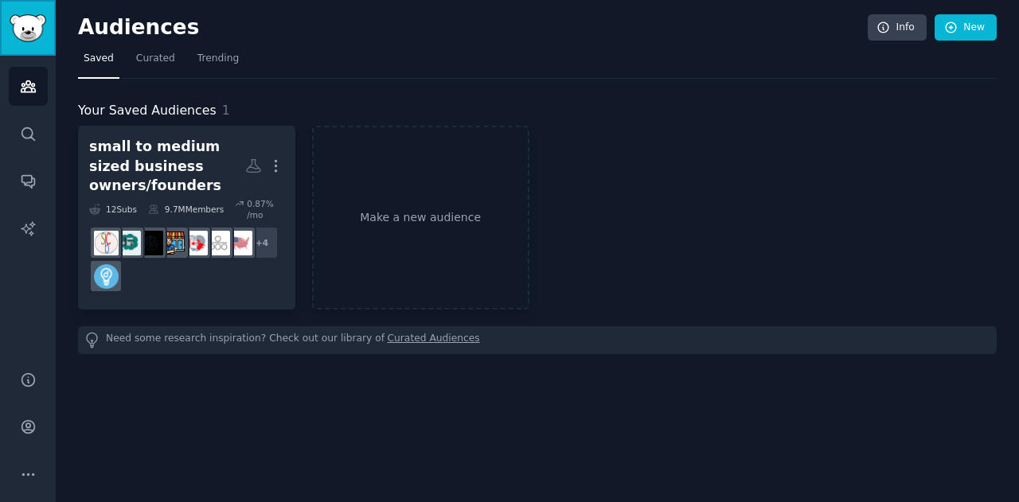
click at [18, 34] on img "Sidebar" at bounding box center [28, 28] width 37 height 28
click at [26, 230] on icon "Sidebar" at bounding box center [28, 228] width 14 height 14
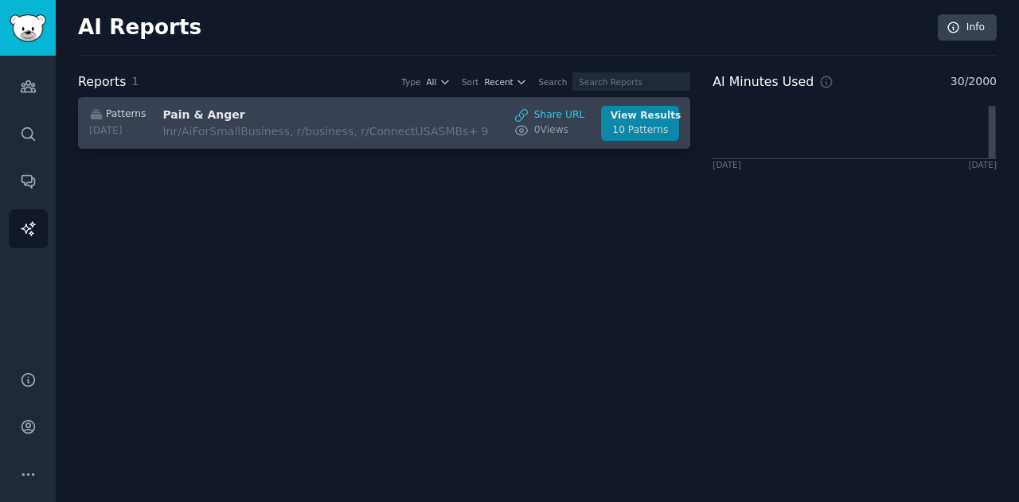
click at [622, 120] on div "View Results" at bounding box center [641, 116] width 60 height 14
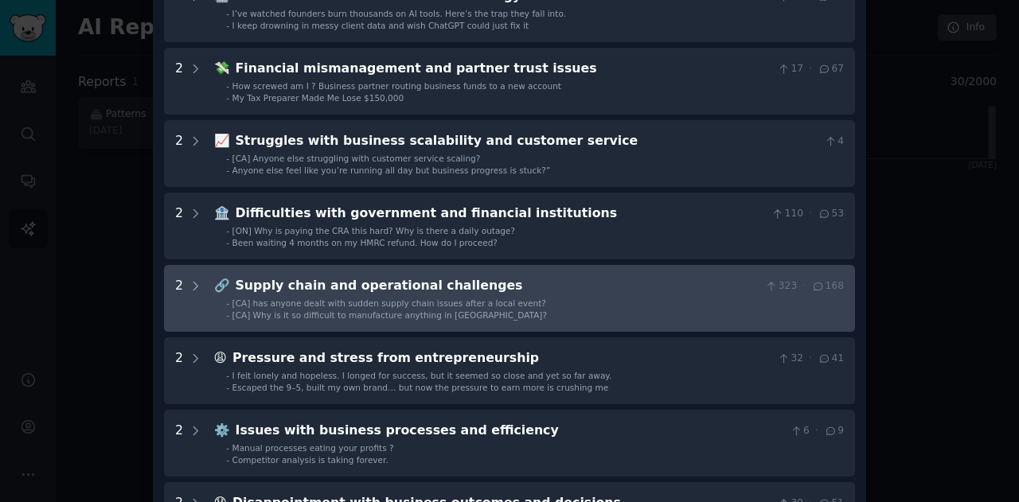
scroll to position [393, 0]
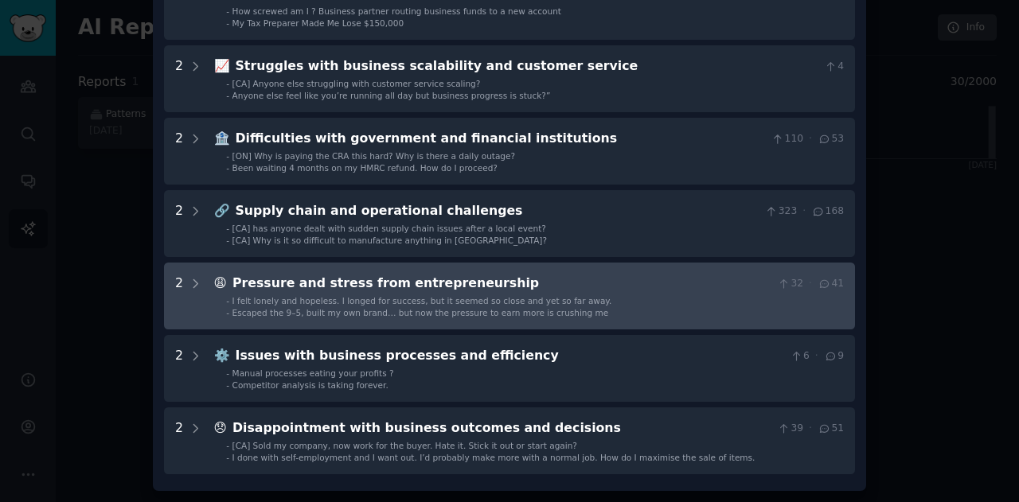
click at [278, 279] on div "Pressure and stress from entrepreneurship" at bounding box center [501, 284] width 539 height 20
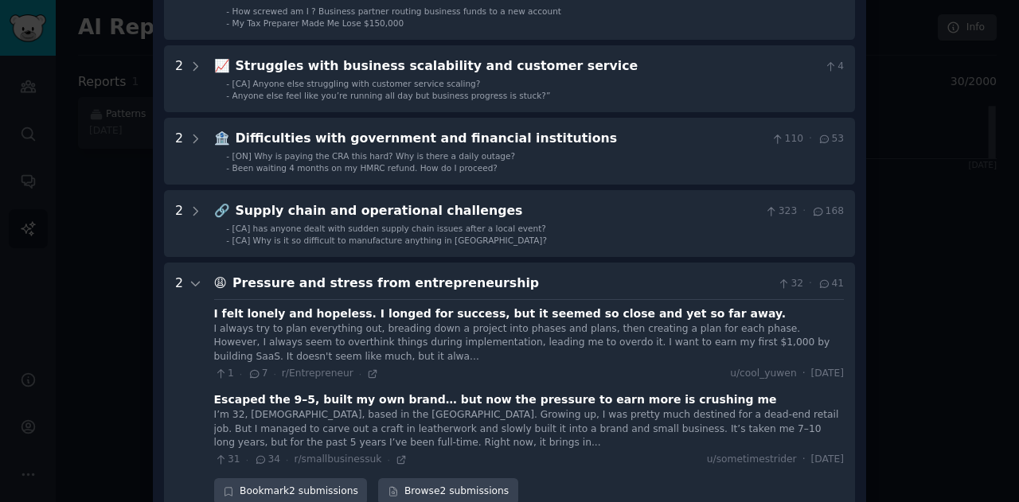
scroll to position [578, 0]
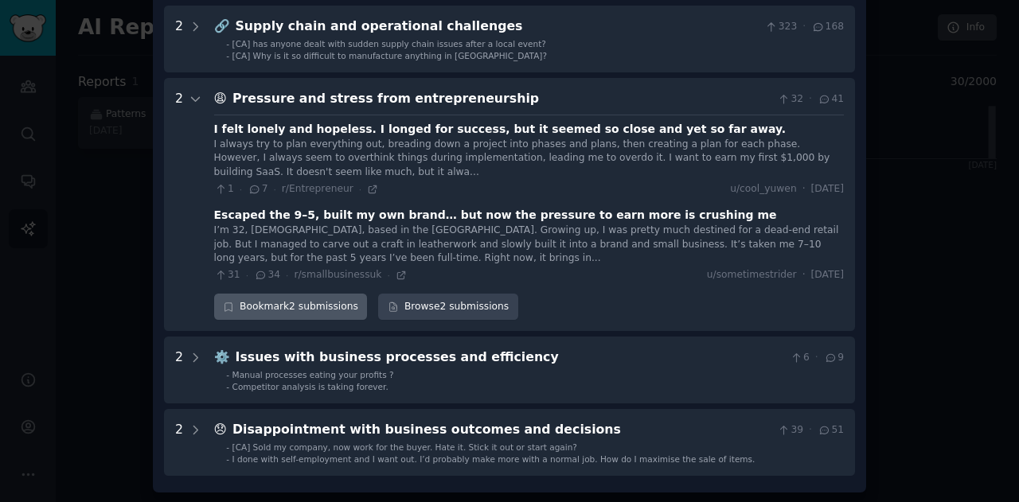
click at [305, 305] on div "Bookmark 2 submissions" at bounding box center [291, 307] width 154 height 27
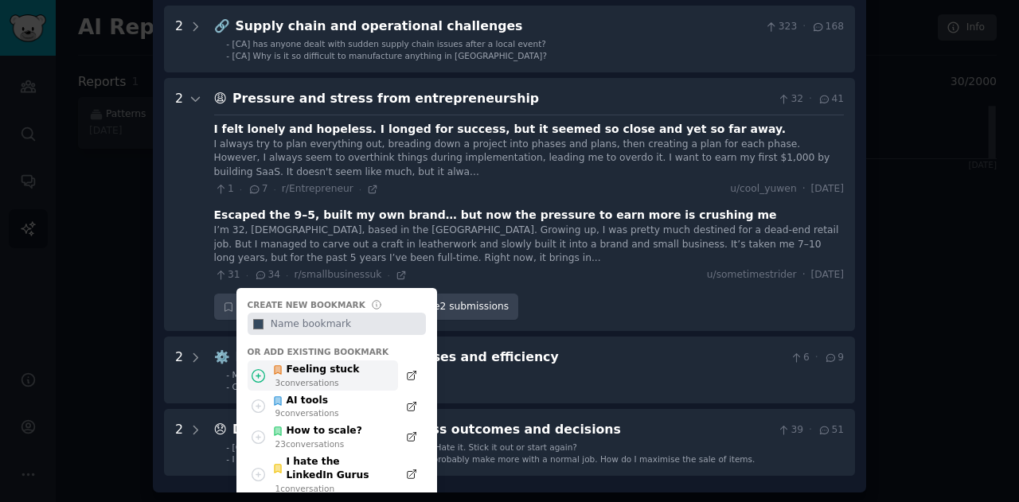
click at [308, 369] on div "Feeling stuck" at bounding box center [315, 370] width 87 height 14
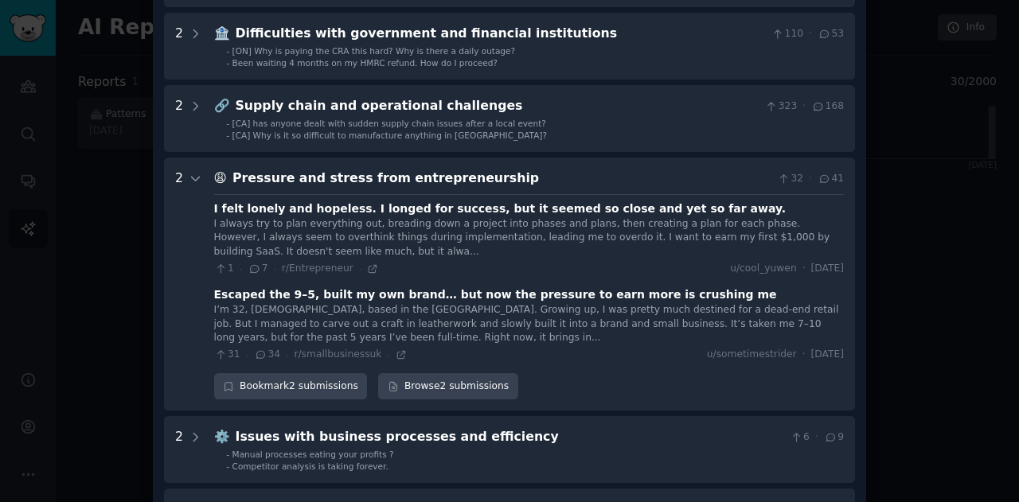
scroll to position [339, 0]
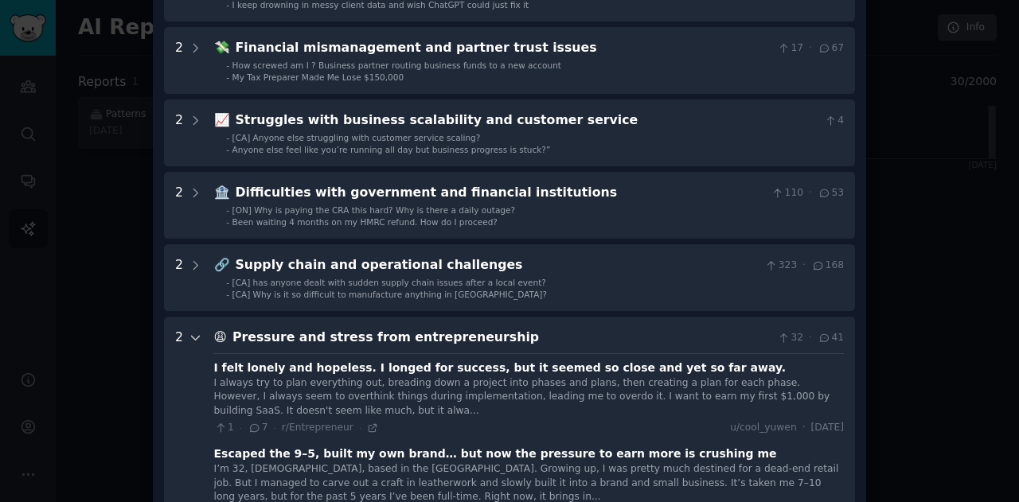
click at [189, 332] on icon at bounding box center [196, 338] width 14 height 14
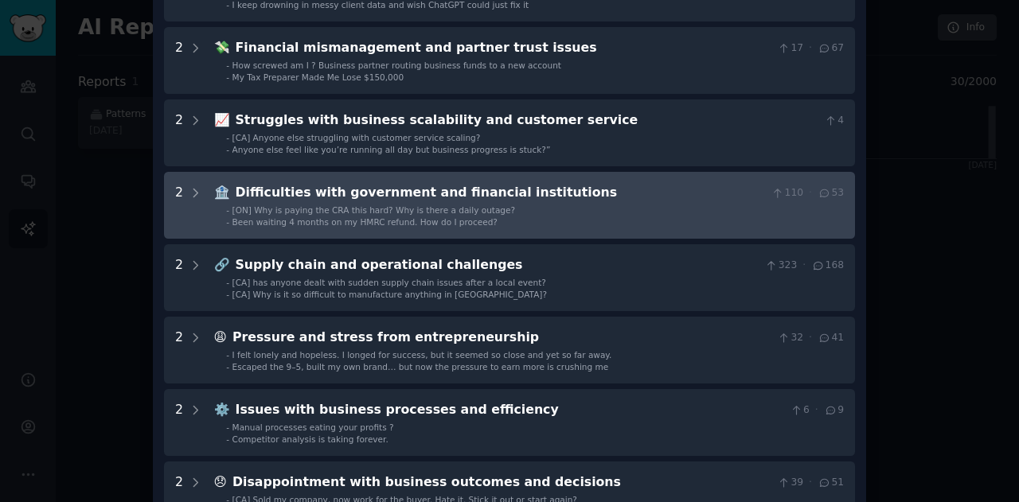
scroll to position [260, 0]
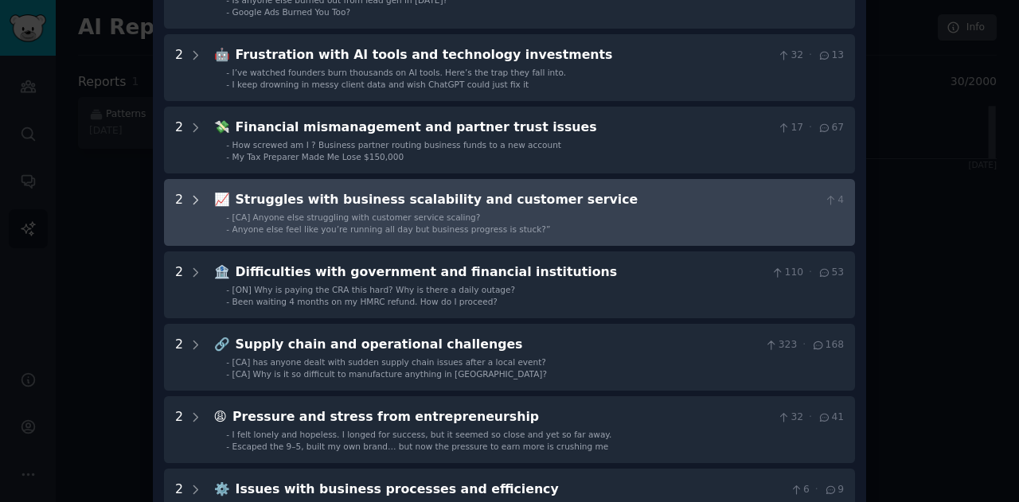
click at [197, 193] on icon at bounding box center [196, 200] width 14 height 14
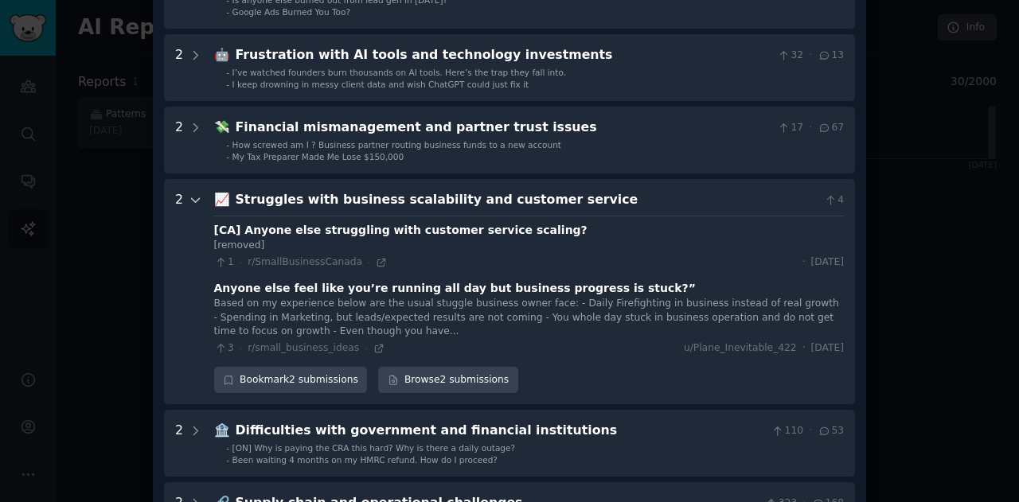
scroll to position [439, 0]
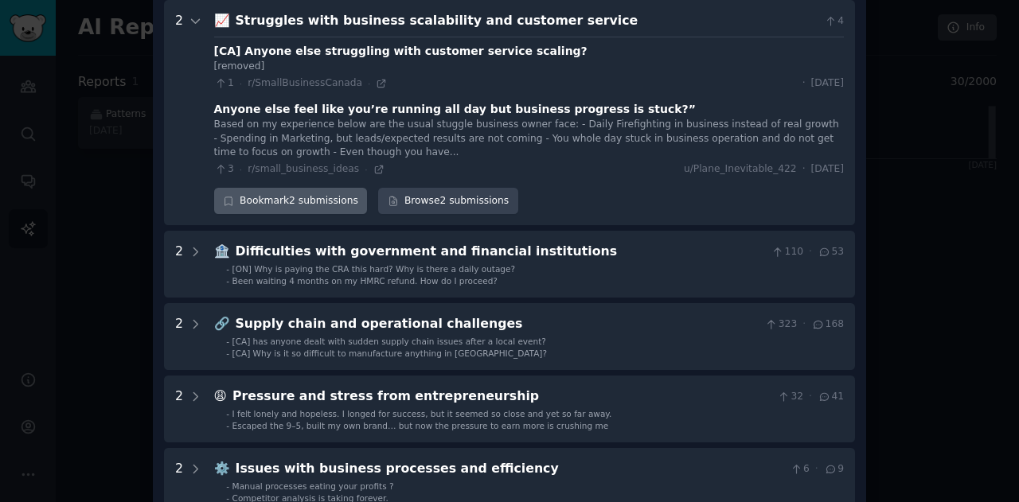
click at [280, 197] on div "Bookmark 2 submissions" at bounding box center [291, 201] width 154 height 27
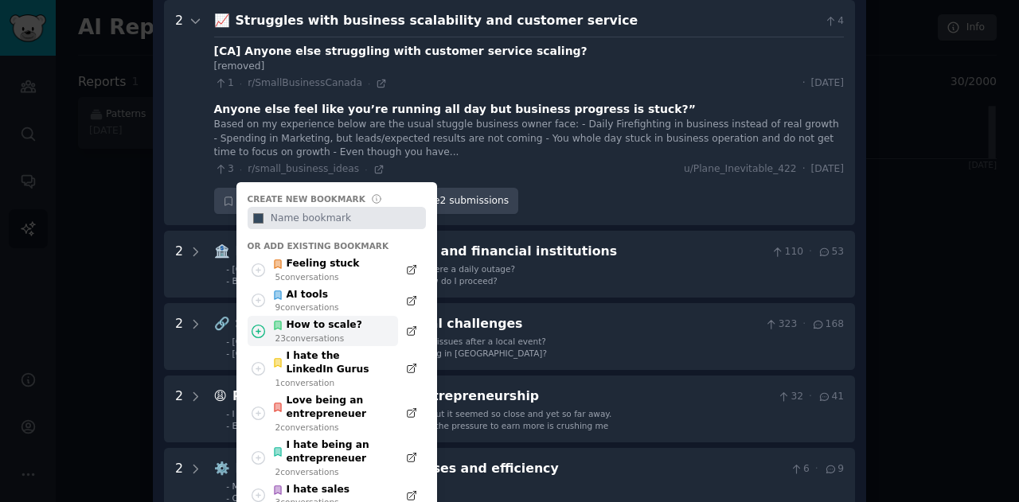
click at [308, 321] on div "How to scale?" at bounding box center [317, 325] width 90 height 14
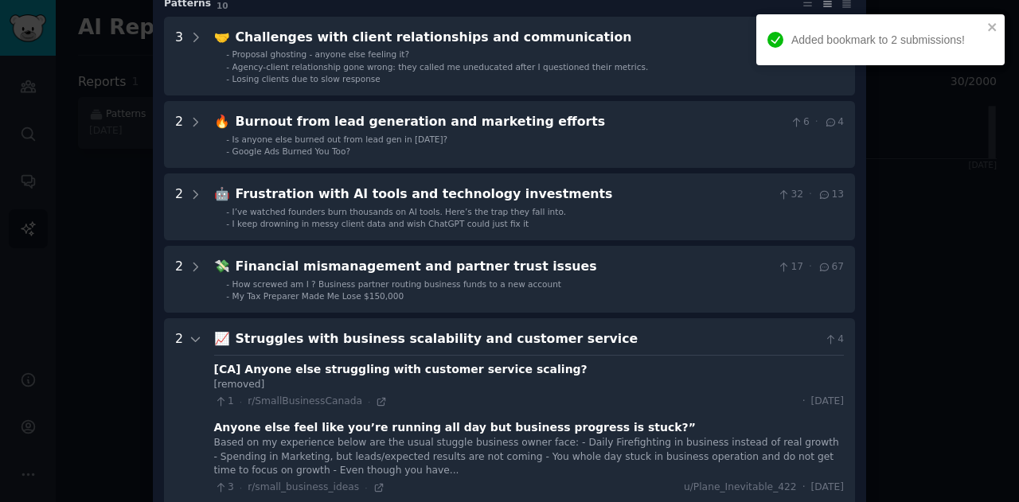
scroll to position [0, 0]
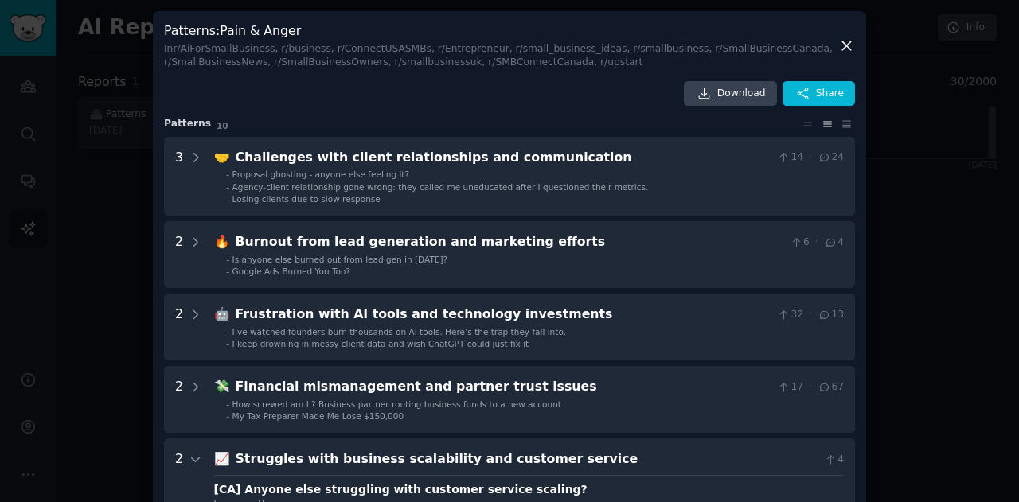
click at [852, 49] on icon at bounding box center [846, 45] width 17 height 17
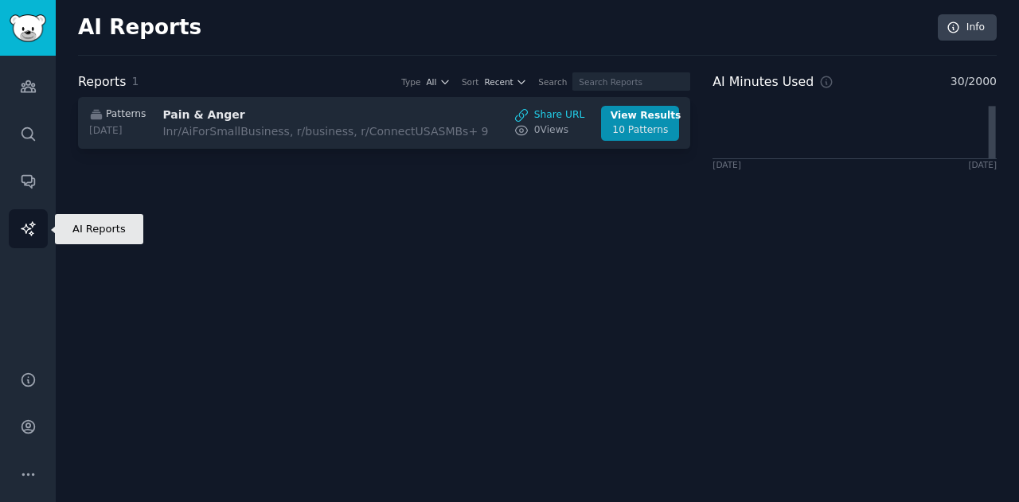
click at [25, 222] on icon "Sidebar" at bounding box center [28, 229] width 17 height 17
click at [436, 80] on span "All" at bounding box center [431, 81] width 10 height 11
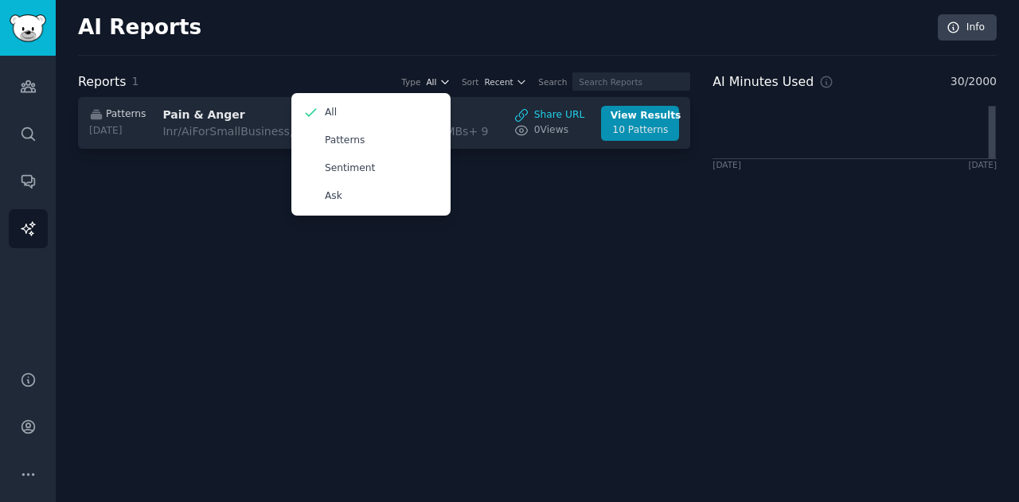
click at [436, 80] on span "All" at bounding box center [431, 81] width 10 height 11
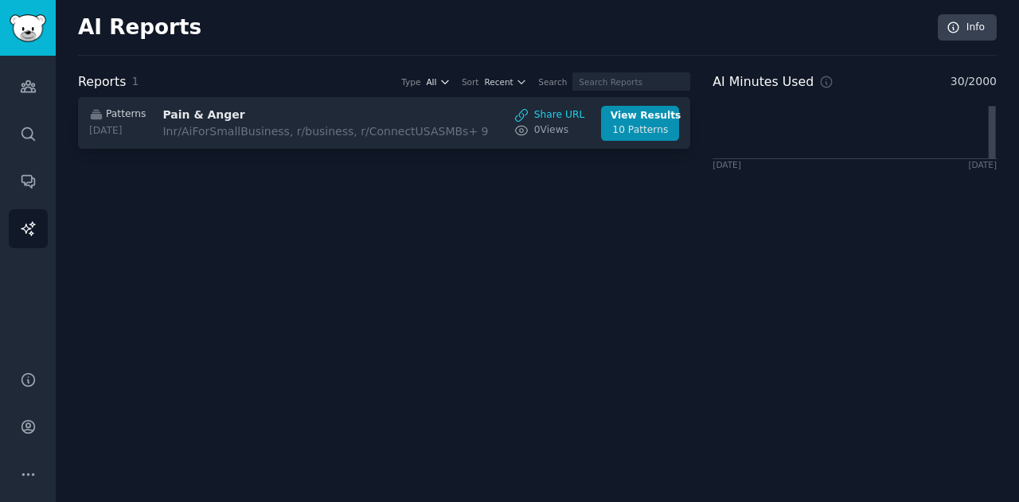
click at [436, 80] on span "All" at bounding box center [431, 81] width 10 height 11
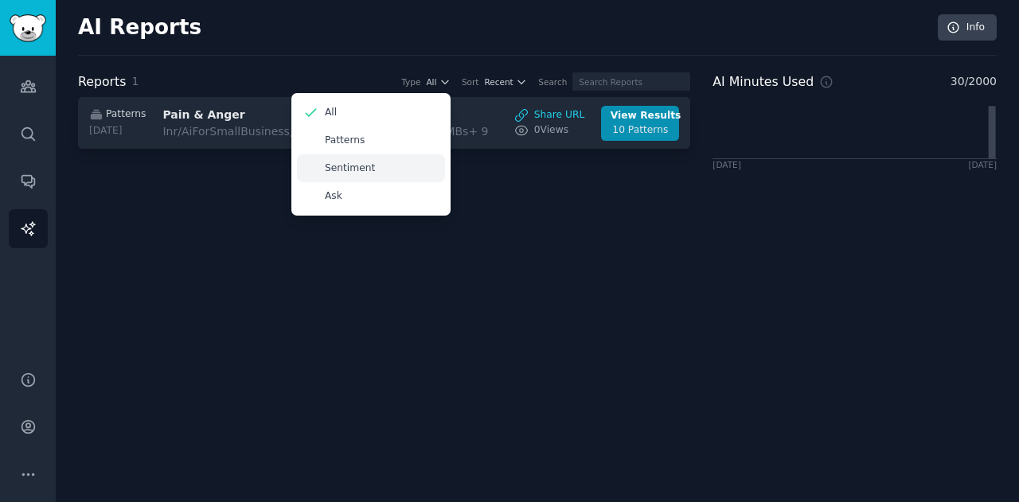
click at [375, 169] on p "Sentiment" at bounding box center [350, 169] width 50 height 14
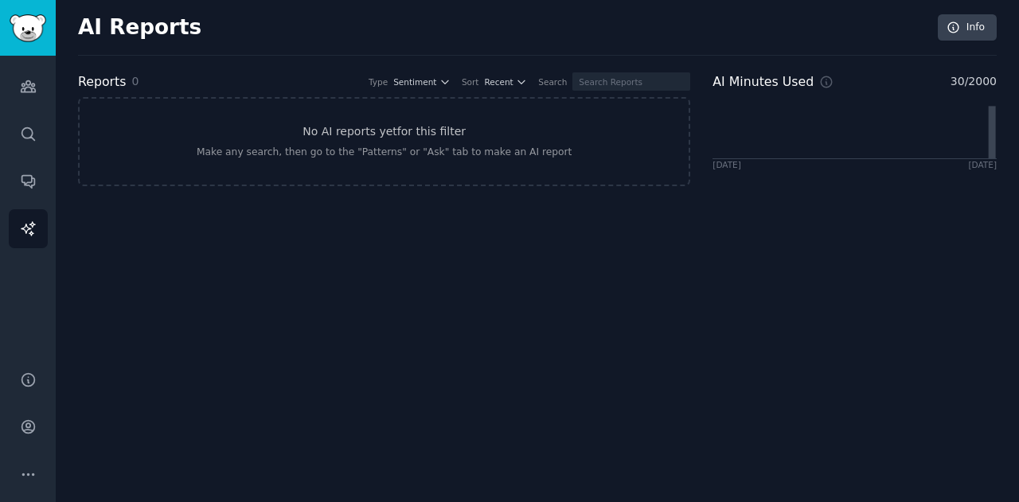
click at [90, 84] on h2 "Reports" at bounding box center [102, 82] width 48 height 20
click at [38, 96] on link "Audiences" at bounding box center [28, 86] width 39 height 39
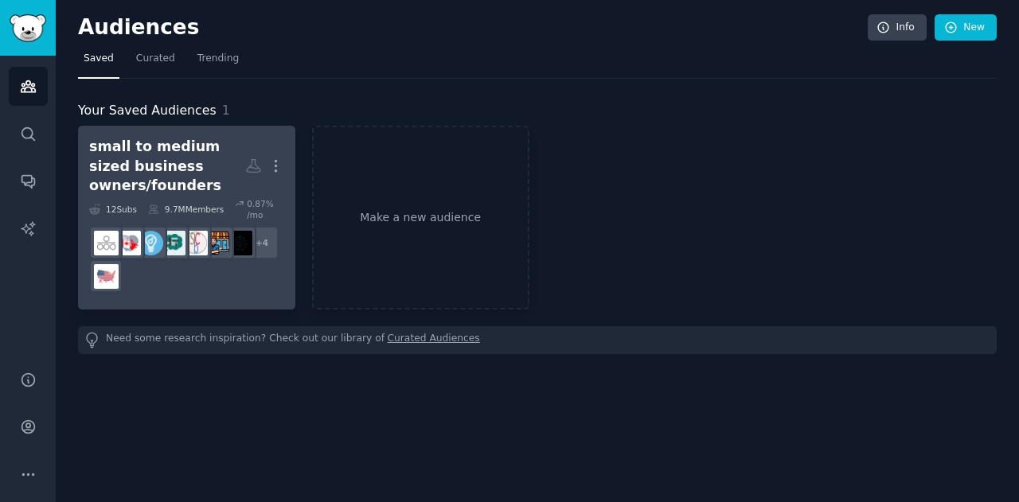
click at [160, 186] on div "small to medium sized business owners/founders" at bounding box center [167, 166] width 156 height 59
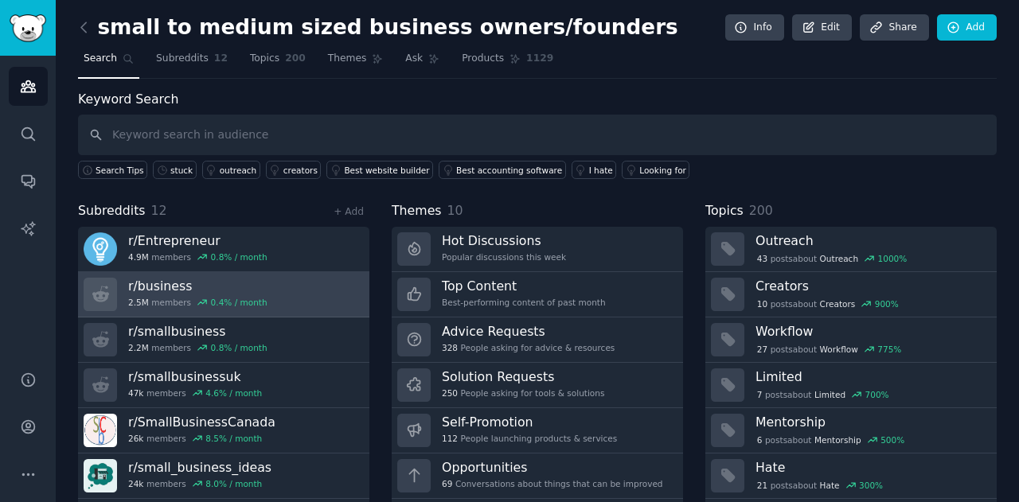
scroll to position [43, 0]
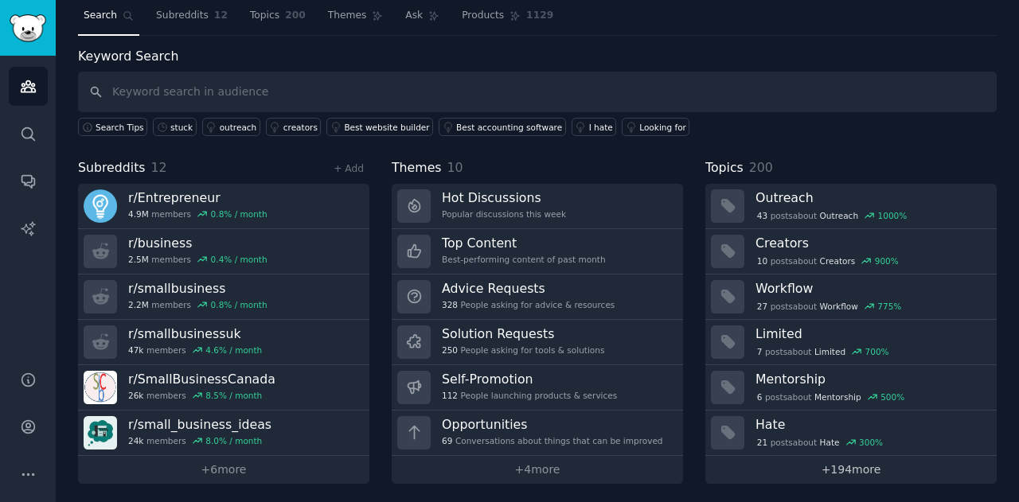
click at [847, 466] on link "+ 194 more" at bounding box center [850, 470] width 291 height 28
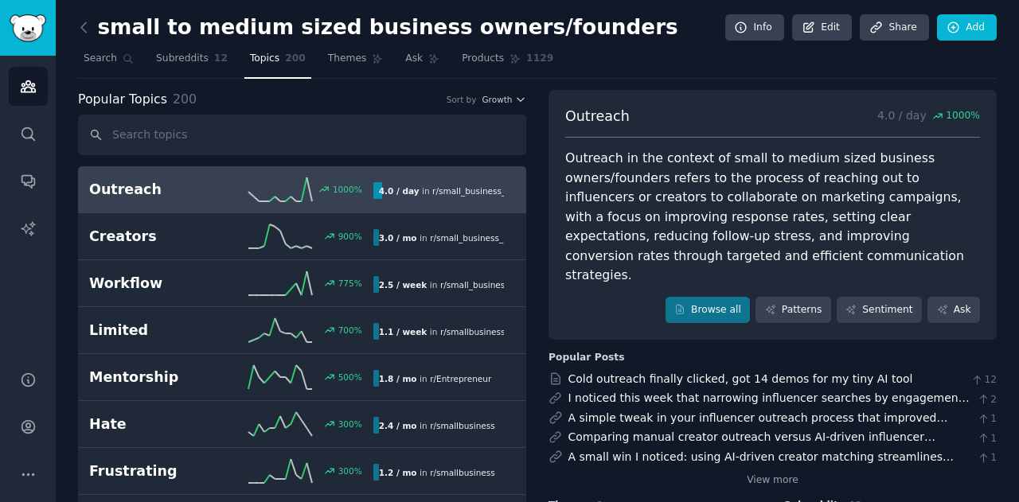
click at [191, 190] on h2 "Outreach" at bounding box center [160, 190] width 142 height 20
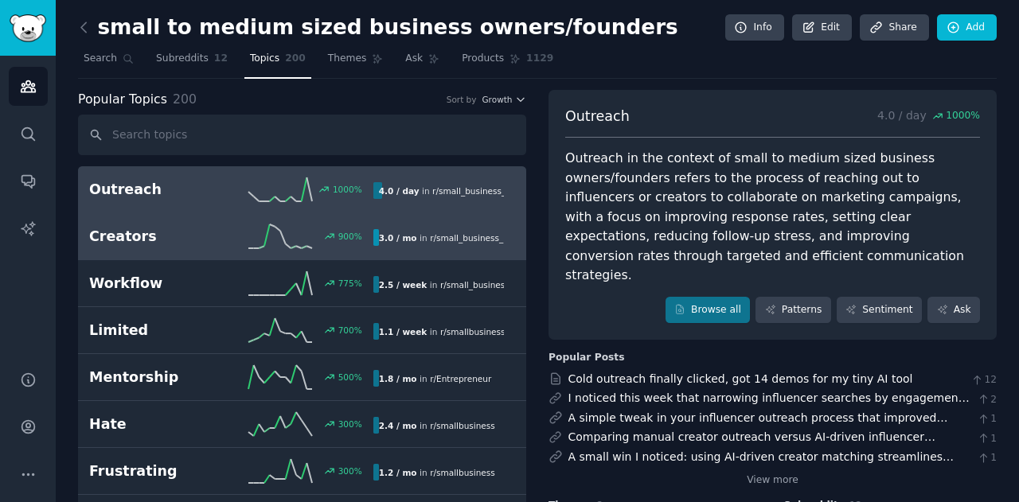
click at [199, 232] on h2 "Creators" at bounding box center [160, 237] width 142 height 20
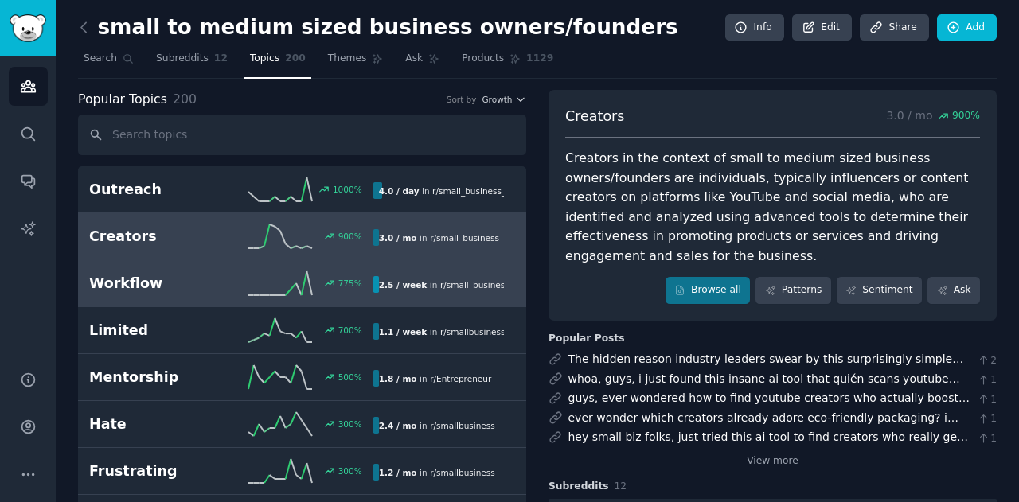
click at [174, 287] on h2 "Workflow" at bounding box center [160, 284] width 142 height 20
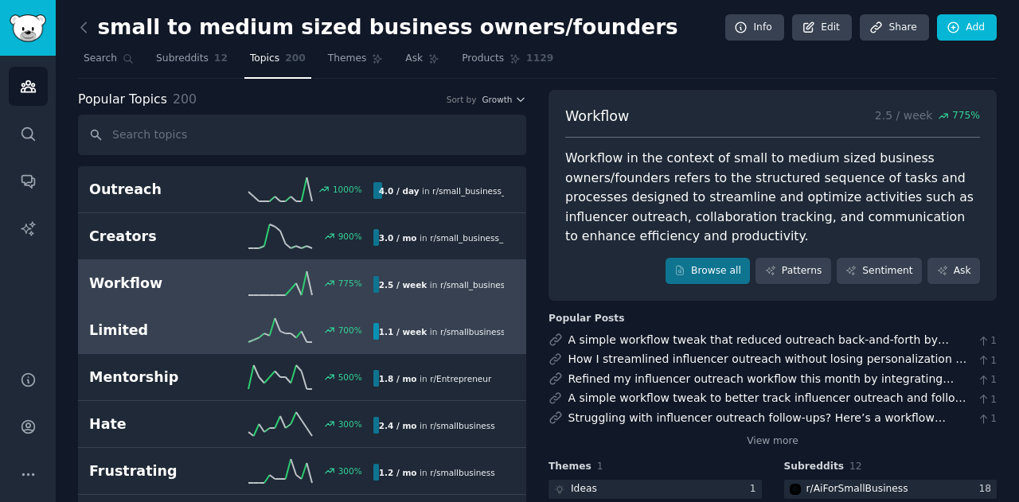
click at [163, 332] on h2 "Limited" at bounding box center [160, 331] width 142 height 20
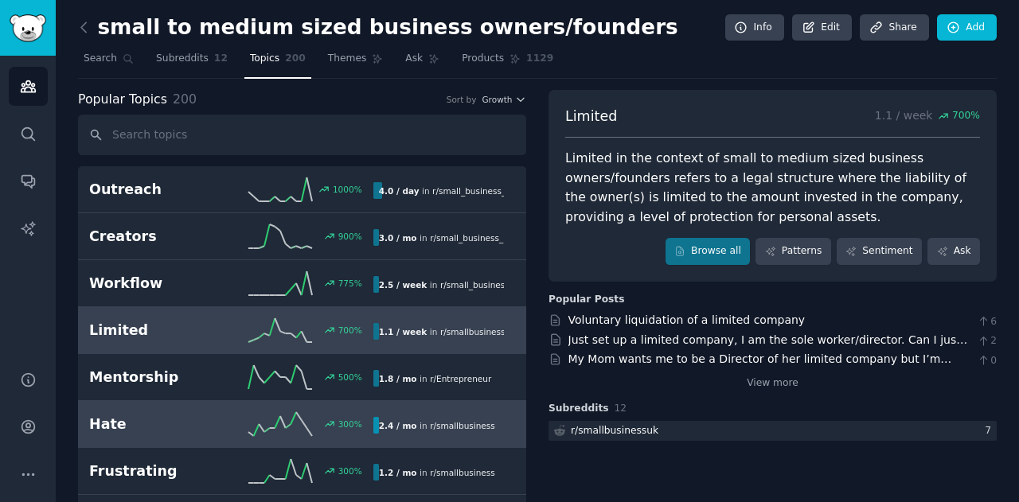
click at [176, 420] on h2 "Hate" at bounding box center [160, 425] width 142 height 20
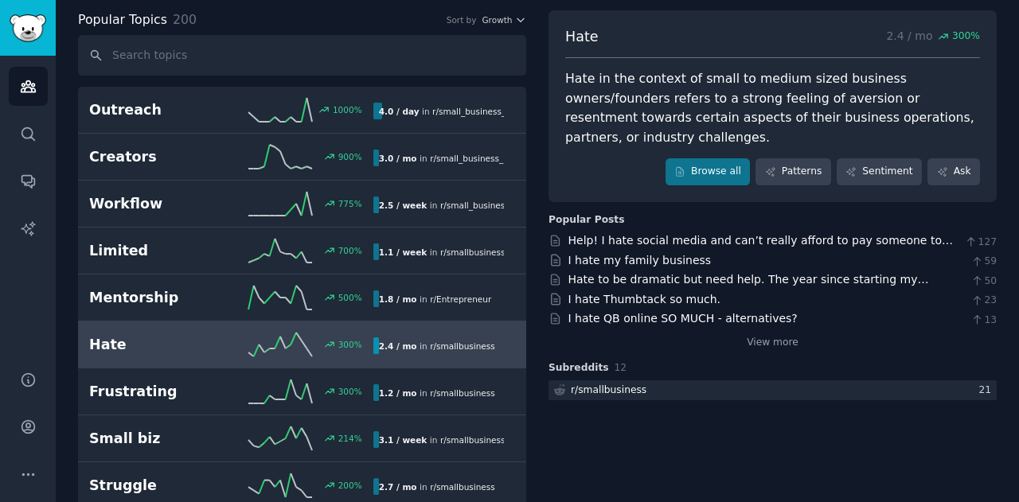
scroll to position [159, 0]
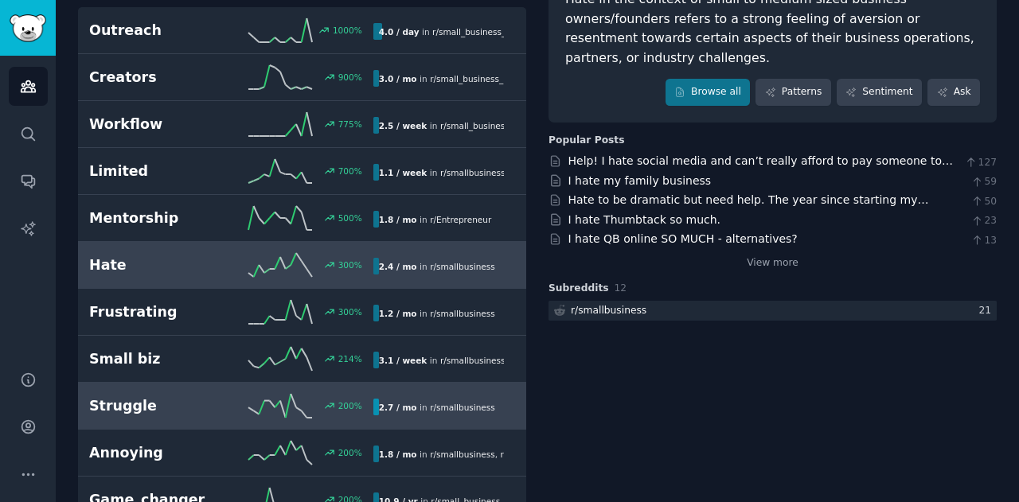
click at [153, 404] on h2 "Struggle" at bounding box center [160, 406] width 142 height 20
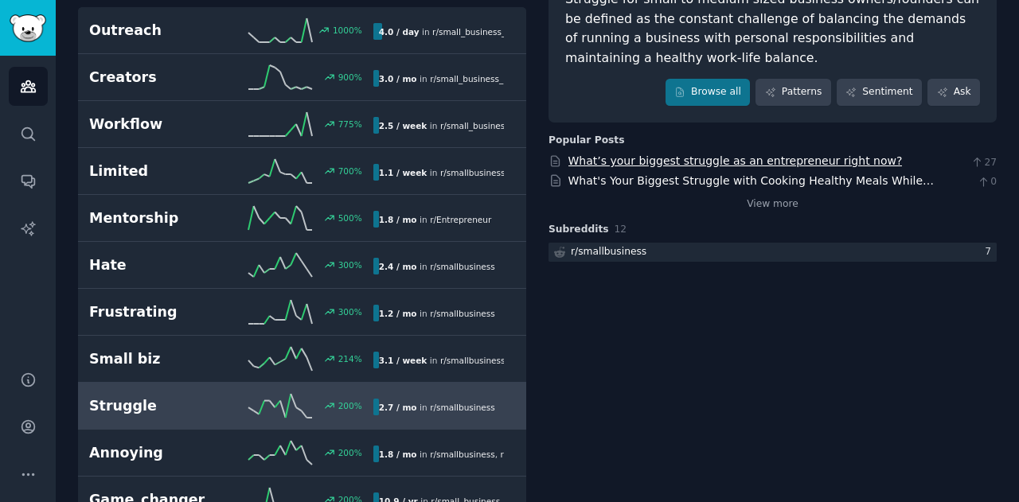
click at [650, 160] on link "What’s your biggest struggle as an entrepreneur right now?" at bounding box center [735, 160] width 334 height 13
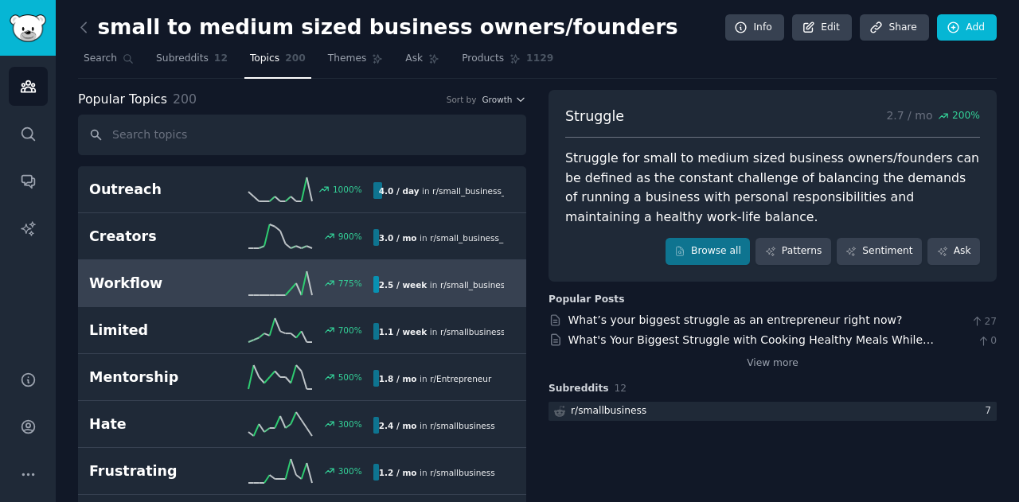
click at [232, 283] on div "775 %" at bounding box center [302, 283] width 142 height 24
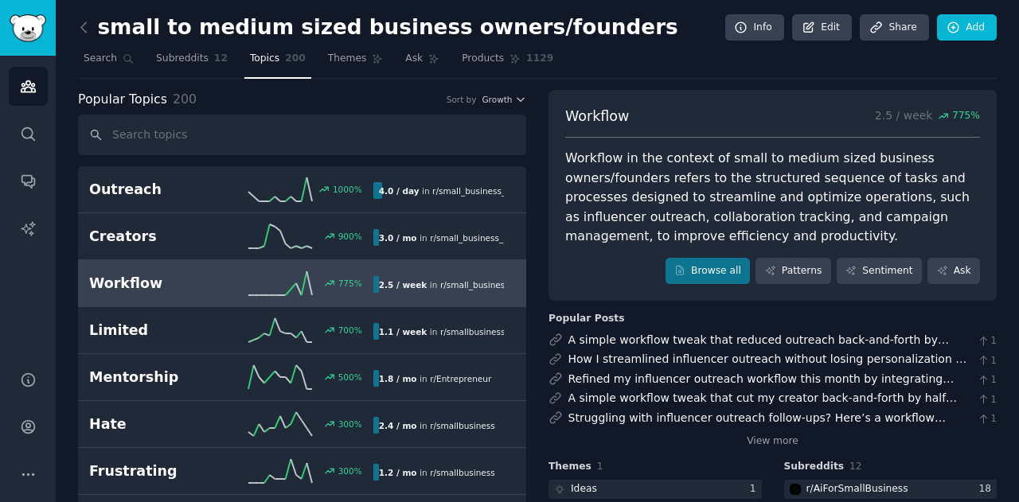
click at [630, 168] on div "Workflow in the context of small to medium sized business owners/founders refer…" at bounding box center [772, 198] width 415 height 98
click at [615, 166] on div "Workflow in the context of small to medium sized business owners/founders refer…" at bounding box center [772, 198] width 415 height 98
click at [166, 55] on span "Subreddits" at bounding box center [182, 59] width 53 height 14
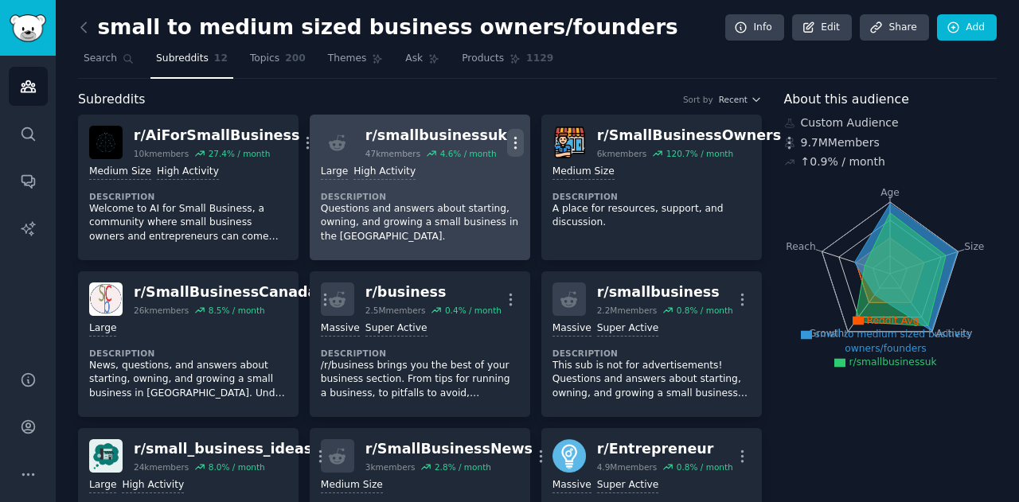
click at [507, 144] on icon "button" at bounding box center [515, 143] width 17 height 17
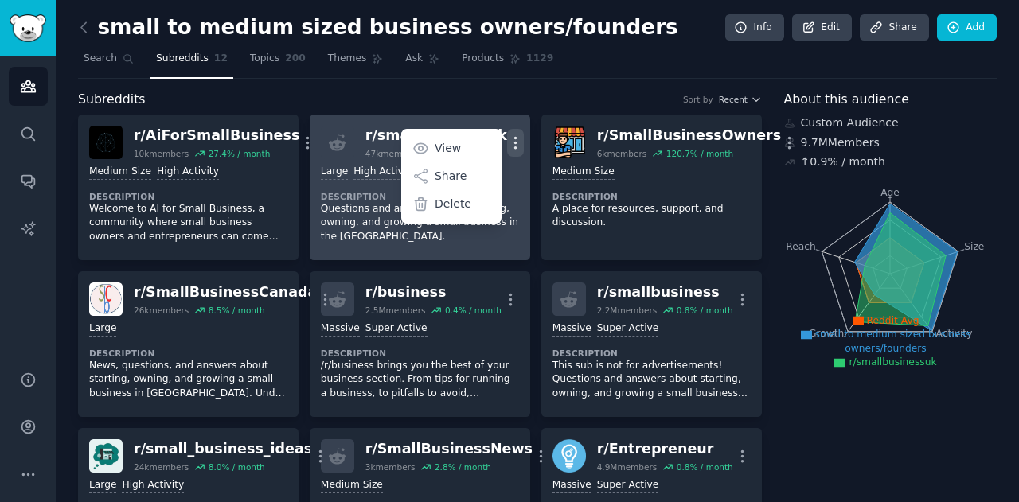
click at [507, 144] on icon "button" at bounding box center [515, 143] width 17 height 17
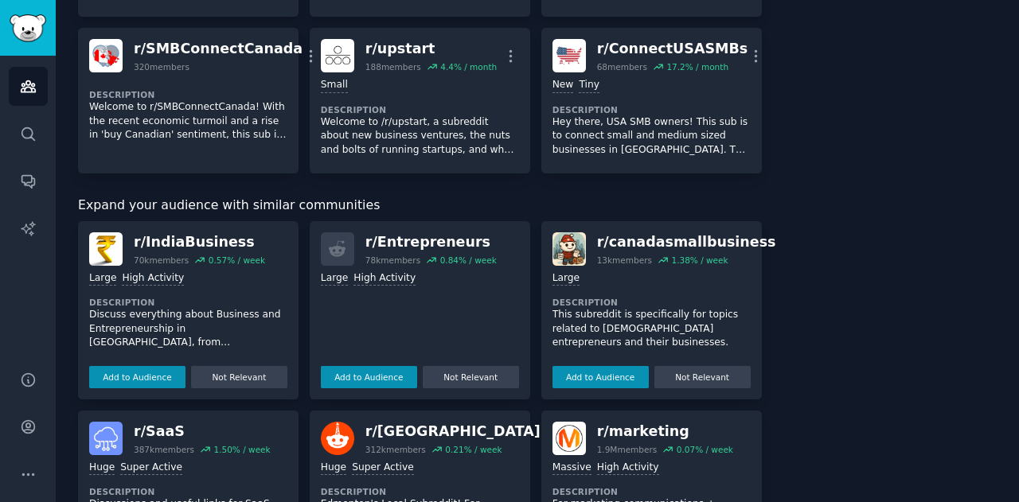
scroll to position [637, 0]
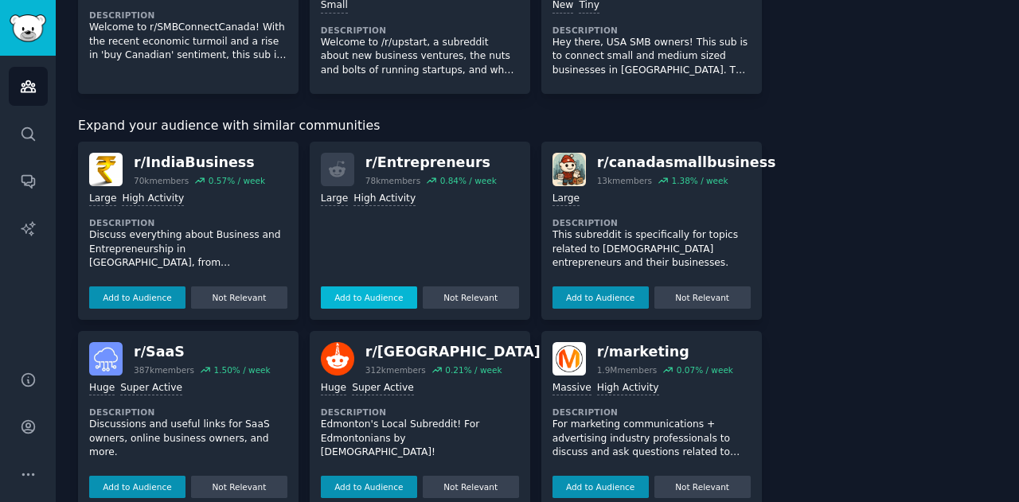
click at [379, 292] on button "Add to Audience" at bounding box center [369, 298] width 96 height 22
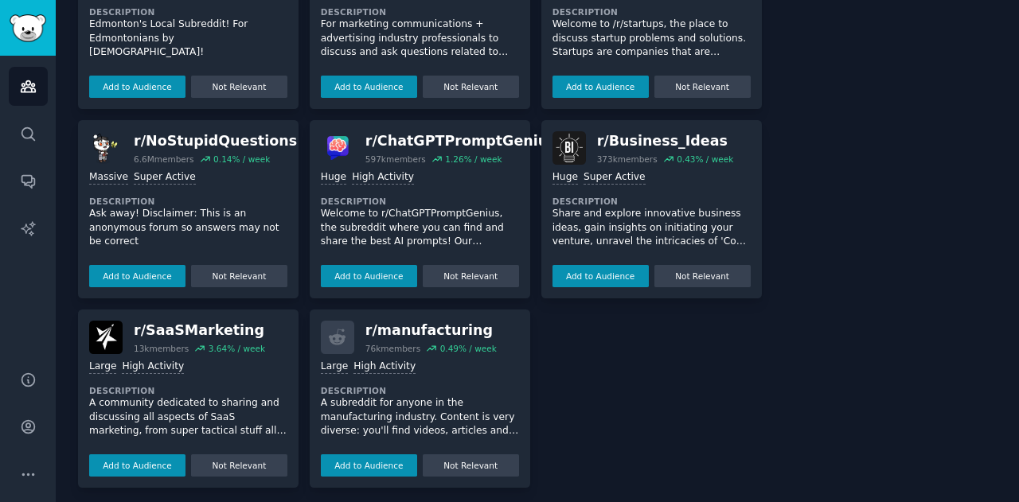
scroll to position [1199, 0]
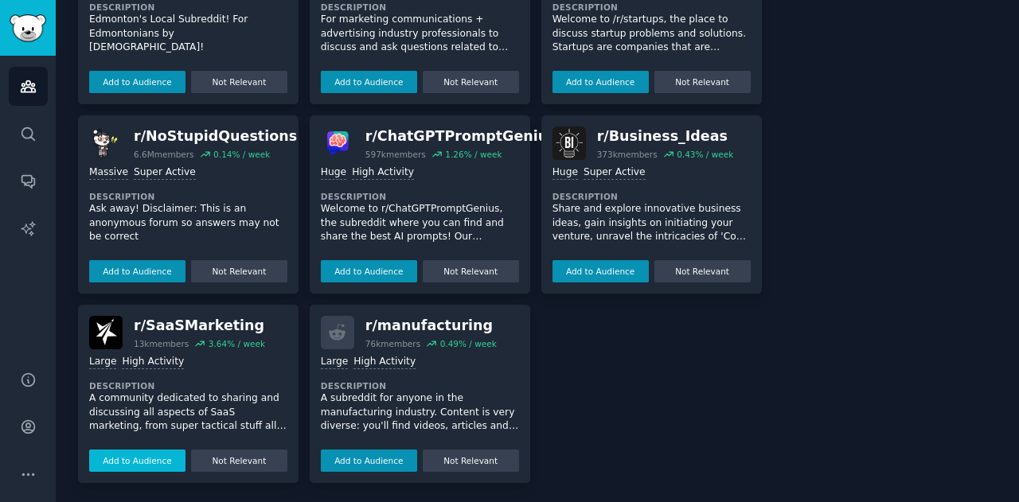
click at [145, 456] on button "Add to Audience" at bounding box center [137, 461] width 96 height 22
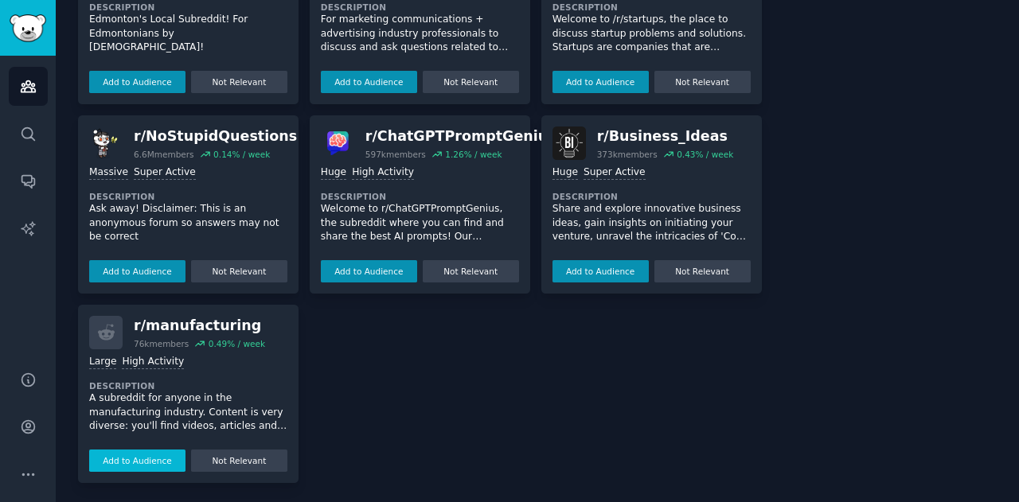
click at [127, 451] on button "Add to Audience" at bounding box center [137, 461] width 96 height 22
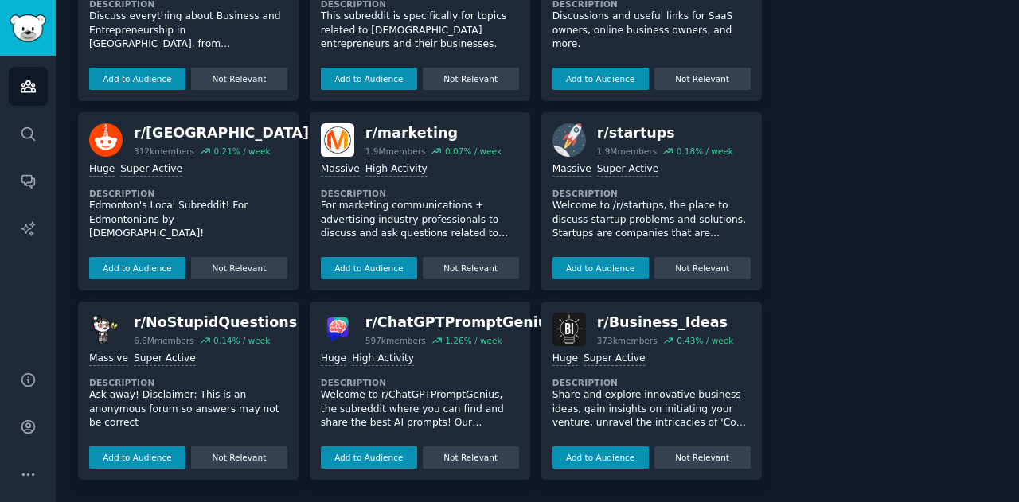
scroll to position [1009, 0]
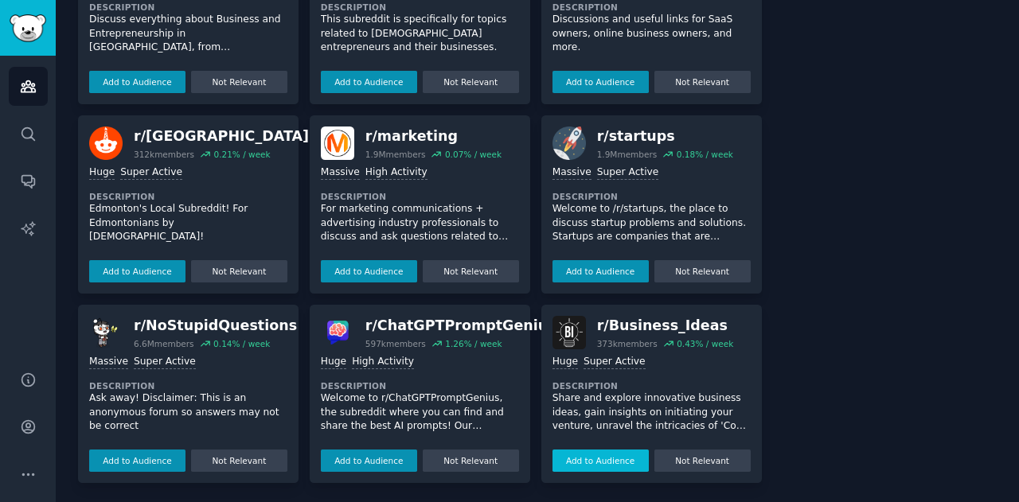
click at [607, 454] on button "Add to Audience" at bounding box center [600, 461] width 96 height 22
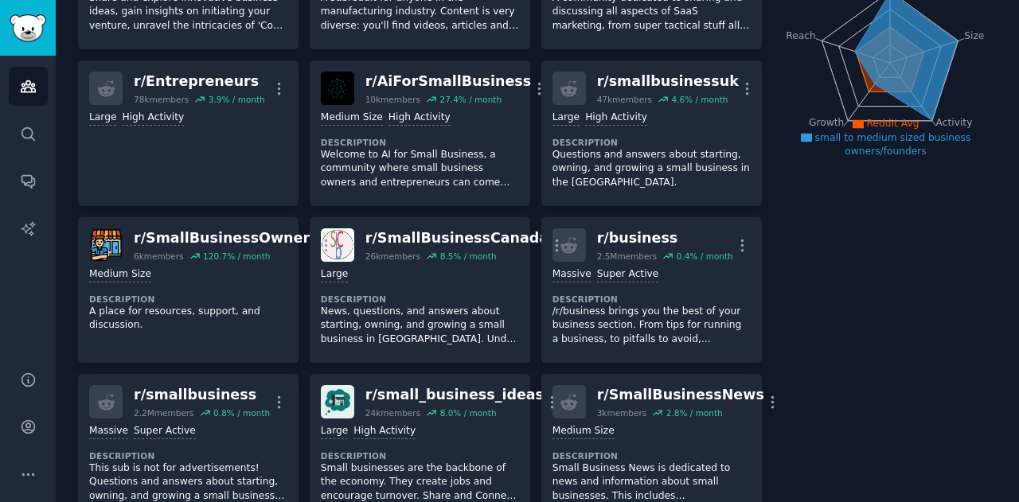
scroll to position [0, 0]
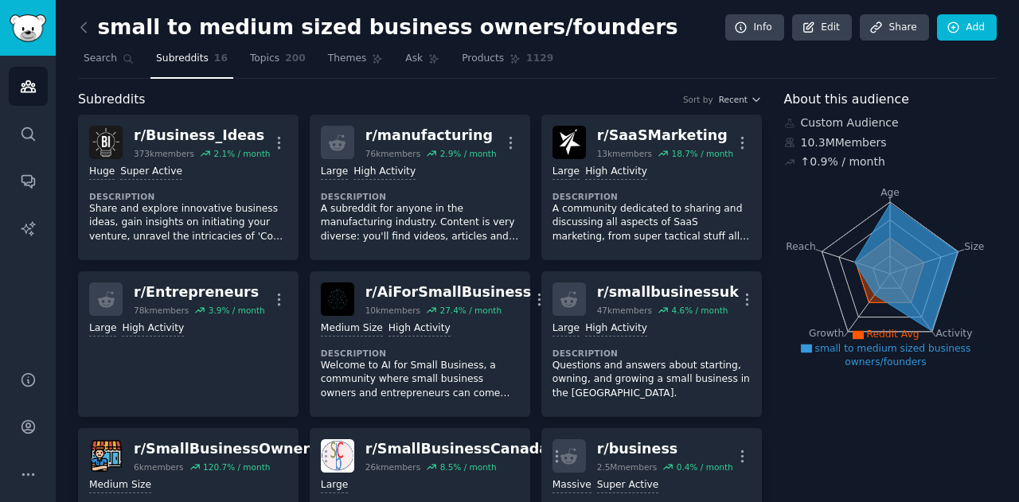
drag, startPoint x: 93, startPoint y: 58, endPoint x: 147, endPoint y: 58, distance: 54.1
click at [93, 58] on span "Search" at bounding box center [100, 59] width 33 height 14
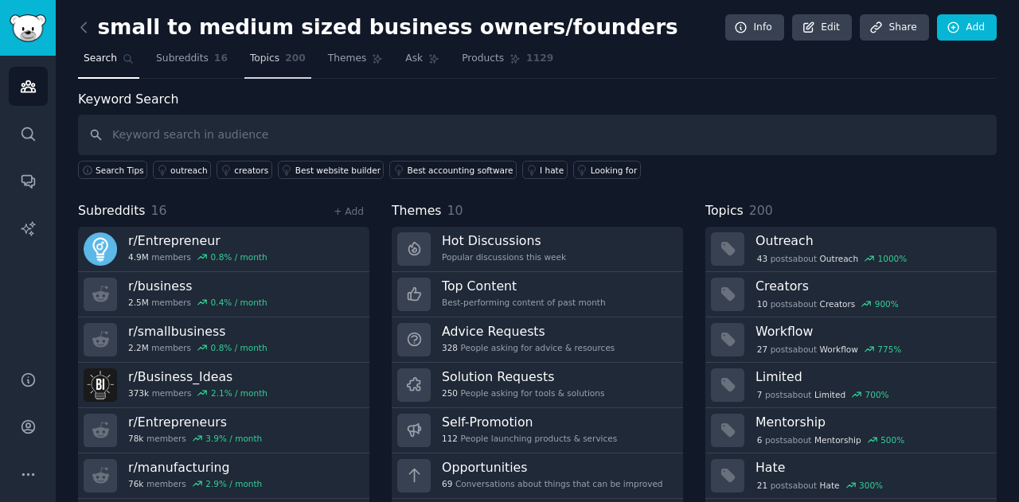
click at [261, 58] on span "Topics" at bounding box center [264, 59] width 29 height 14
